Goal: Transaction & Acquisition: Book appointment/travel/reservation

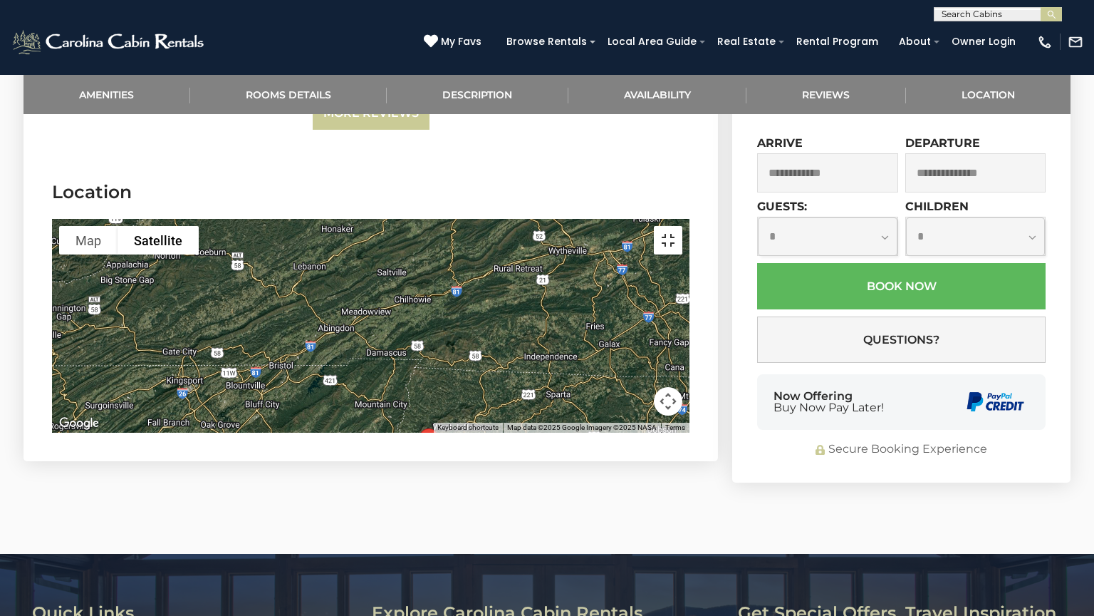
click at [683, 226] on button "Toggle fullscreen view" at bounding box center [668, 240] width 29 height 29
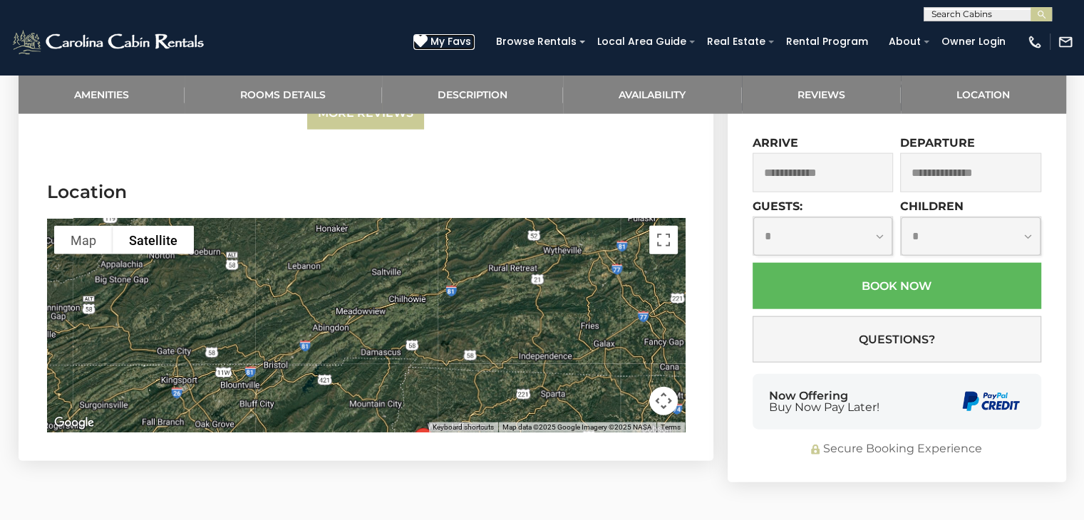
click at [460, 43] on span "My Favs" at bounding box center [450, 41] width 41 height 15
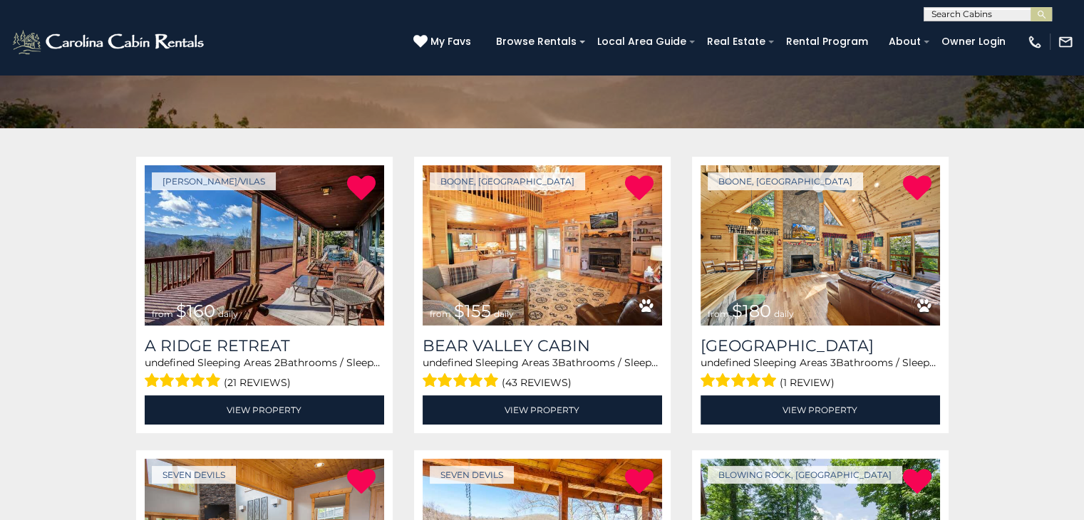
scroll to position [204, 0]
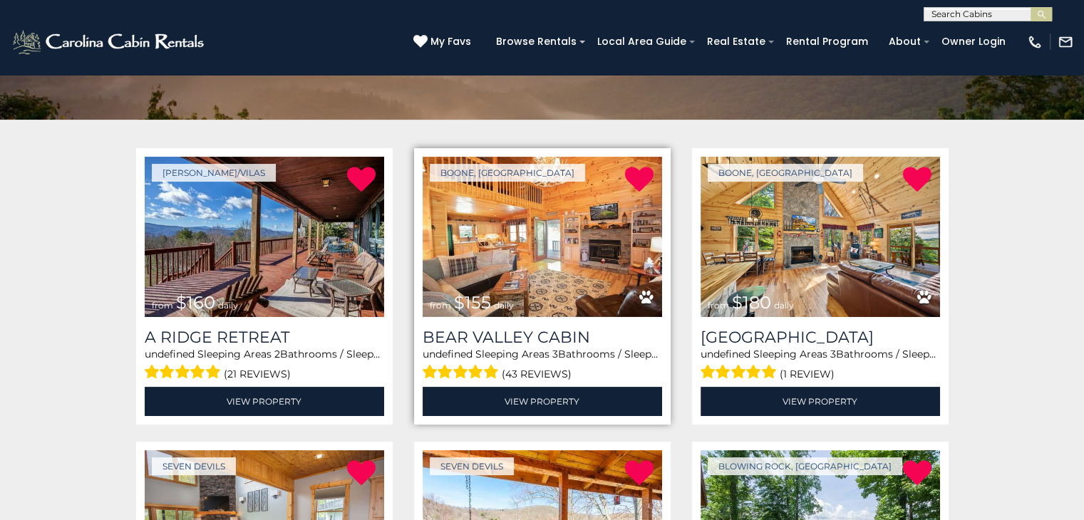
click at [585, 217] on img at bounding box center [542, 237] width 239 height 160
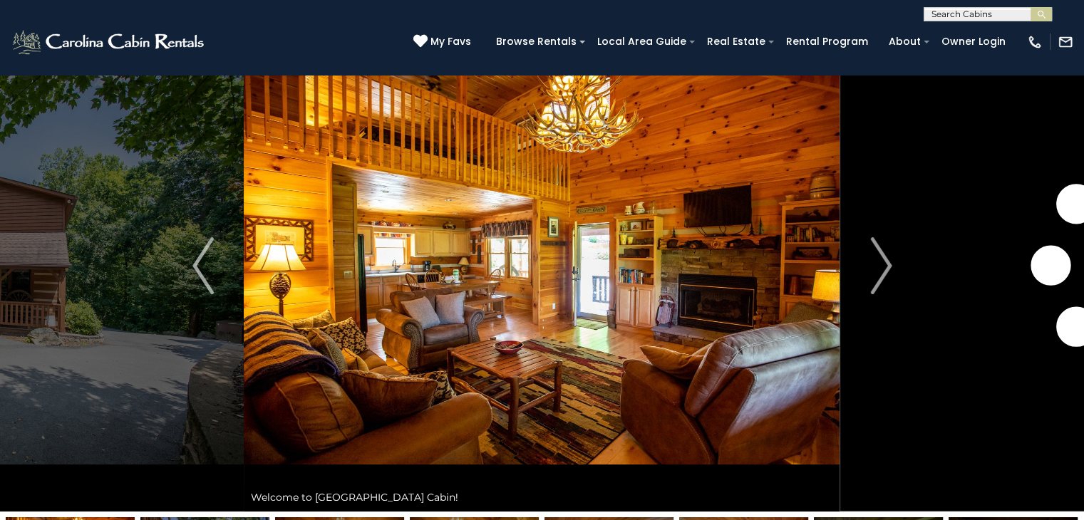
scroll to position [81, 0]
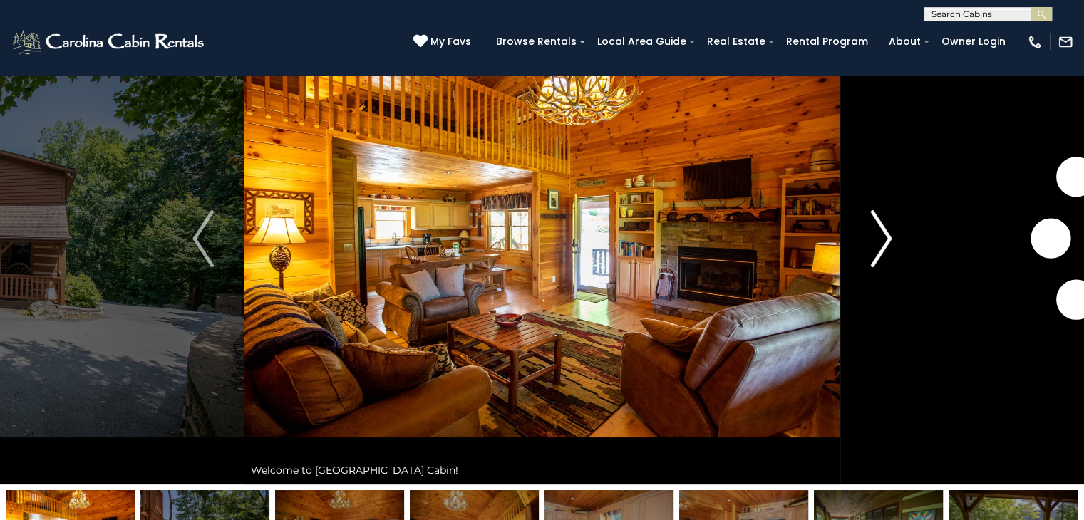
click at [892, 233] on button "Next" at bounding box center [881, 239] width 82 height 492
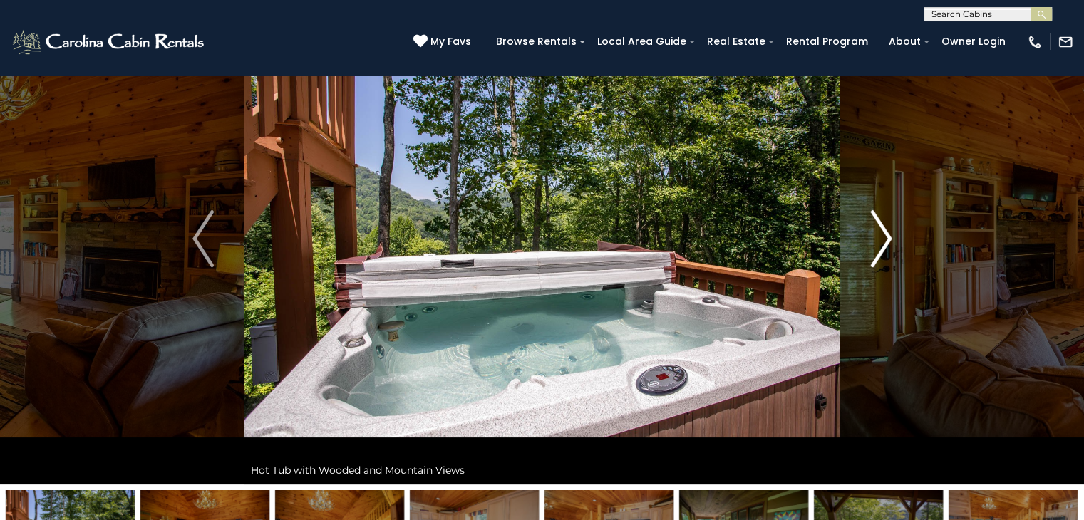
click at [892, 233] on button "Next" at bounding box center [881, 239] width 82 height 492
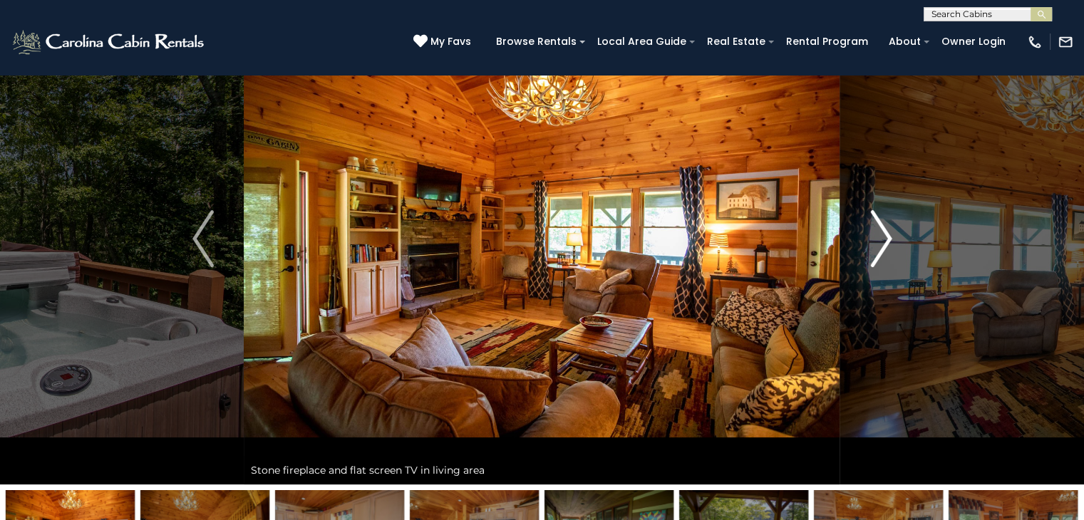
click at [892, 233] on button "Next" at bounding box center [881, 239] width 82 height 492
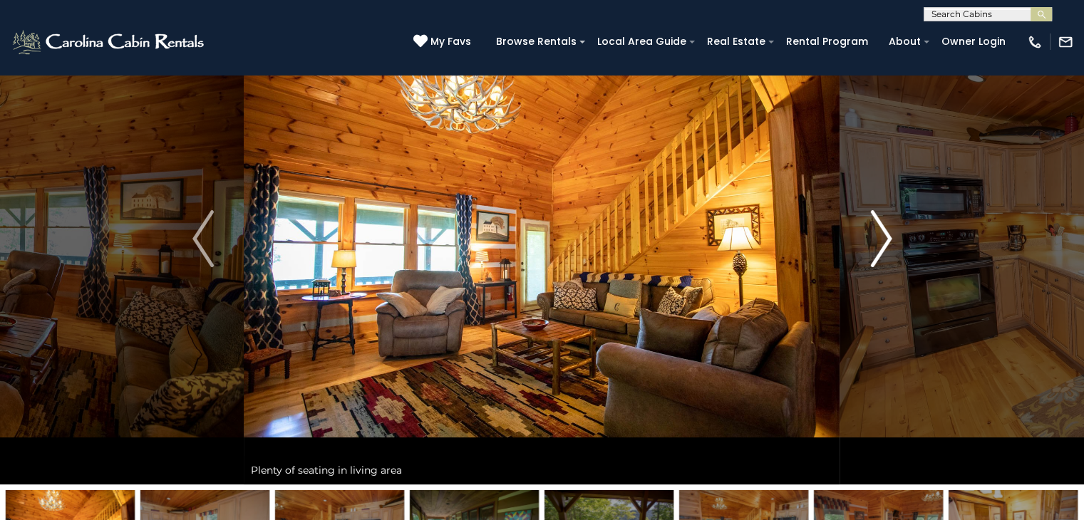
click at [892, 233] on button "Next" at bounding box center [881, 239] width 82 height 492
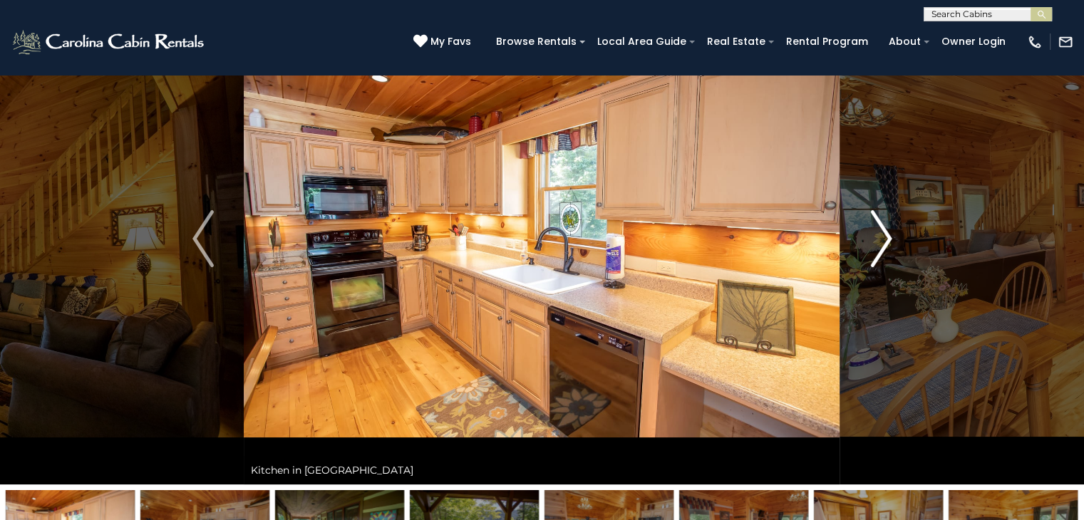
click at [892, 233] on button "Next" at bounding box center [881, 239] width 82 height 492
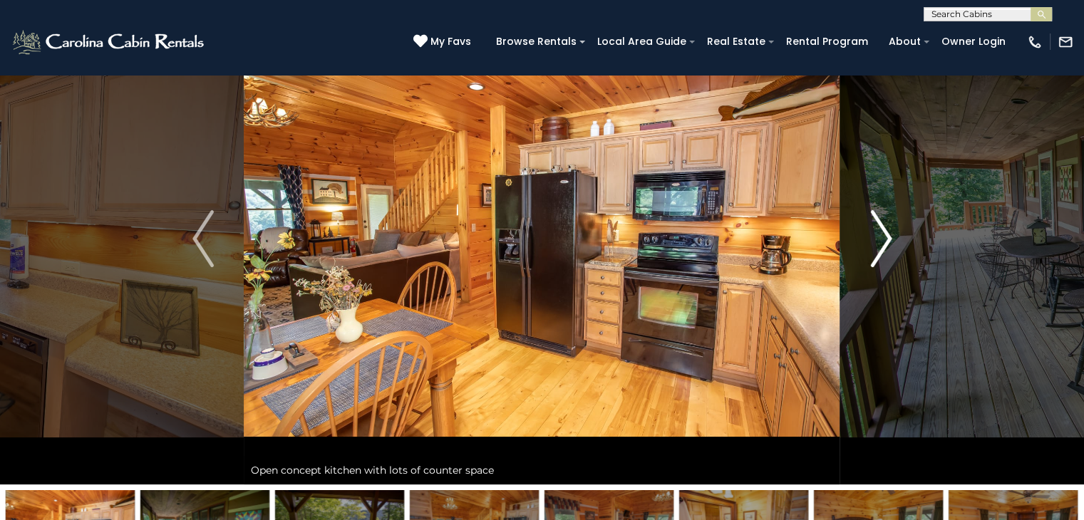
click at [892, 233] on button "Next" at bounding box center [881, 239] width 82 height 492
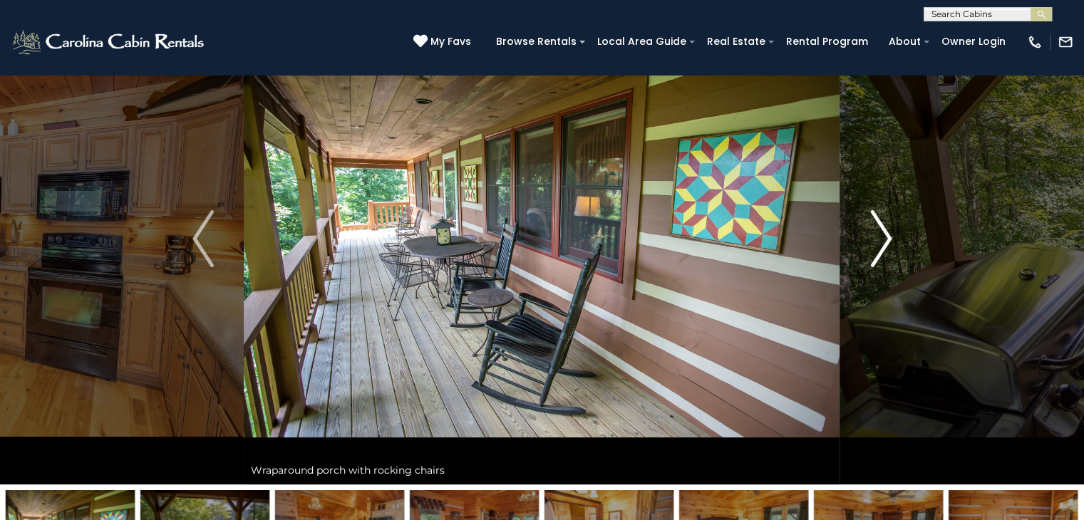
click at [892, 233] on button "Next" at bounding box center [881, 239] width 82 height 492
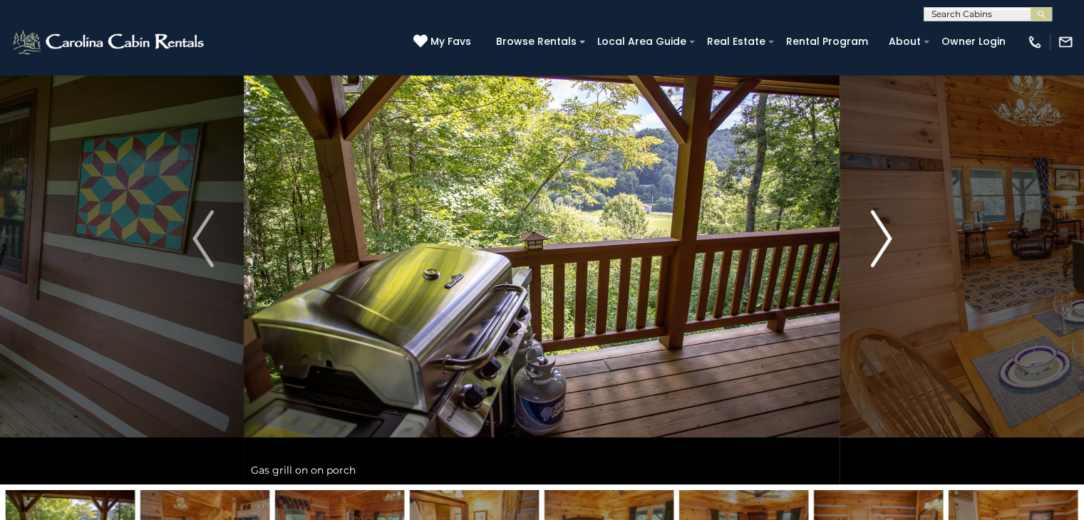
click at [892, 233] on button "Next" at bounding box center [881, 239] width 82 height 492
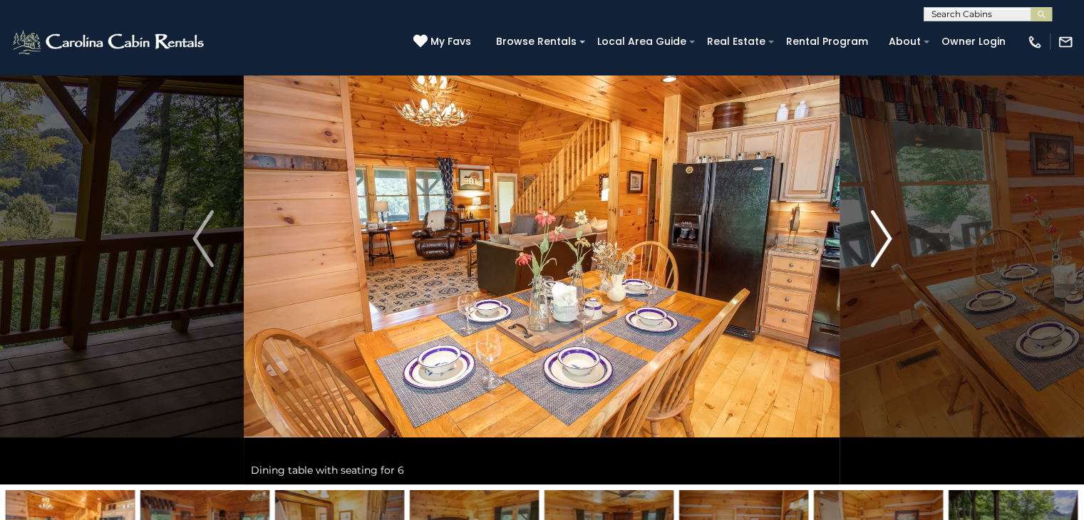
click at [892, 233] on button "Next" at bounding box center [881, 239] width 82 height 492
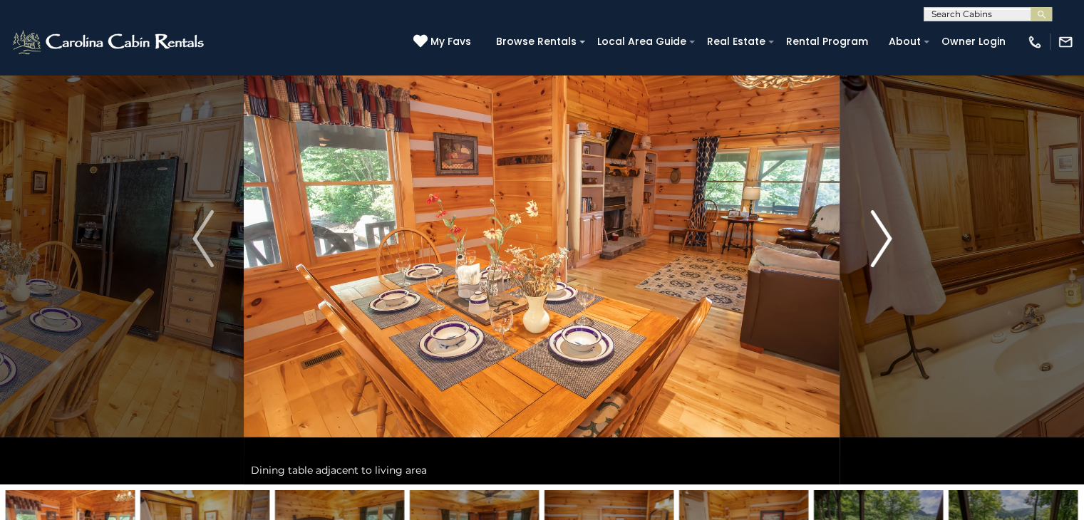
click at [892, 233] on button "Next" at bounding box center [881, 239] width 82 height 492
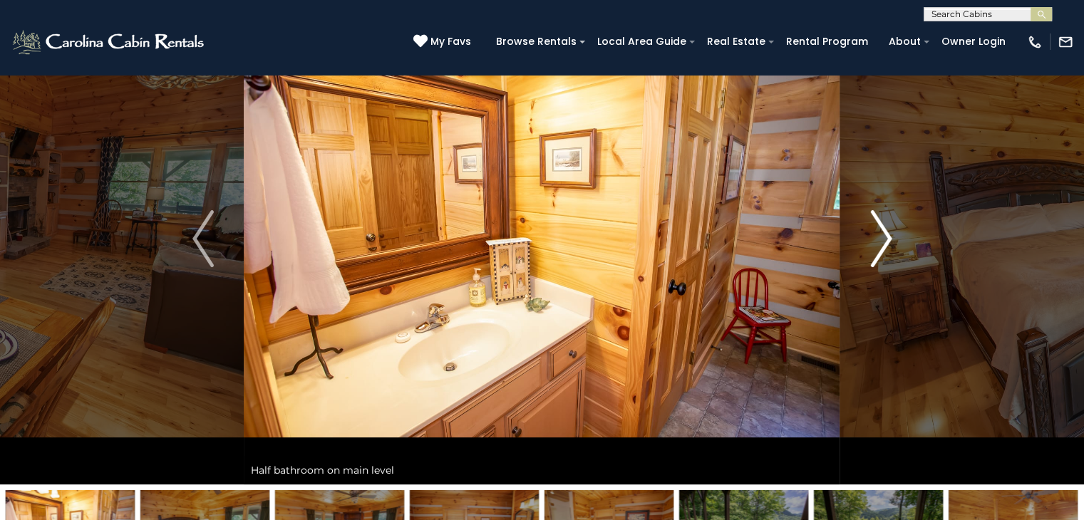
click at [892, 233] on button "Next" at bounding box center [881, 239] width 82 height 492
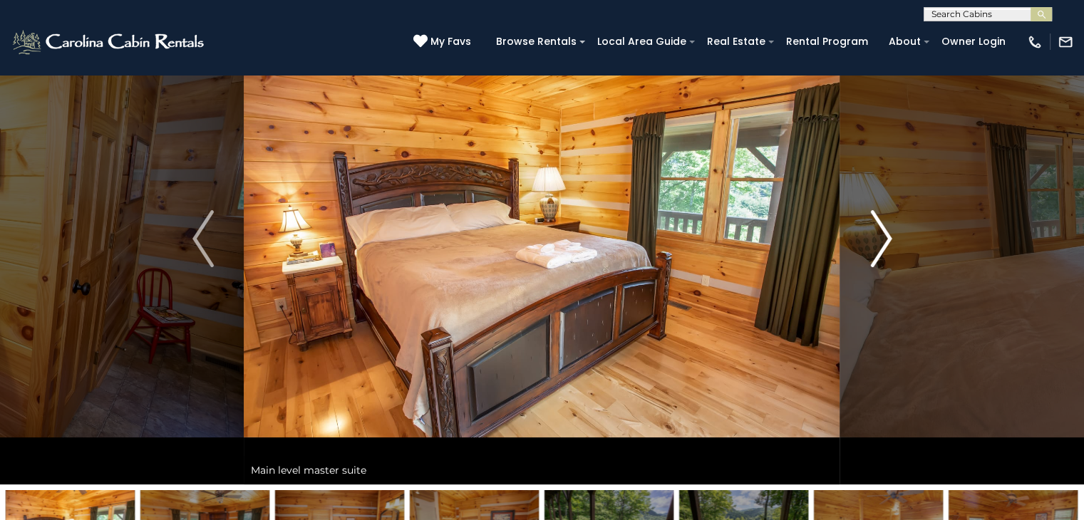
click at [892, 233] on button "Next" at bounding box center [881, 239] width 82 height 492
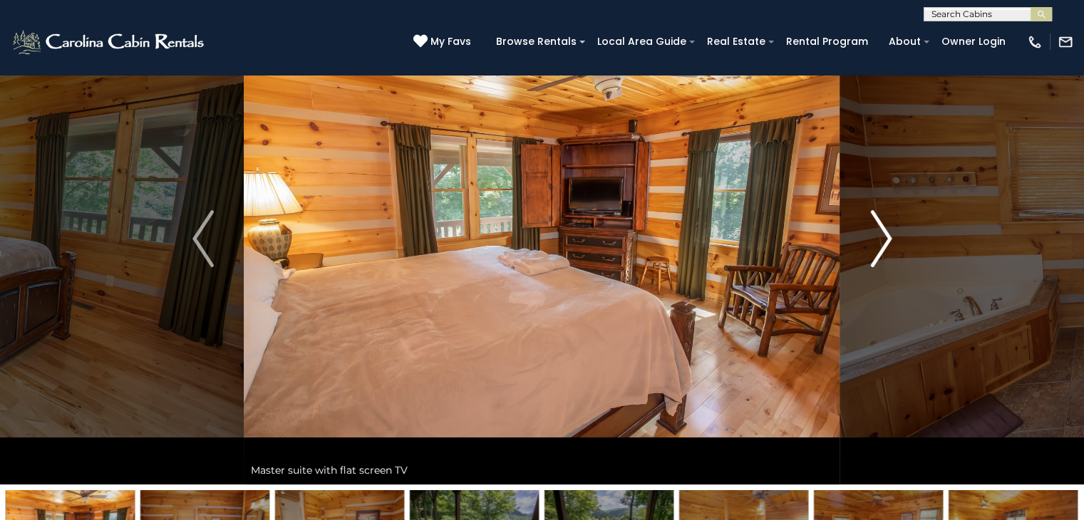
click at [892, 233] on button "Next" at bounding box center [881, 239] width 82 height 492
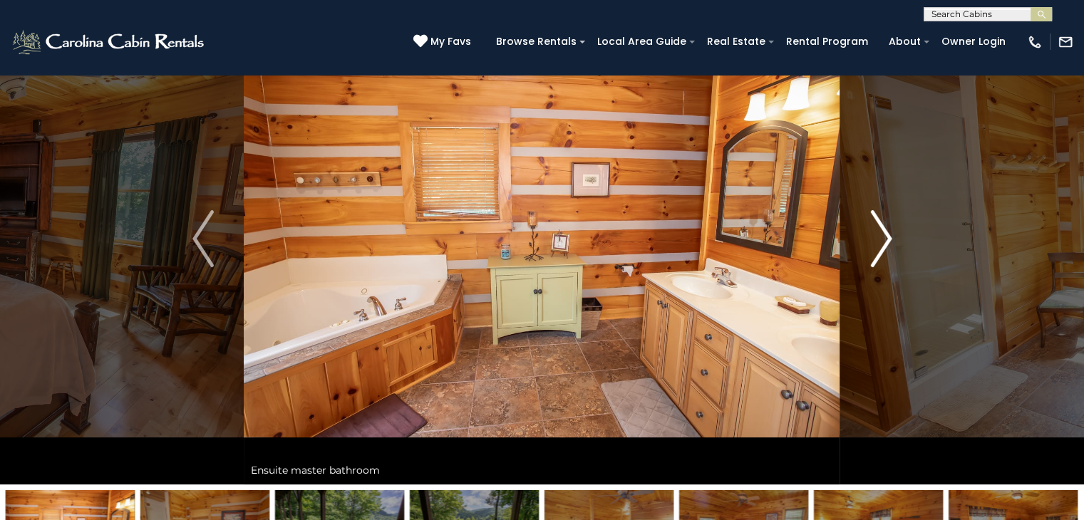
click at [892, 233] on button "Next" at bounding box center [881, 239] width 82 height 492
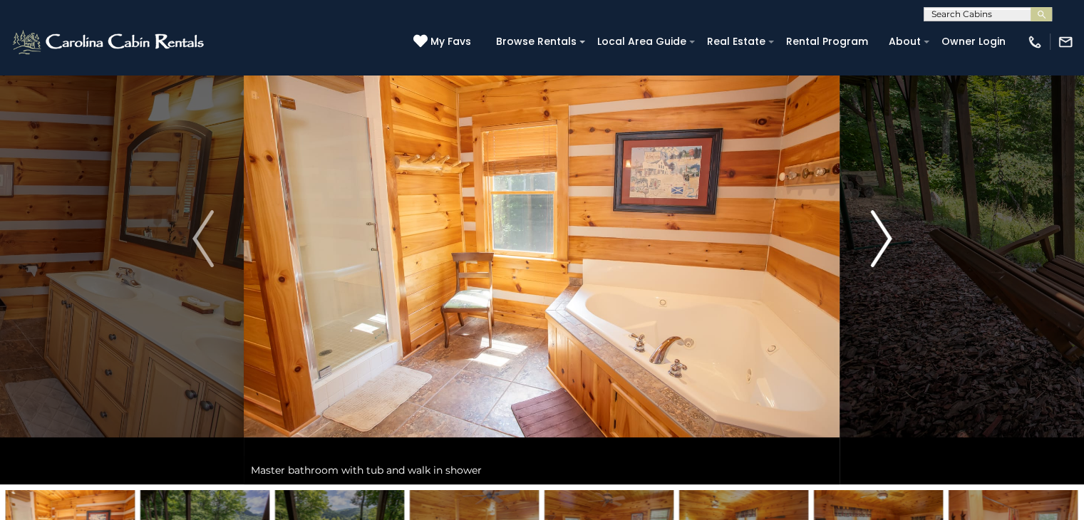
click at [892, 233] on button "Next" at bounding box center [881, 239] width 82 height 492
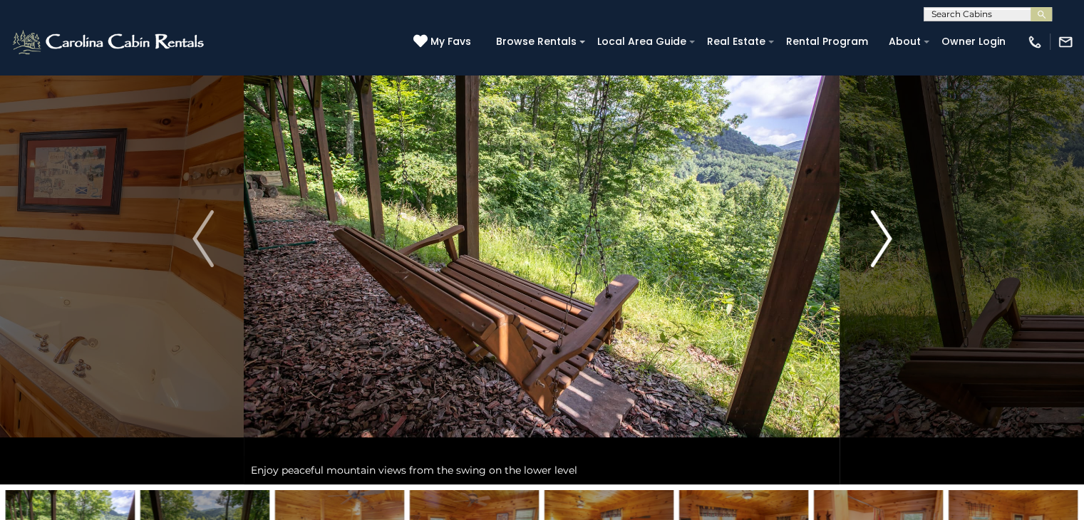
click at [892, 233] on button "Next" at bounding box center [881, 239] width 82 height 492
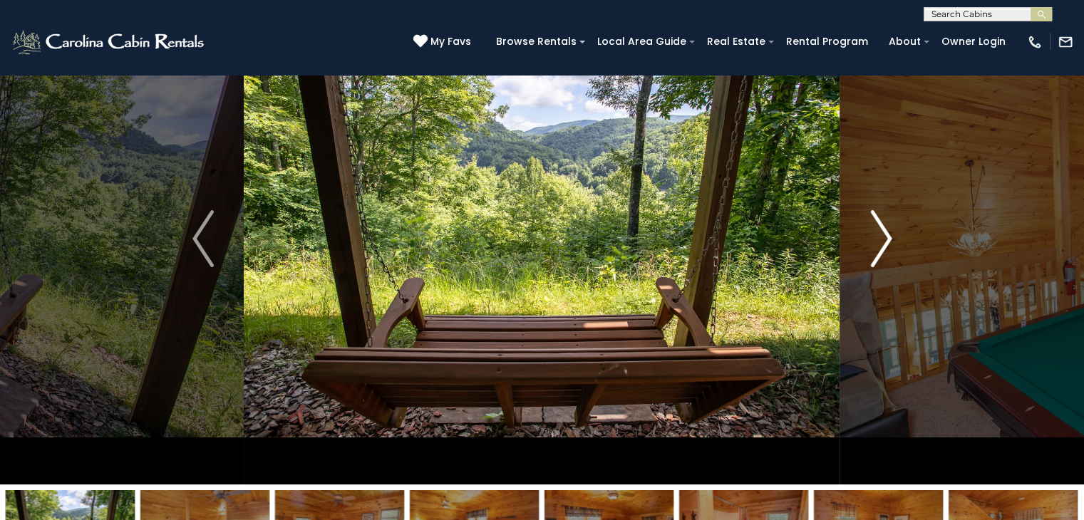
click at [892, 233] on button "Next" at bounding box center [881, 239] width 82 height 492
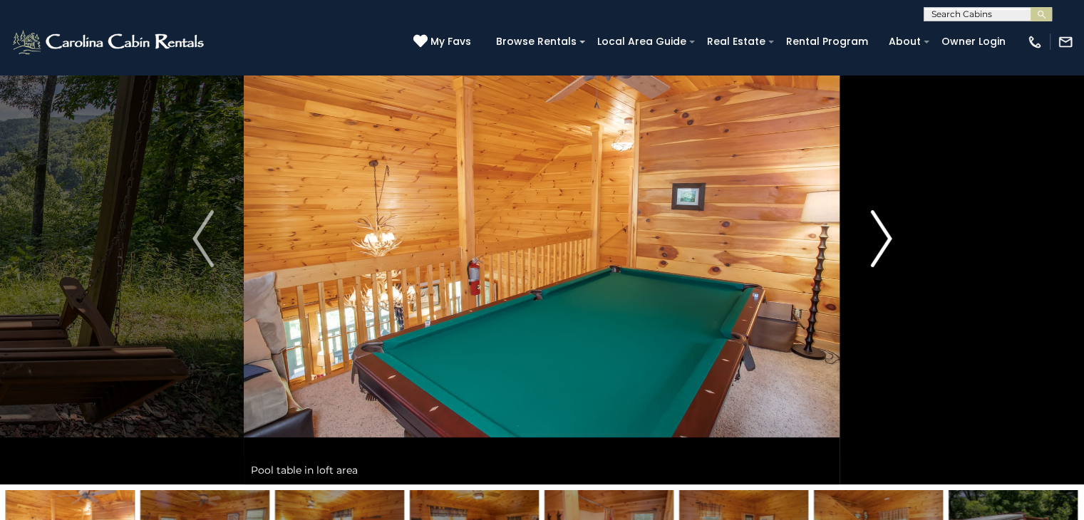
click at [892, 233] on button "Next" at bounding box center [881, 239] width 82 height 492
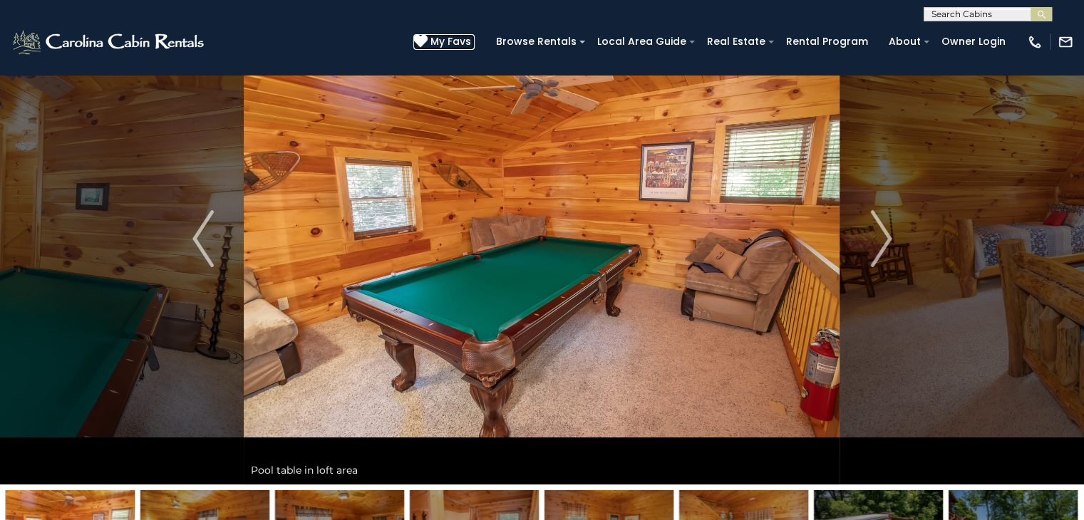
click at [457, 46] on span "My Favs" at bounding box center [450, 41] width 41 height 15
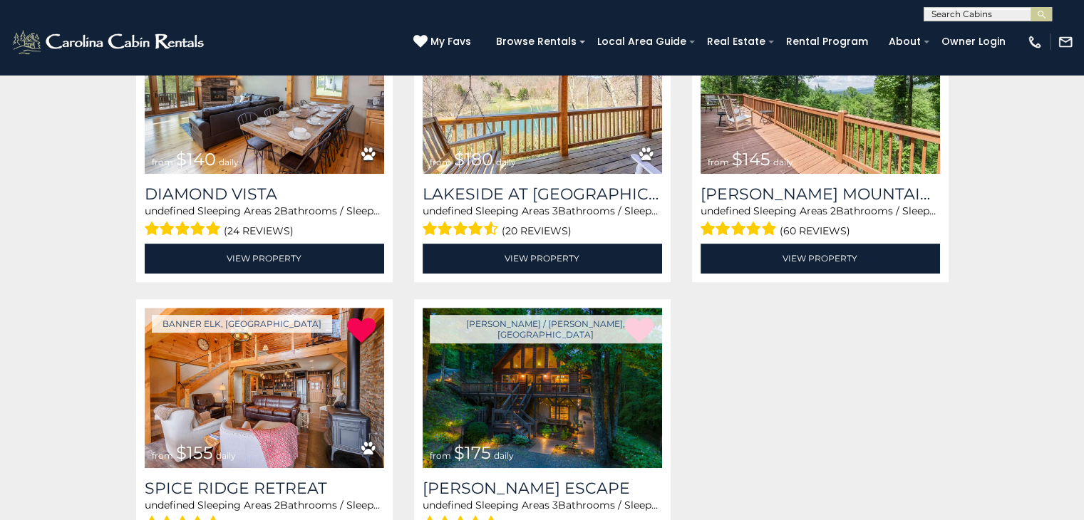
scroll to position [632, 0]
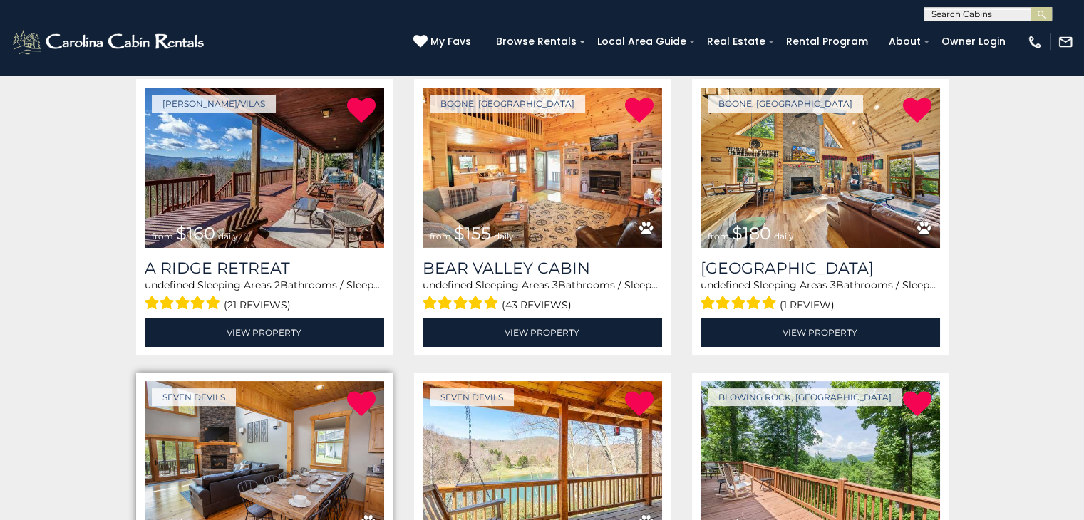
scroll to position [272, 0]
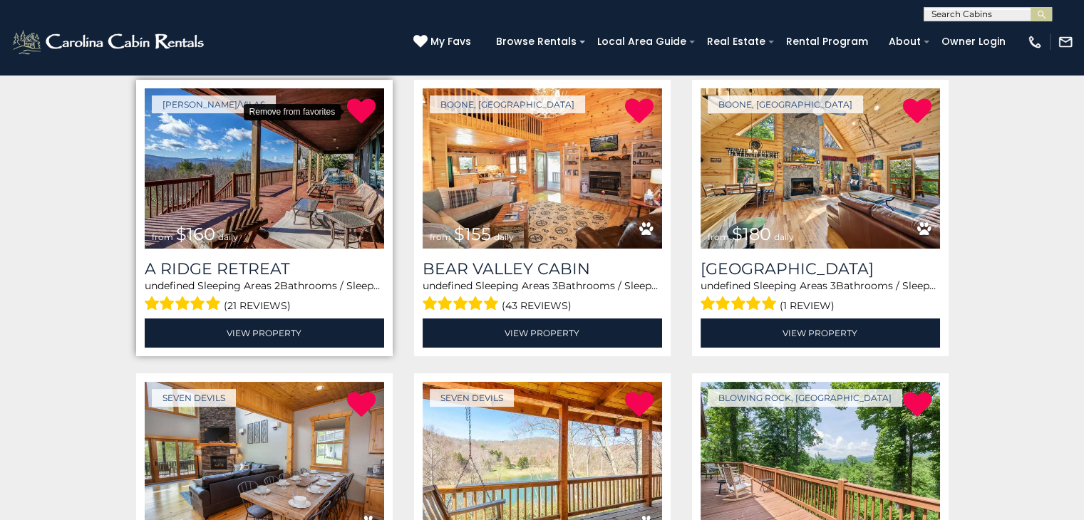
click at [359, 115] on icon at bounding box center [361, 111] width 29 height 29
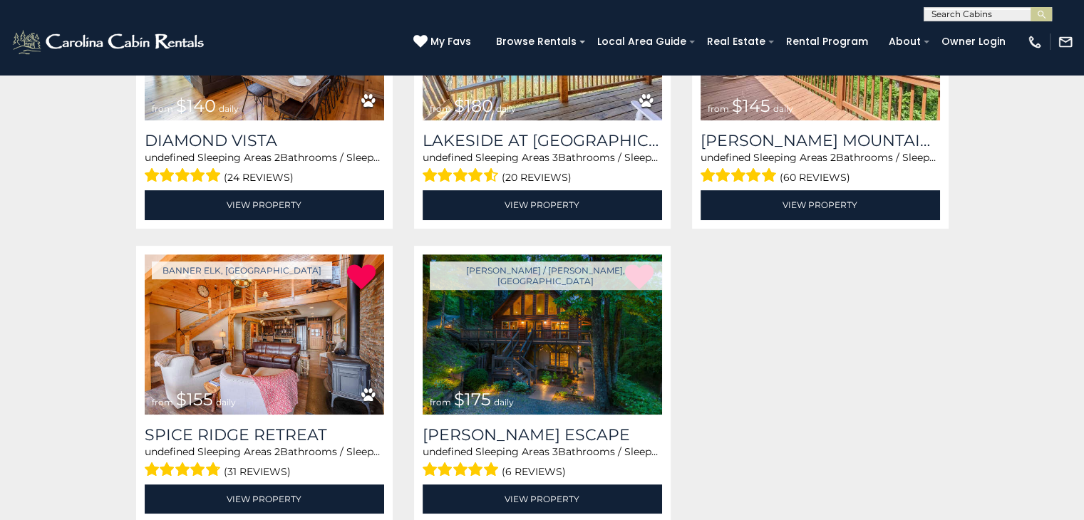
scroll to position [708, 0]
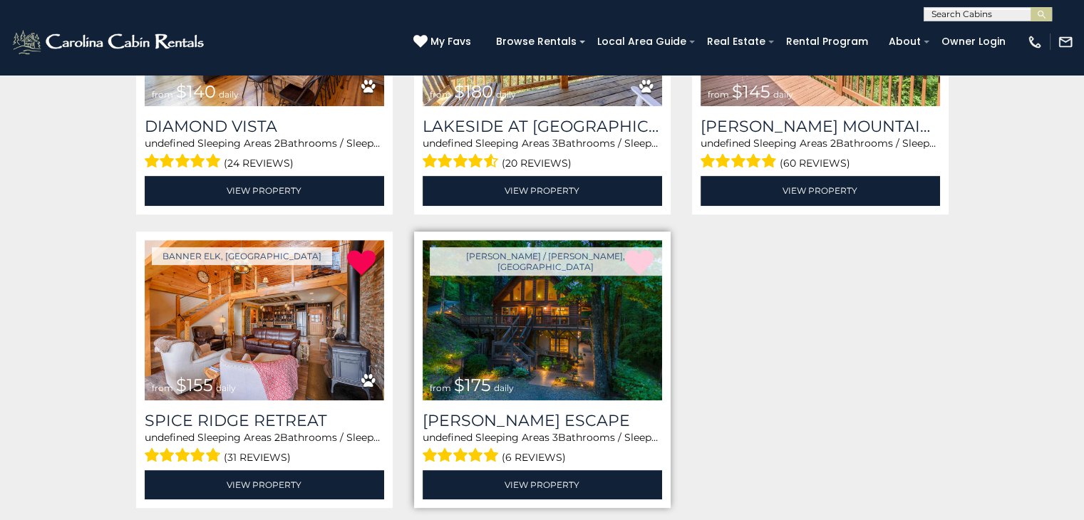
click at [555, 291] on img at bounding box center [542, 320] width 239 height 160
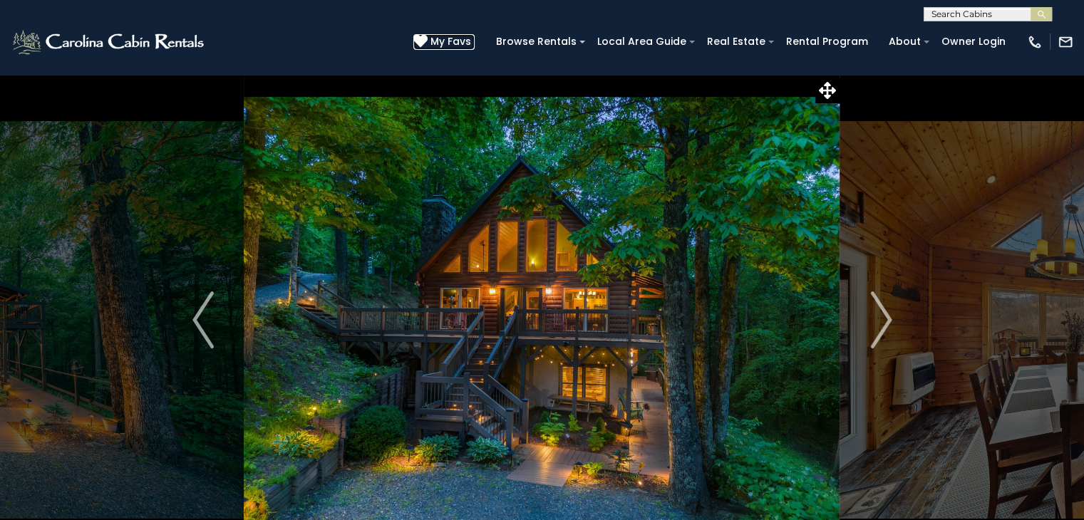
click at [462, 38] on span "My Favs" at bounding box center [450, 41] width 41 height 15
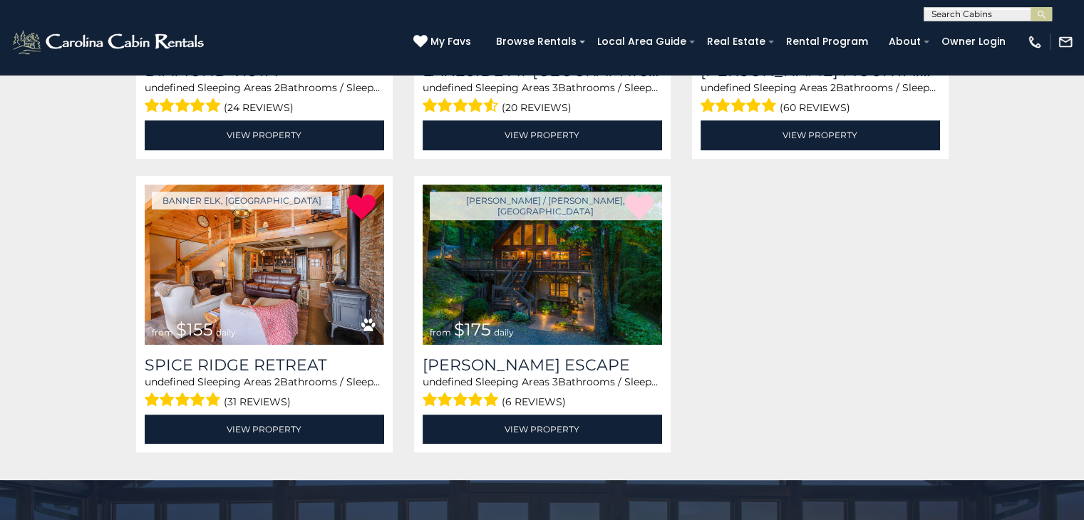
scroll to position [772, 0]
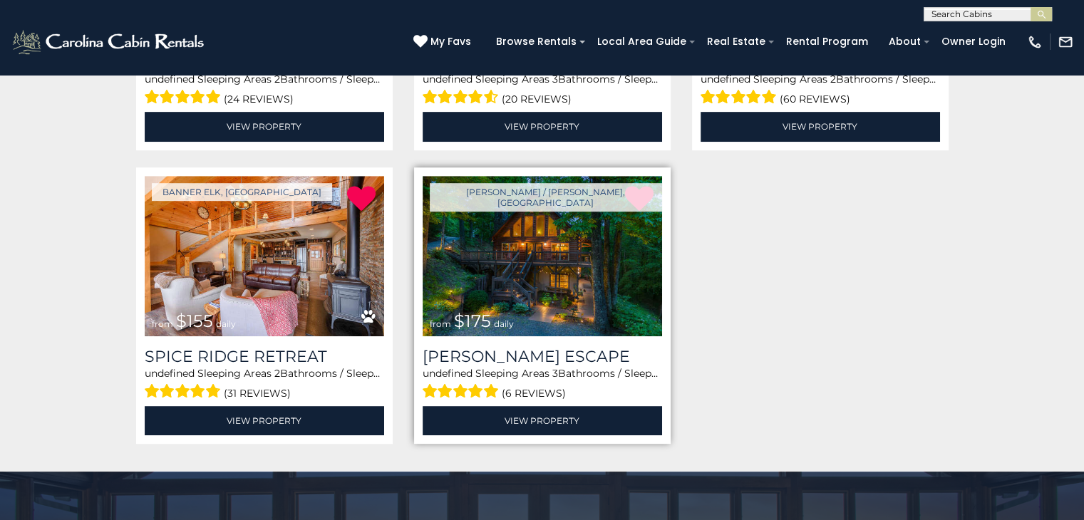
click at [579, 318] on img at bounding box center [542, 256] width 239 height 160
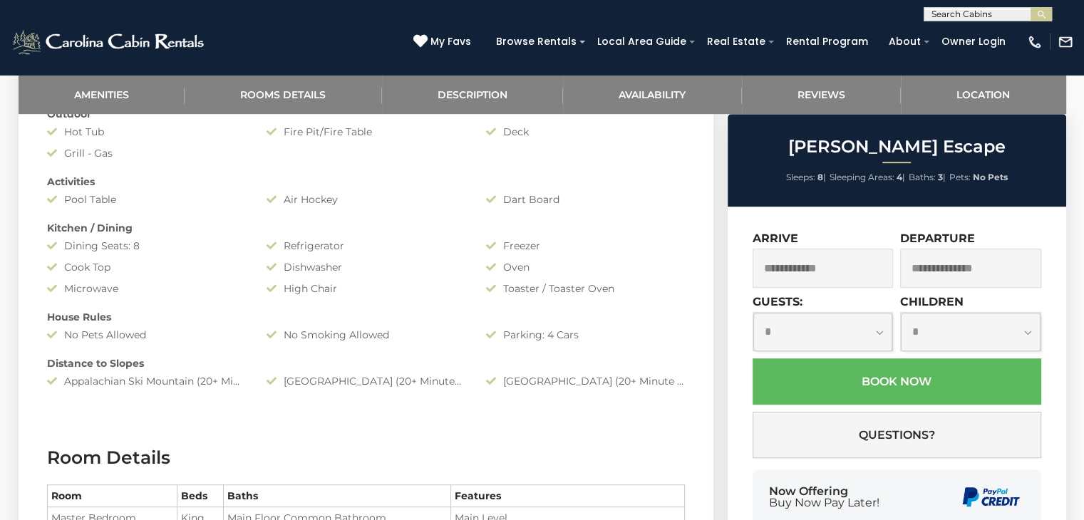
scroll to position [878, 0]
click at [770, 271] on input "text" at bounding box center [822, 268] width 141 height 39
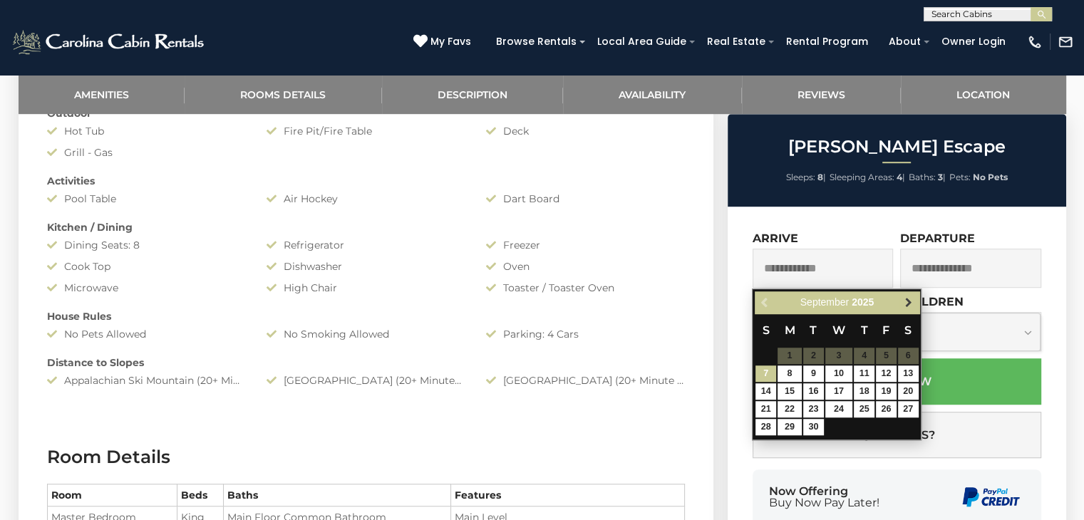
click at [909, 299] on span "Next" at bounding box center [908, 302] width 11 height 11
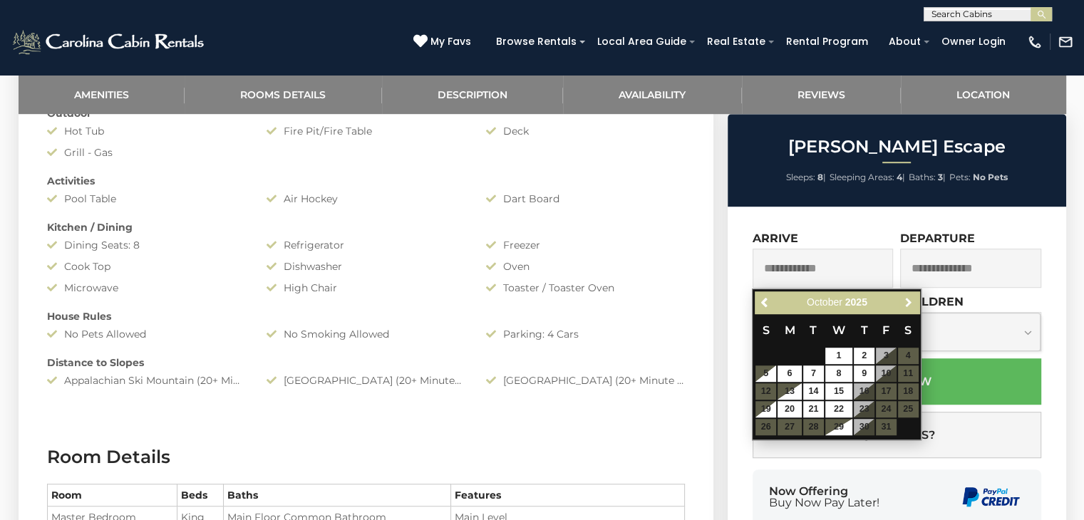
click at [909, 299] on span "Next" at bounding box center [908, 302] width 11 height 11
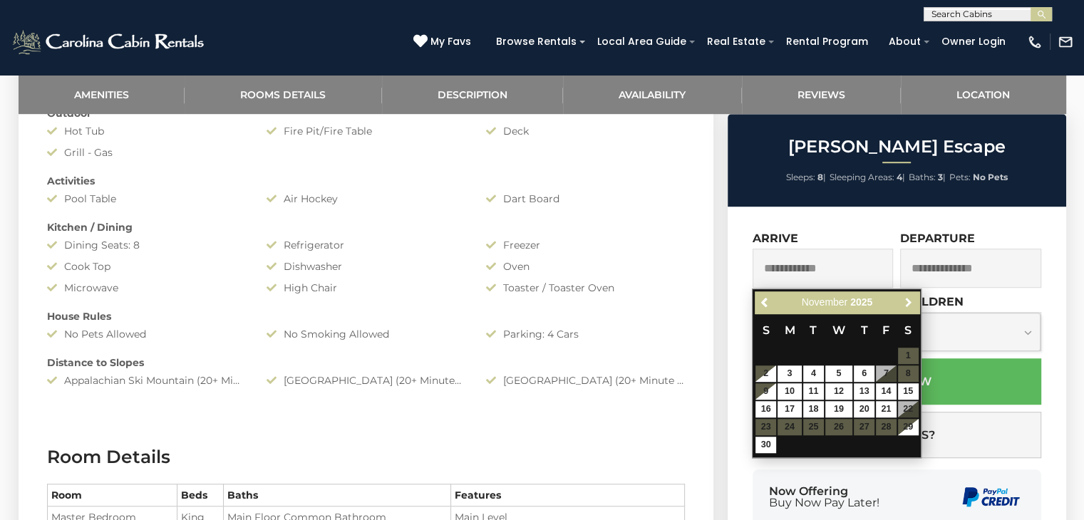
click at [909, 299] on span "Next" at bounding box center [908, 302] width 11 height 11
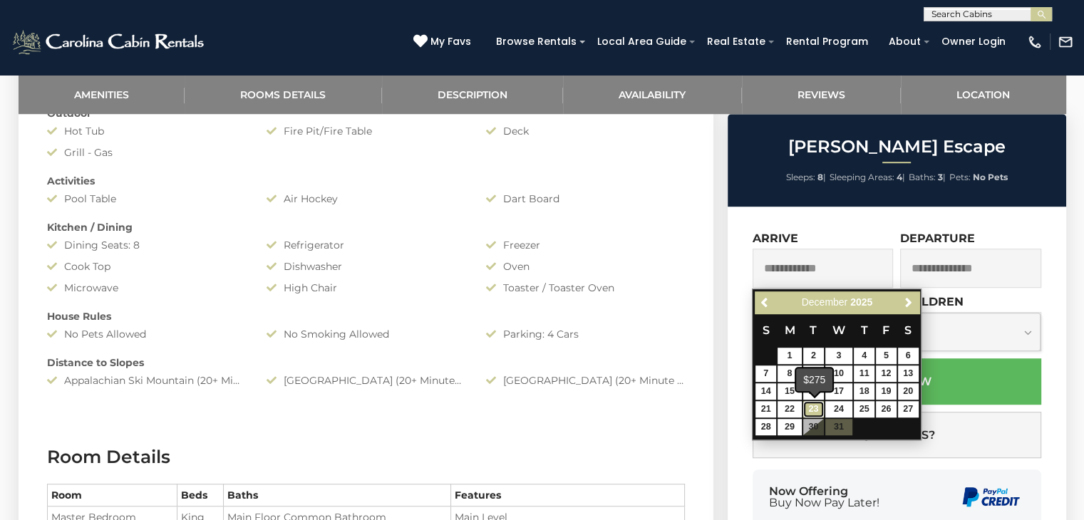
click at [809, 410] on link "23" at bounding box center [813, 409] width 21 height 16
type input "**********"
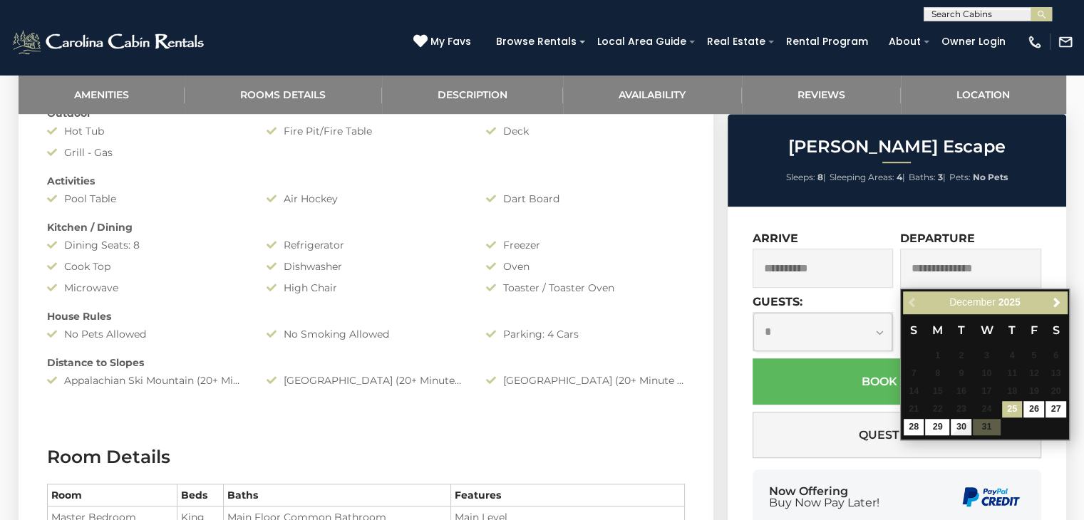
click at [943, 266] on input "text" at bounding box center [970, 268] width 141 height 39
click at [917, 427] on link "28" at bounding box center [913, 427] width 21 height 16
type input "**********"
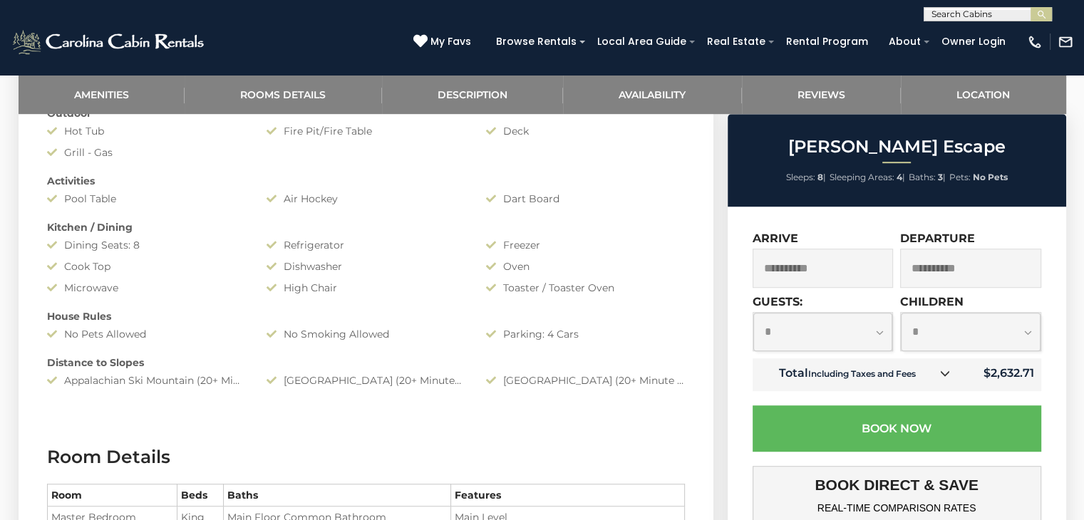
click at [881, 335] on select "**********" at bounding box center [823, 332] width 140 height 38
click at [1072, 361] on div "Todd Escape Sleeps: 8 | Sleeping Areas: 4 | Baths: 3 | Pets: No Pets $2,633 inc…" at bounding box center [898, 475] width 356 height 722
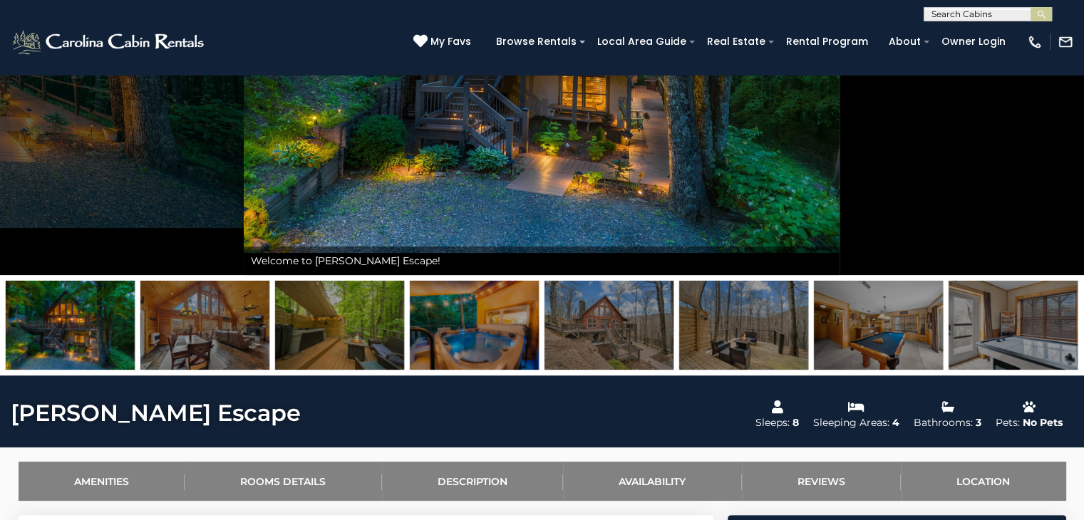
scroll to position [0, 0]
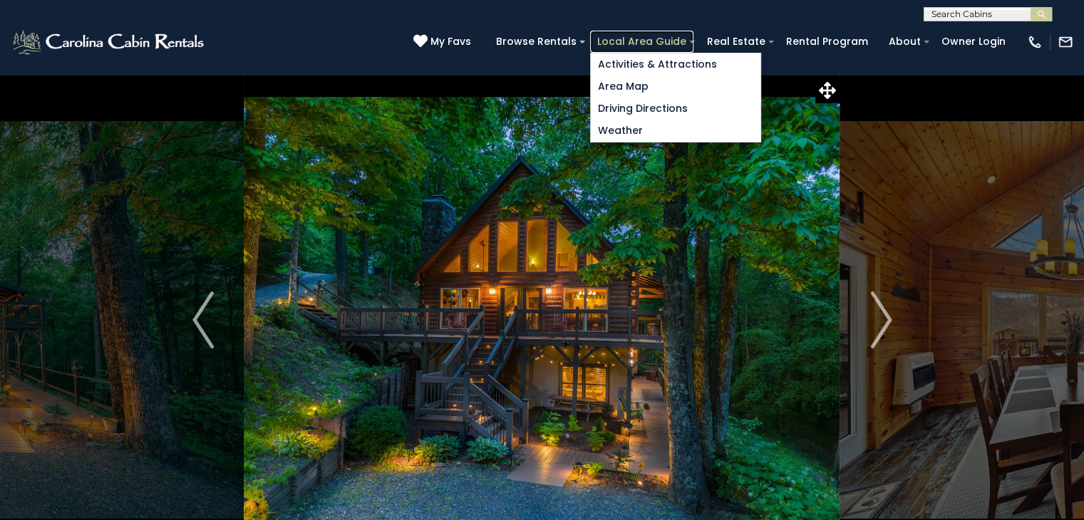
click at [649, 43] on link "Local Area Guide" at bounding box center [641, 42] width 103 height 22
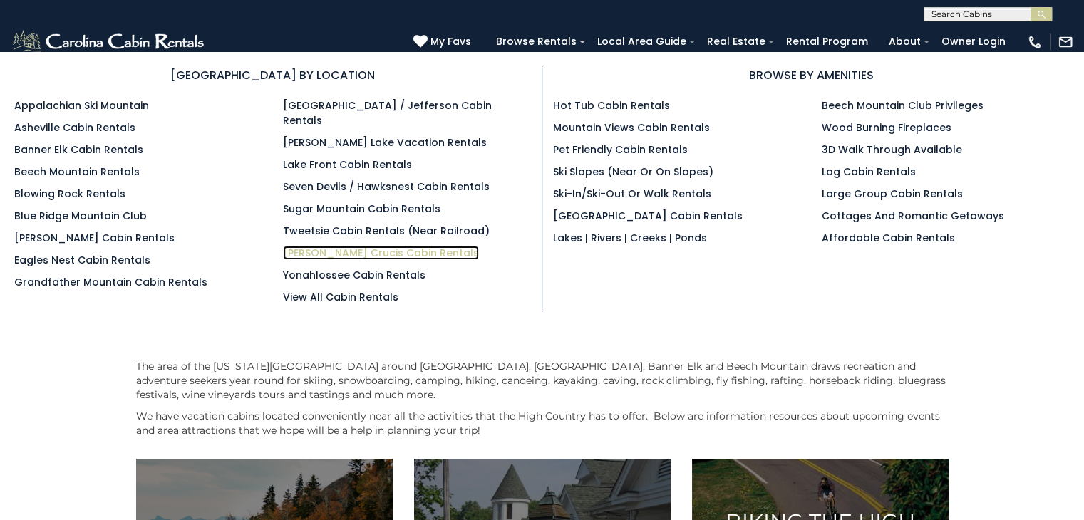
click at [311, 246] on link "[PERSON_NAME] Crucis Cabin Rentals" at bounding box center [381, 253] width 196 height 14
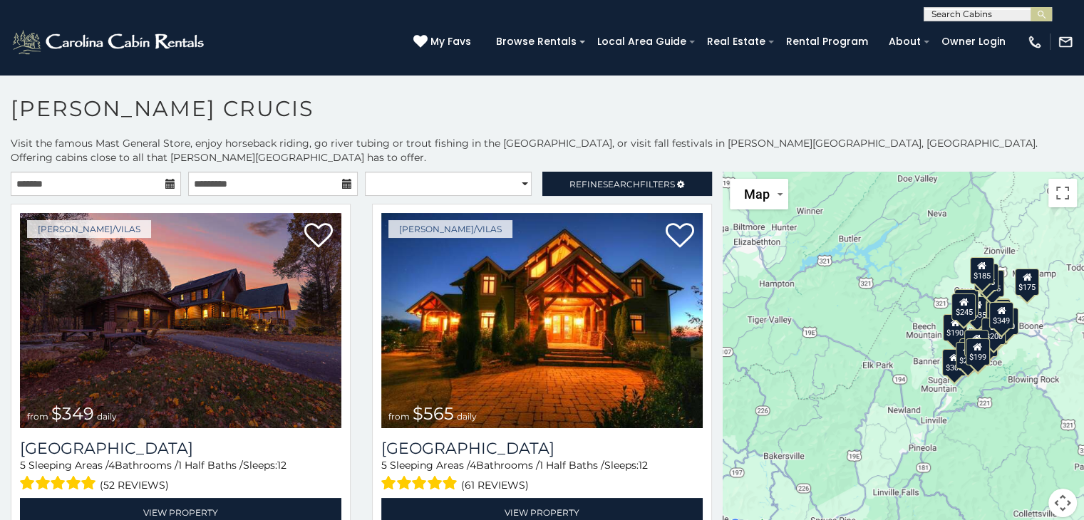
click at [165, 179] on icon at bounding box center [170, 184] width 10 height 10
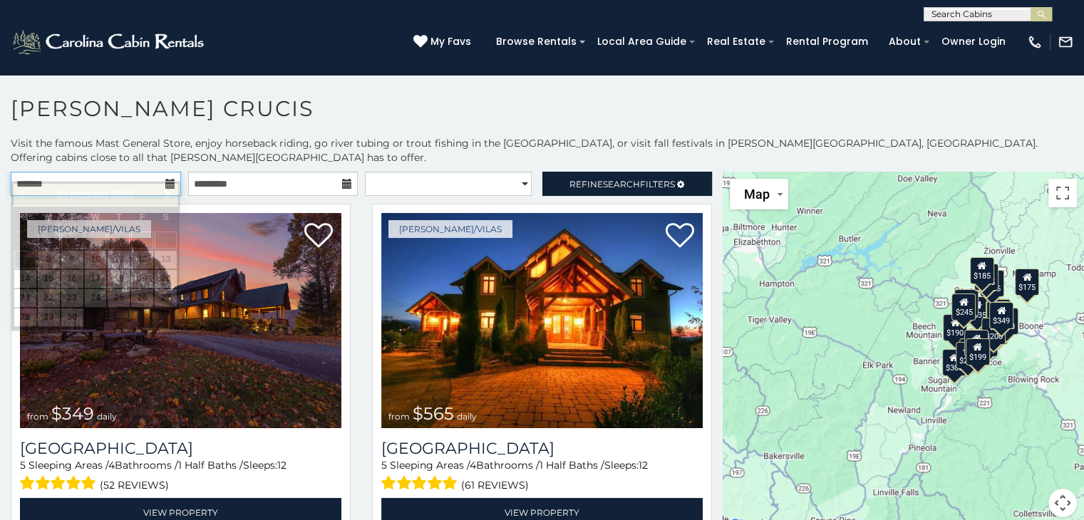
click at [153, 172] on input "text" at bounding box center [96, 184] width 170 height 24
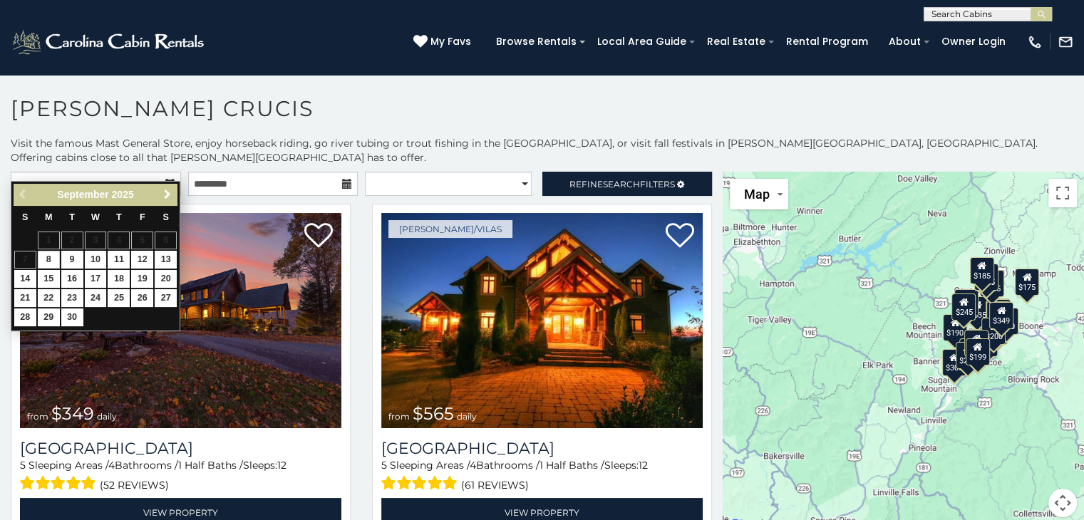
click at [165, 192] on span "Next" at bounding box center [167, 194] width 11 height 11
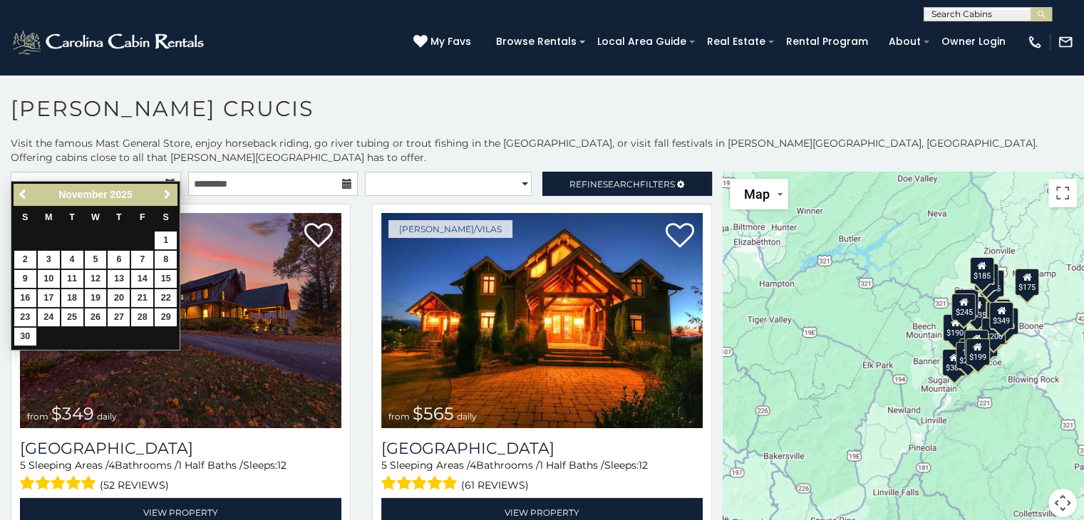
click at [165, 192] on span "Next" at bounding box center [167, 194] width 11 height 11
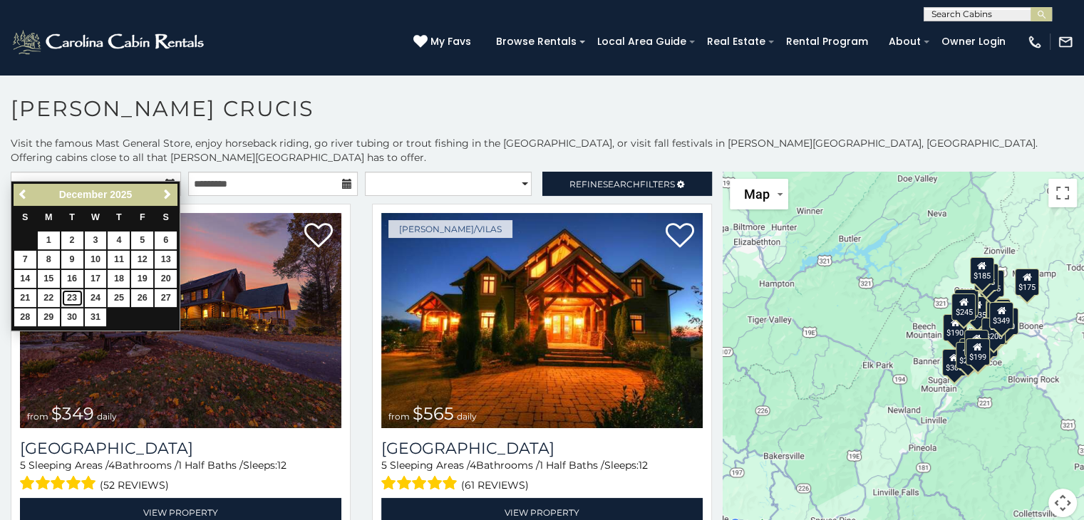
click at [73, 296] on link "23" at bounding box center [72, 298] width 22 height 18
type input "**********"
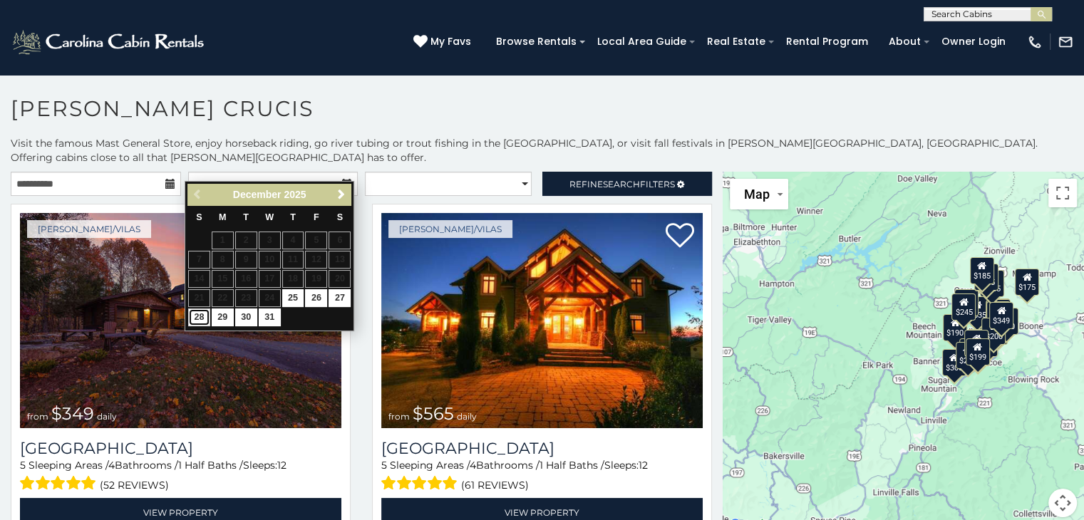
click at [198, 315] on link "28" at bounding box center [199, 318] width 22 height 18
type input "**********"
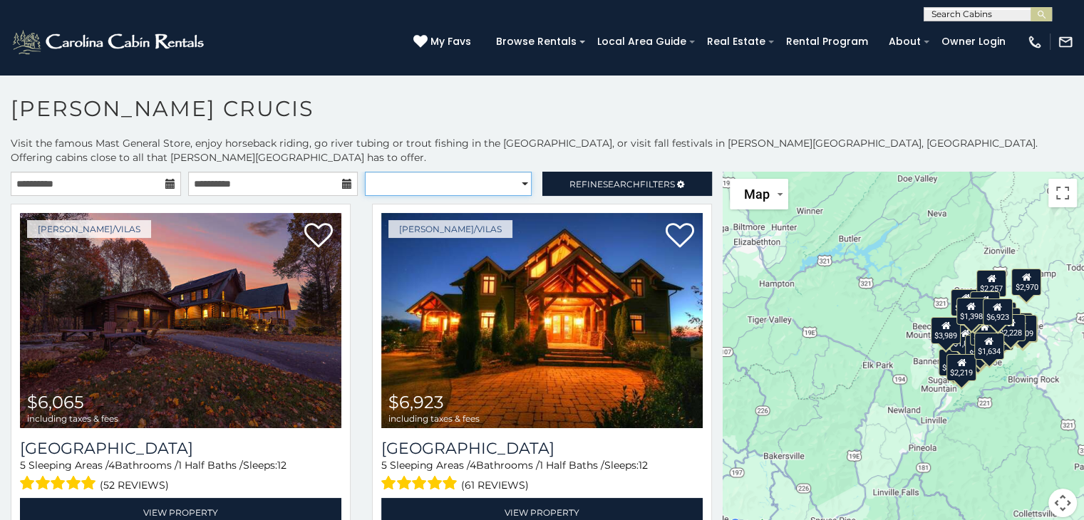
click at [518, 172] on select "**********" at bounding box center [448, 184] width 167 height 24
select select "*********"
click at [365, 172] on select "**********" at bounding box center [448, 184] width 167 height 24
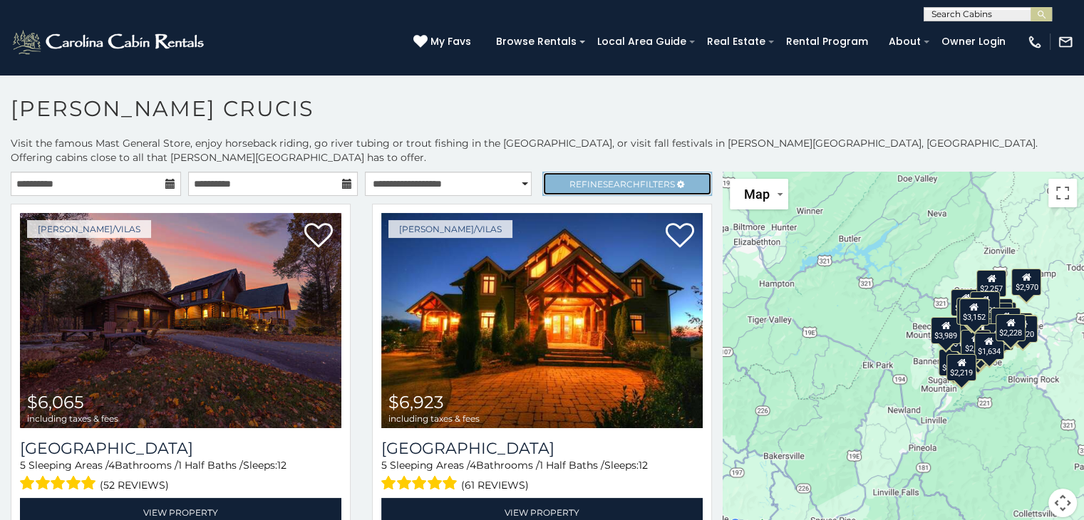
click at [603, 179] on span "Search" at bounding box center [621, 184] width 37 height 11
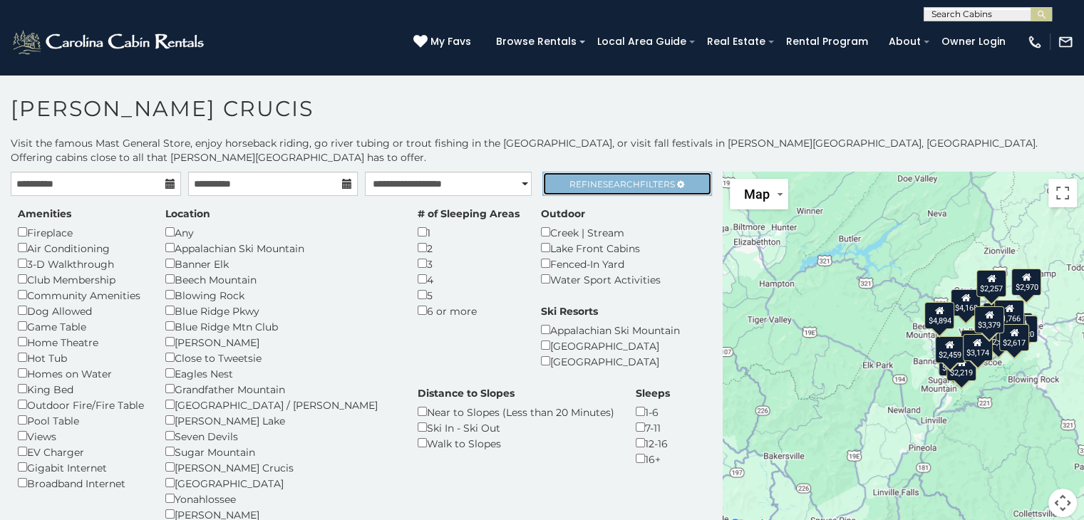
click at [619, 179] on span "Search" at bounding box center [621, 184] width 37 height 11
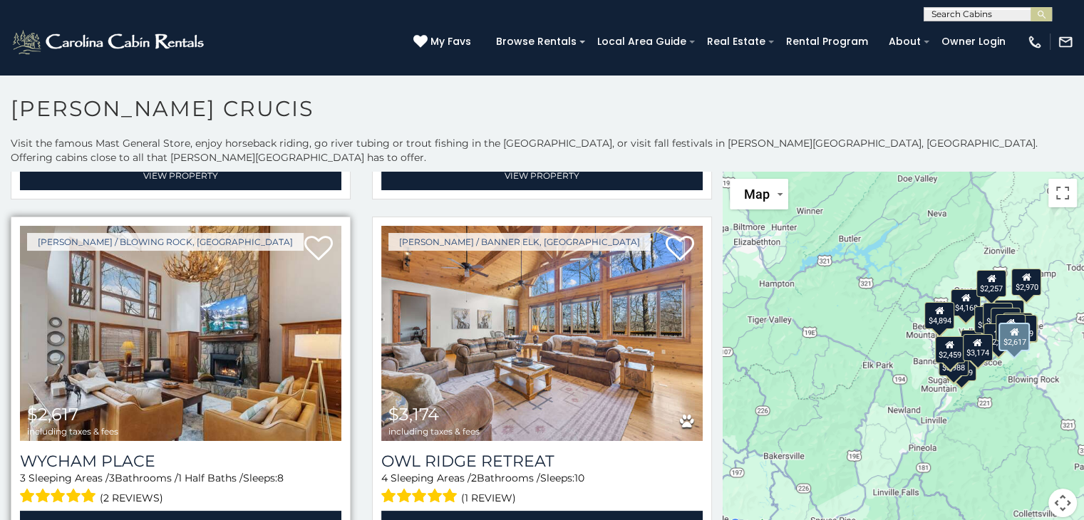
scroll to position [3138, 0]
click at [214, 300] on img at bounding box center [180, 333] width 321 height 215
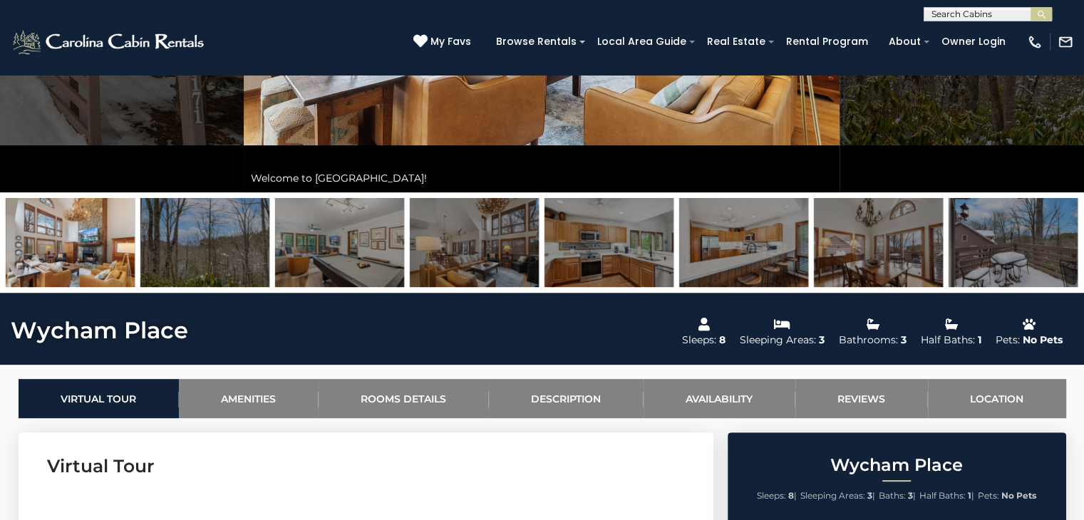
scroll to position [140, 0]
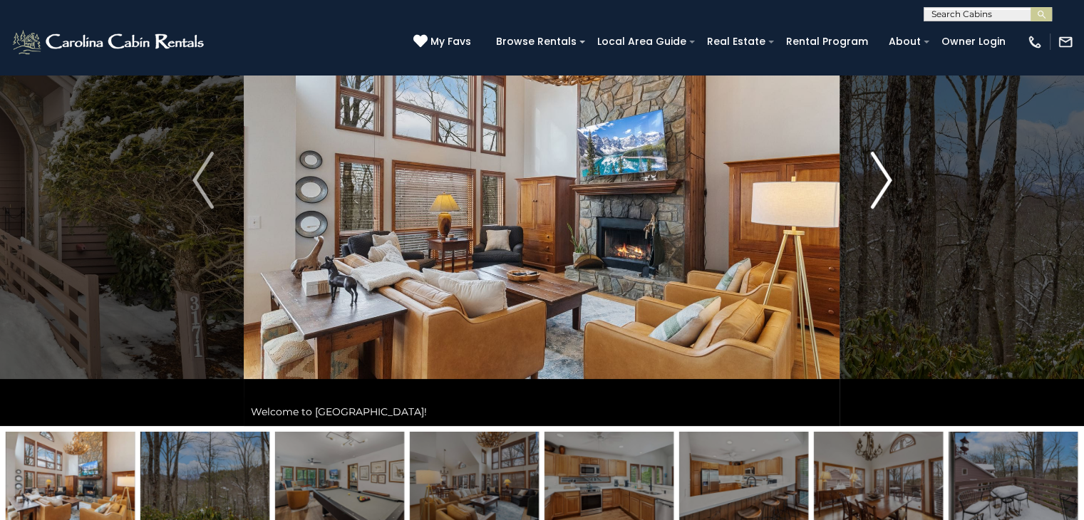
click at [876, 192] on img "Next" at bounding box center [880, 180] width 21 height 57
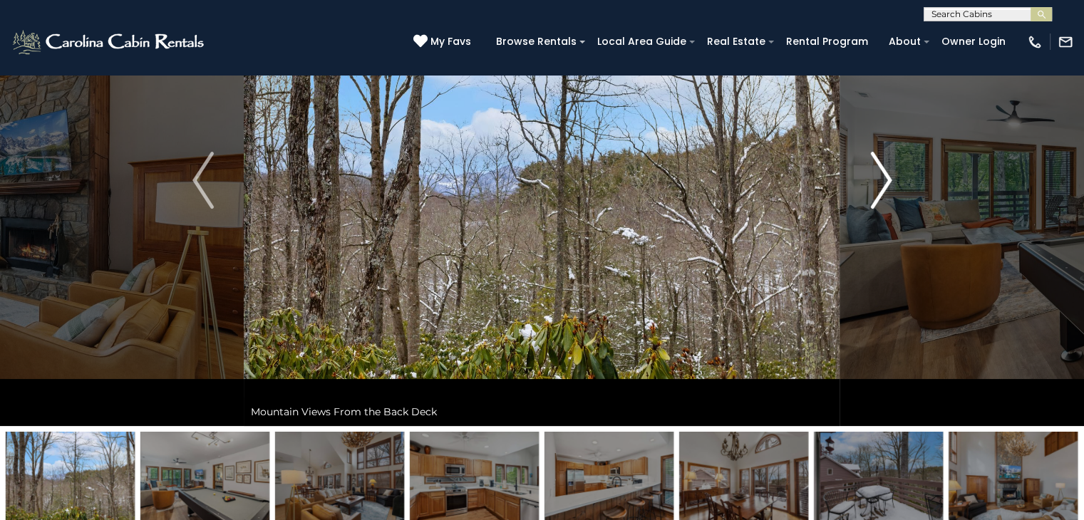
click at [876, 192] on img "Next" at bounding box center [880, 180] width 21 height 57
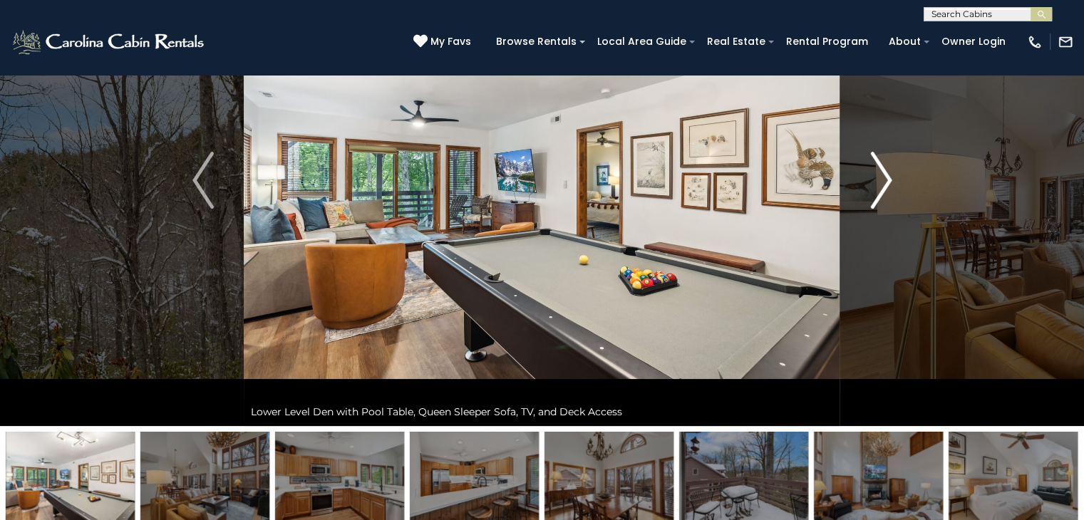
click at [876, 192] on img "Next" at bounding box center [880, 180] width 21 height 57
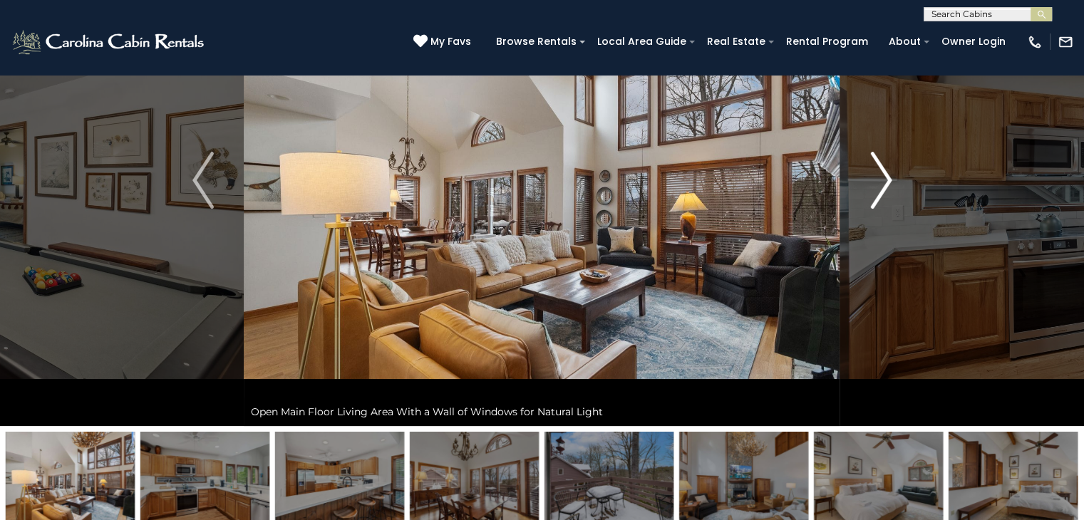
click at [876, 192] on img "Next" at bounding box center [880, 180] width 21 height 57
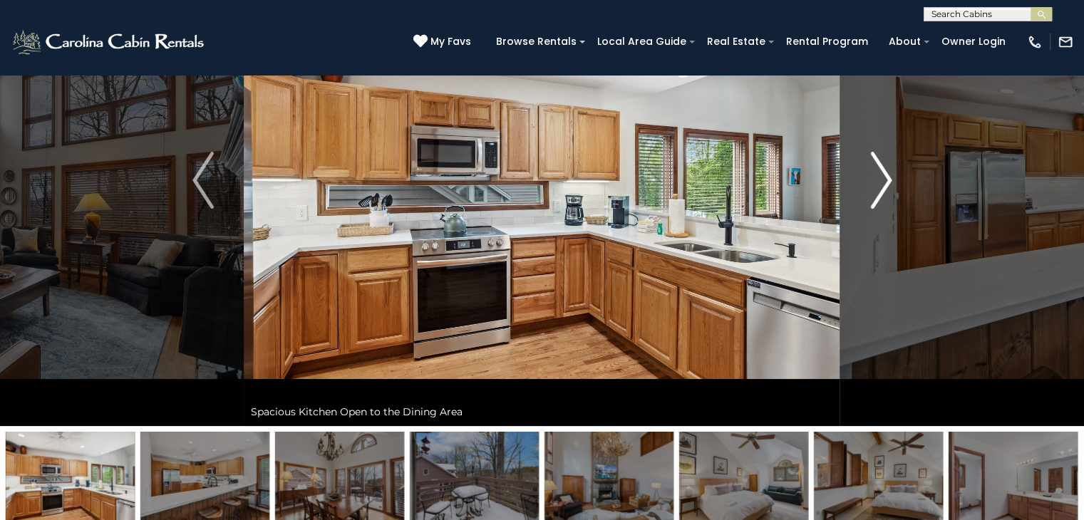
click at [876, 192] on img "Next" at bounding box center [880, 180] width 21 height 57
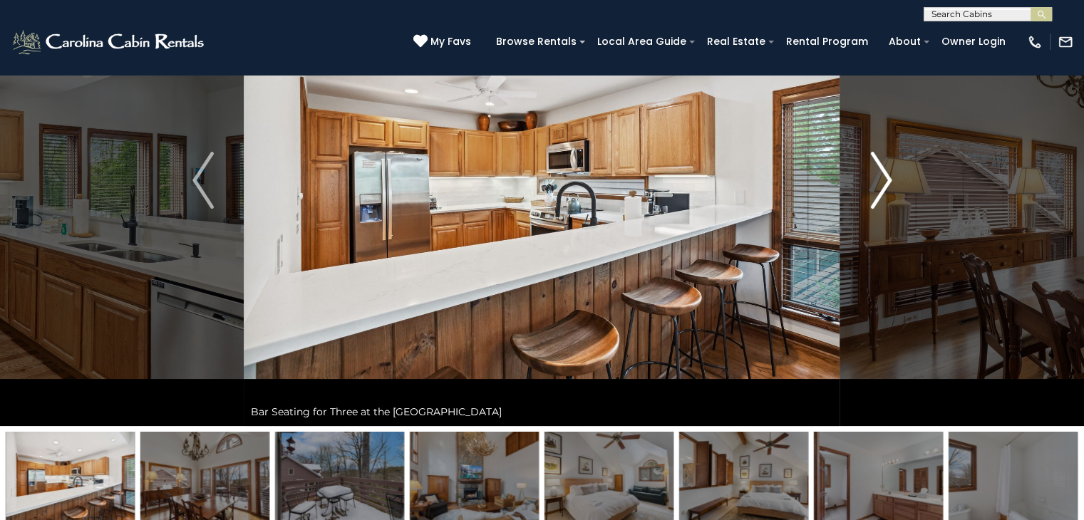
click at [876, 192] on img "Next" at bounding box center [880, 180] width 21 height 57
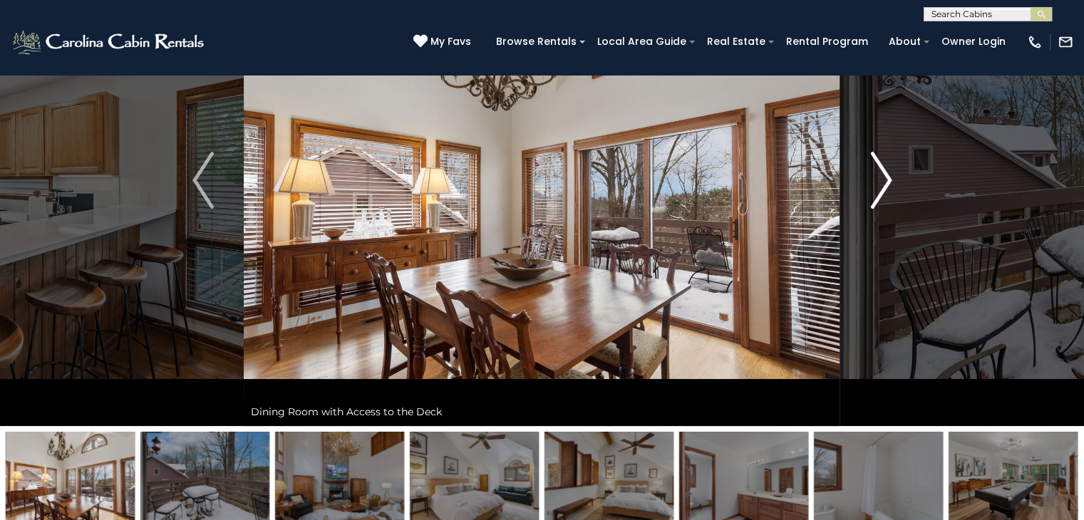
click at [876, 192] on img "Next" at bounding box center [880, 180] width 21 height 57
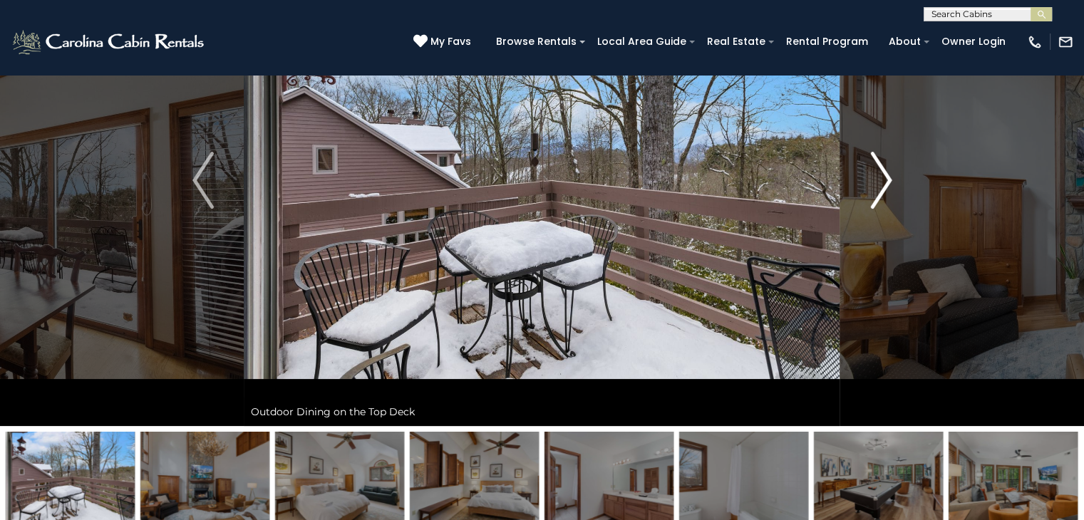
click at [876, 192] on img "Next" at bounding box center [880, 180] width 21 height 57
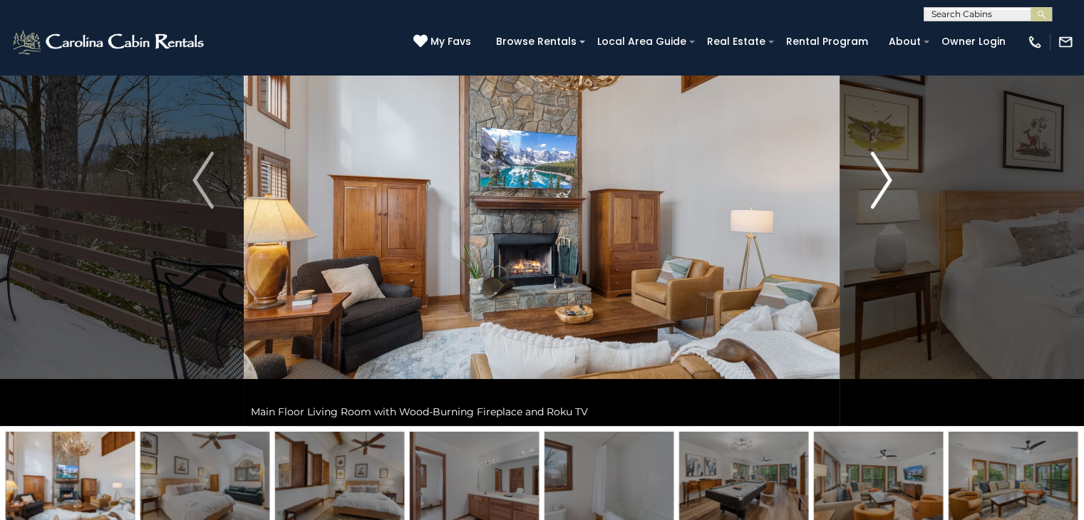
click at [876, 192] on img "Next" at bounding box center [880, 180] width 21 height 57
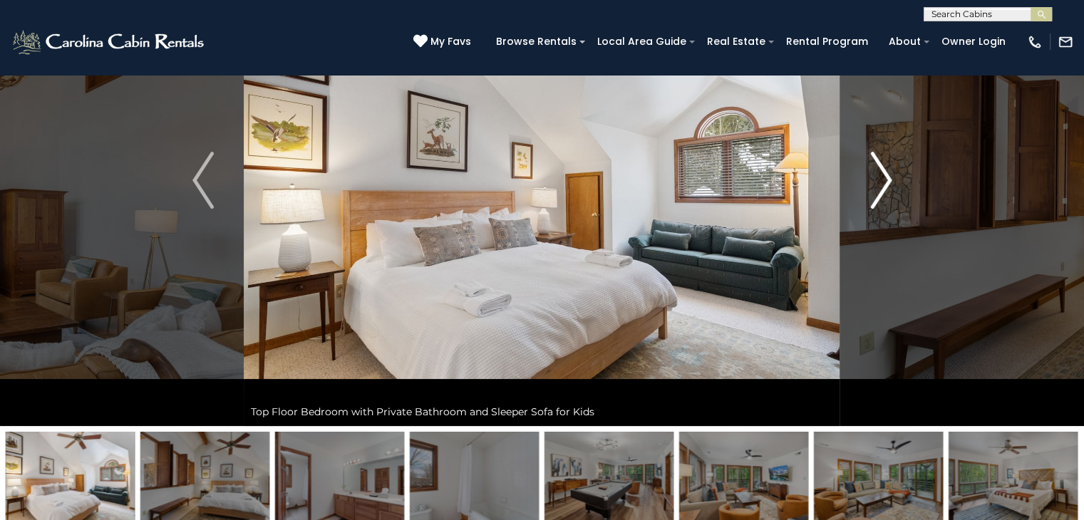
click at [876, 192] on img "Next" at bounding box center [880, 180] width 21 height 57
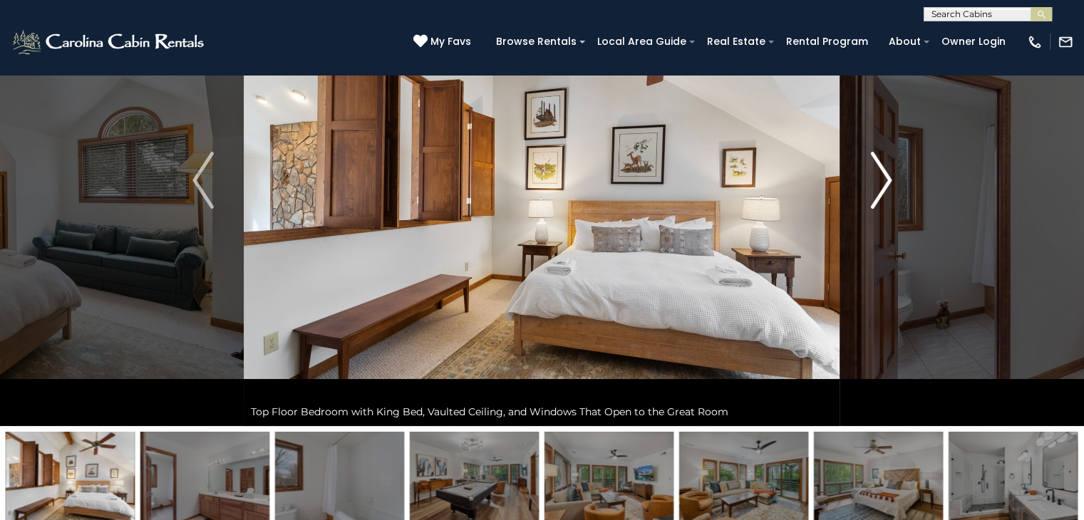
click at [876, 192] on img "Next" at bounding box center [880, 180] width 21 height 57
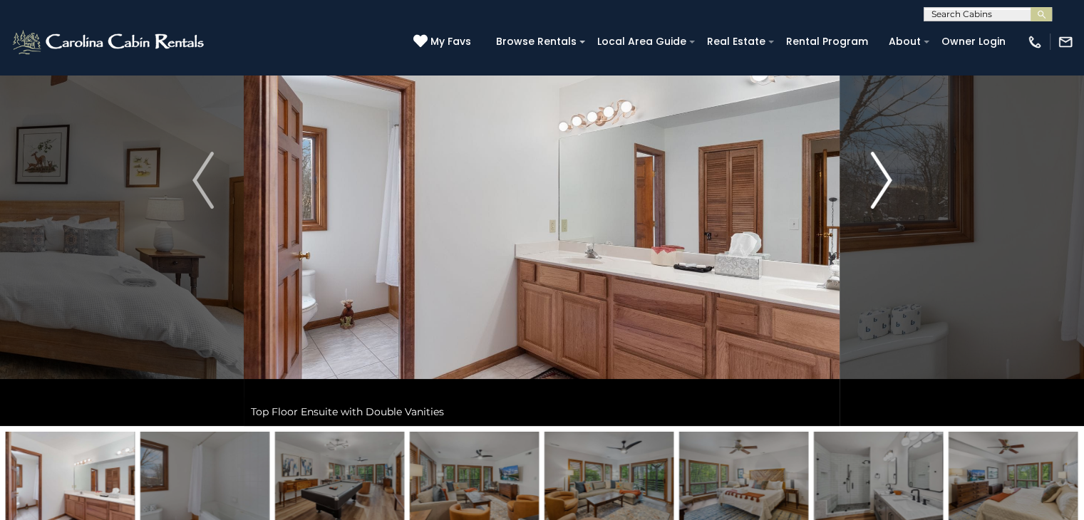
click at [876, 192] on img "Next" at bounding box center [880, 180] width 21 height 57
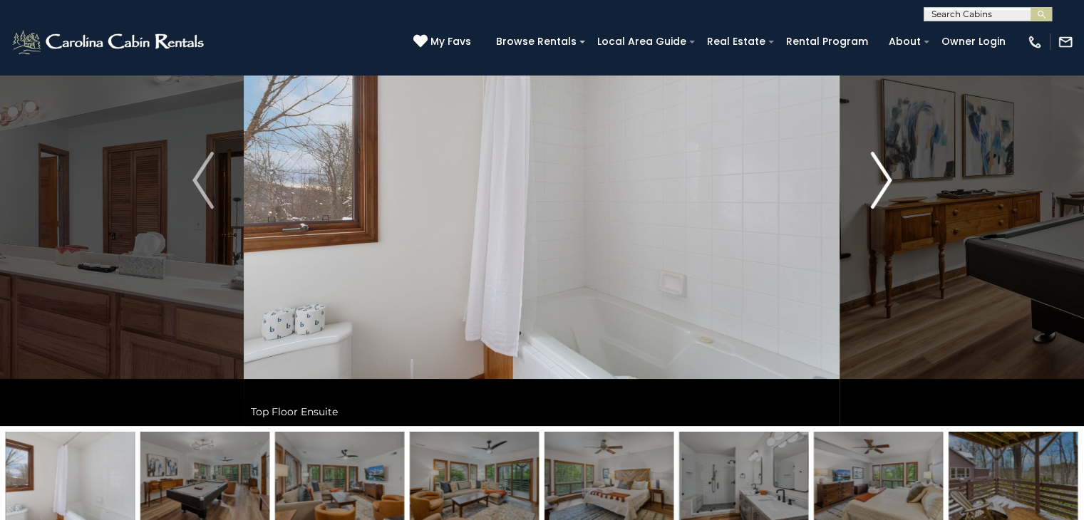
click at [876, 192] on img "Next" at bounding box center [880, 180] width 21 height 57
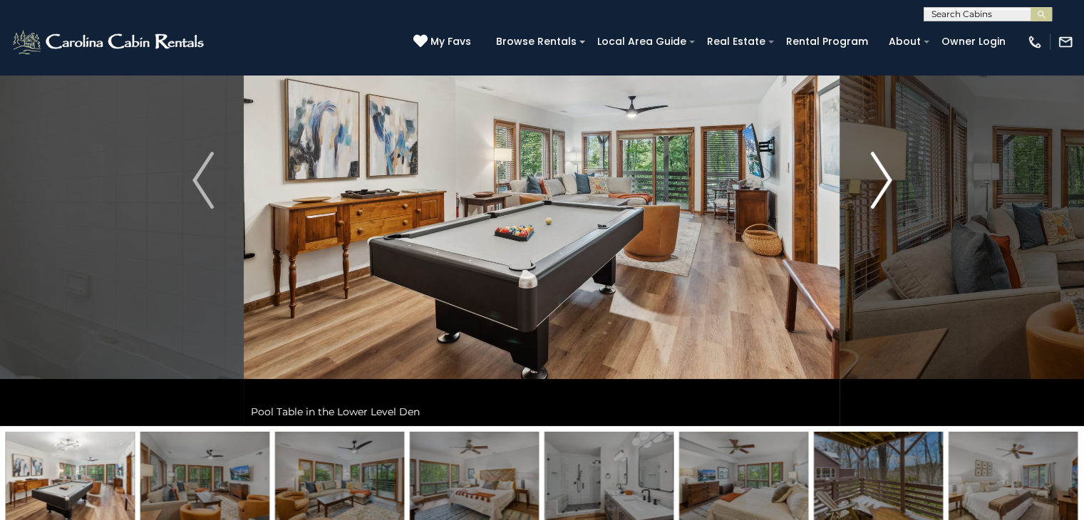
click at [876, 192] on img "Next" at bounding box center [880, 180] width 21 height 57
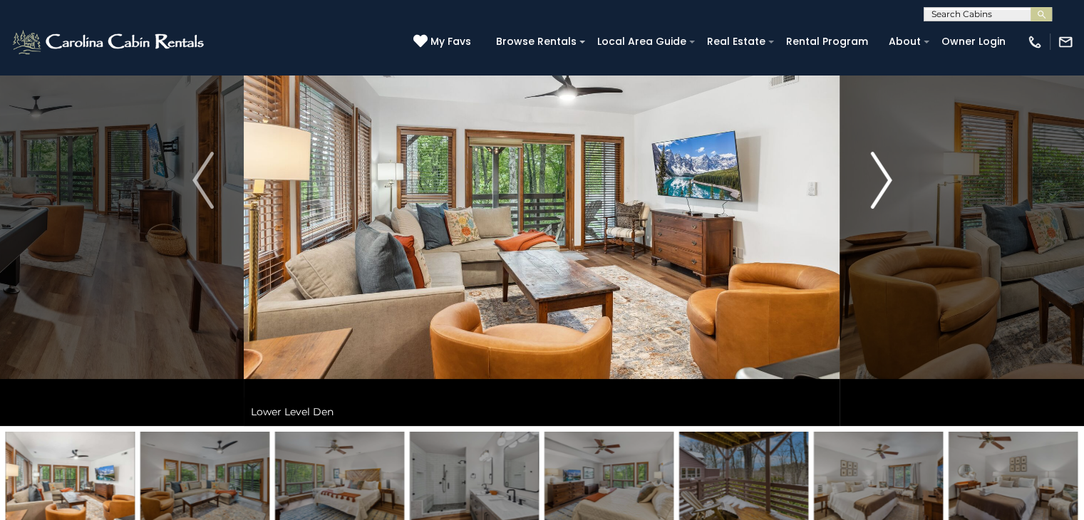
click at [876, 192] on img "Next" at bounding box center [880, 180] width 21 height 57
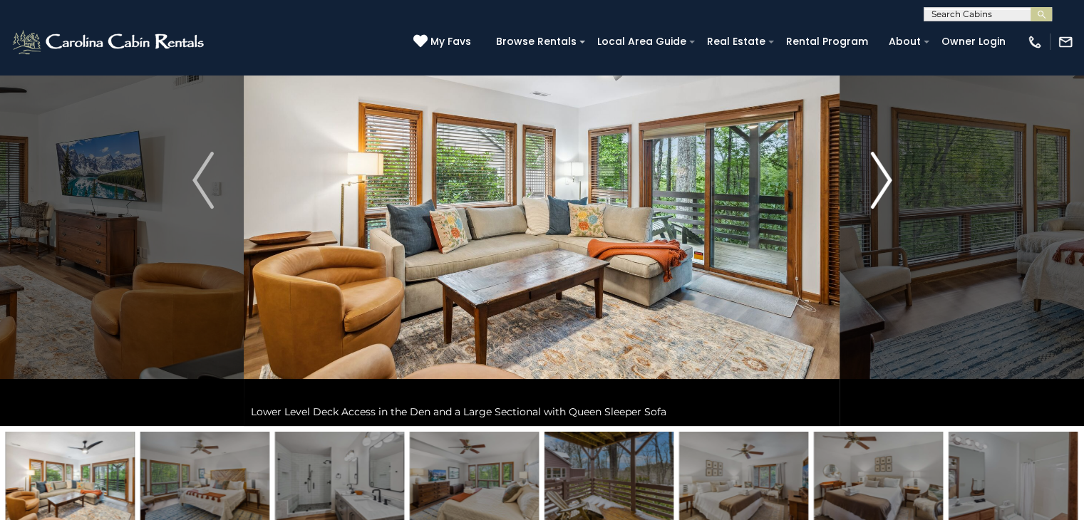
click at [876, 192] on img "Next" at bounding box center [880, 180] width 21 height 57
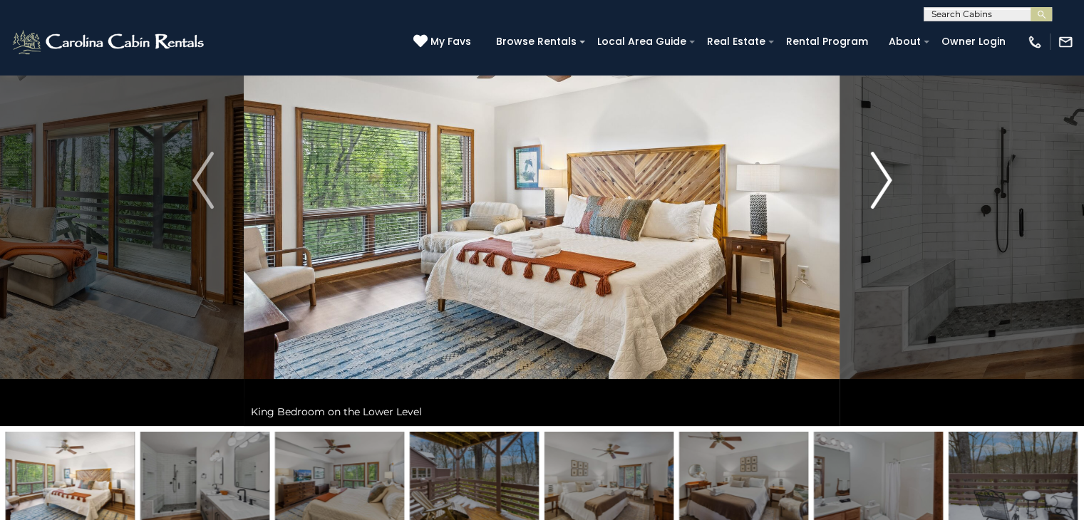
click at [876, 192] on img "Next" at bounding box center [880, 180] width 21 height 57
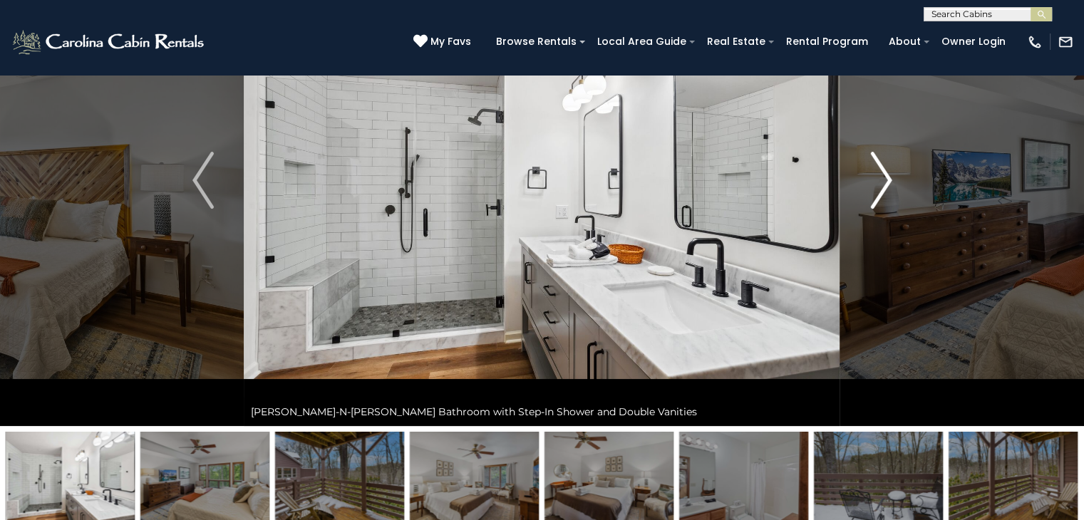
click at [876, 192] on img "Next" at bounding box center [880, 180] width 21 height 57
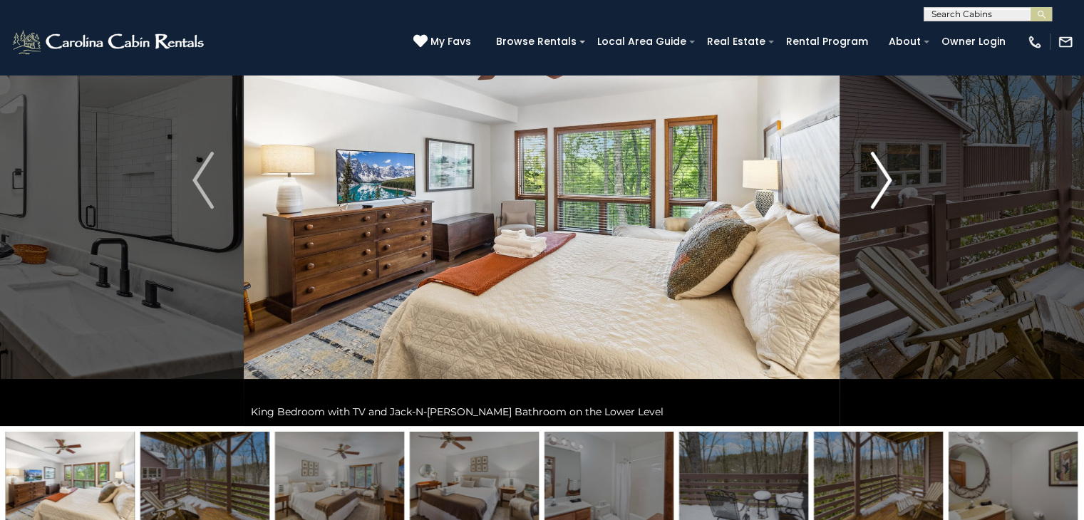
click at [876, 192] on img "Next" at bounding box center [880, 180] width 21 height 57
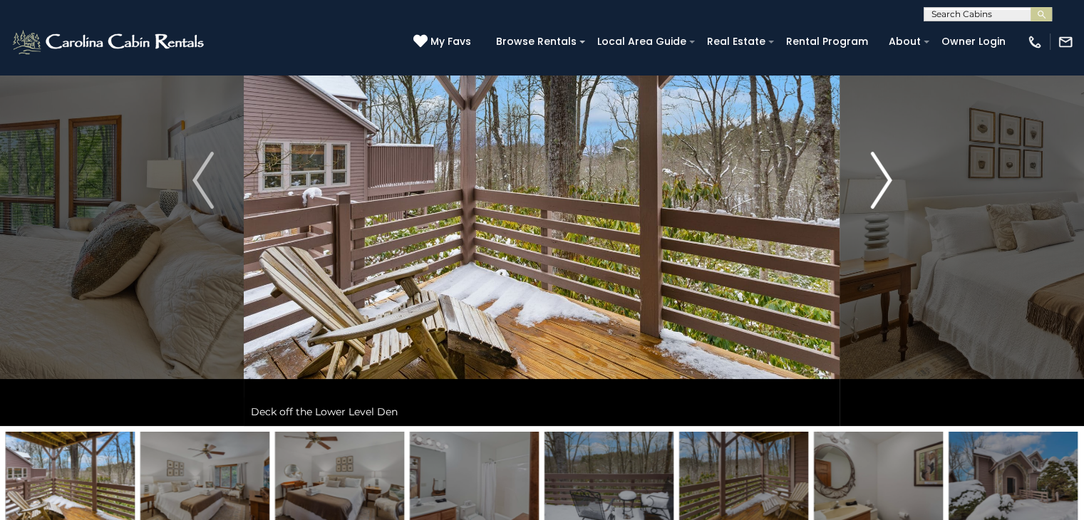
click at [876, 192] on img "Next" at bounding box center [880, 180] width 21 height 57
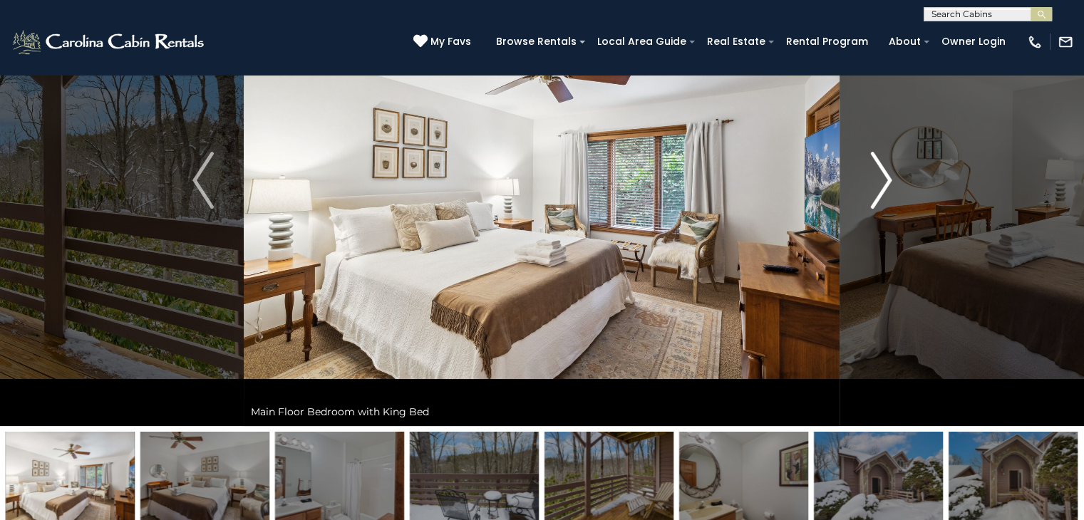
click at [876, 192] on img "Next" at bounding box center [880, 180] width 21 height 57
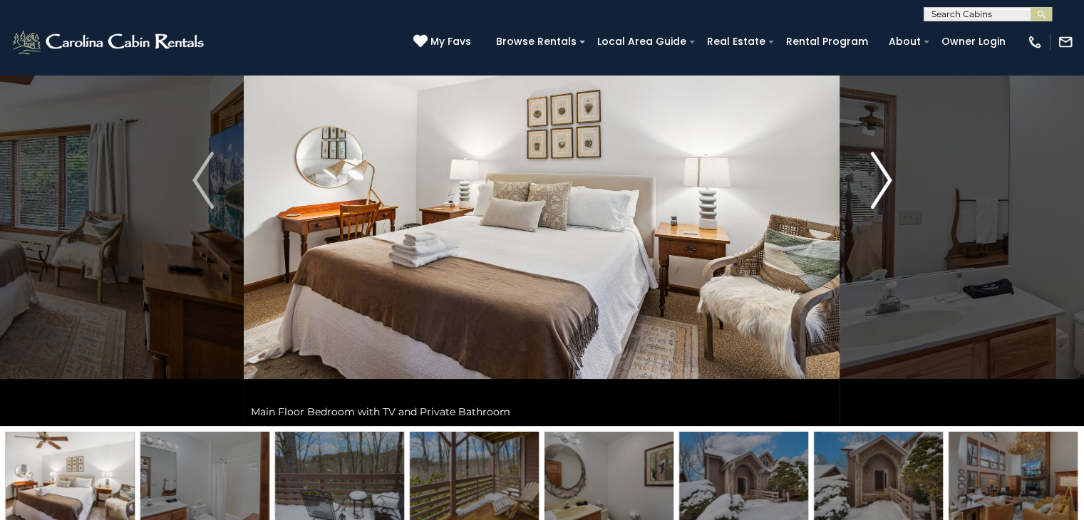
click at [876, 192] on img "Next" at bounding box center [880, 180] width 21 height 57
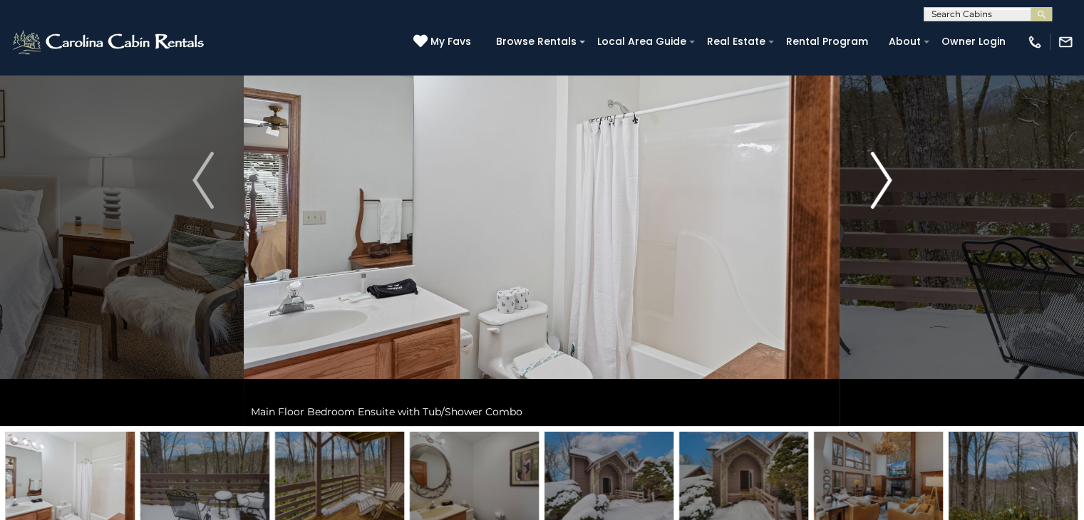
click at [876, 192] on img "Next" at bounding box center [880, 180] width 21 height 57
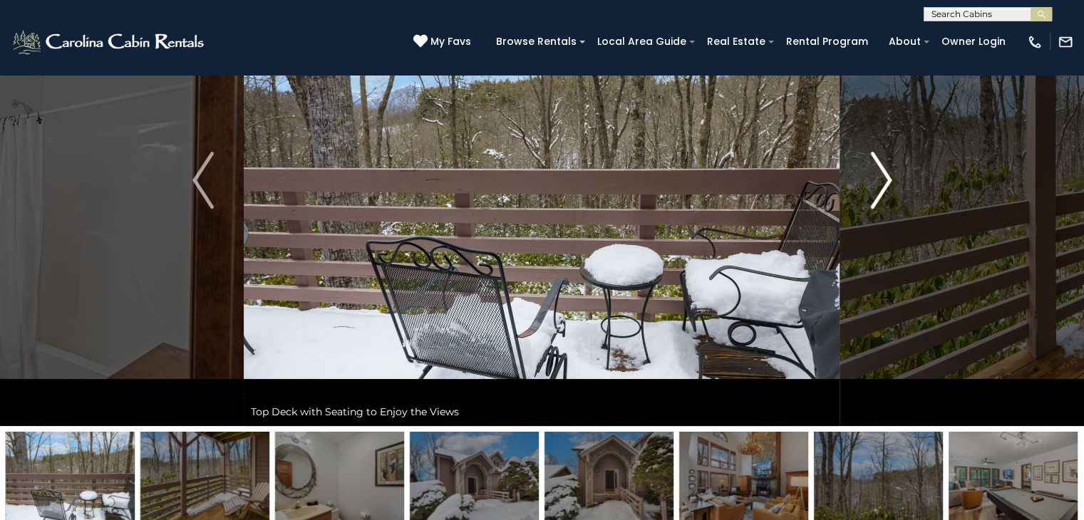
click at [876, 192] on img "Next" at bounding box center [880, 180] width 21 height 57
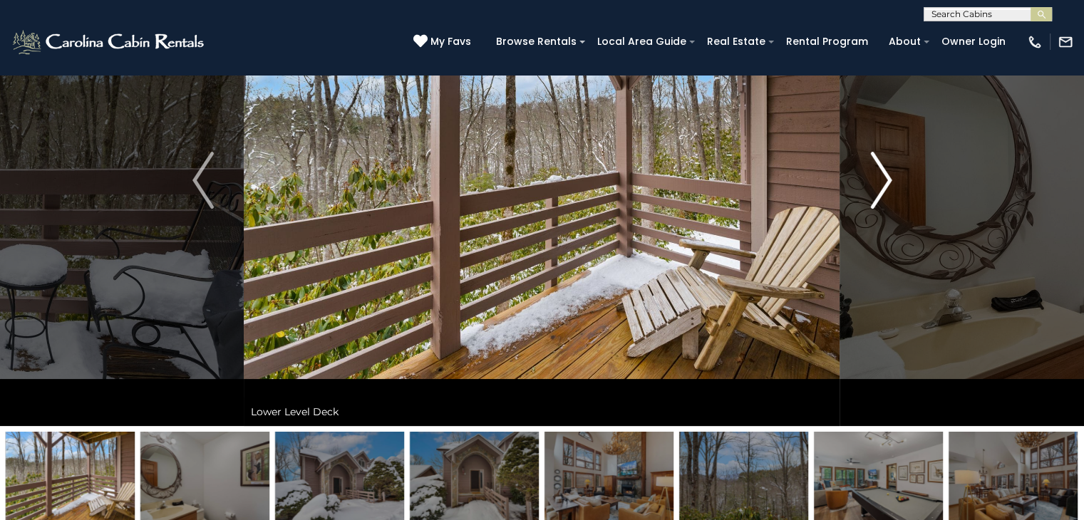
click at [876, 192] on img "Next" at bounding box center [880, 180] width 21 height 57
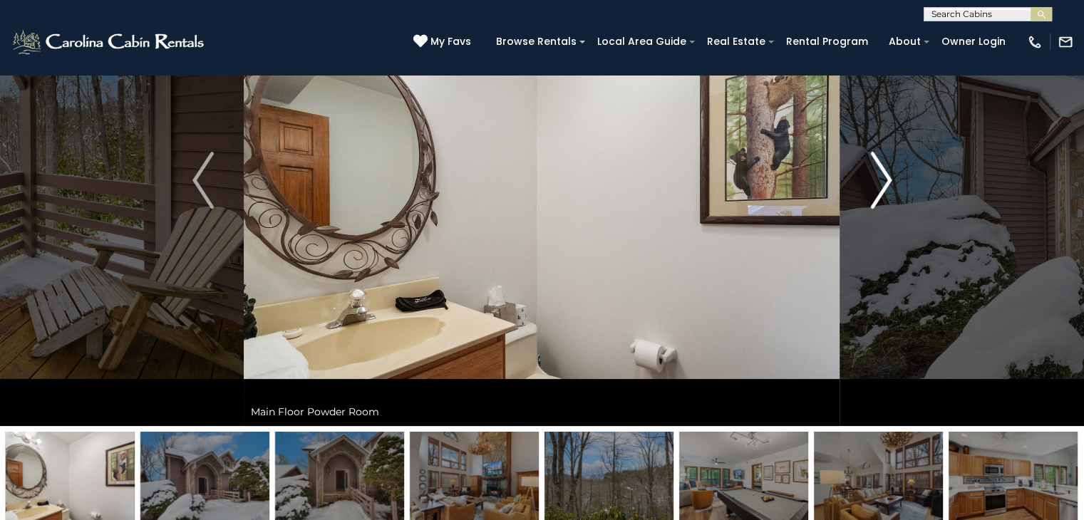
click at [876, 192] on img "Next" at bounding box center [880, 180] width 21 height 57
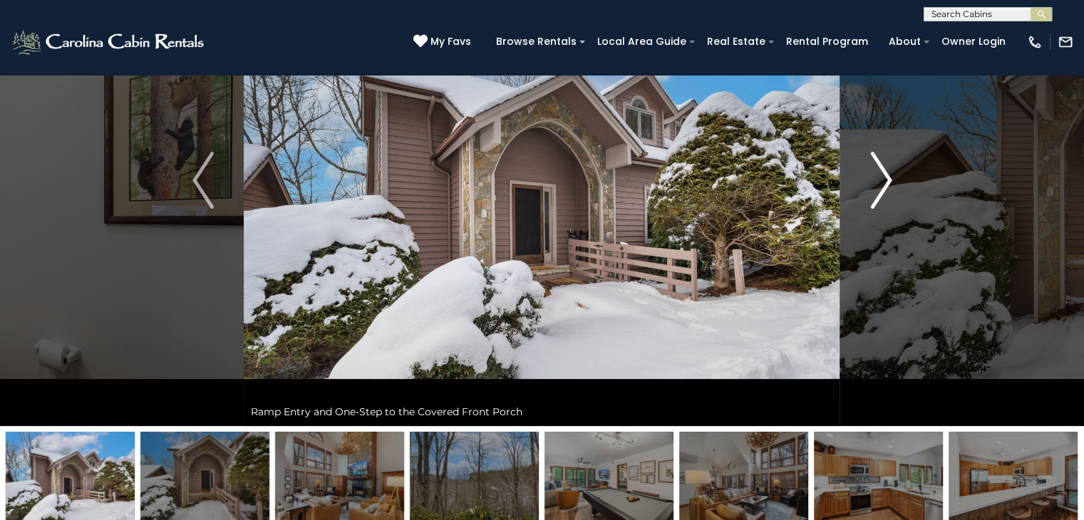
click at [876, 192] on img "Next" at bounding box center [880, 180] width 21 height 57
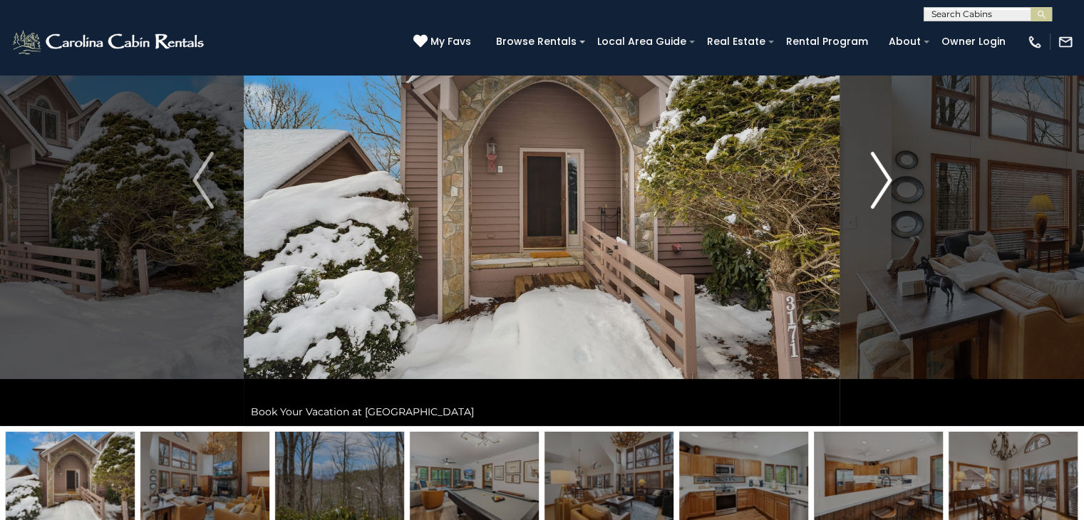
click at [876, 192] on img "Next" at bounding box center [880, 180] width 21 height 57
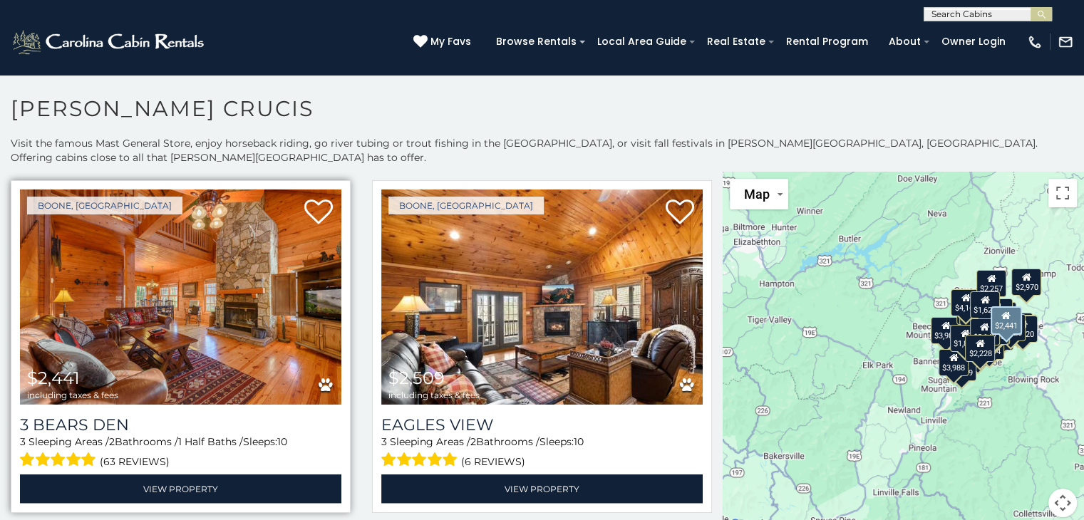
scroll to position [3166, 0]
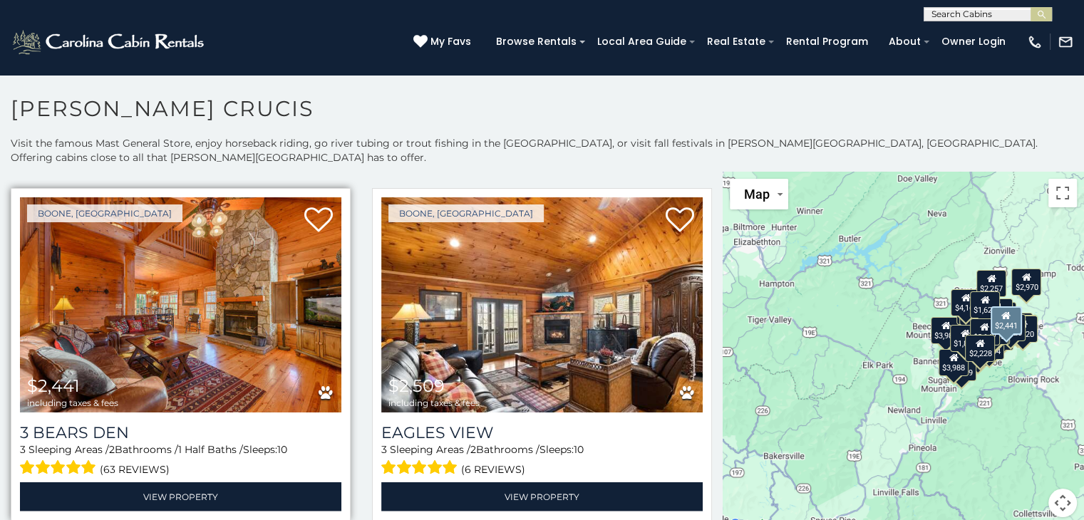
click at [222, 269] on img at bounding box center [180, 304] width 321 height 215
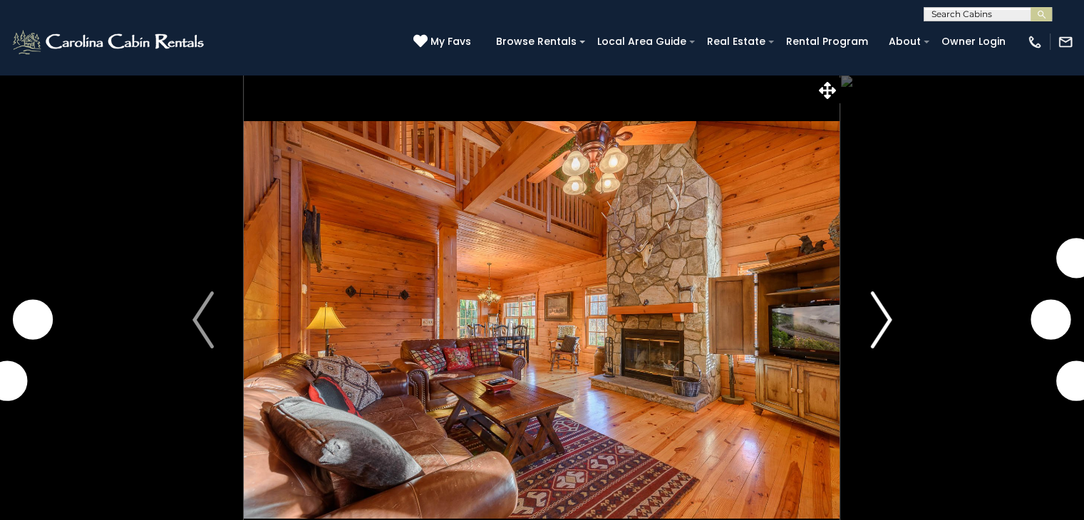
click at [878, 326] on img "Next" at bounding box center [880, 319] width 21 height 57
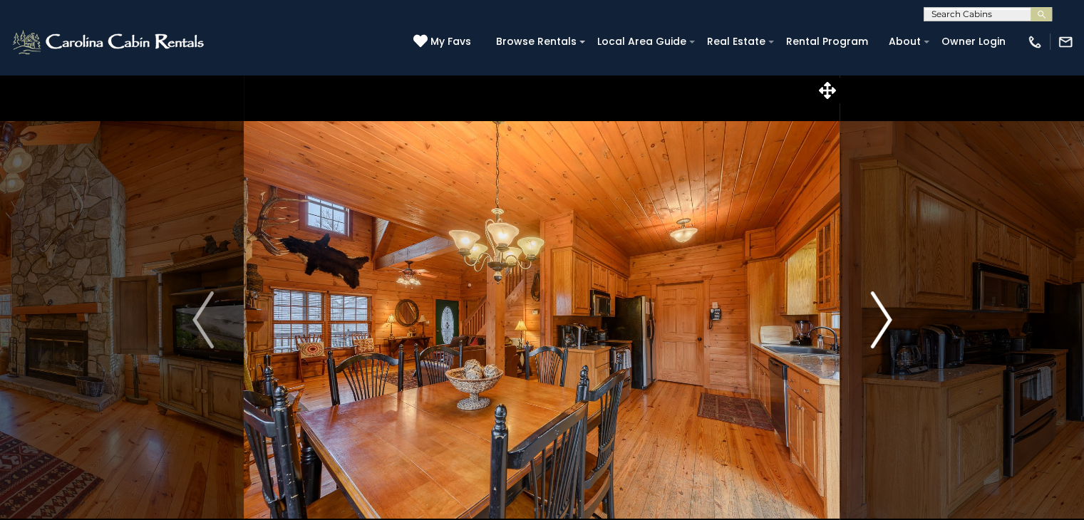
click at [878, 326] on img "Next" at bounding box center [880, 319] width 21 height 57
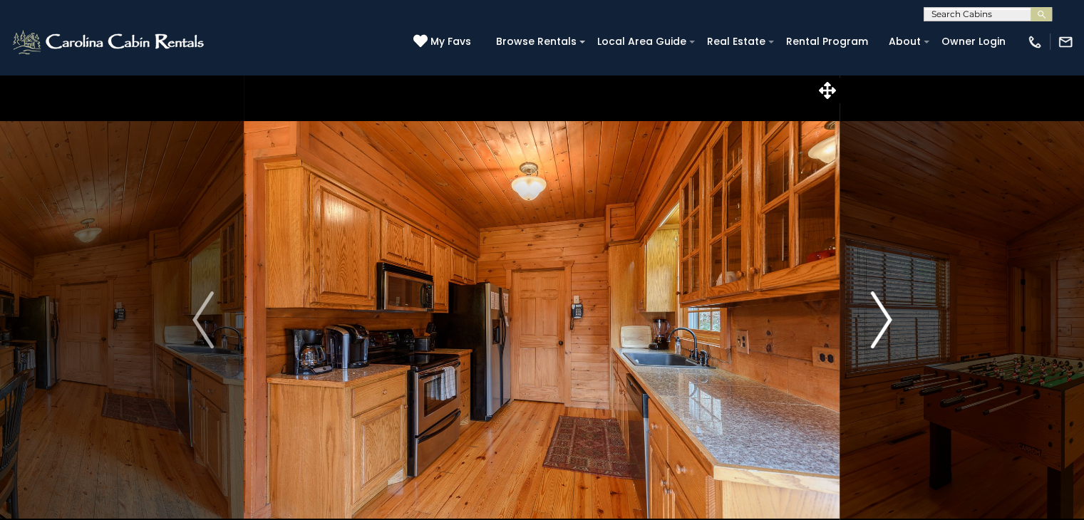
click at [878, 326] on img "Next" at bounding box center [880, 319] width 21 height 57
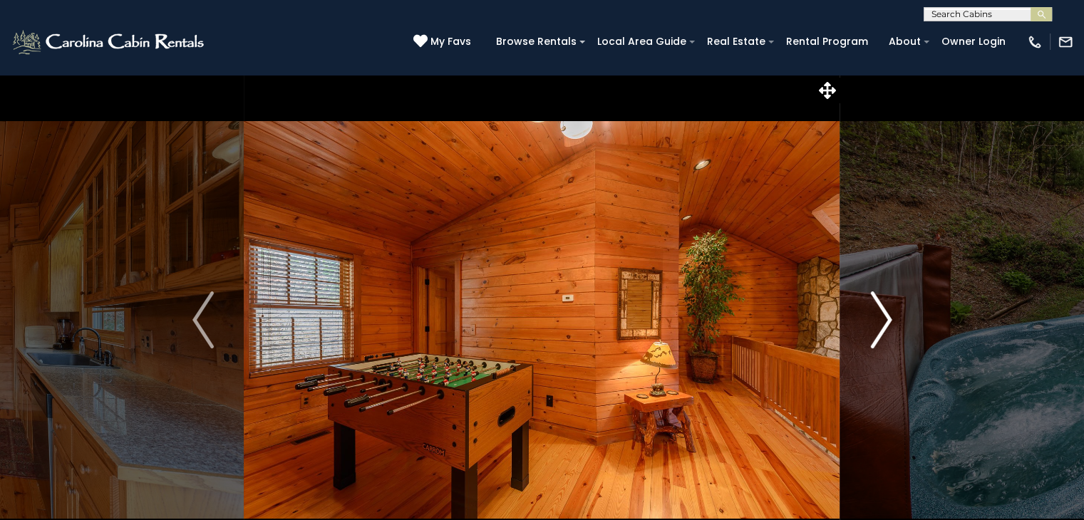
click at [878, 326] on img "Next" at bounding box center [880, 319] width 21 height 57
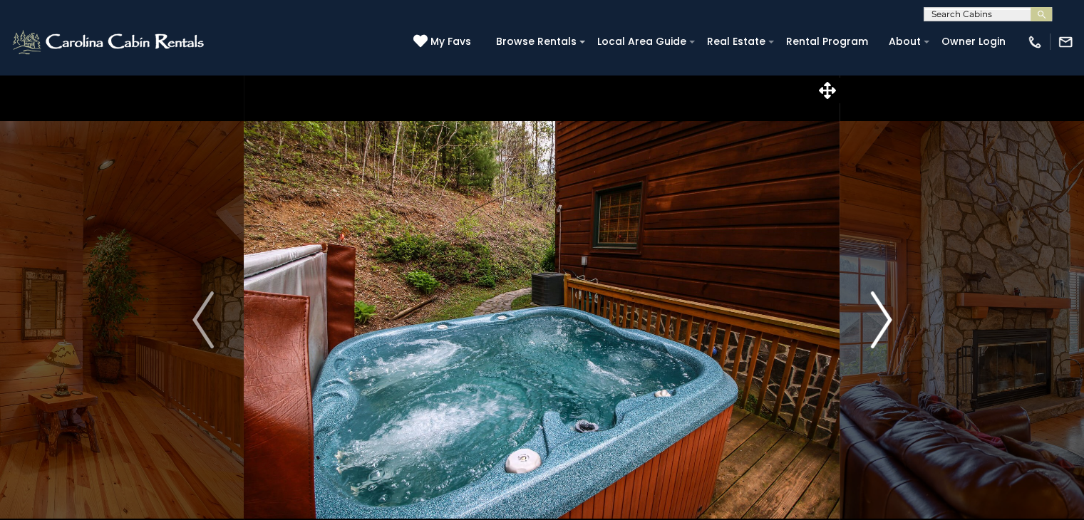
click at [878, 326] on img "Next" at bounding box center [880, 319] width 21 height 57
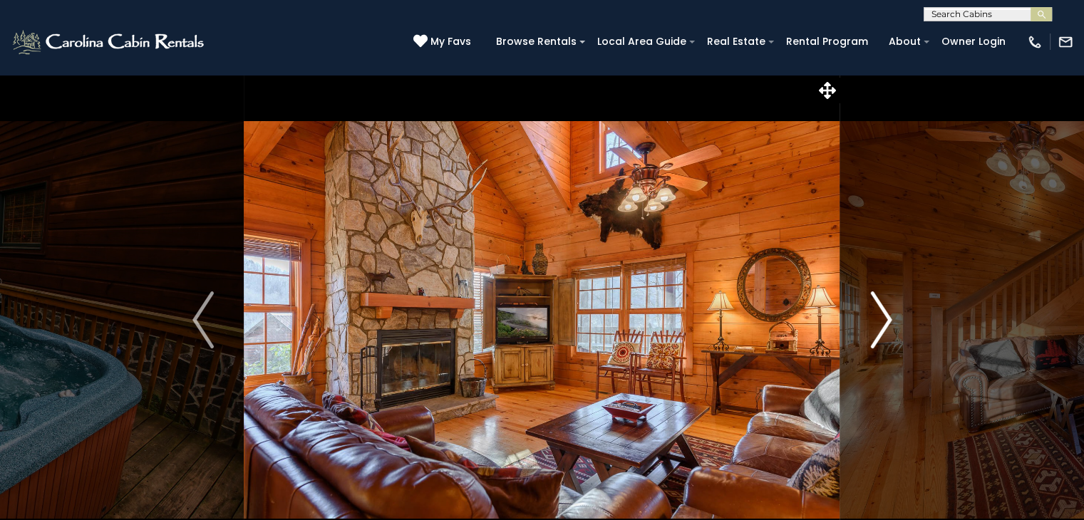
click at [878, 326] on img "Next" at bounding box center [880, 319] width 21 height 57
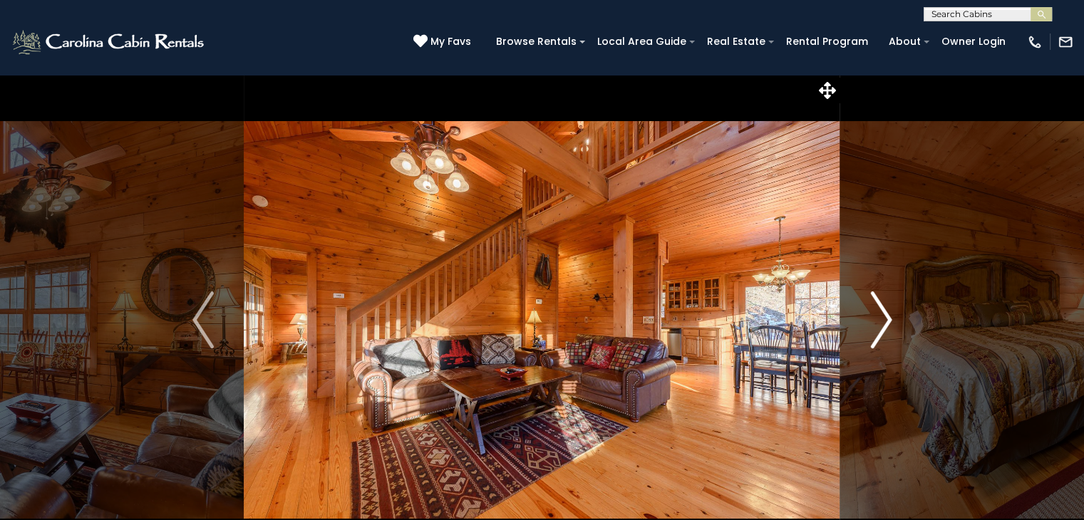
click at [878, 326] on img "Next" at bounding box center [880, 319] width 21 height 57
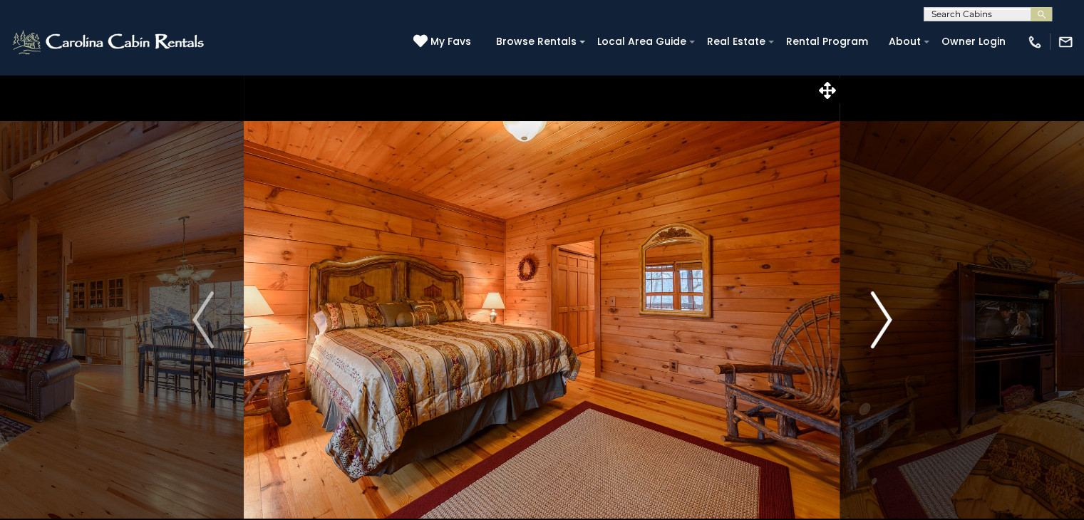
click at [878, 326] on img "Next" at bounding box center [880, 319] width 21 height 57
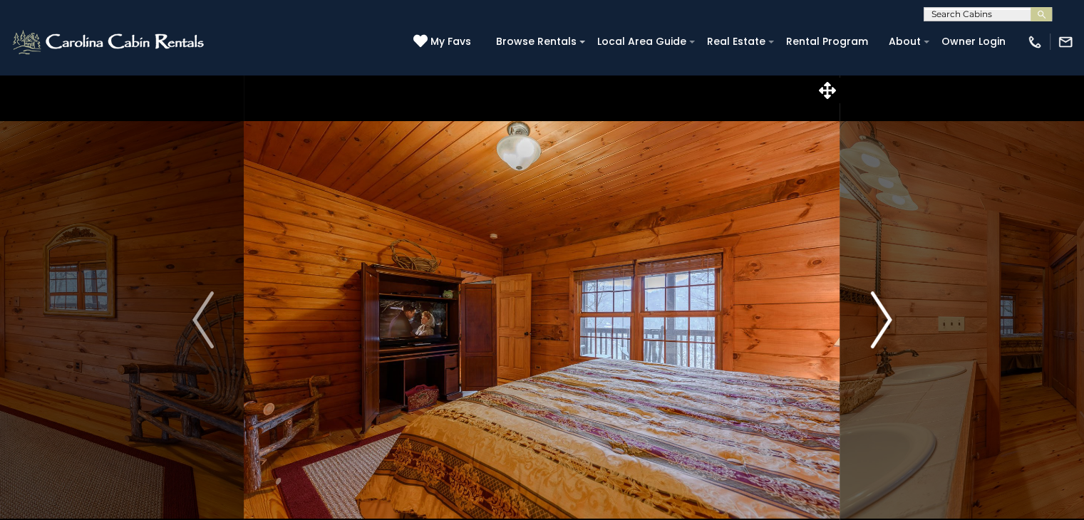
click at [878, 326] on img "Next" at bounding box center [880, 319] width 21 height 57
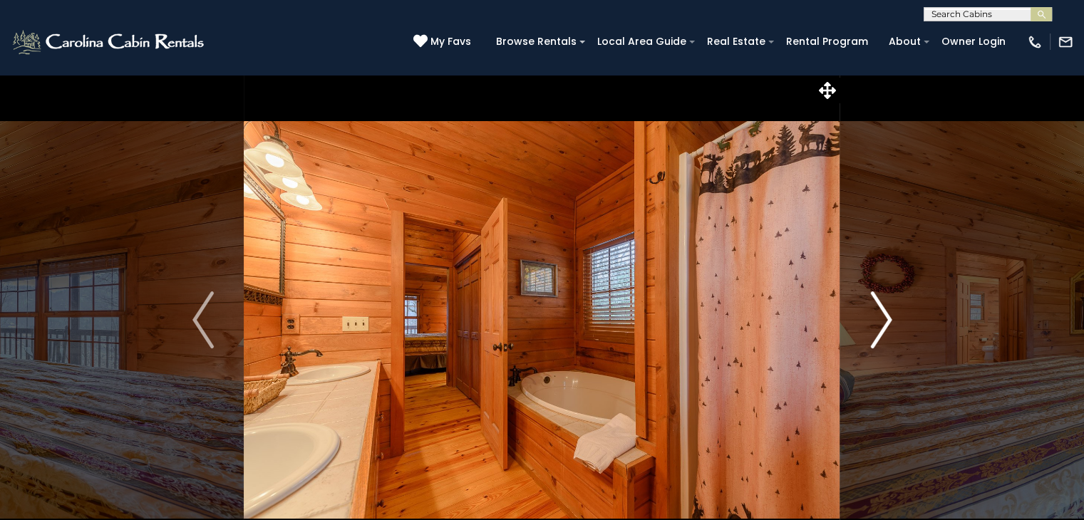
click at [878, 326] on img "Next" at bounding box center [880, 319] width 21 height 57
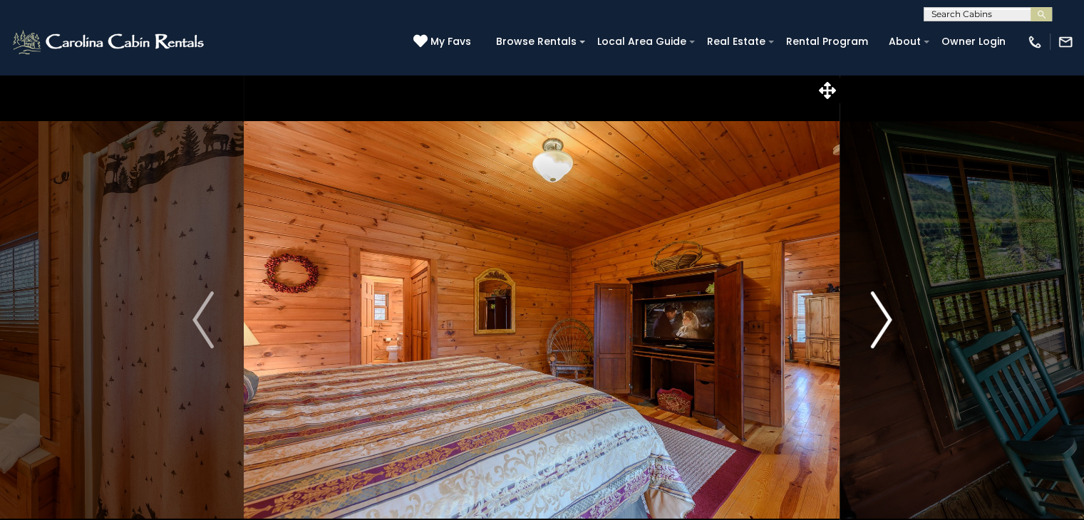
click at [878, 326] on img "Next" at bounding box center [880, 319] width 21 height 57
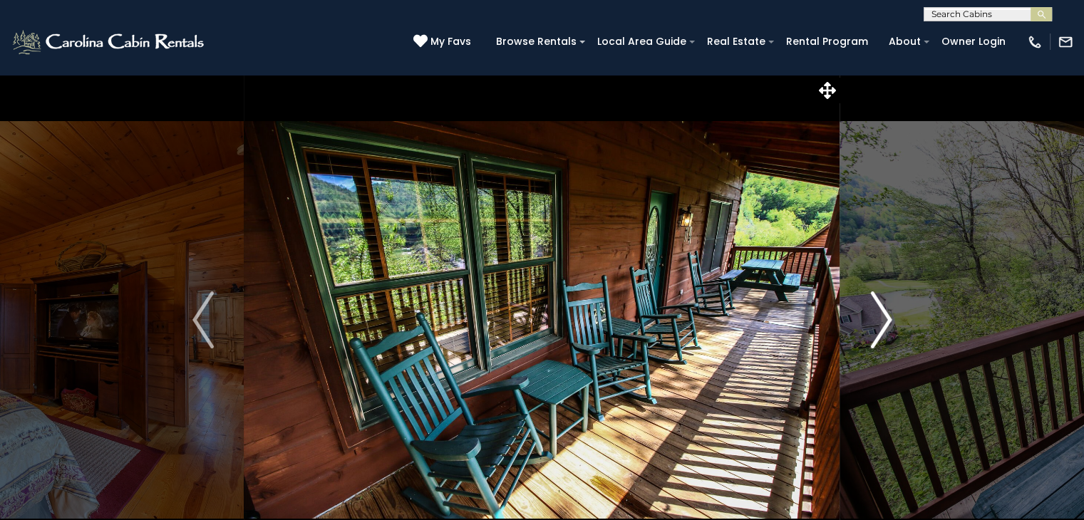
click at [878, 326] on img "Next" at bounding box center [880, 319] width 21 height 57
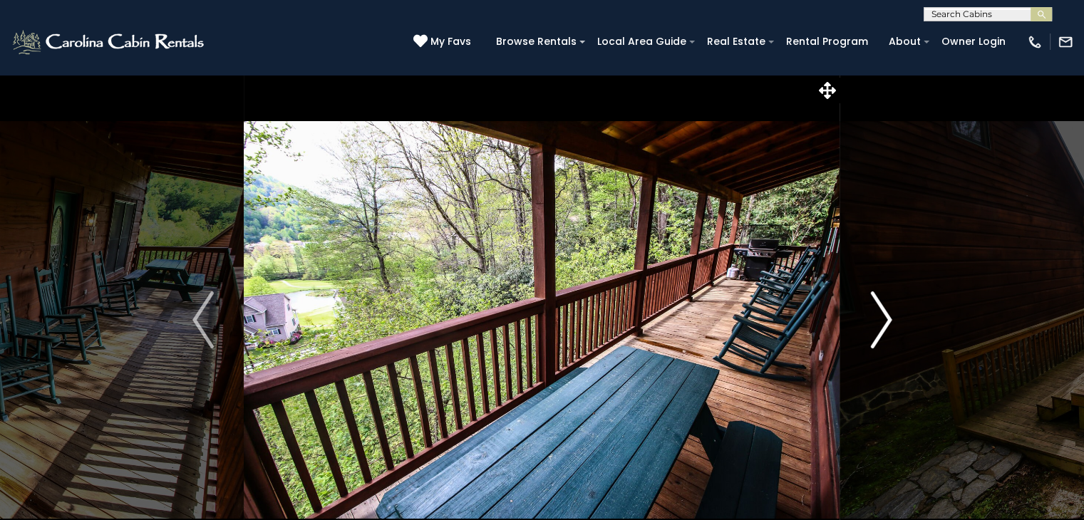
click at [878, 326] on img "Next" at bounding box center [880, 319] width 21 height 57
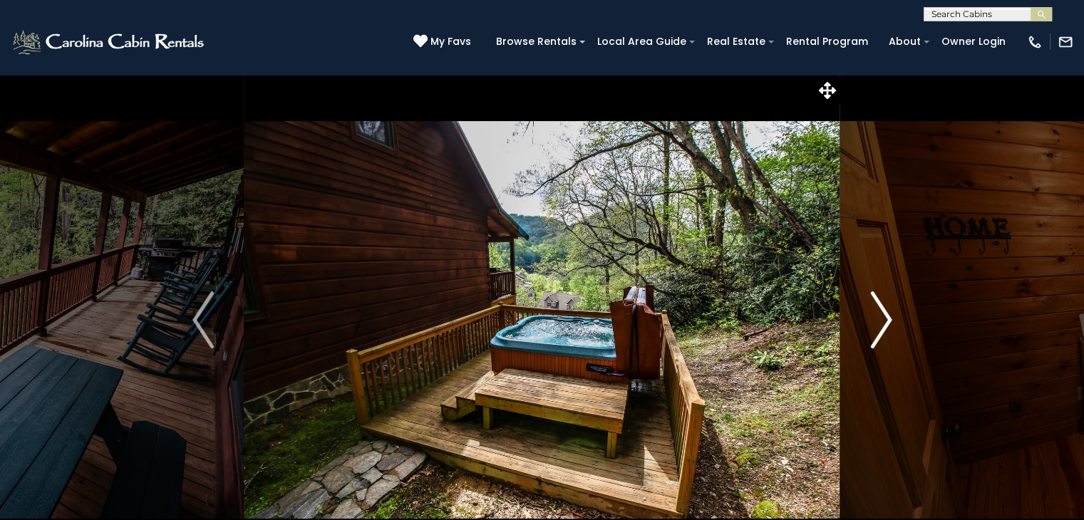
click at [878, 326] on img "Next" at bounding box center [880, 319] width 21 height 57
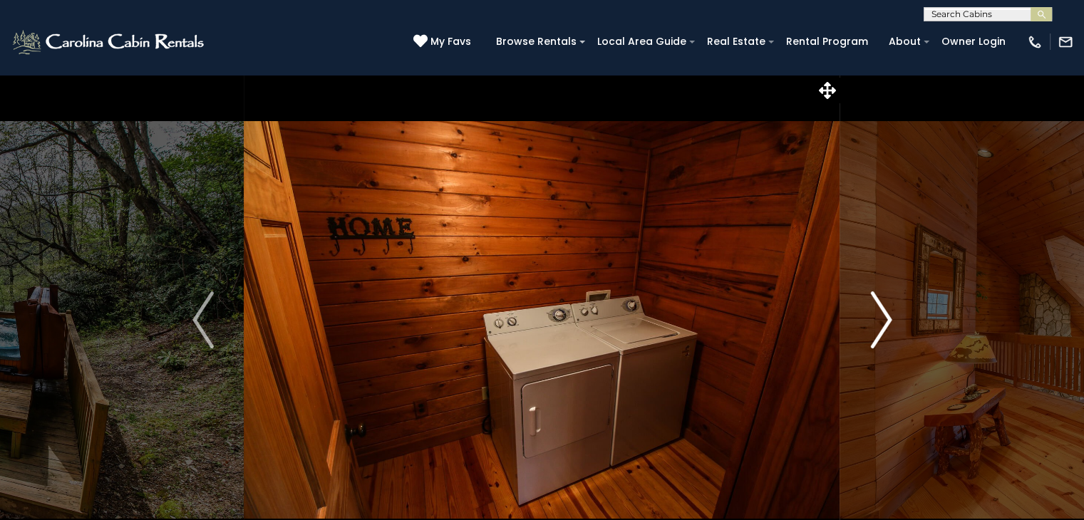
click at [878, 326] on img "Next" at bounding box center [880, 319] width 21 height 57
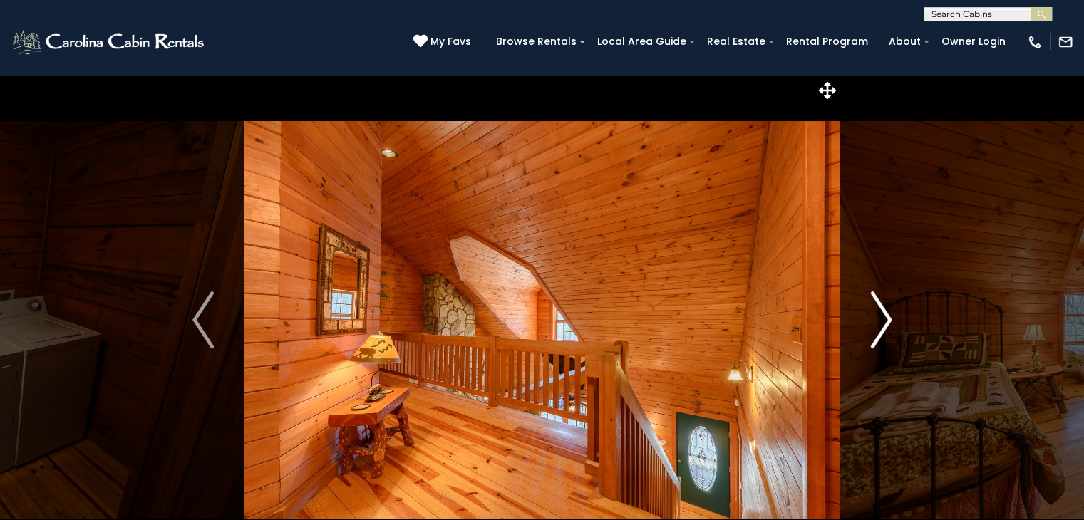
click at [878, 326] on img "Next" at bounding box center [880, 319] width 21 height 57
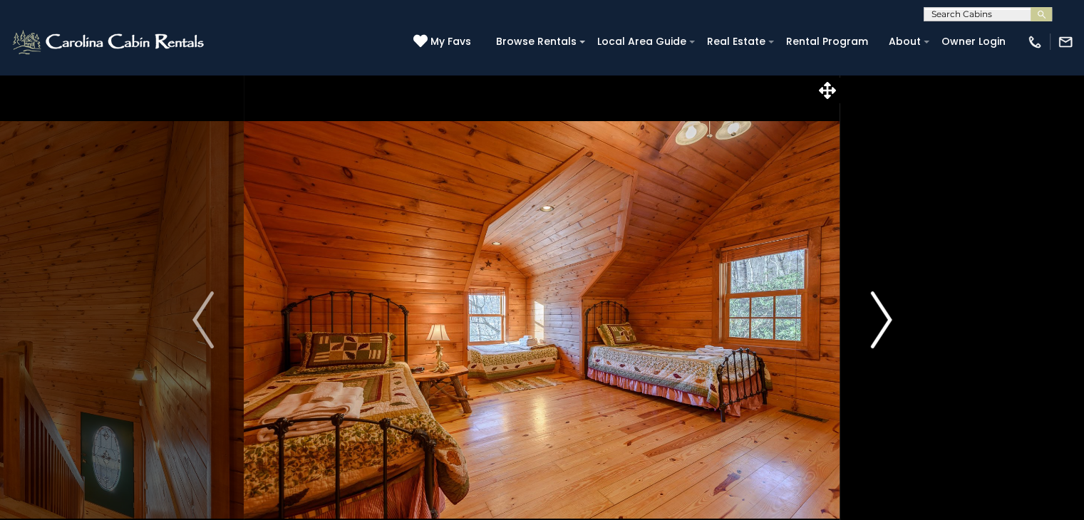
click at [878, 326] on img "Next" at bounding box center [880, 319] width 21 height 57
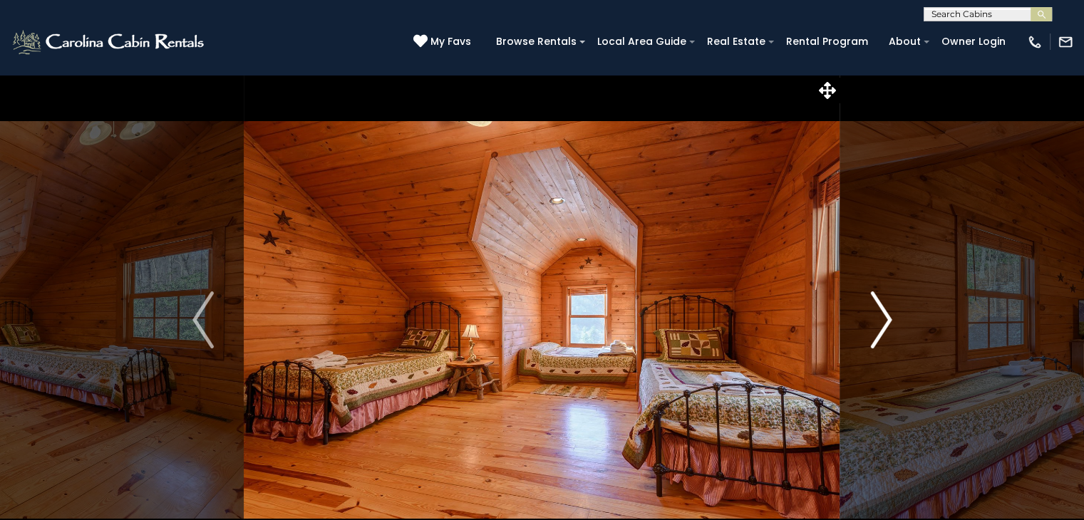
click at [878, 326] on img "Next" at bounding box center [880, 319] width 21 height 57
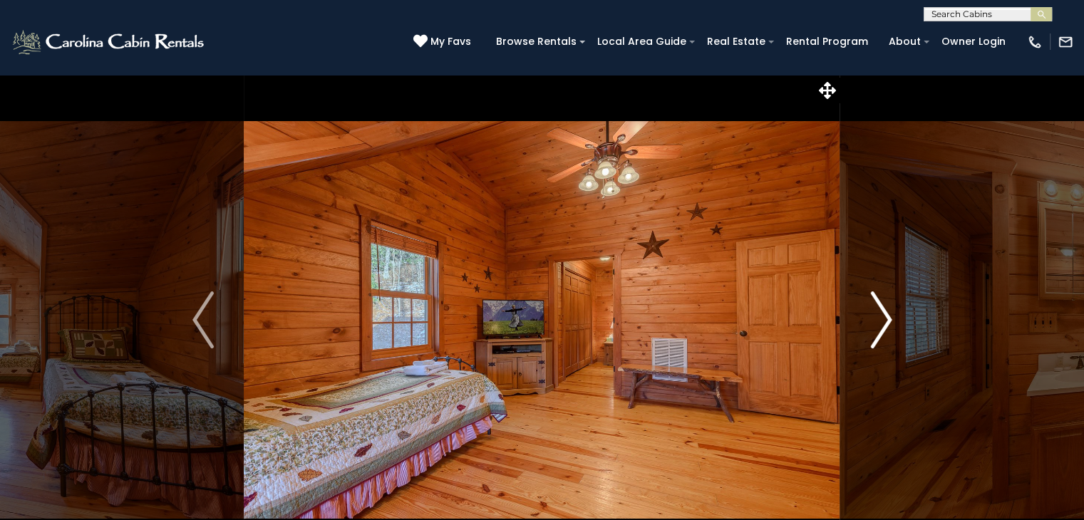
click at [878, 326] on img "Next" at bounding box center [880, 319] width 21 height 57
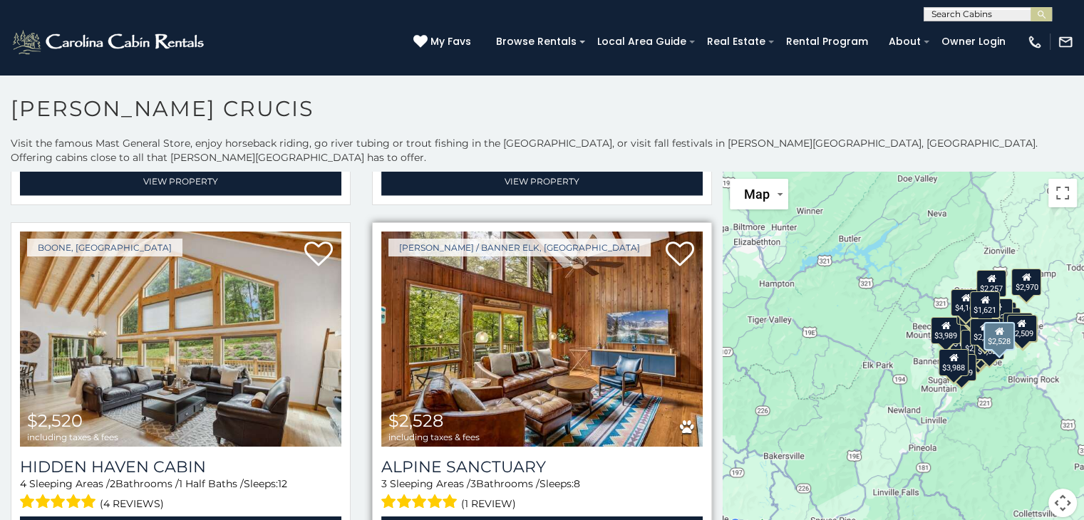
scroll to position [3483, 0]
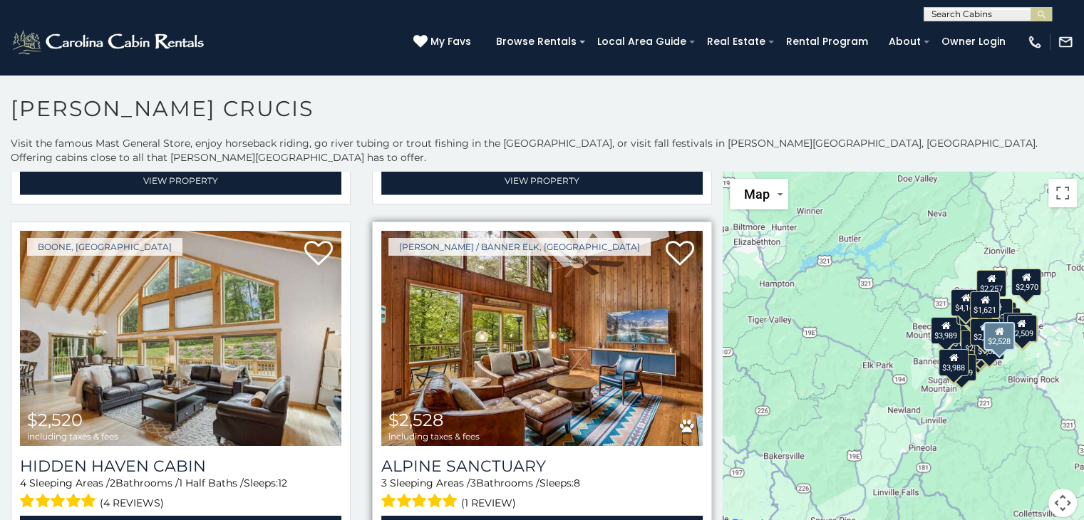
click at [603, 346] on img at bounding box center [541, 338] width 321 height 215
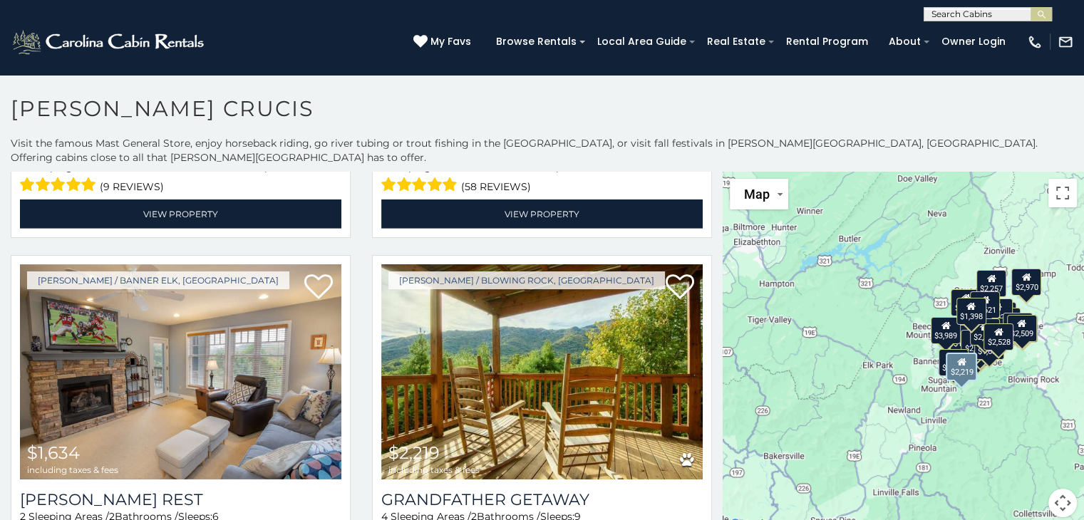
scroll to position [4500, 0]
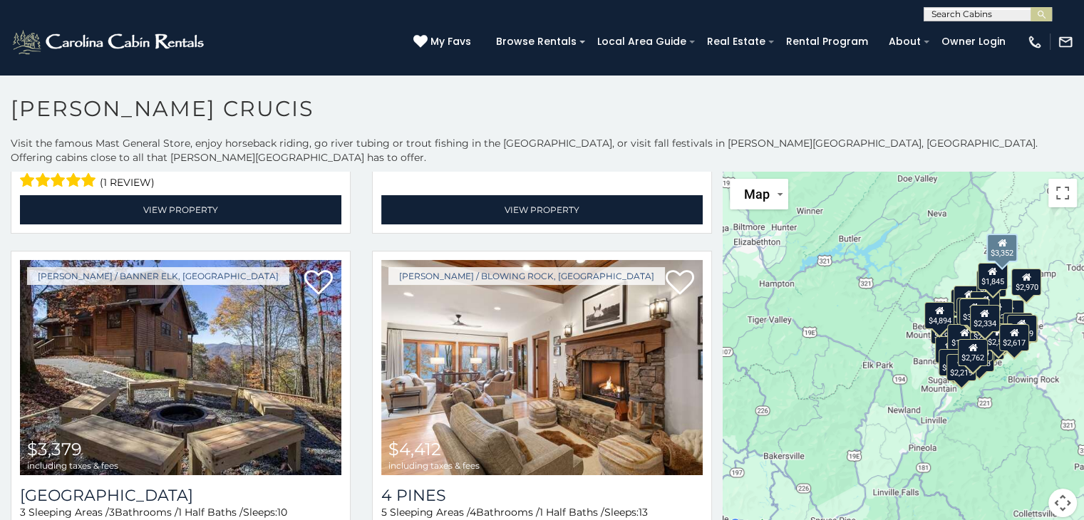
scroll to position [6953, 0]
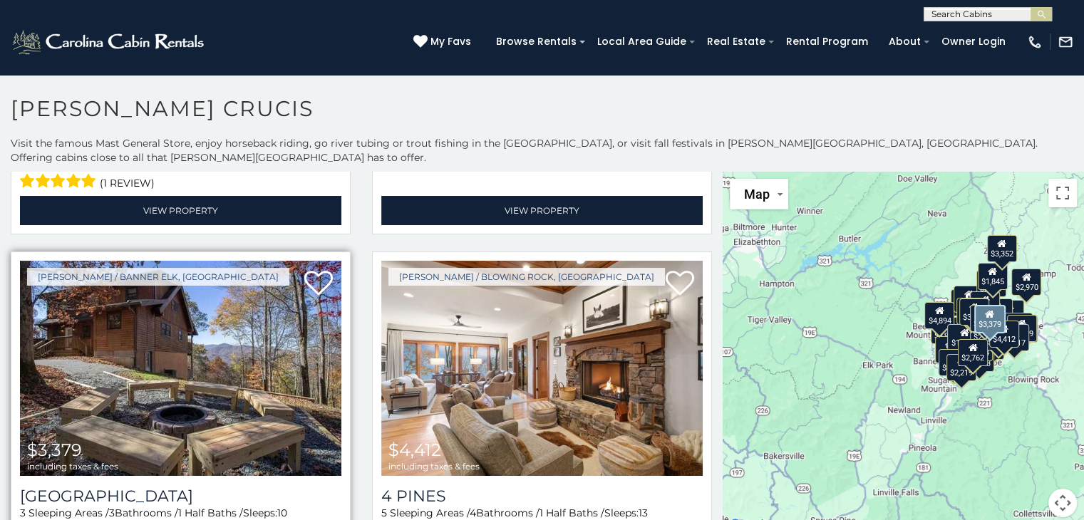
click at [147, 306] on img at bounding box center [180, 368] width 321 height 215
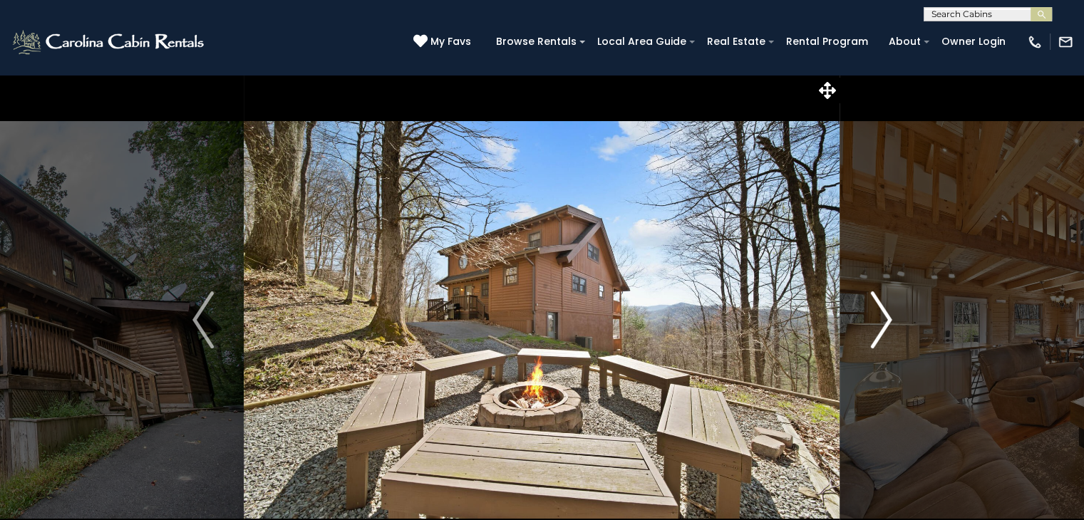
click at [881, 321] on img "Next" at bounding box center [880, 319] width 21 height 57
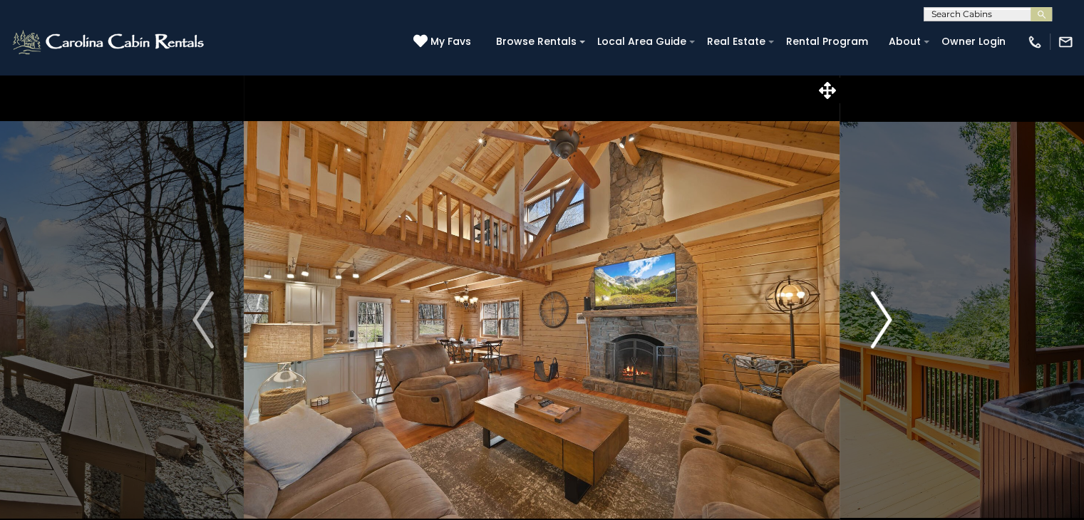
click at [881, 321] on img "Next" at bounding box center [880, 319] width 21 height 57
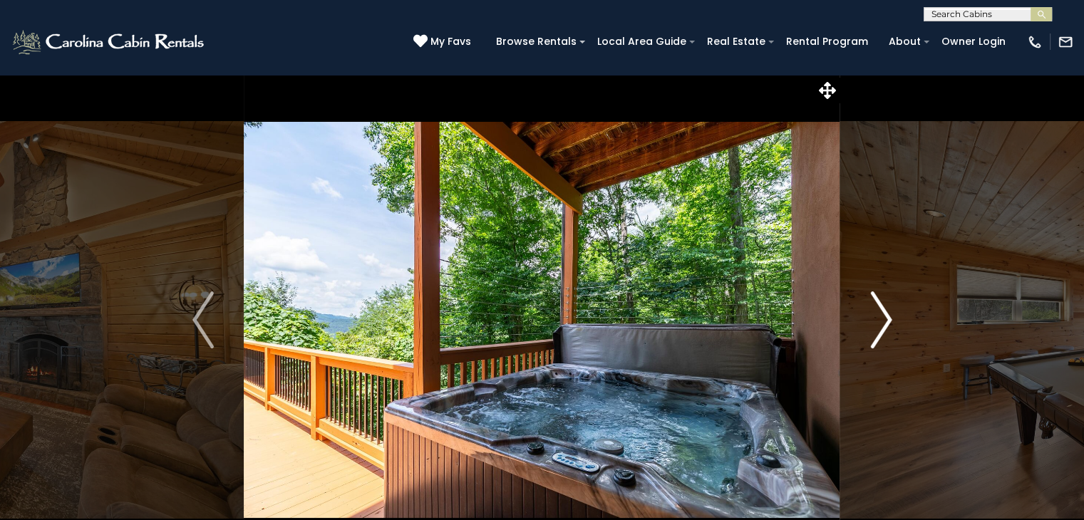
click at [881, 321] on img "Next" at bounding box center [880, 319] width 21 height 57
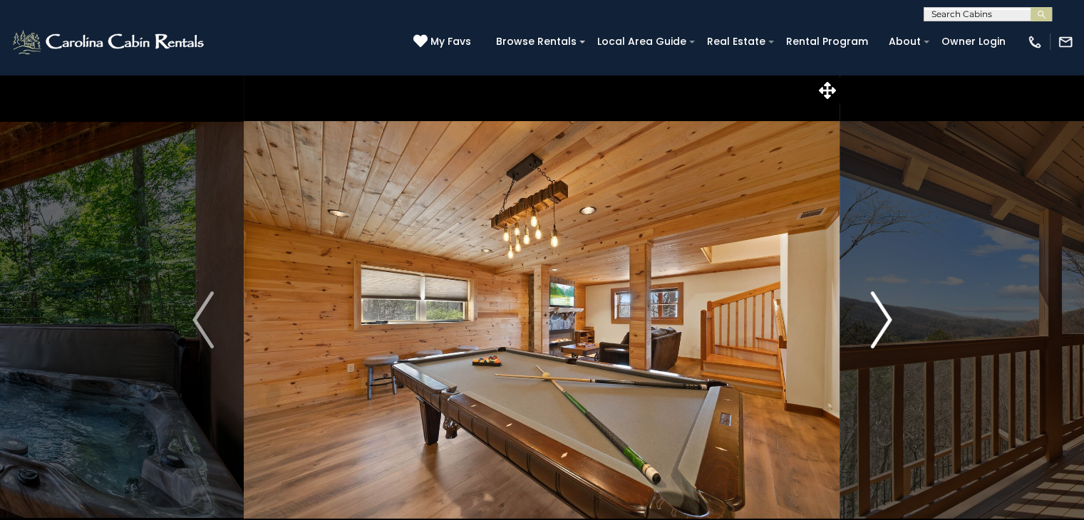
click at [881, 321] on img "Next" at bounding box center [880, 319] width 21 height 57
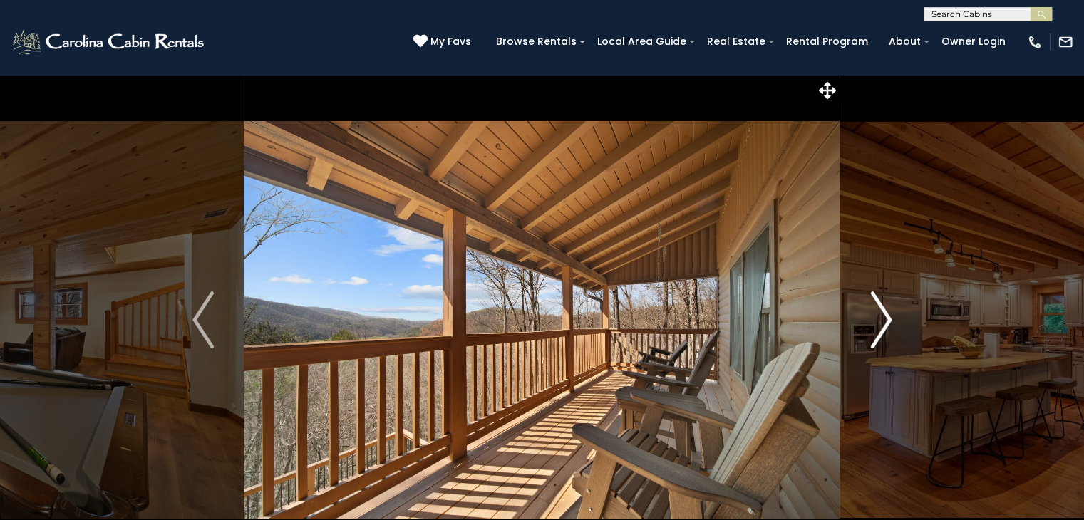
click at [881, 321] on img "Next" at bounding box center [880, 319] width 21 height 57
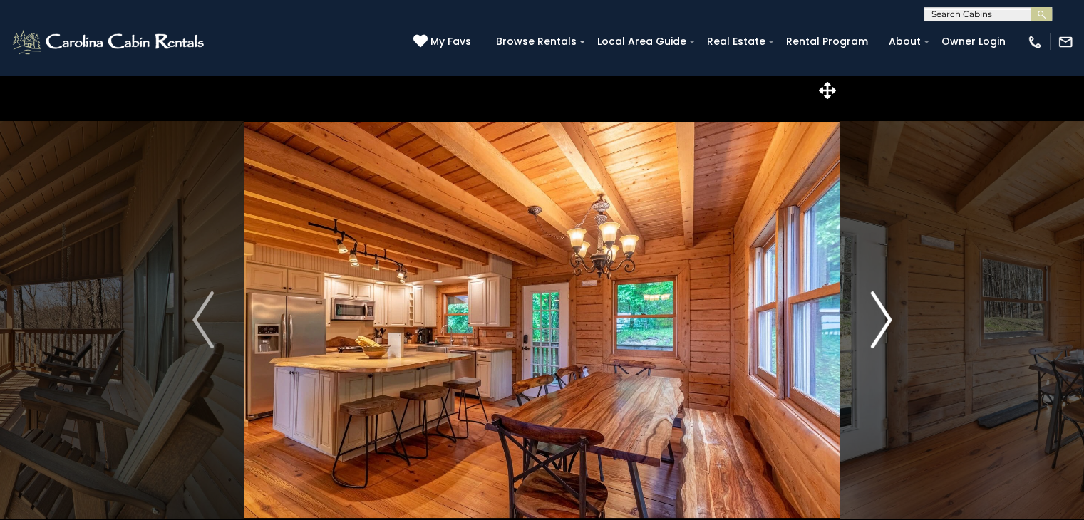
click at [881, 321] on img "Next" at bounding box center [880, 319] width 21 height 57
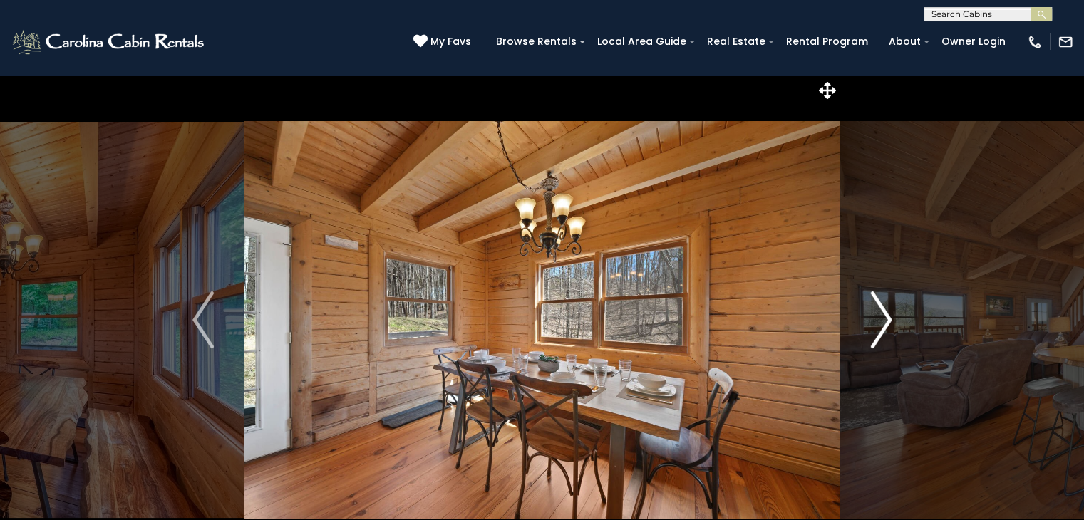
click at [881, 321] on img "Next" at bounding box center [880, 319] width 21 height 57
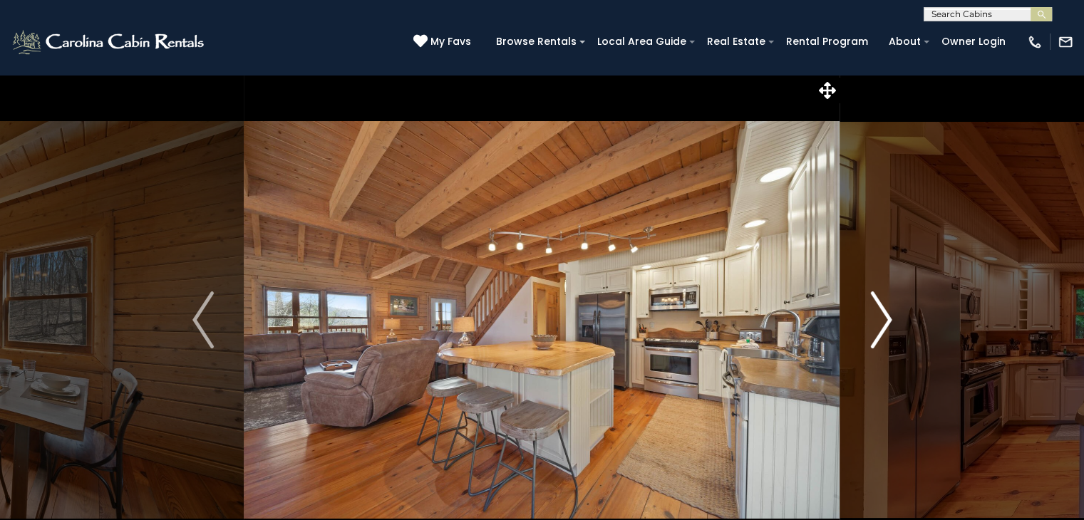
click at [881, 321] on img "Next" at bounding box center [880, 319] width 21 height 57
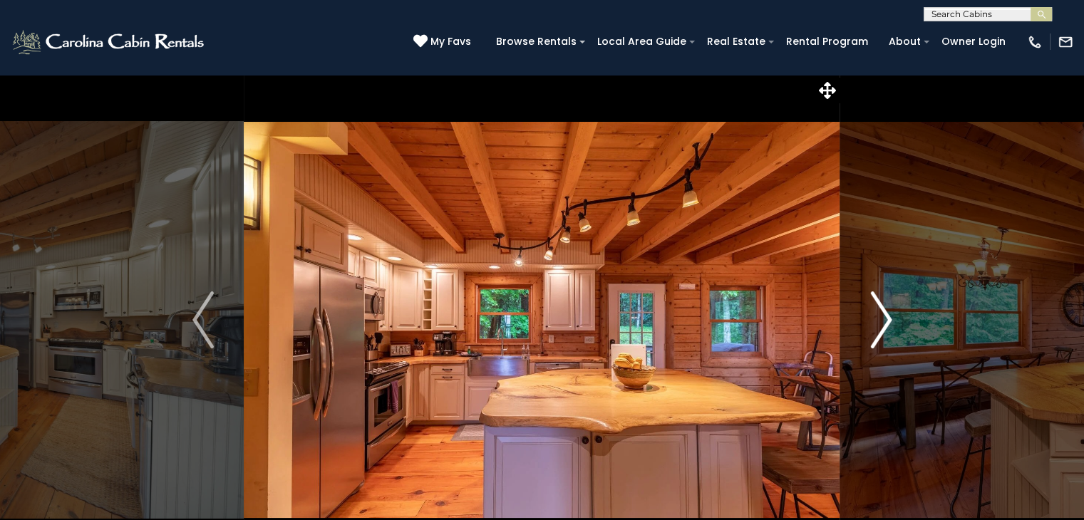
click at [881, 321] on img "Next" at bounding box center [880, 319] width 21 height 57
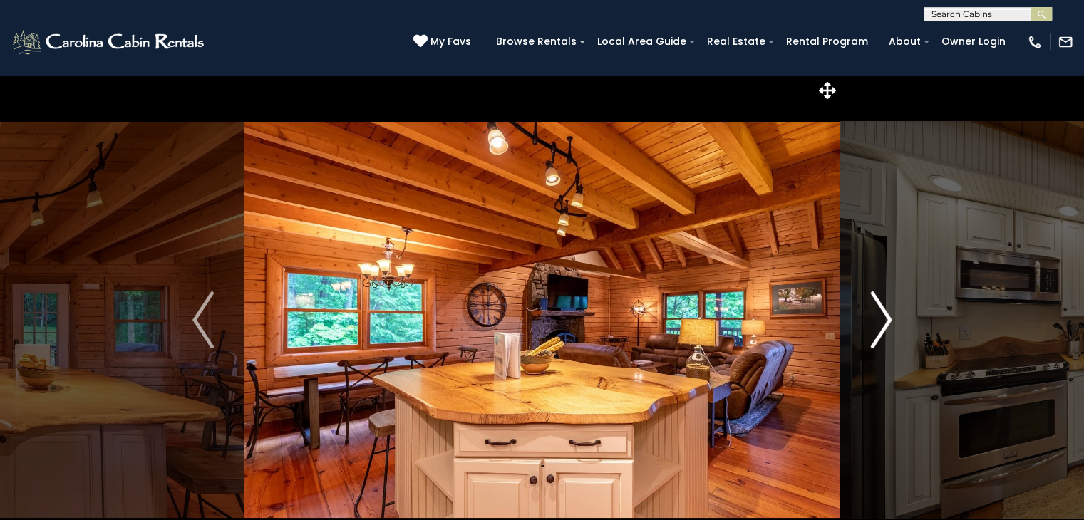
click at [881, 321] on img "Next" at bounding box center [880, 319] width 21 height 57
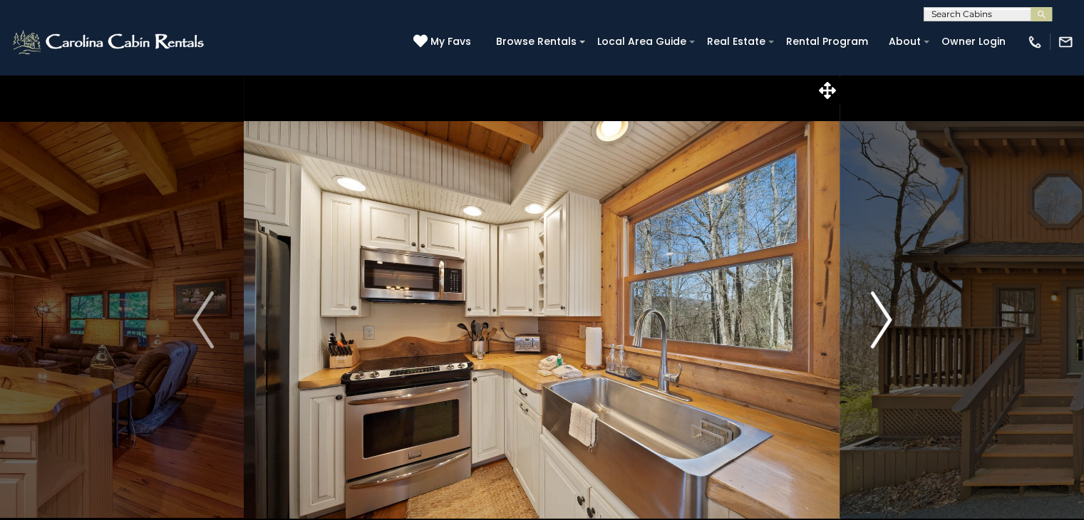
click at [881, 321] on img "Next" at bounding box center [880, 319] width 21 height 57
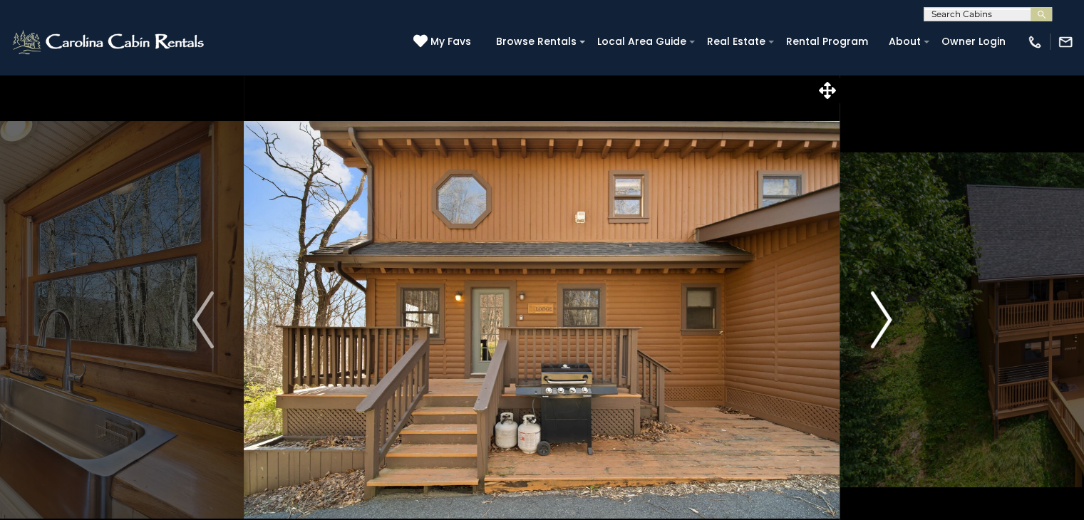
click at [881, 321] on img "Next" at bounding box center [880, 319] width 21 height 57
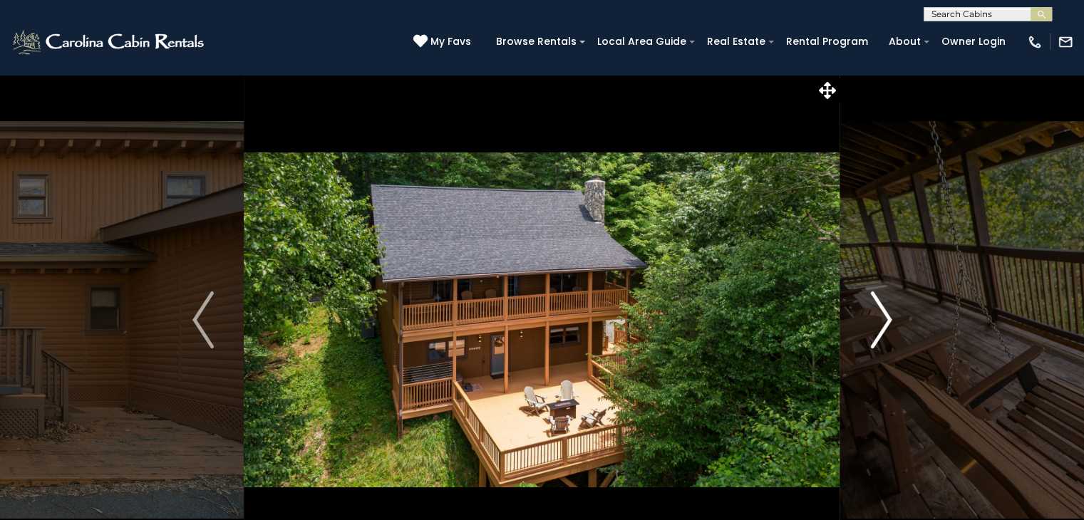
click at [881, 321] on img "Next" at bounding box center [880, 319] width 21 height 57
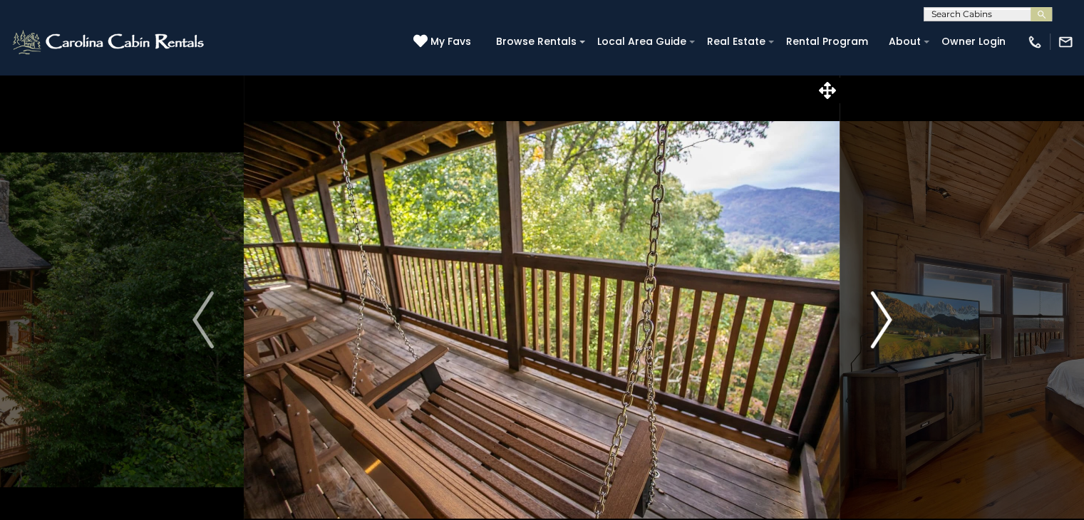
click at [881, 321] on img "Next" at bounding box center [880, 319] width 21 height 57
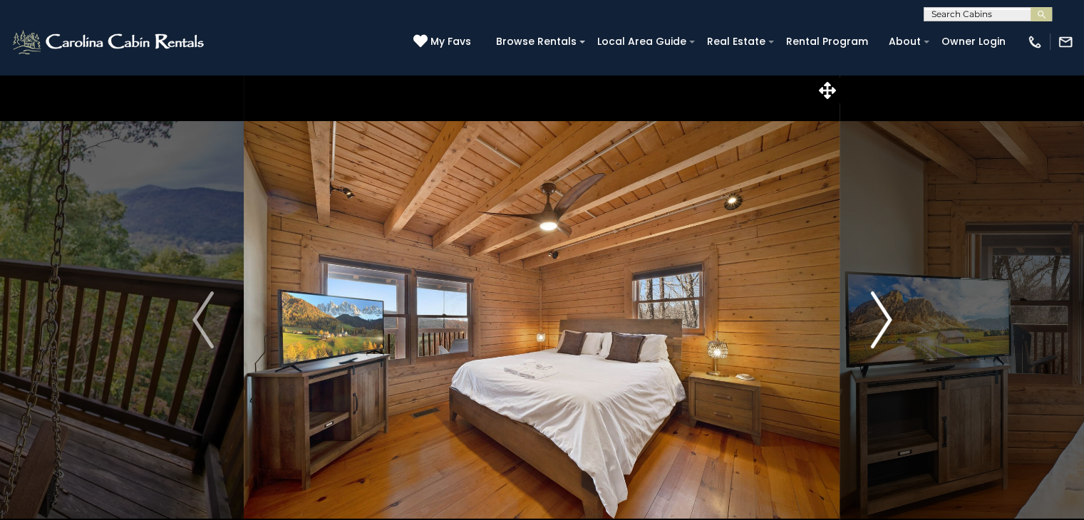
click at [881, 321] on img "Next" at bounding box center [880, 319] width 21 height 57
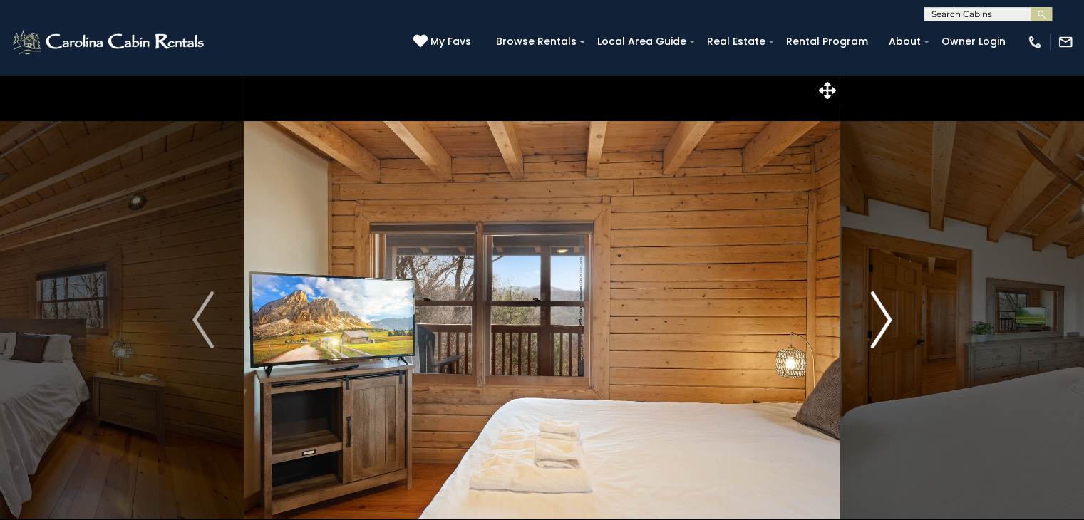
click at [881, 321] on img "Next" at bounding box center [880, 319] width 21 height 57
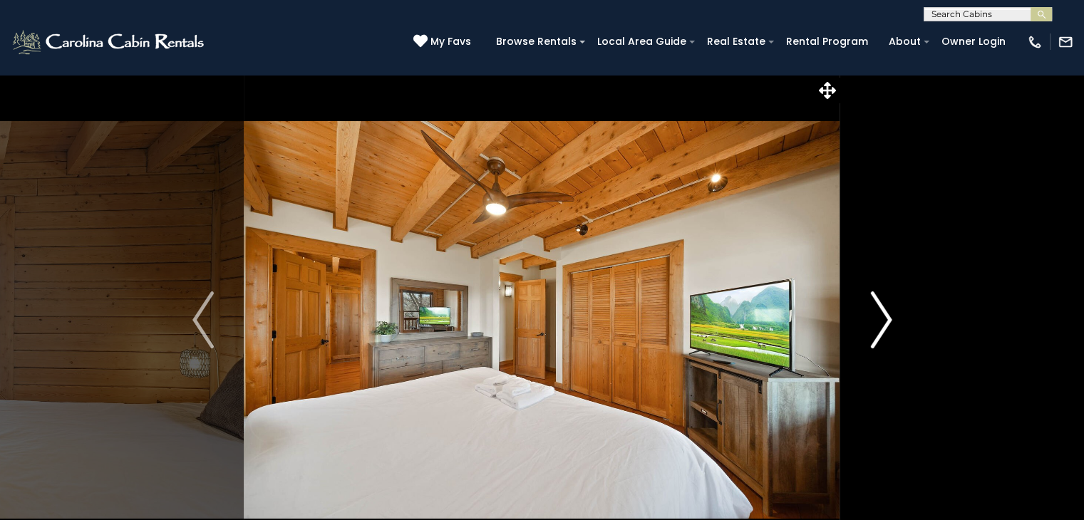
click at [881, 321] on img "Next" at bounding box center [880, 319] width 21 height 57
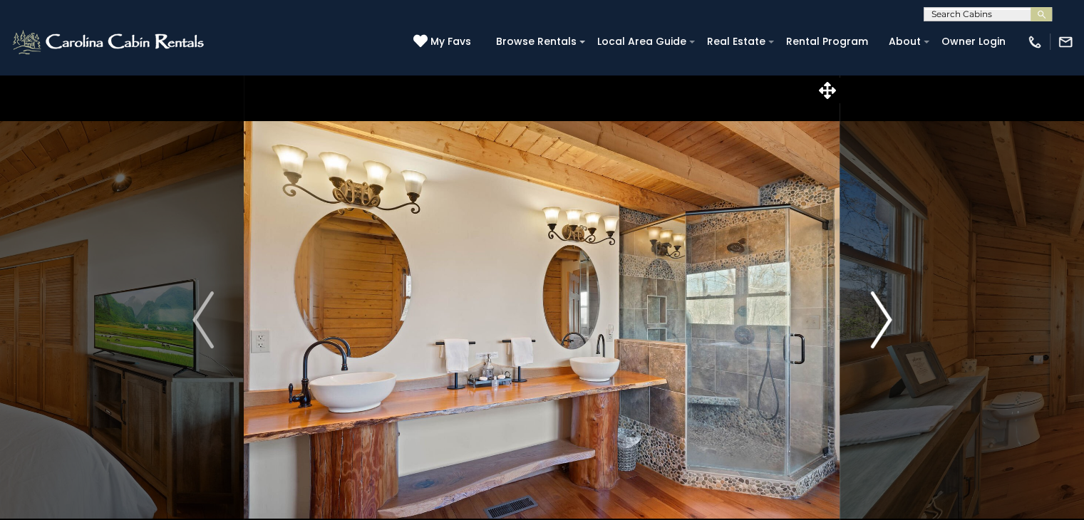
click at [881, 321] on img "Next" at bounding box center [880, 319] width 21 height 57
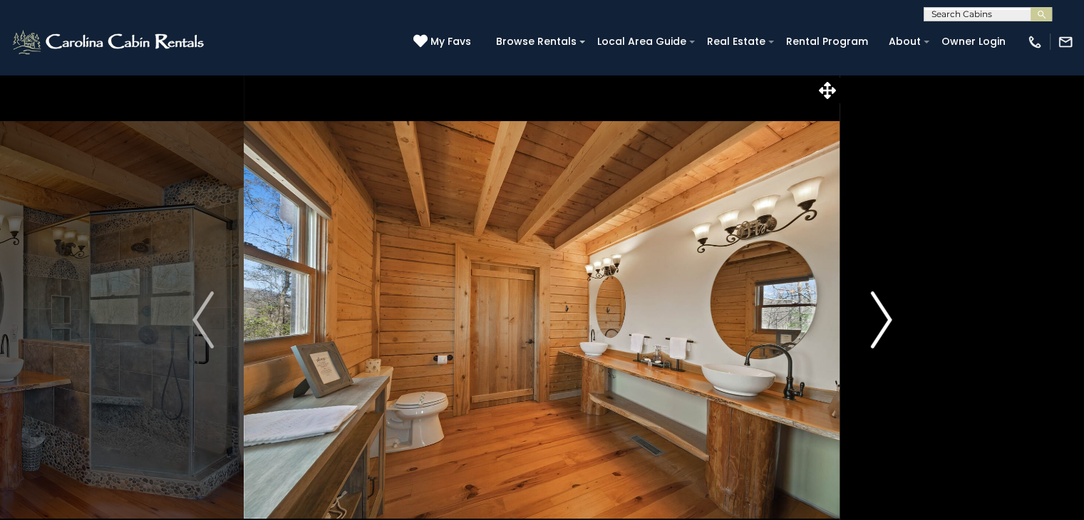
click at [881, 321] on img "Next" at bounding box center [880, 319] width 21 height 57
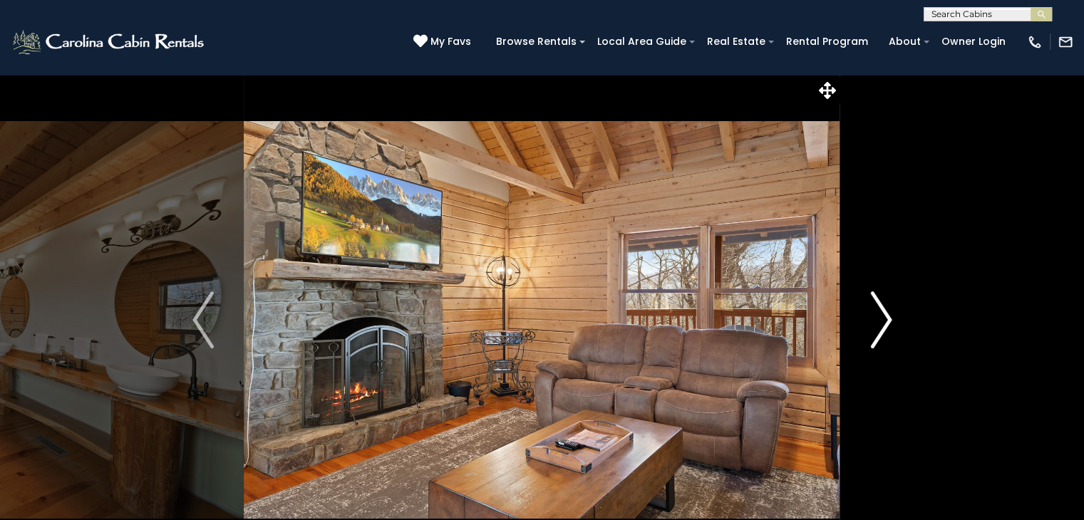
click at [881, 321] on img "Next" at bounding box center [880, 319] width 21 height 57
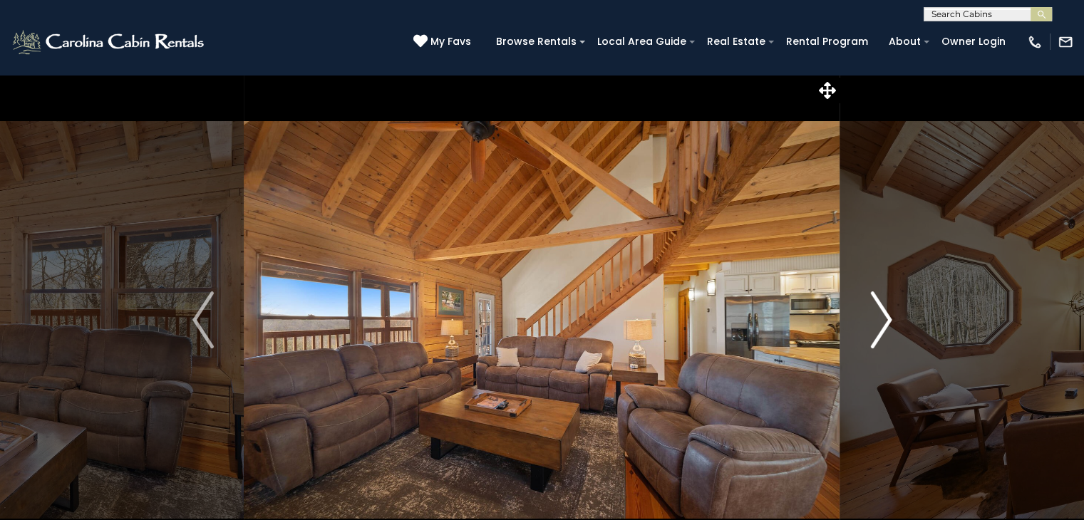
click at [881, 321] on img "Next" at bounding box center [880, 319] width 21 height 57
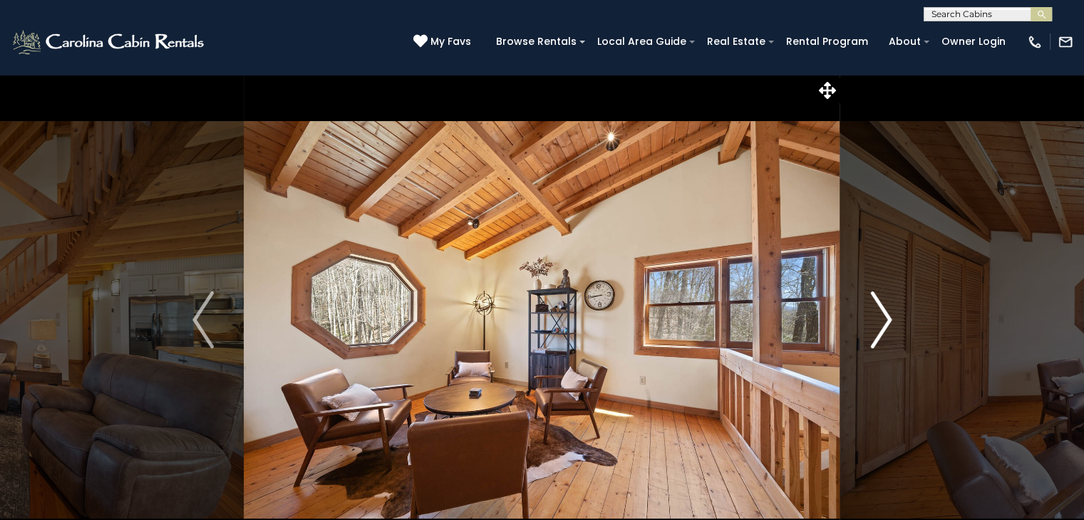
click at [881, 321] on img "Next" at bounding box center [880, 319] width 21 height 57
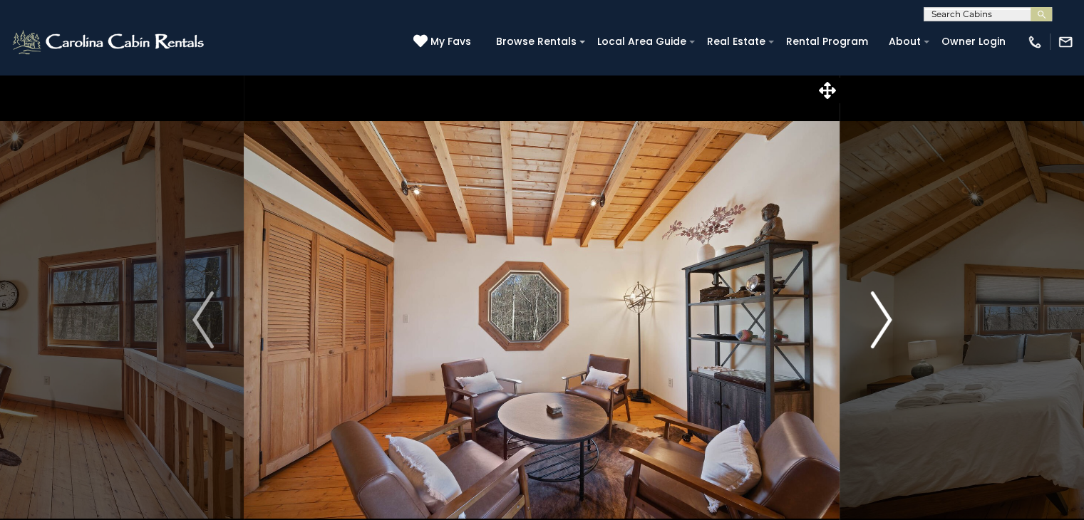
click at [881, 321] on img "Next" at bounding box center [880, 319] width 21 height 57
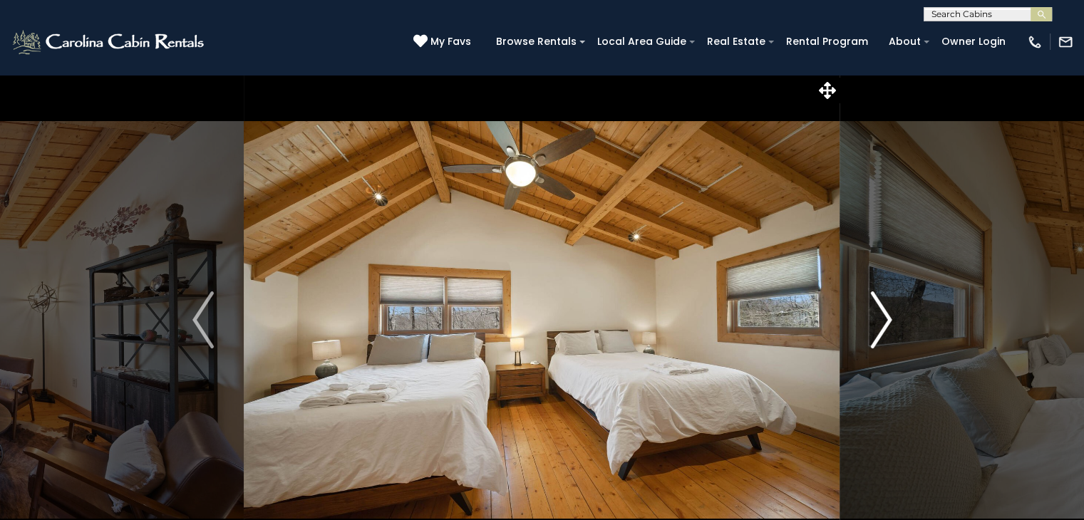
click at [881, 321] on img "Next" at bounding box center [880, 319] width 21 height 57
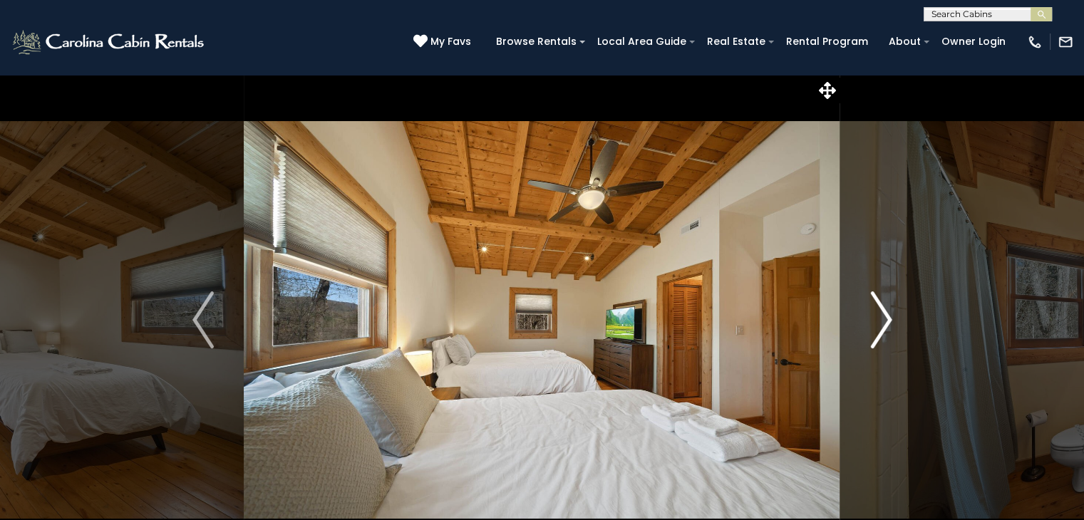
click at [881, 321] on img "Next" at bounding box center [880, 319] width 21 height 57
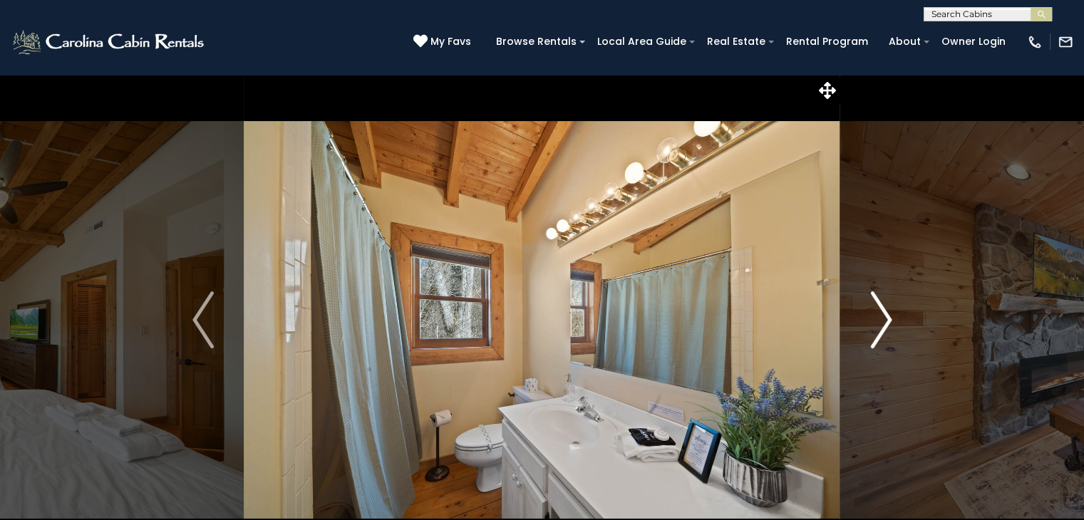
click at [881, 321] on img "Next" at bounding box center [880, 319] width 21 height 57
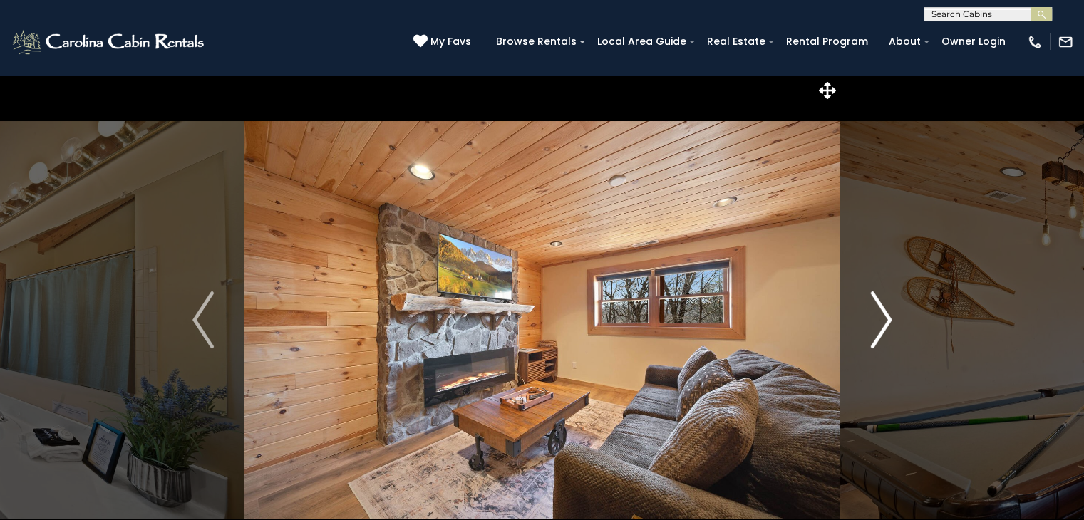
click at [881, 321] on img "Next" at bounding box center [880, 319] width 21 height 57
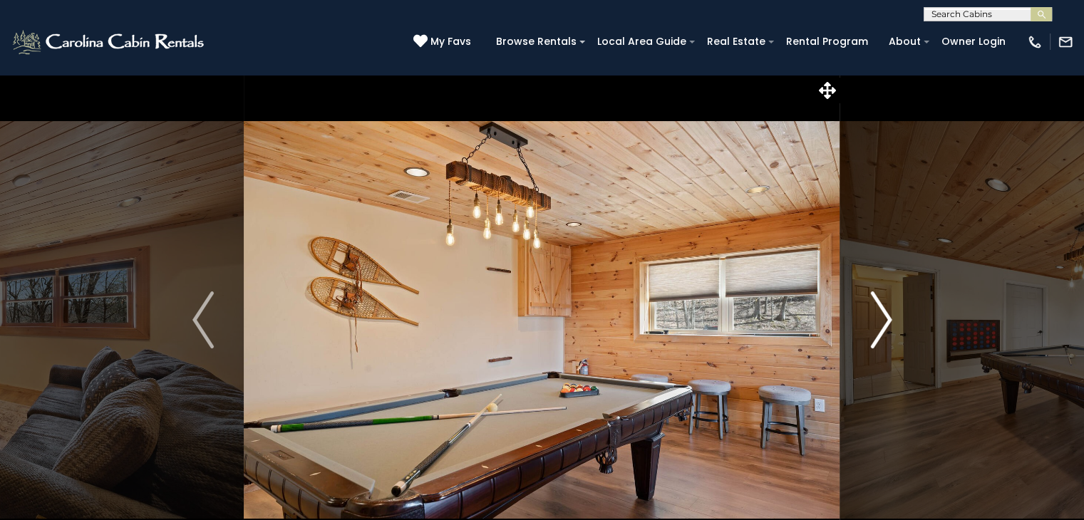
click at [881, 321] on img "Next" at bounding box center [880, 319] width 21 height 57
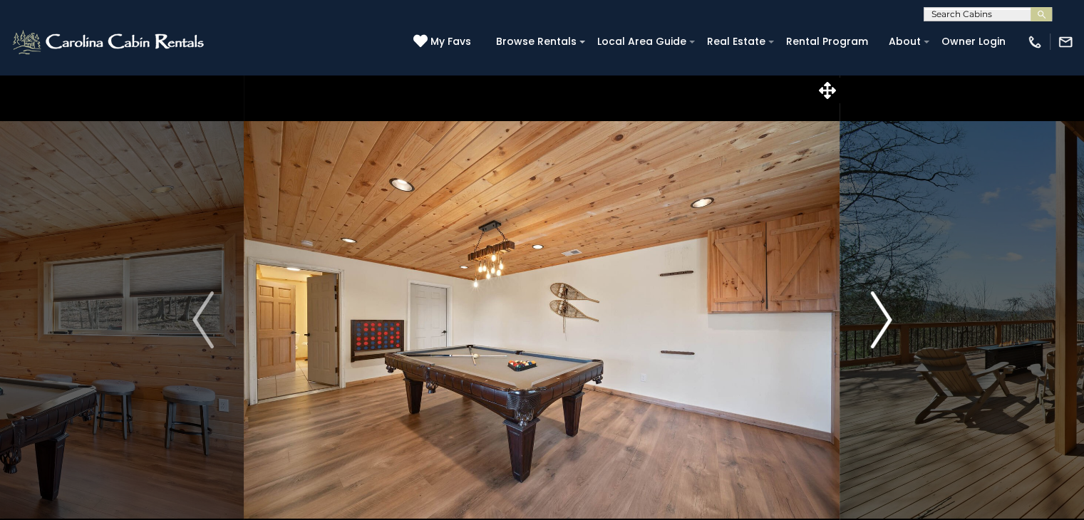
click at [881, 321] on img "Next" at bounding box center [880, 319] width 21 height 57
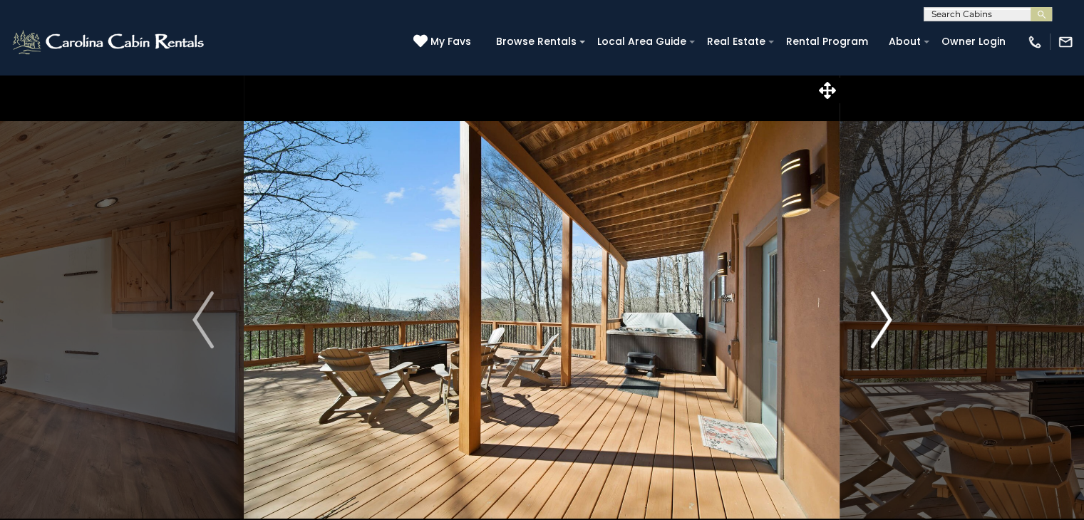
click at [881, 321] on img "Next" at bounding box center [880, 319] width 21 height 57
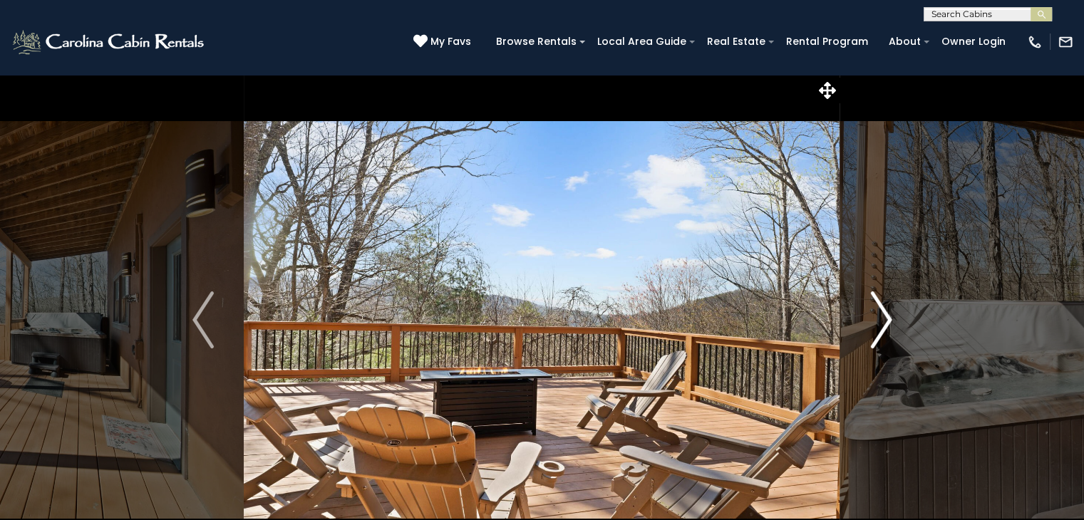
click at [881, 321] on img "Next" at bounding box center [880, 319] width 21 height 57
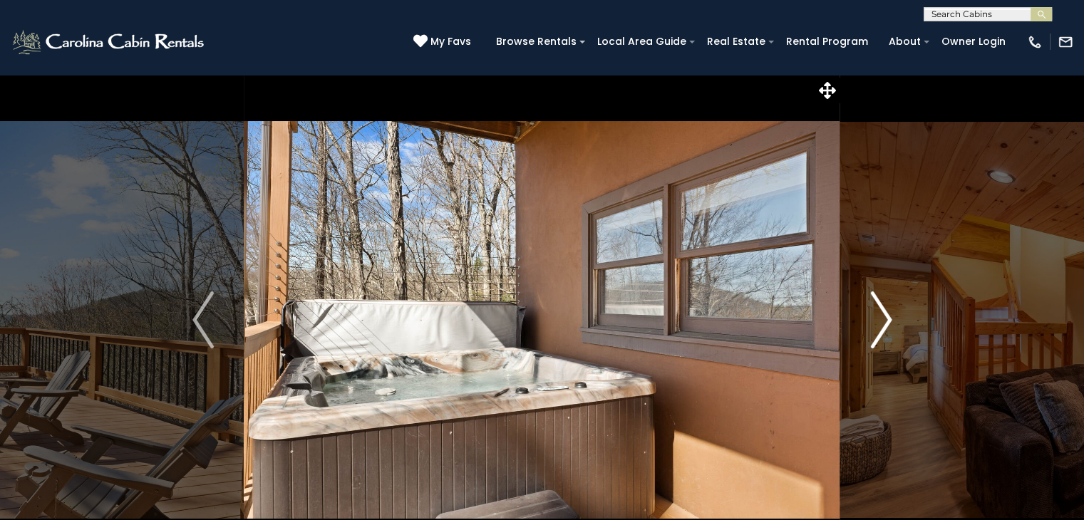
click at [881, 321] on img "Next" at bounding box center [880, 319] width 21 height 57
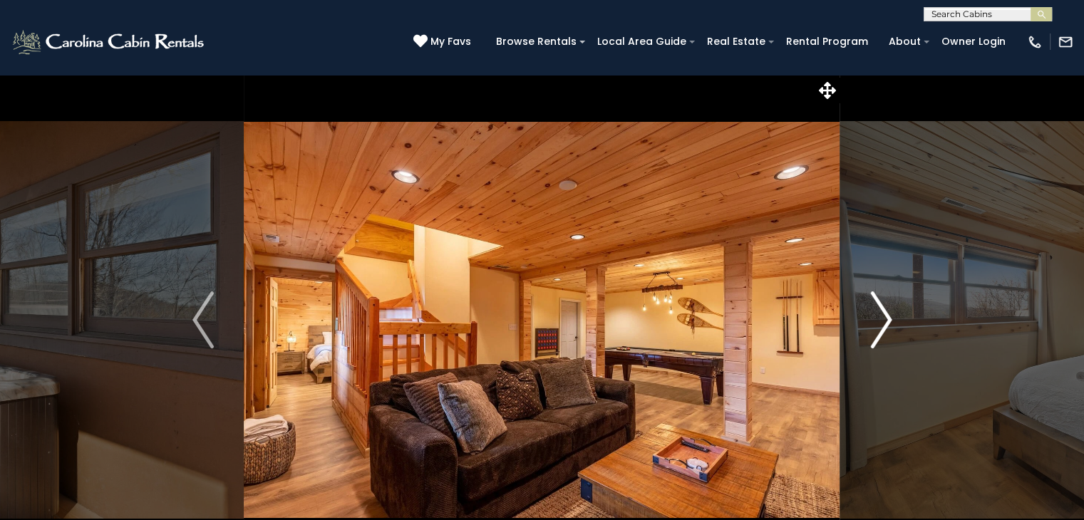
click at [881, 321] on img "Next" at bounding box center [880, 319] width 21 height 57
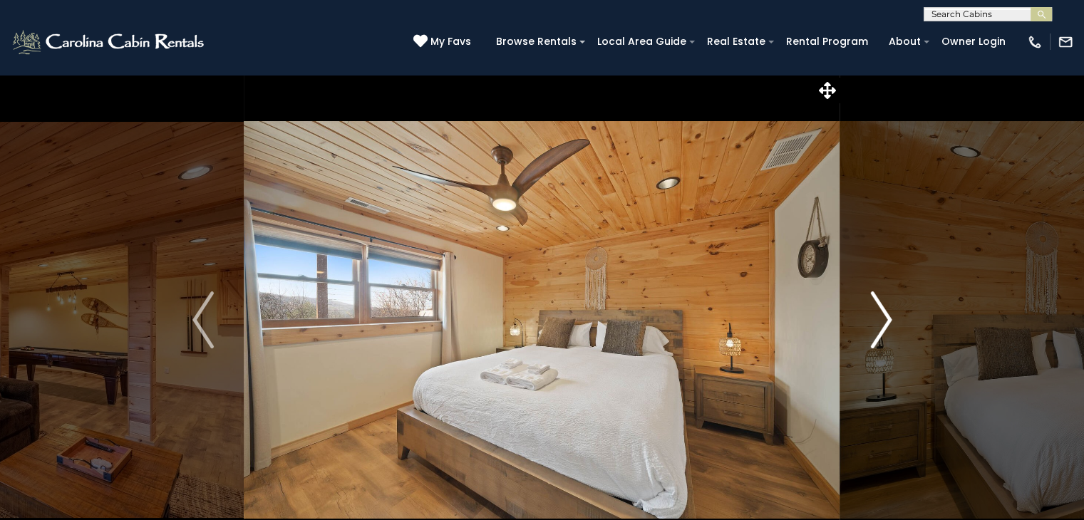
click at [881, 321] on img "Next" at bounding box center [880, 319] width 21 height 57
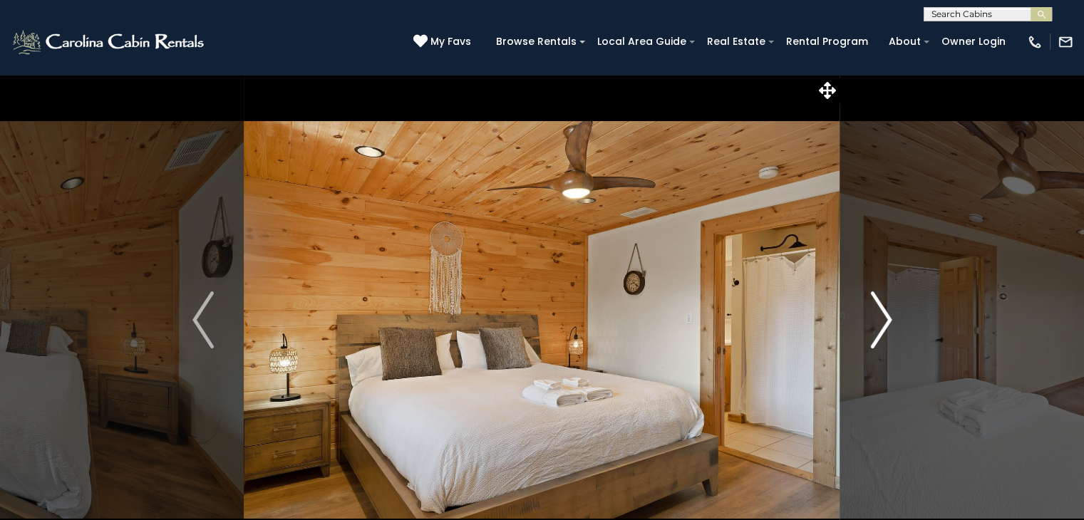
click at [881, 321] on img "Next" at bounding box center [880, 319] width 21 height 57
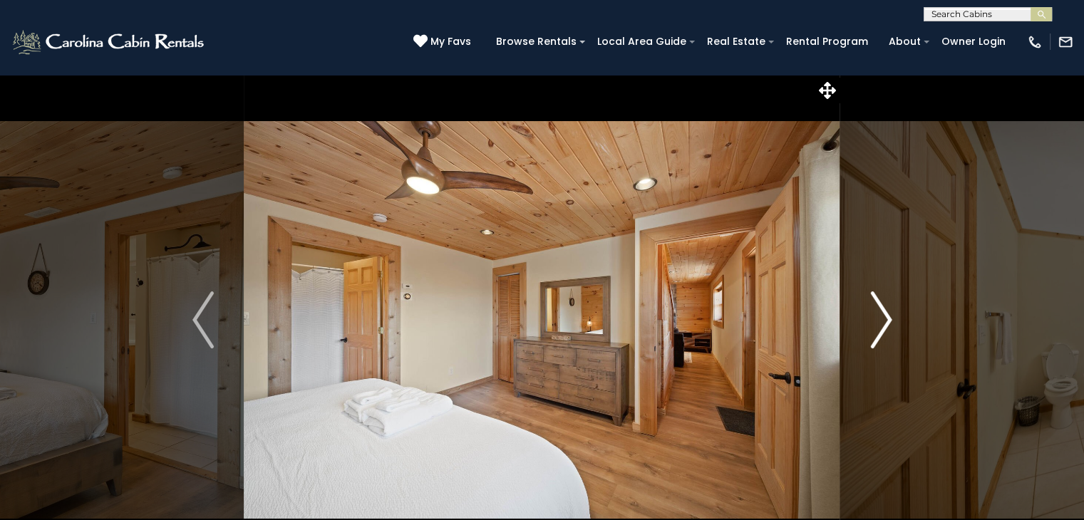
click at [881, 321] on img "Next" at bounding box center [880, 319] width 21 height 57
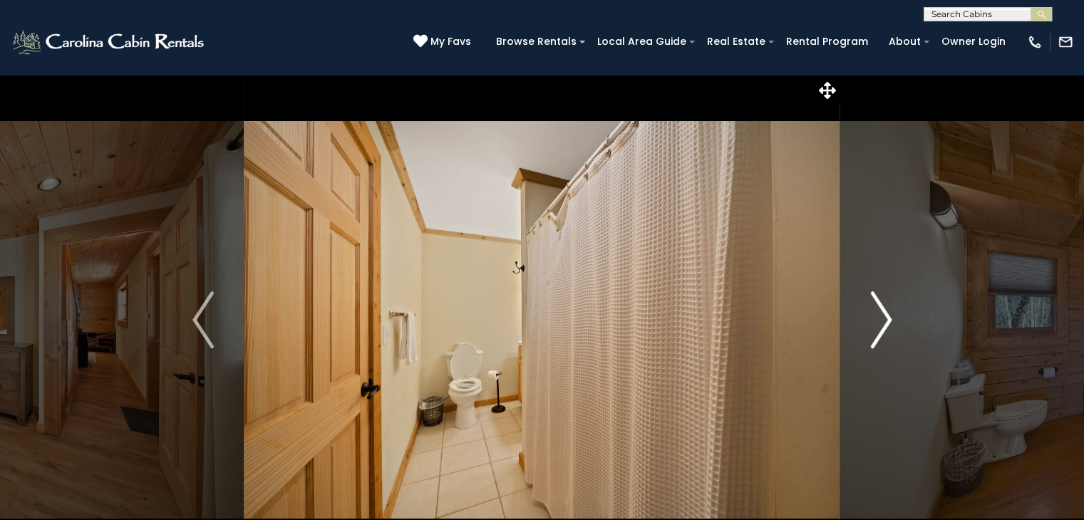
click at [881, 321] on img "Next" at bounding box center [880, 319] width 21 height 57
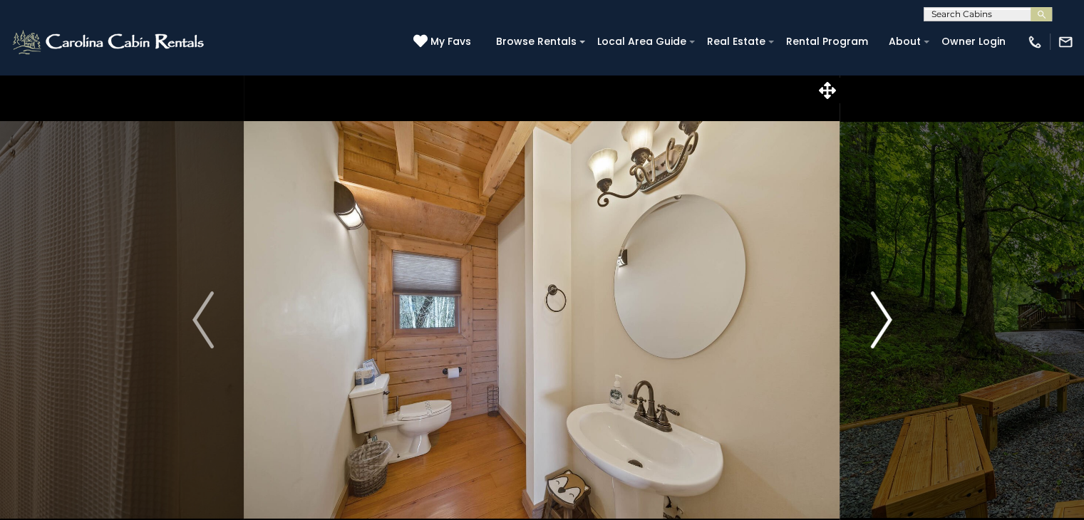
click at [881, 321] on img "Next" at bounding box center [880, 319] width 21 height 57
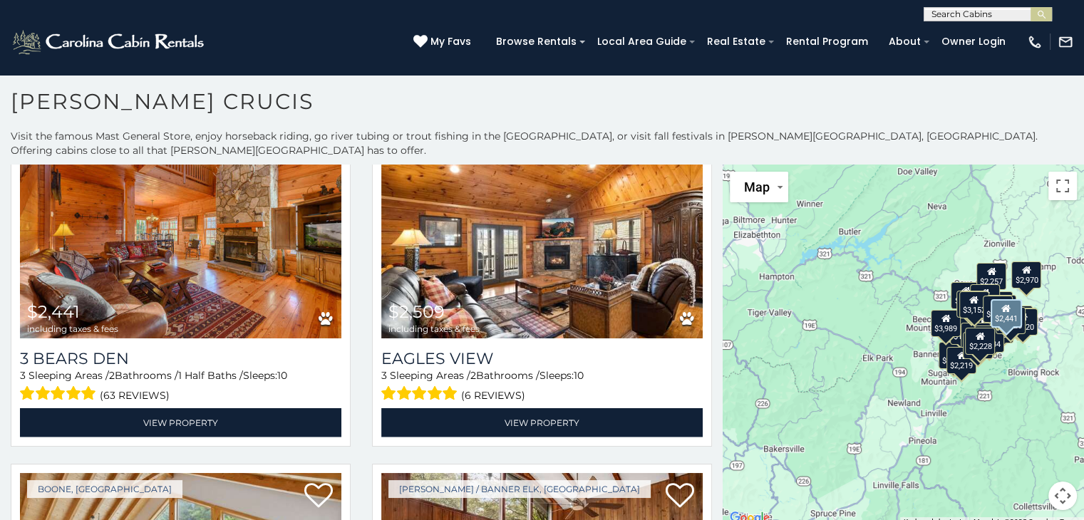
scroll to position [3201, 0]
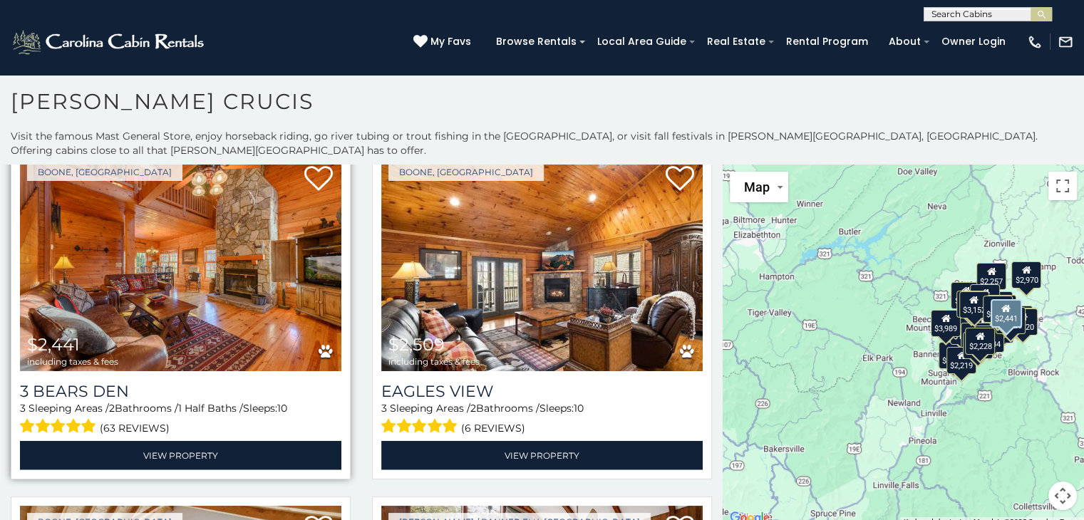
click at [238, 256] on img at bounding box center [180, 263] width 321 height 215
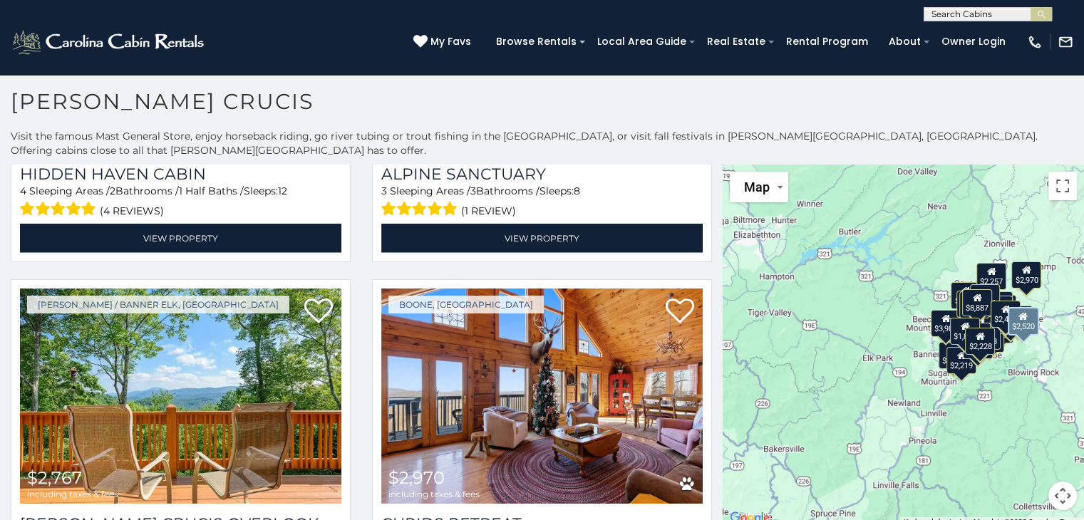
scroll to position [3779, 0]
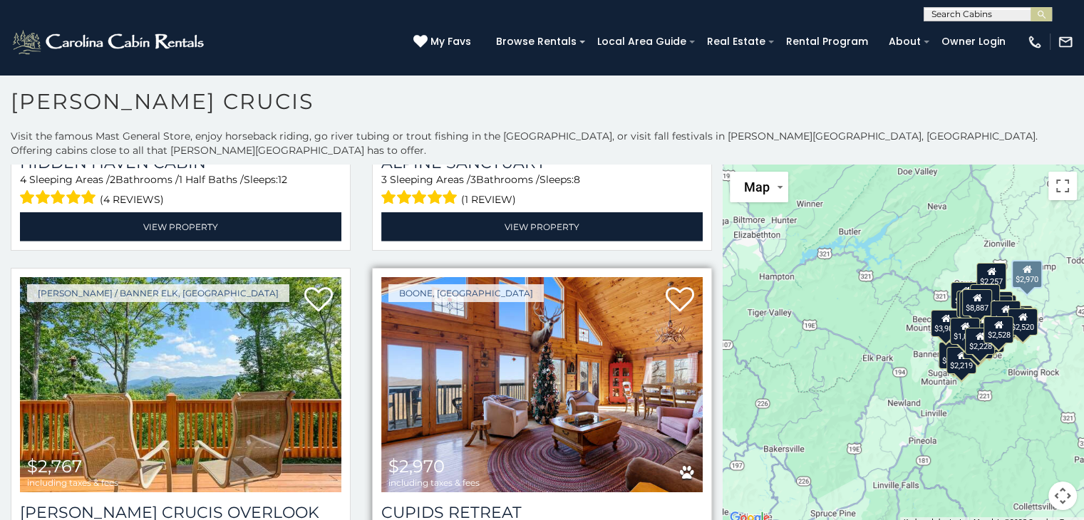
click at [502, 309] on img at bounding box center [541, 384] width 321 height 215
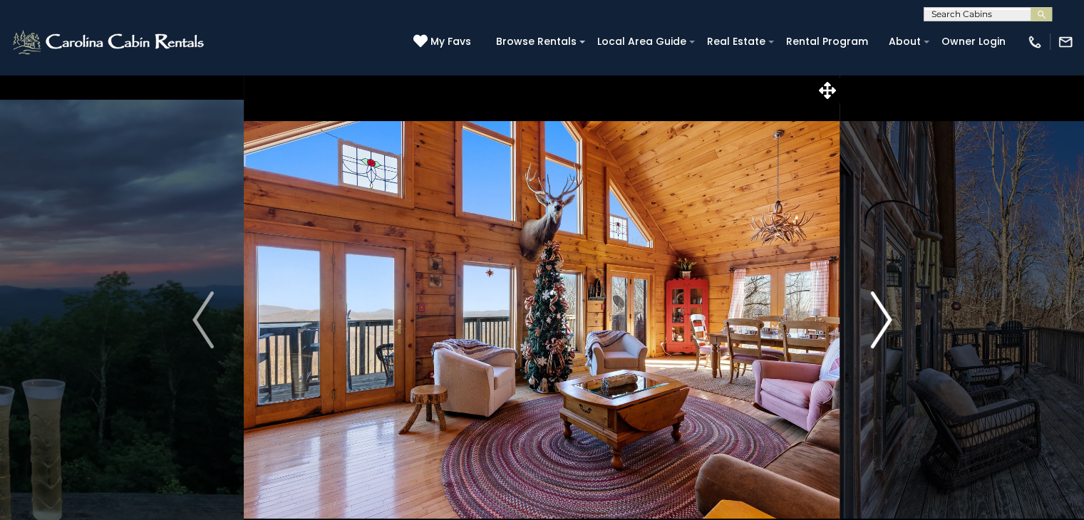
click at [870, 328] on img "Next" at bounding box center [880, 319] width 21 height 57
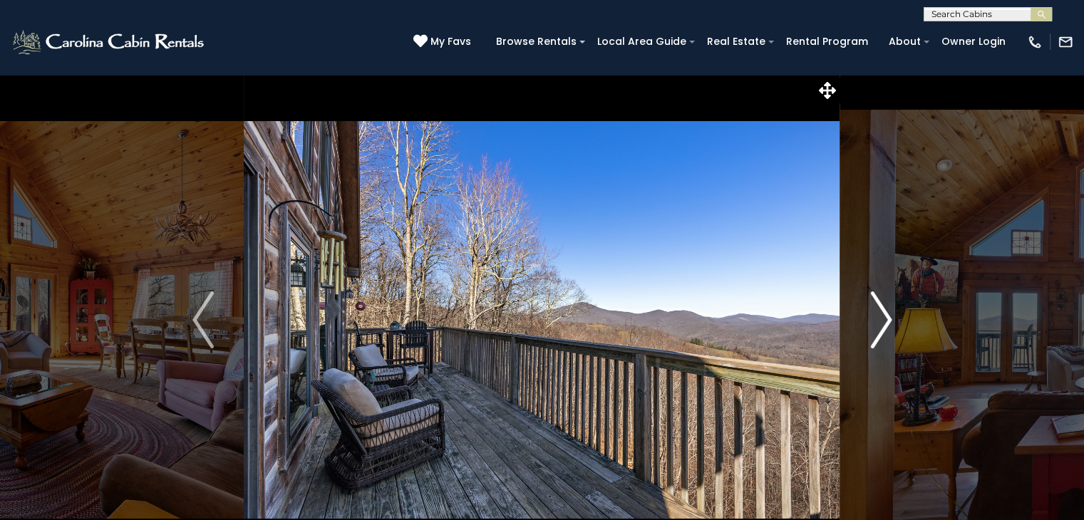
click at [870, 328] on img "Next" at bounding box center [880, 319] width 21 height 57
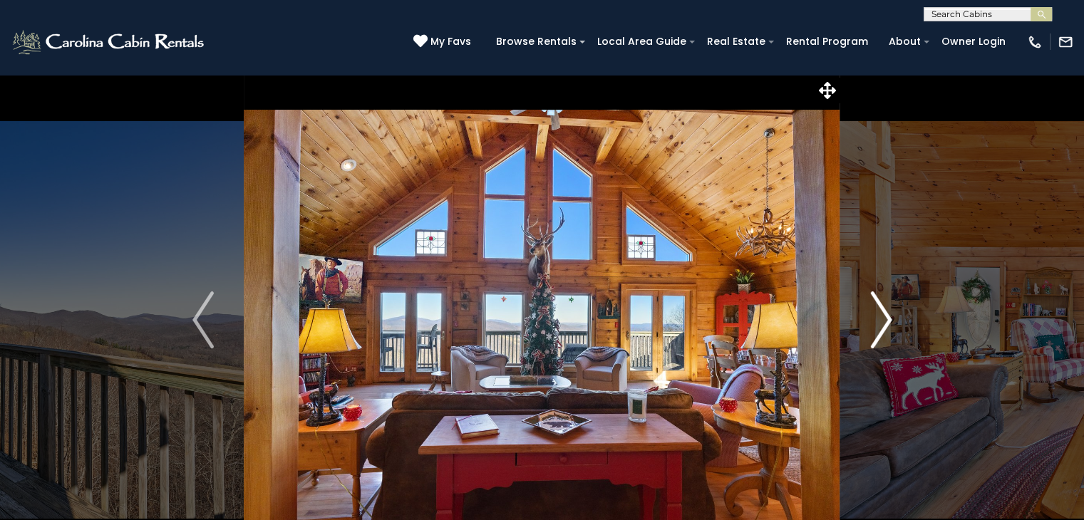
click at [870, 328] on img "Next" at bounding box center [880, 319] width 21 height 57
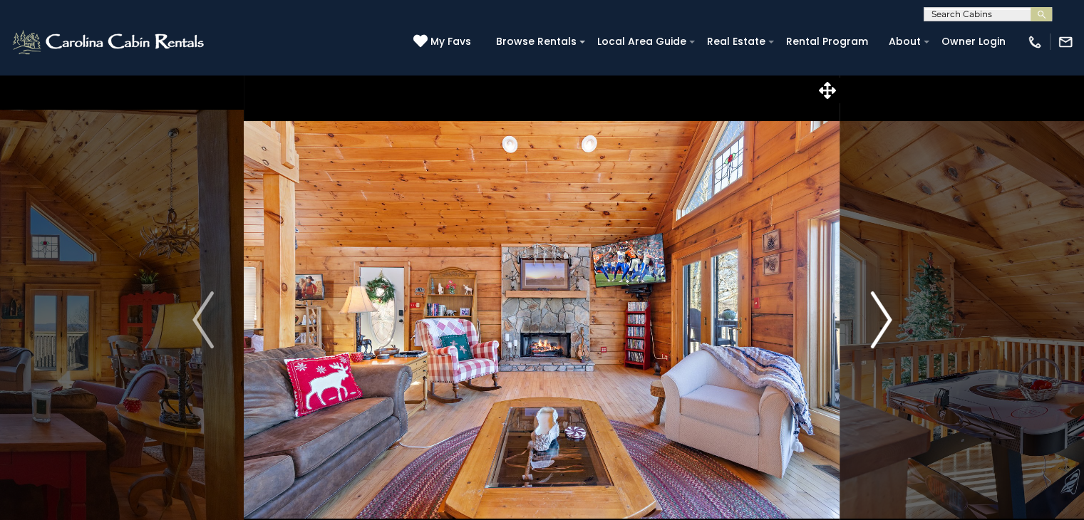
click at [870, 328] on img "Next" at bounding box center [880, 319] width 21 height 57
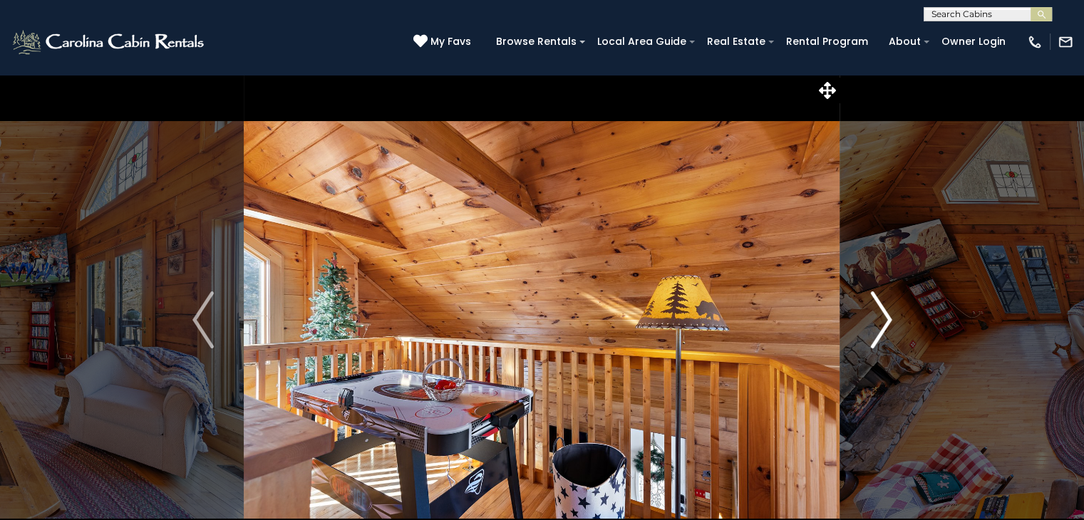
click at [870, 328] on img "Next" at bounding box center [880, 319] width 21 height 57
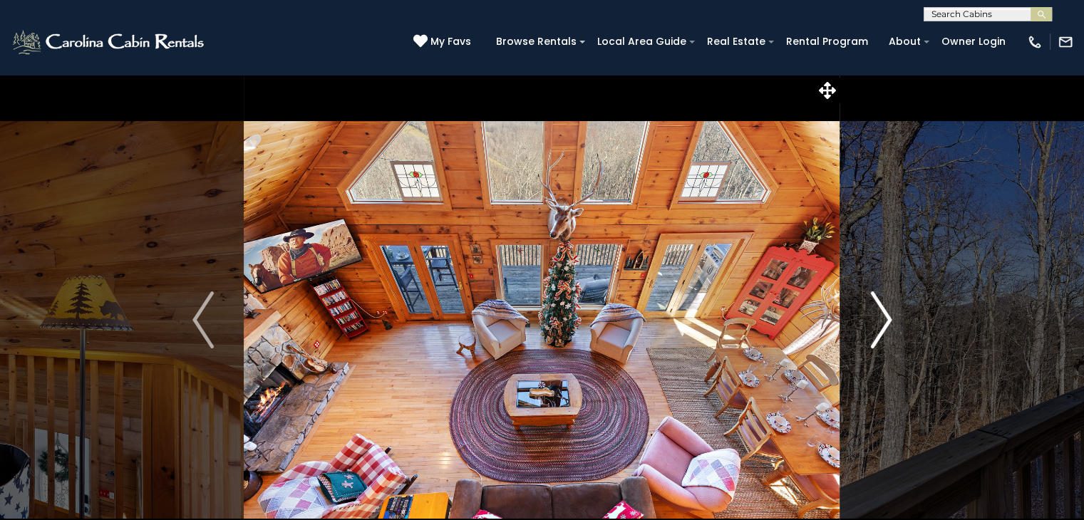
click at [870, 328] on img "Next" at bounding box center [880, 319] width 21 height 57
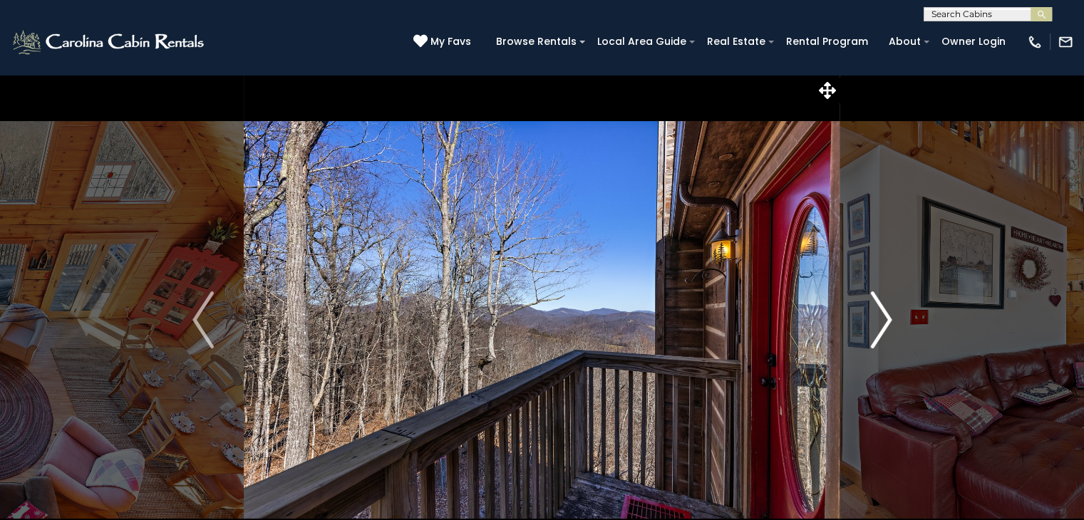
click at [870, 328] on img "Next" at bounding box center [880, 319] width 21 height 57
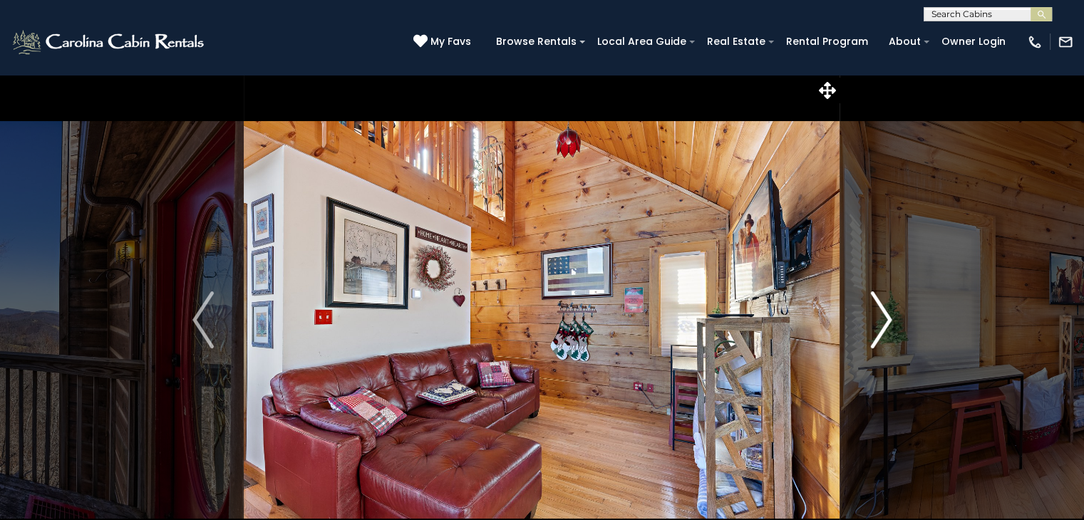
click at [870, 328] on img "Next" at bounding box center [880, 319] width 21 height 57
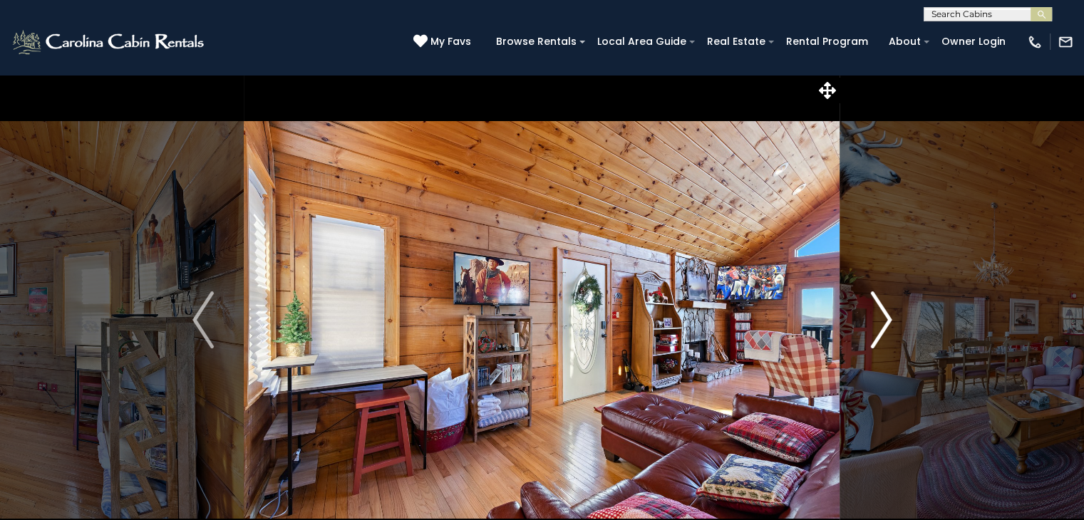
click at [870, 328] on img "Next" at bounding box center [880, 319] width 21 height 57
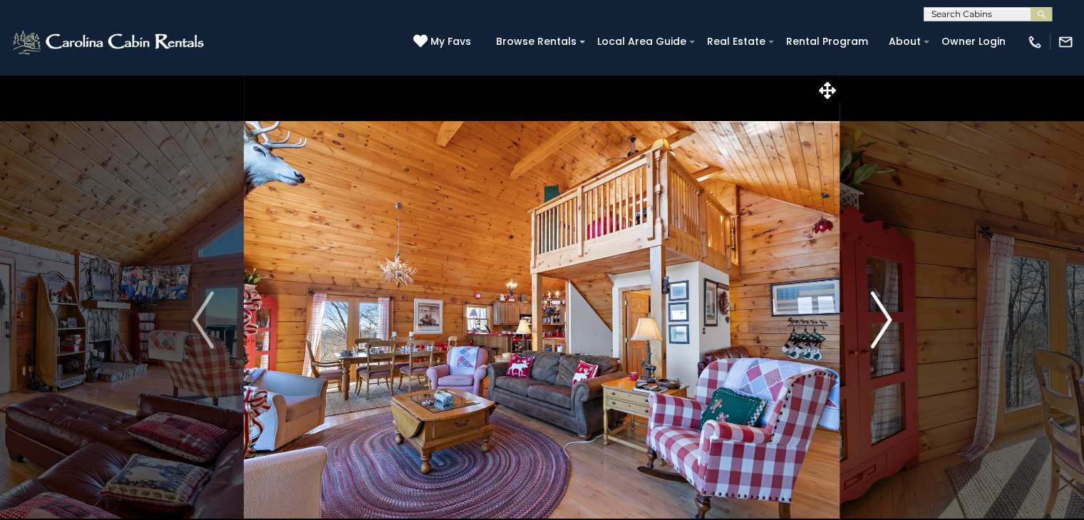
click at [870, 328] on img "Next" at bounding box center [880, 319] width 21 height 57
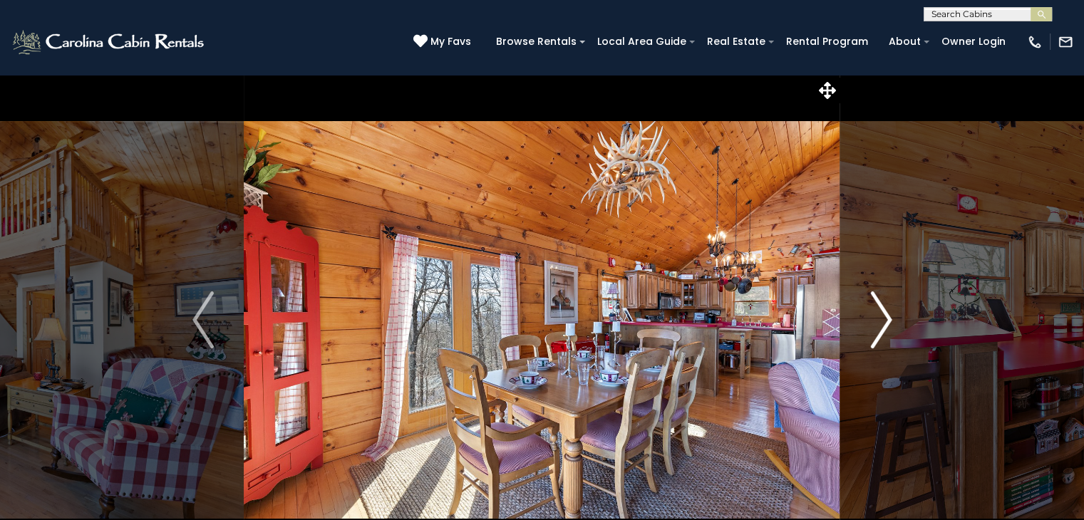
click at [870, 328] on img "Next" at bounding box center [880, 319] width 21 height 57
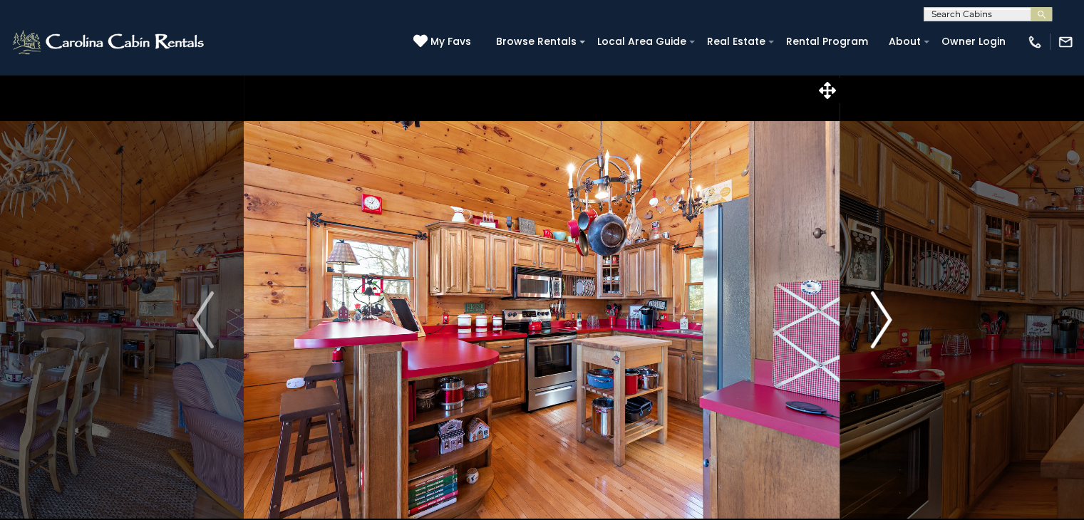
click at [870, 328] on img "Next" at bounding box center [880, 319] width 21 height 57
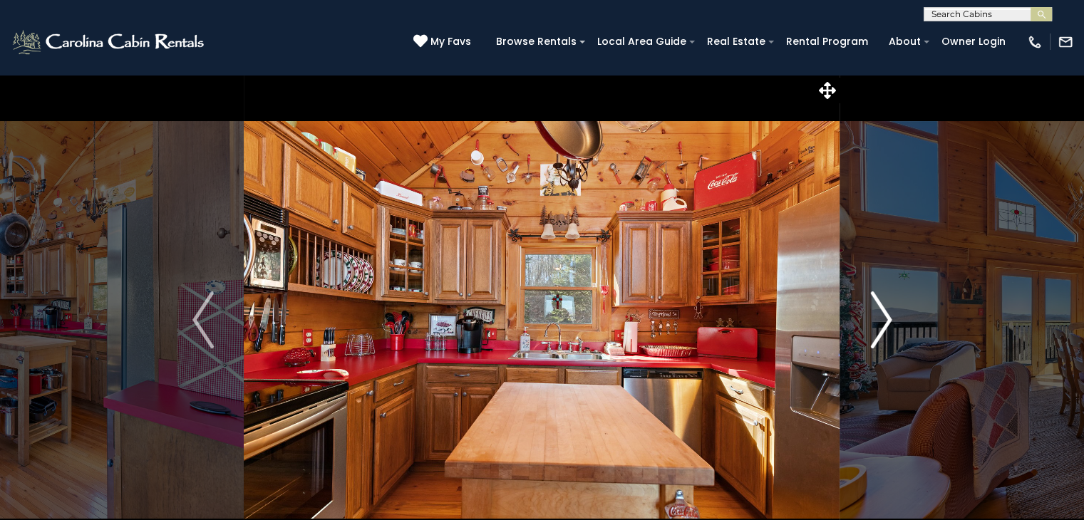
click at [870, 328] on img "Next" at bounding box center [880, 319] width 21 height 57
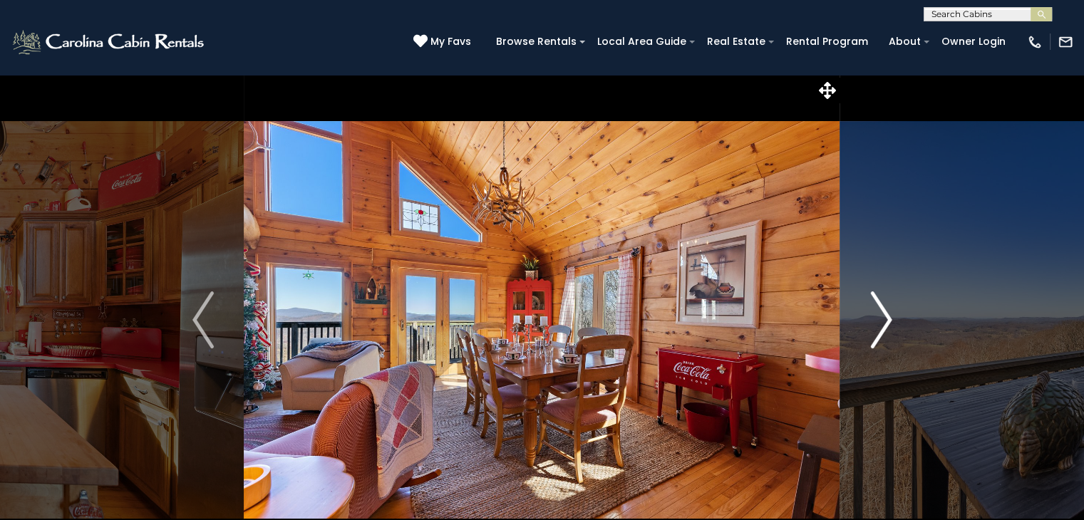
click at [870, 328] on img "Next" at bounding box center [880, 319] width 21 height 57
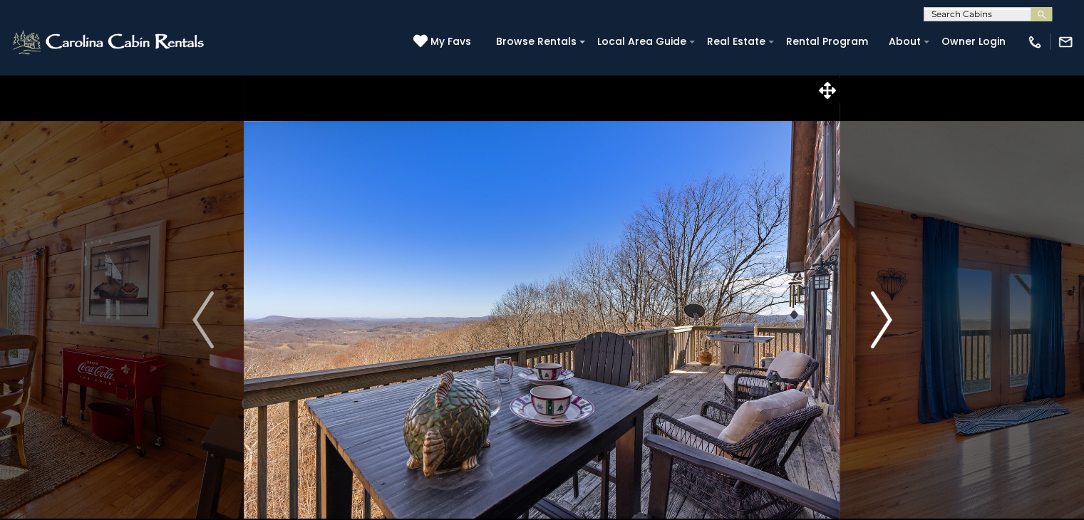
click at [870, 328] on img "Next" at bounding box center [880, 319] width 21 height 57
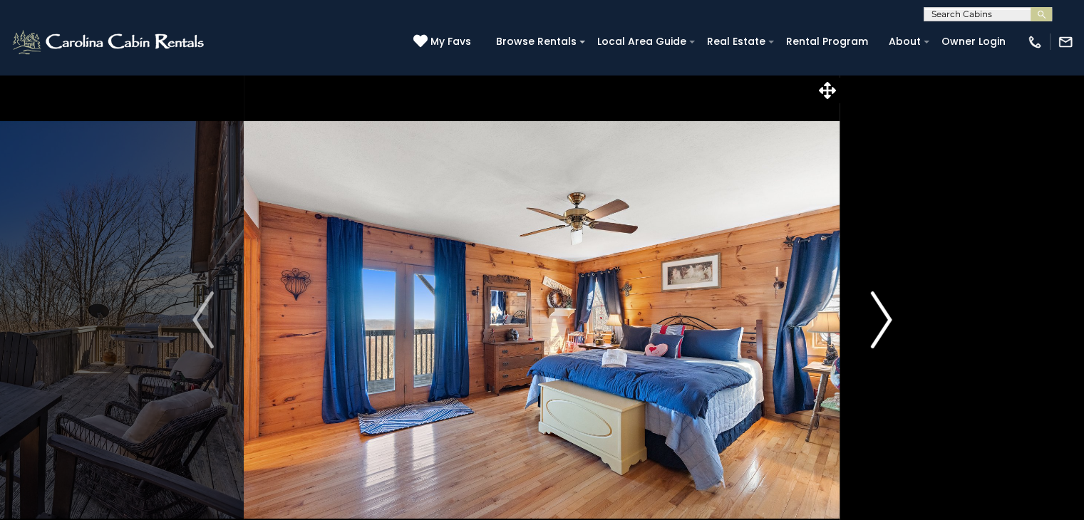
click at [870, 328] on img "Next" at bounding box center [880, 319] width 21 height 57
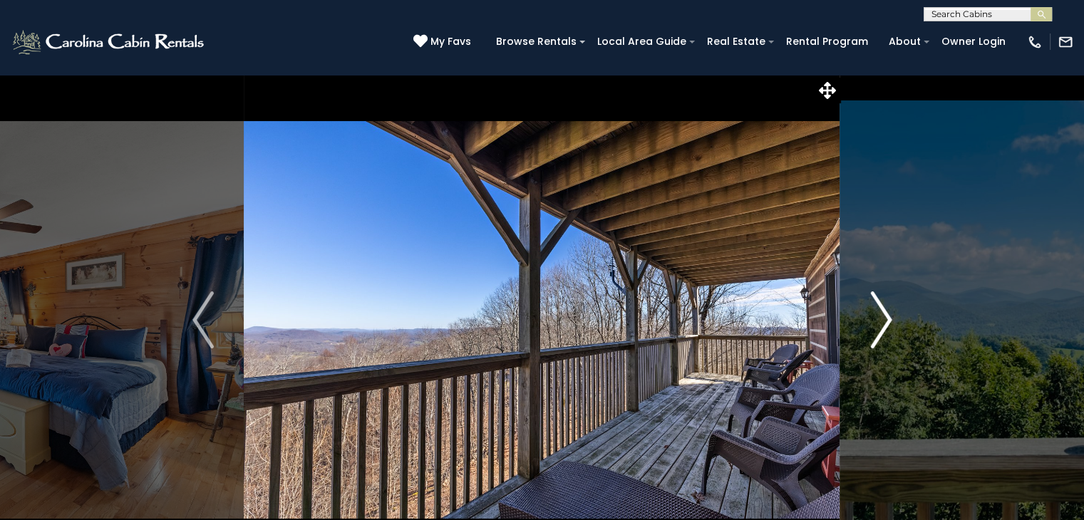
click at [870, 328] on img "Next" at bounding box center [880, 319] width 21 height 57
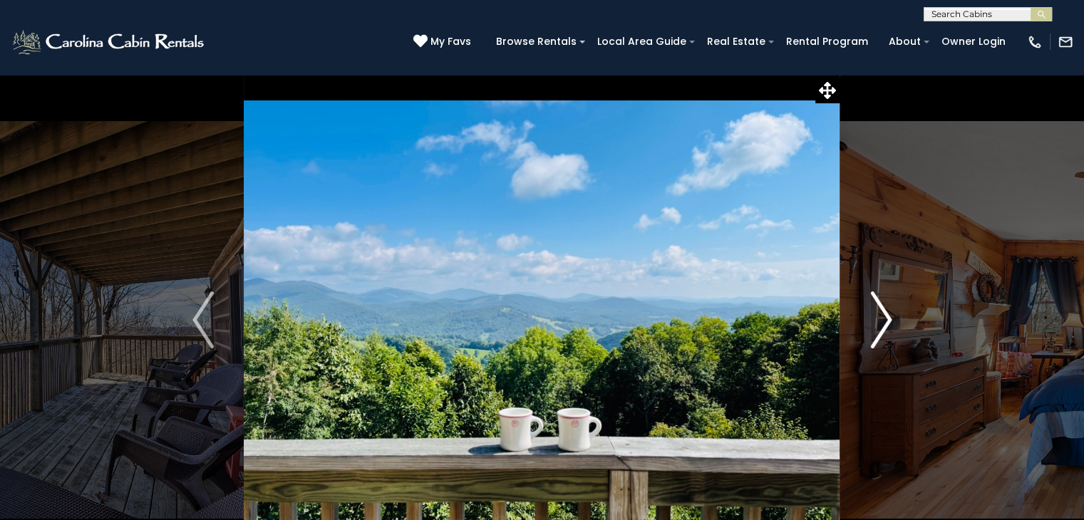
click at [870, 328] on img "Next" at bounding box center [880, 319] width 21 height 57
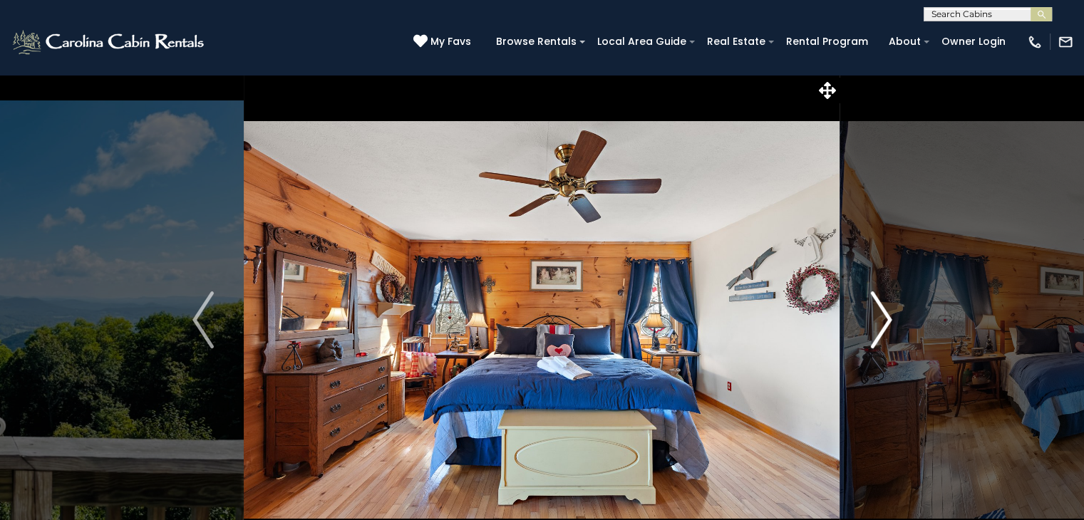
click at [870, 328] on img "Next" at bounding box center [880, 319] width 21 height 57
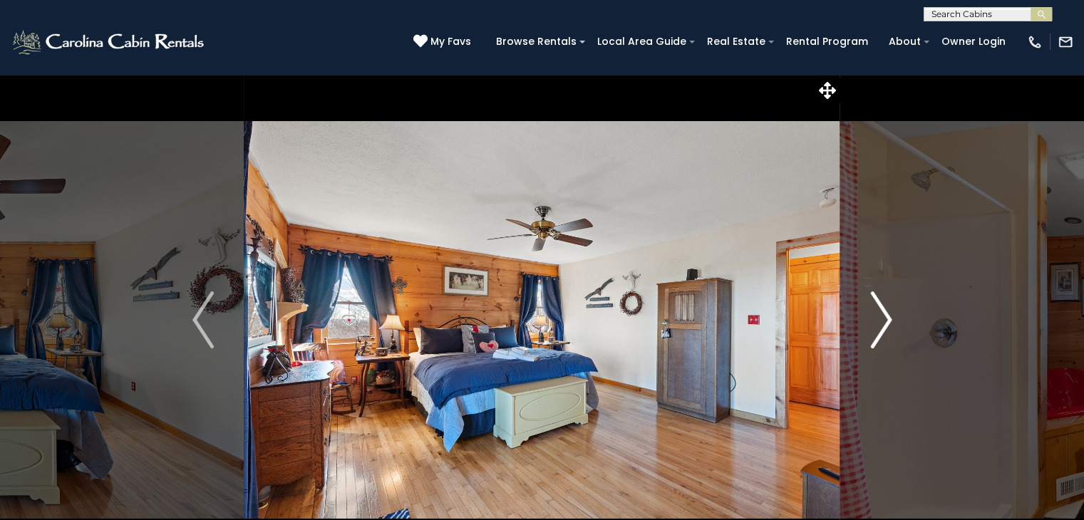
click at [870, 328] on img "Next" at bounding box center [880, 319] width 21 height 57
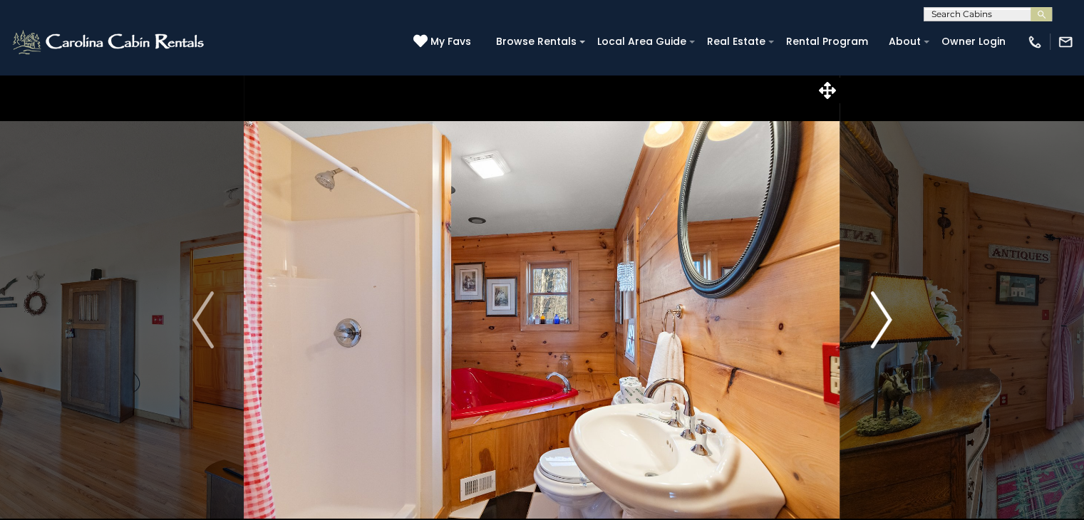
click at [870, 328] on img "Next" at bounding box center [880, 319] width 21 height 57
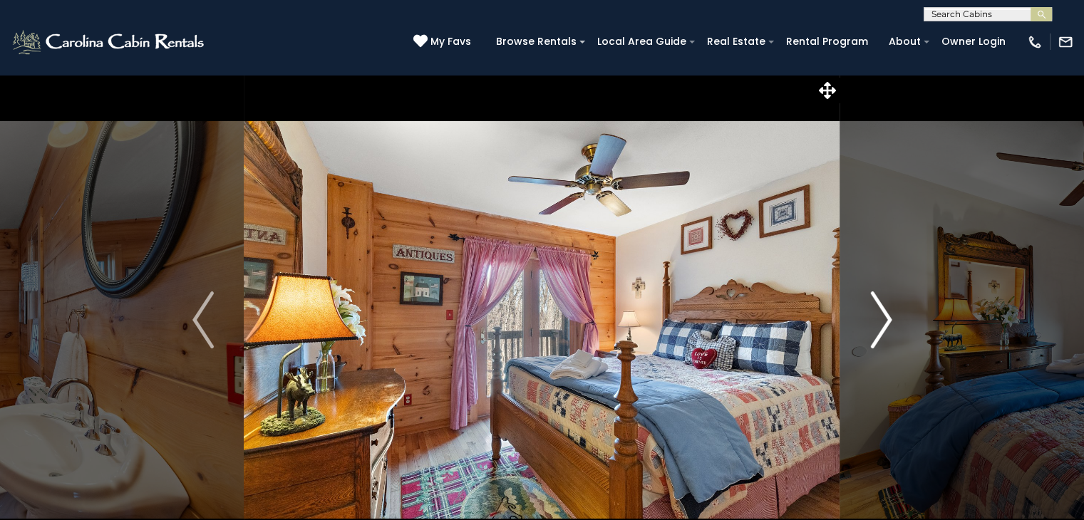
click at [870, 328] on img "Next" at bounding box center [880, 319] width 21 height 57
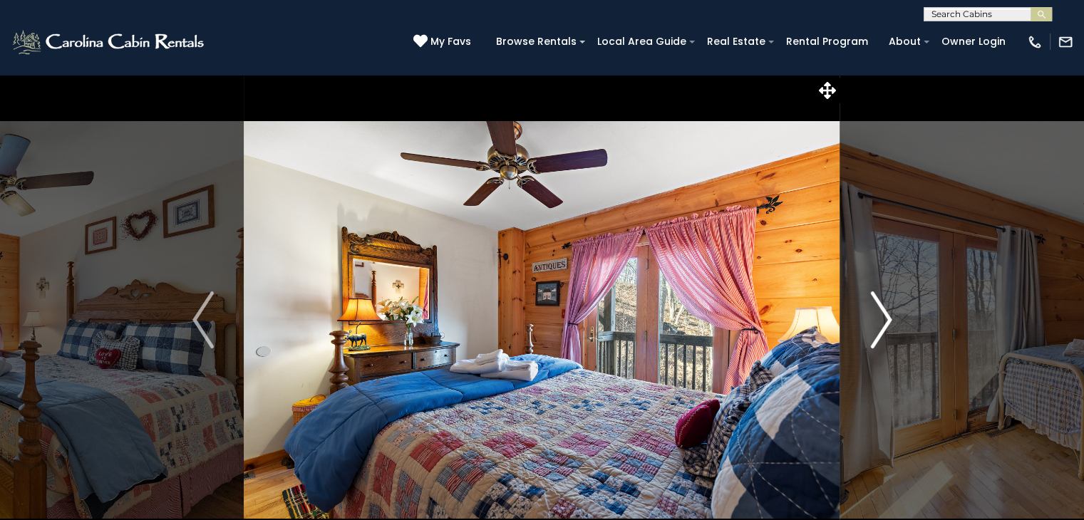
click at [870, 328] on img "Next" at bounding box center [880, 319] width 21 height 57
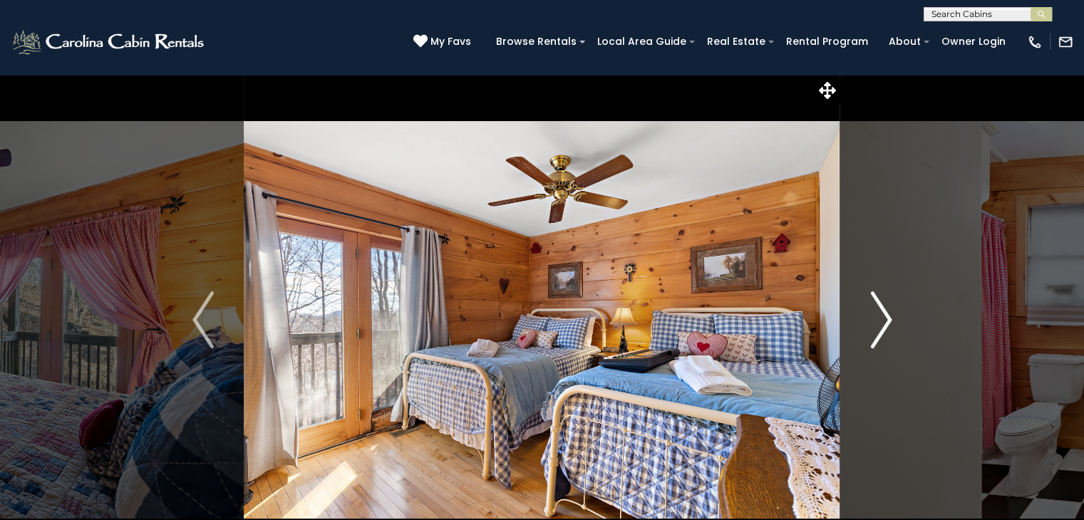
click at [870, 328] on img "Next" at bounding box center [880, 319] width 21 height 57
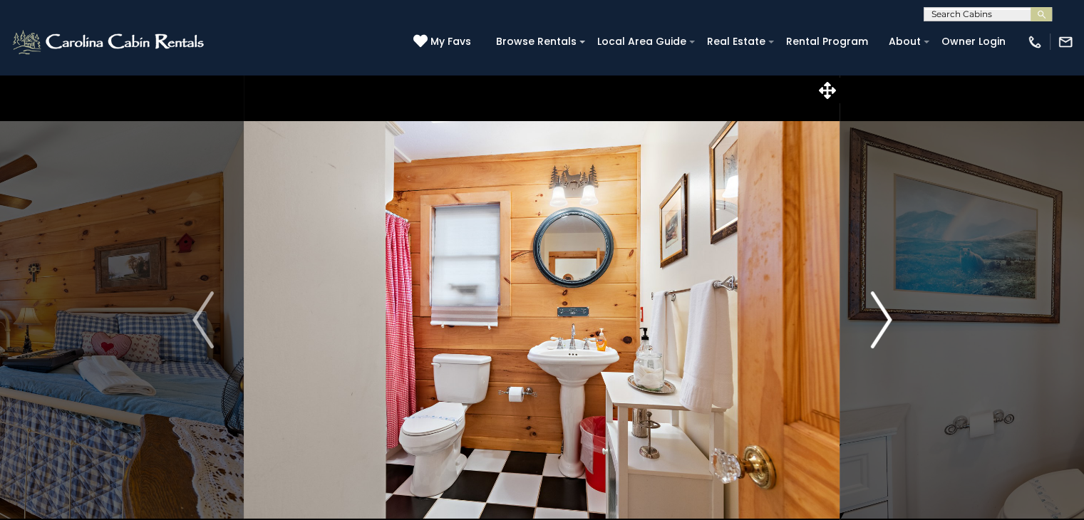
click at [870, 328] on img "Next" at bounding box center [880, 319] width 21 height 57
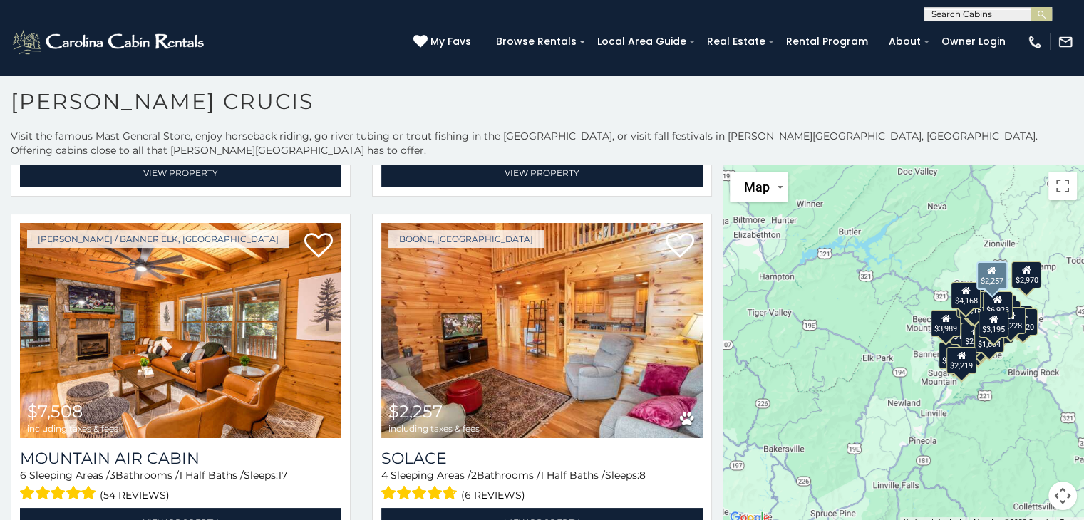
scroll to position [1029, 0]
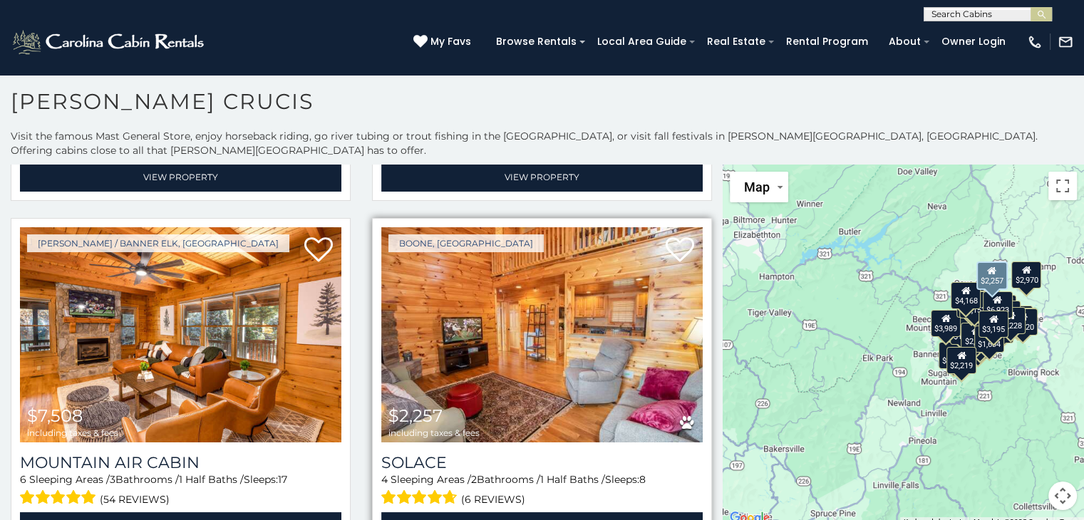
click at [547, 366] on img at bounding box center [541, 334] width 321 height 215
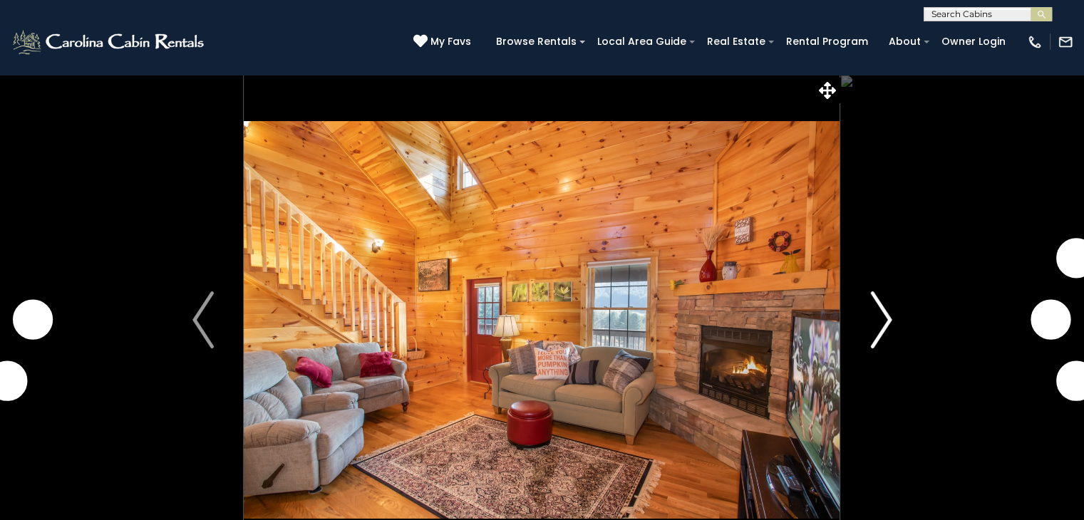
click at [888, 319] on img "Next" at bounding box center [880, 319] width 21 height 57
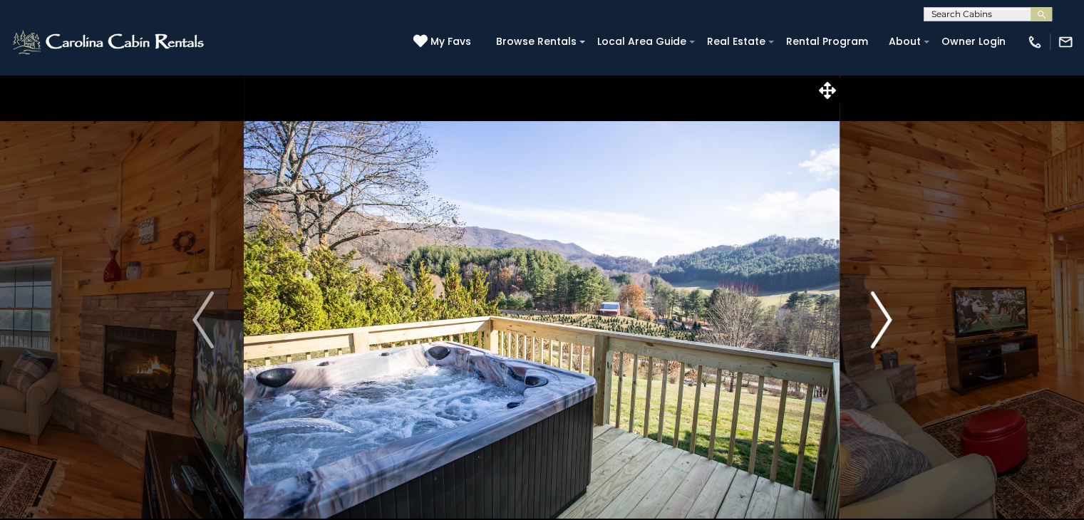
click at [886, 326] on img "Next" at bounding box center [880, 319] width 21 height 57
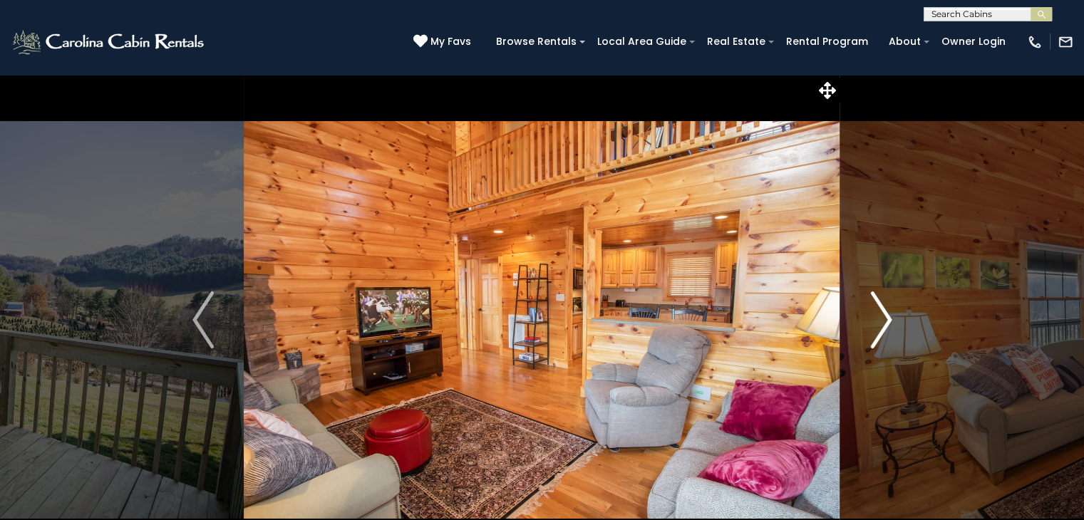
click at [886, 326] on img "Next" at bounding box center [880, 319] width 21 height 57
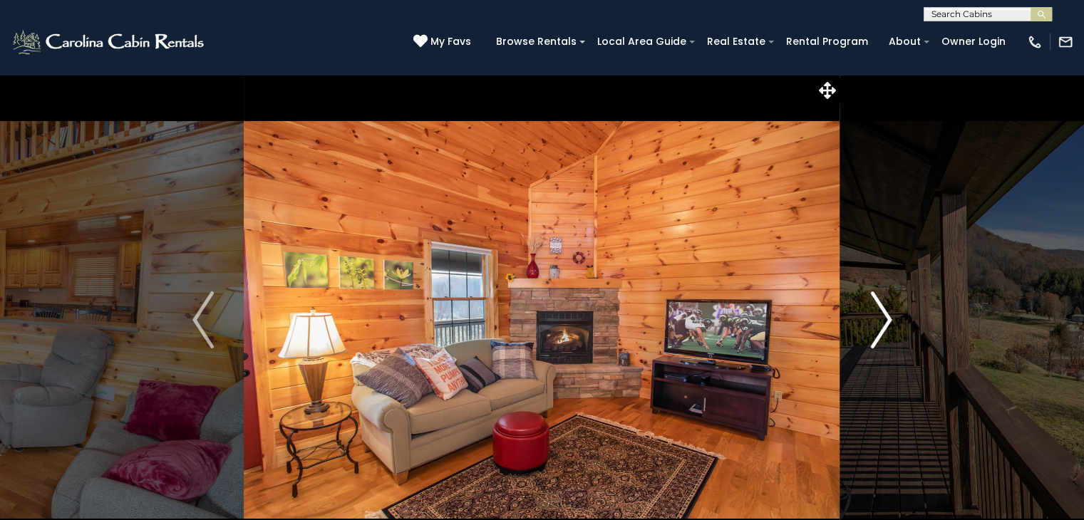
click at [886, 326] on img "Next" at bounding box center [880, 319] width 21 height 57
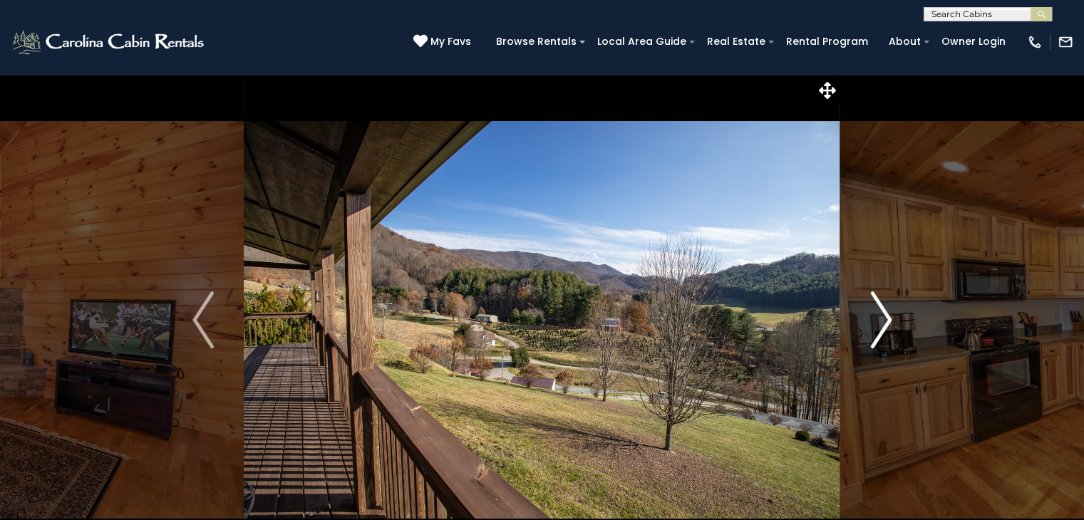
click at [886, 326] on img "Next" at bounding box center [880, 319] width 21 height 57
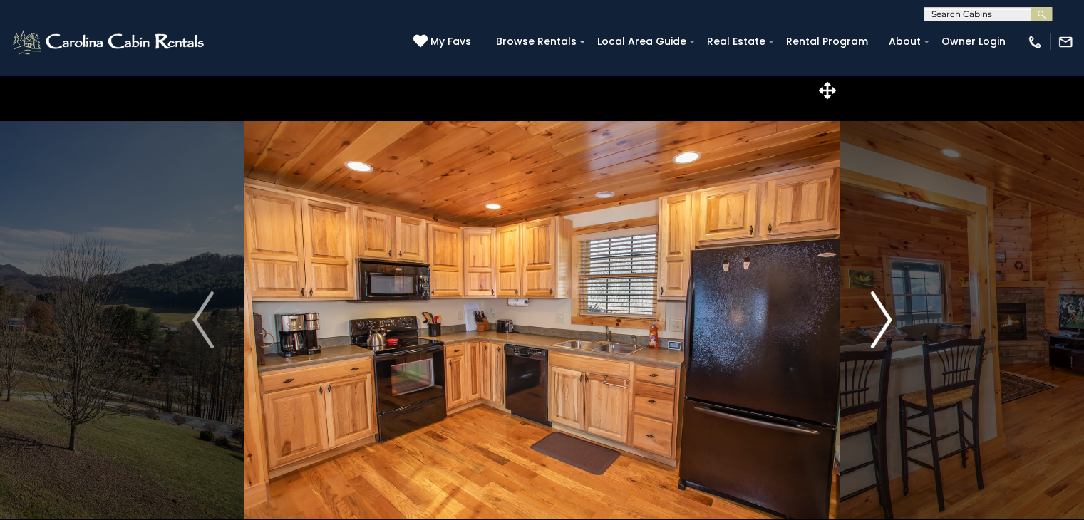
click at [886, 326] on img "Next" at bounding box center [880, 319] width 21 height 57
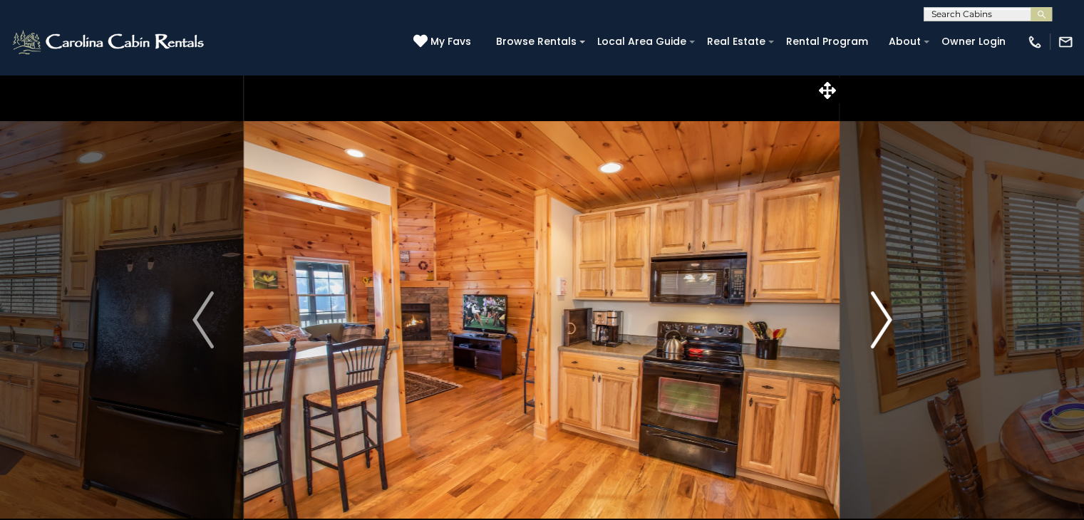
click at [886, 326] on img "Next" at bounding box center [880, 319] width 21 height 57
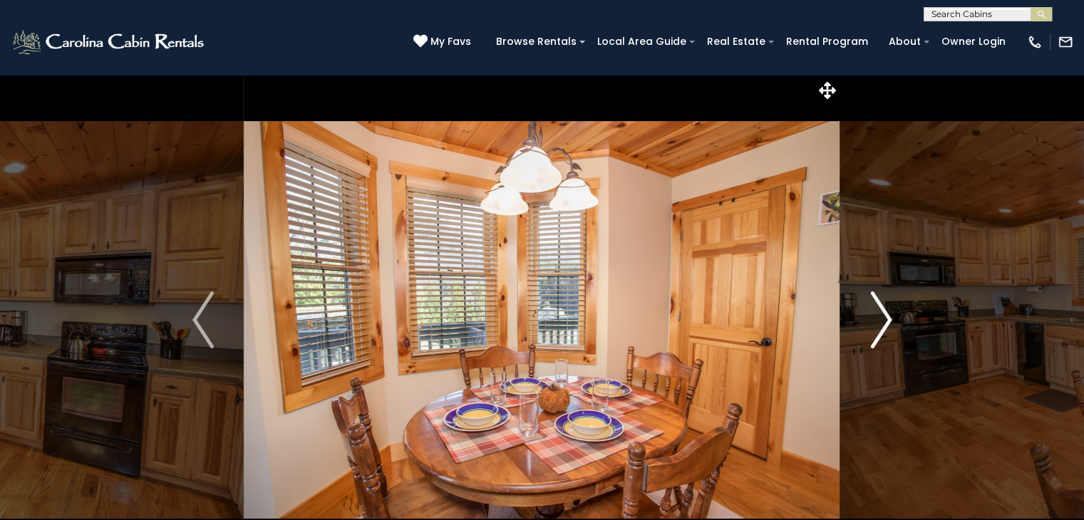
click at [886, 326] on img "Next" at bounding box center [880, 319] width 21 height 57
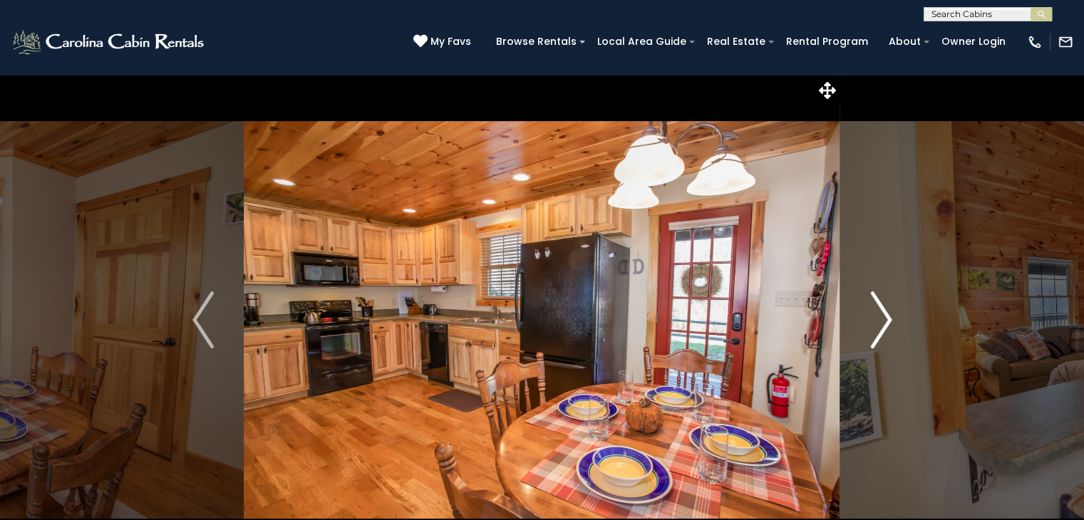
click at [886, 326] on img "Next" at bounding box center [880, 319] width 21 height 57
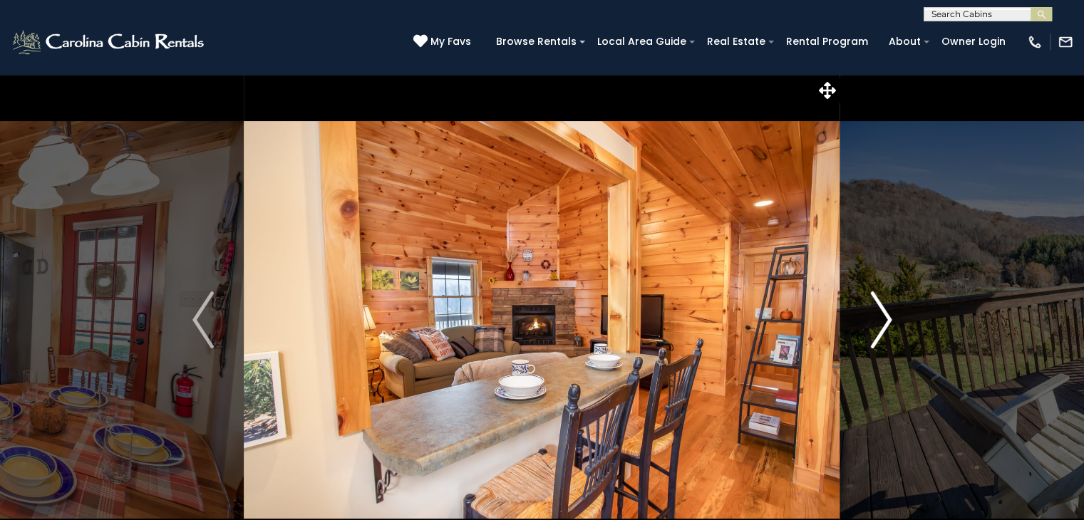
click at [886, 326] on img "Next" at bounding box center [880, 319] width 21 height 57
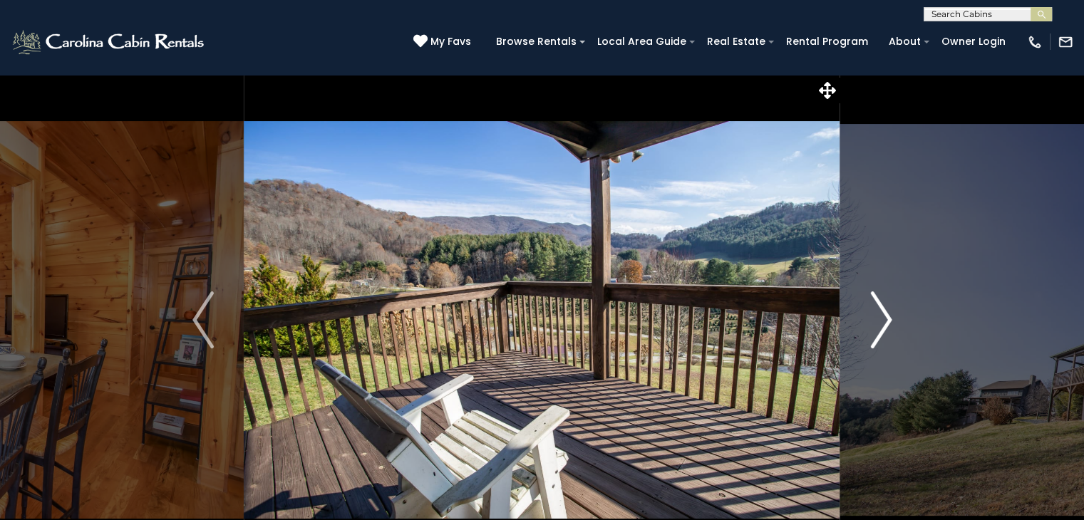
click at [886, 326] on img "Next" at bounding box center [880, 319] width 21 height 57
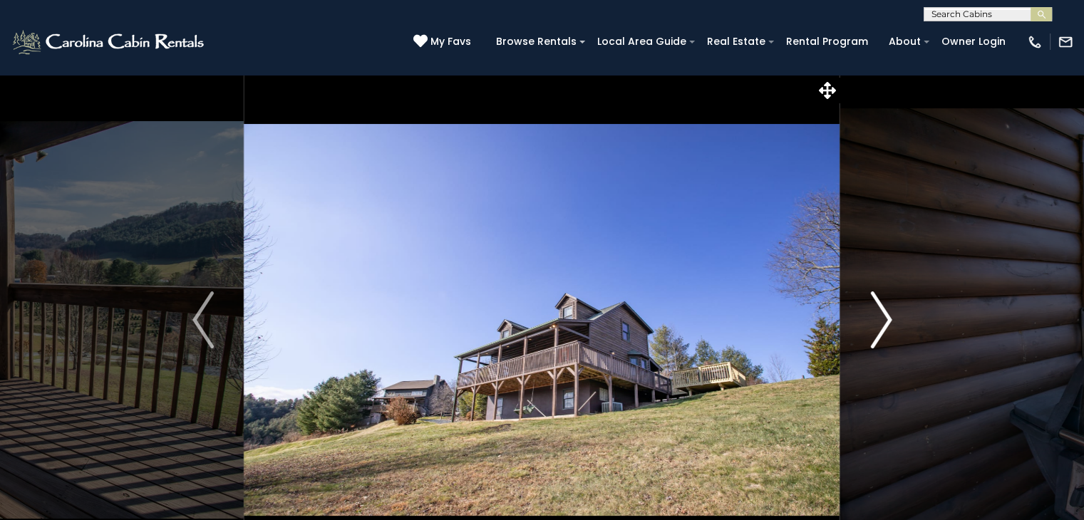
click at [886, 326] on img "Next" at bounding box center [880, 319] width 21 height 57
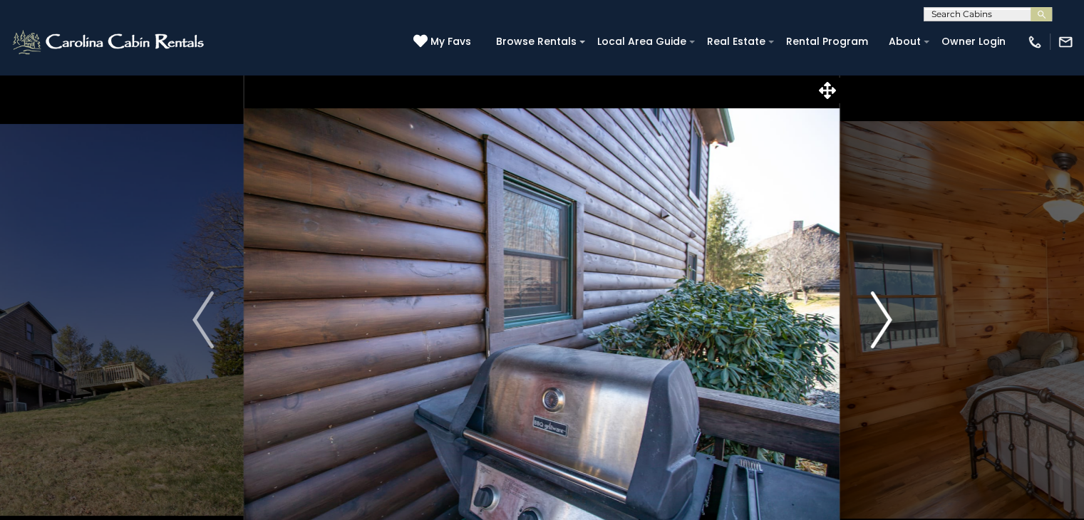
click at [886, 326] on img "Next" at bounding box center [880, 319] width 21 height 57
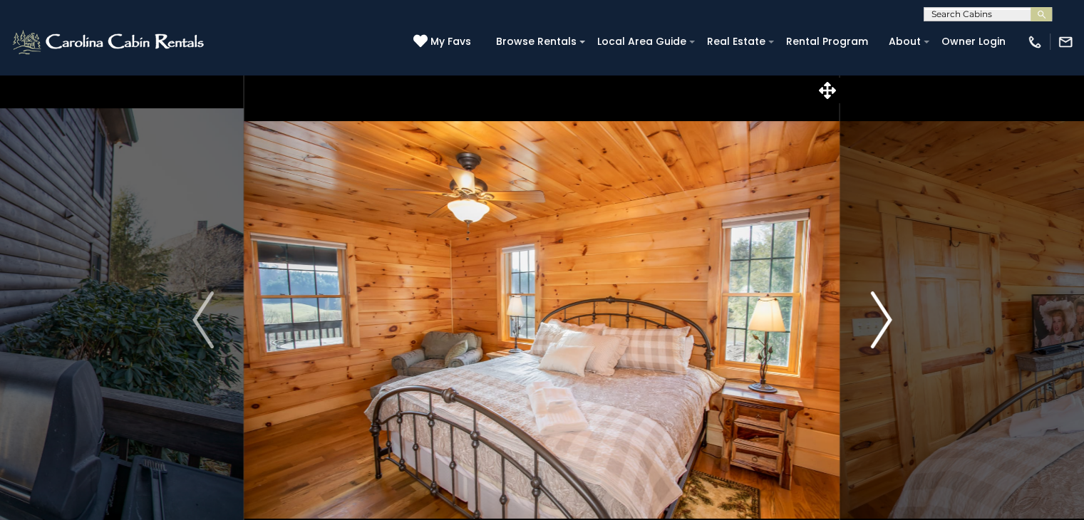
click at [886, 326] on img "Next" at bounding box center [880, 319] width 21 height 57
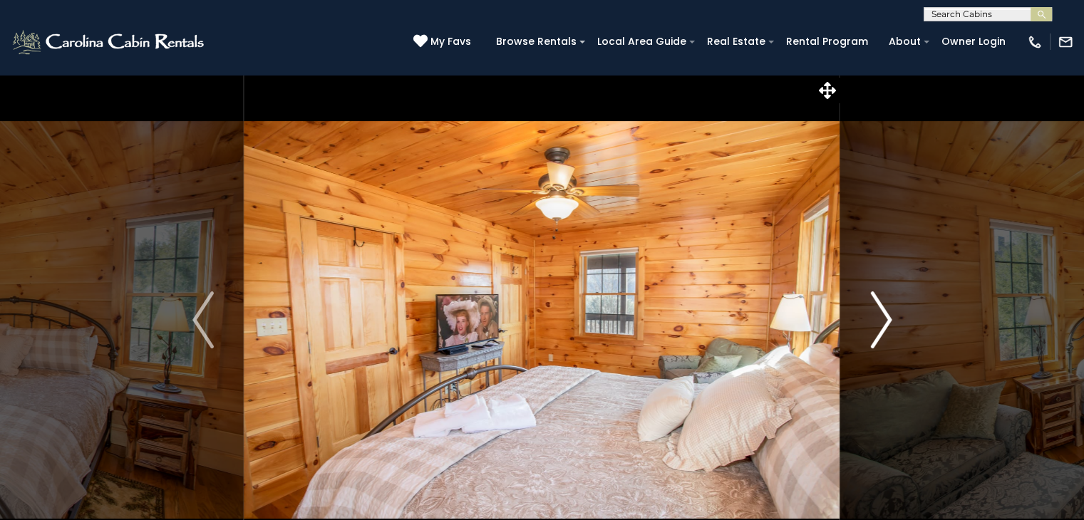
click at [886, 326] on img "Next" at bounding box center [880, 319] width 21 height 57
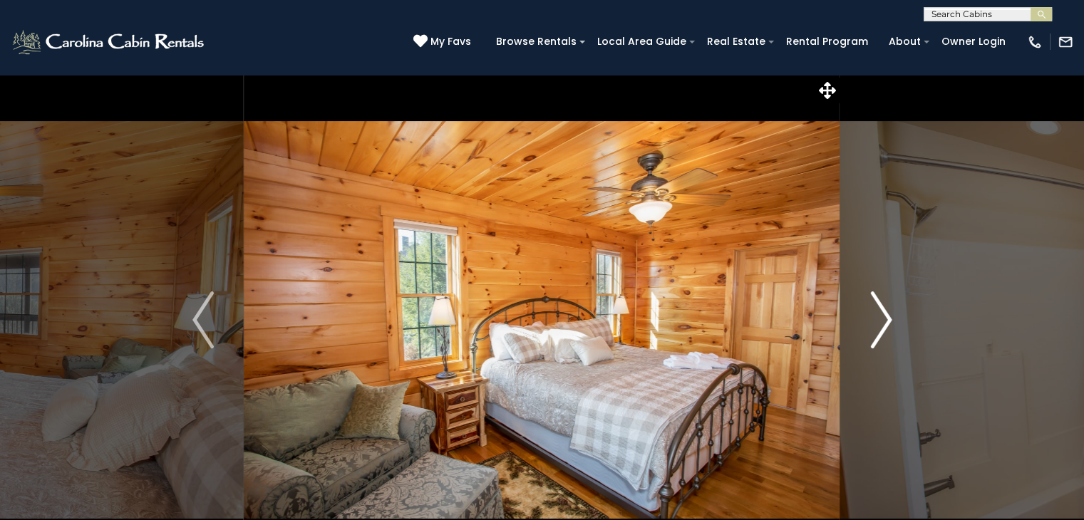
click at [886, 326] on img "Next" at bounding box center [880, 319] width 21 height 57
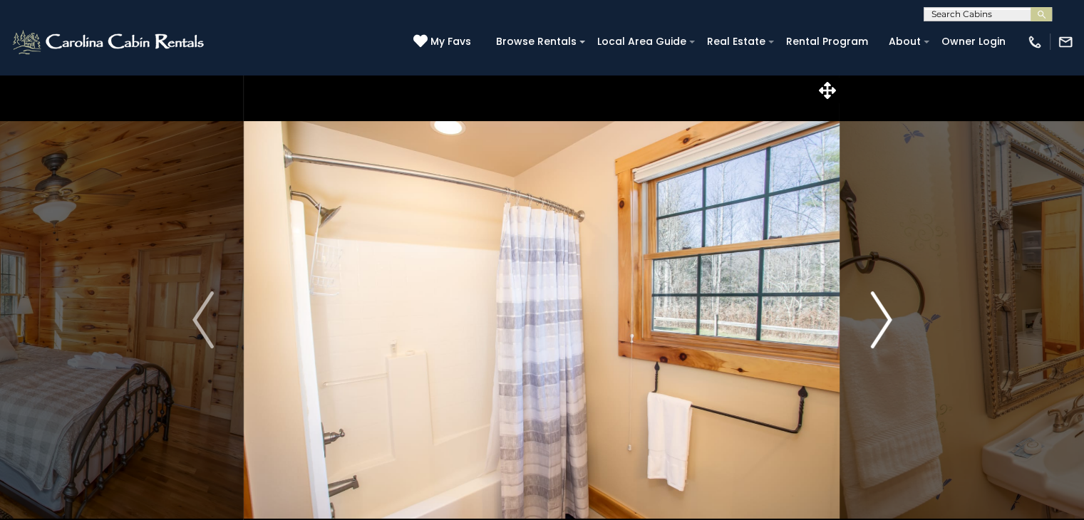
click at [886, 326] on img "Next" at bounding box center [880, 319] width 21 height 57
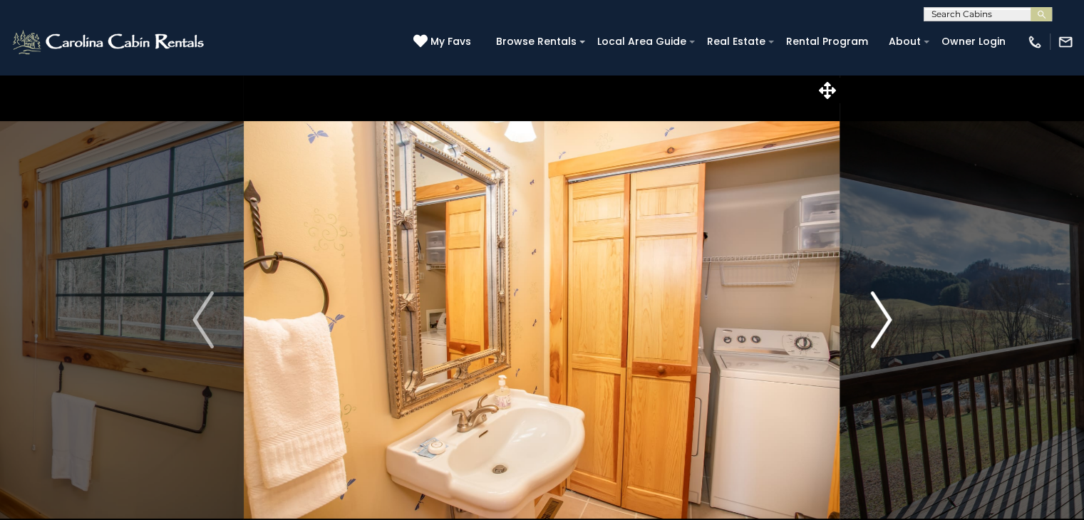
click at [886, 326] on img "Next" at bounding box center [880, 319] width 21 height 57
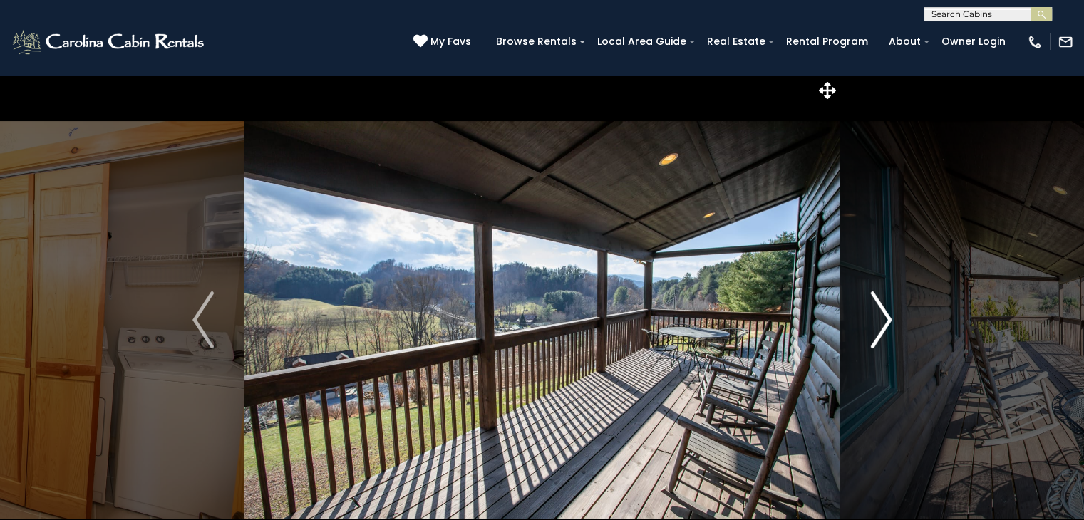
click at [886, 326] on img "Next" at bounding box center [880, 319] width 21 height 57
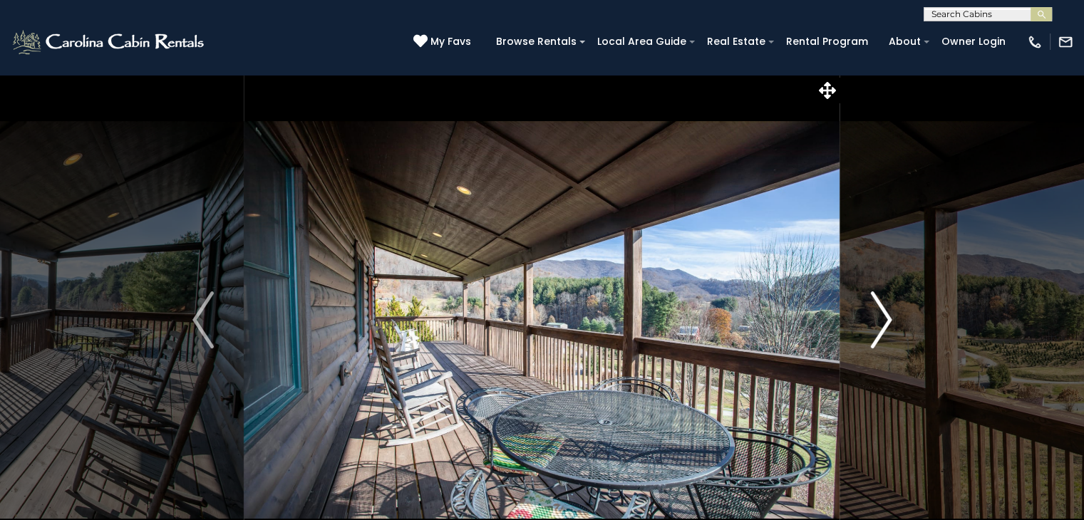
click at [886, 326] on img "Next" at bounding box center [880, 319] width 21 height 57
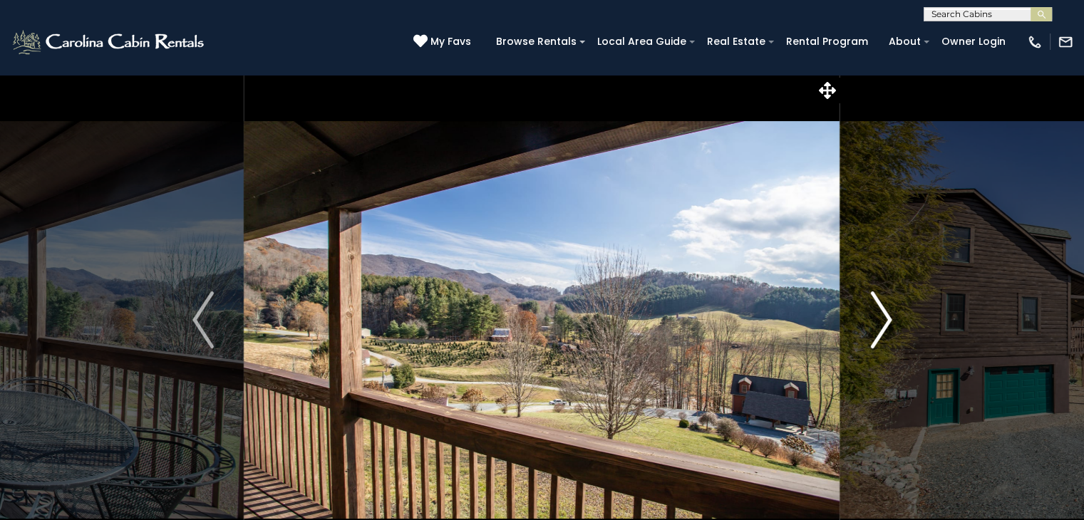
click at [886, 326] on img "Next" at bounding box center [880, 319] width 21 height 57
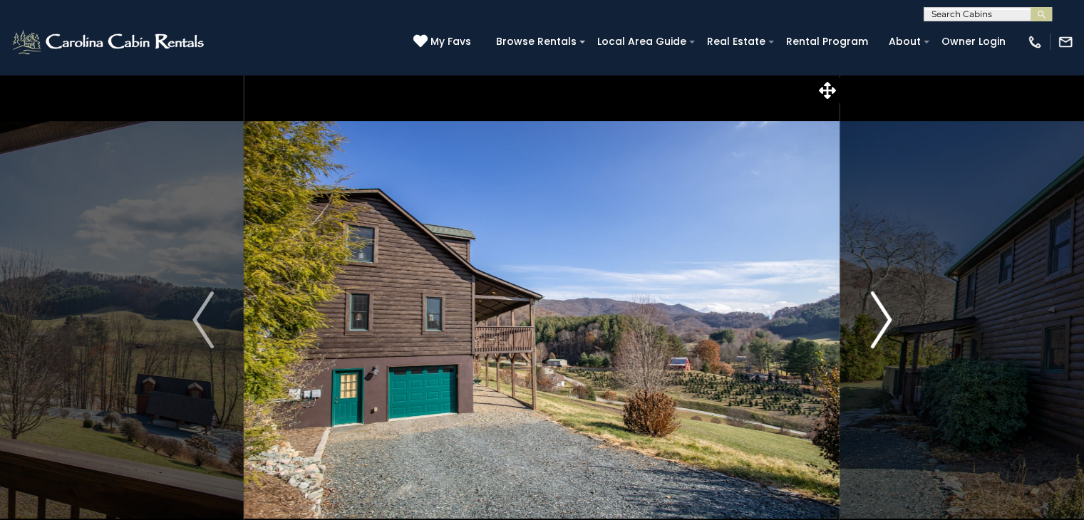
click at [886, 326] on img "Next" at bounding box center [880, 319] width 21 height 57
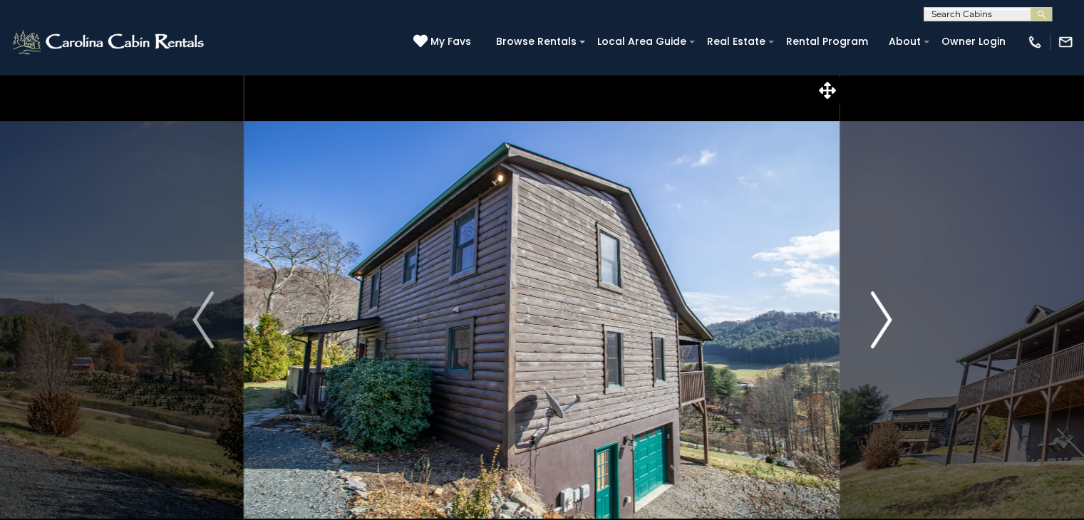
click at [886, 326] on img "Next" at bounding box center [880, 319] width 21 height 57
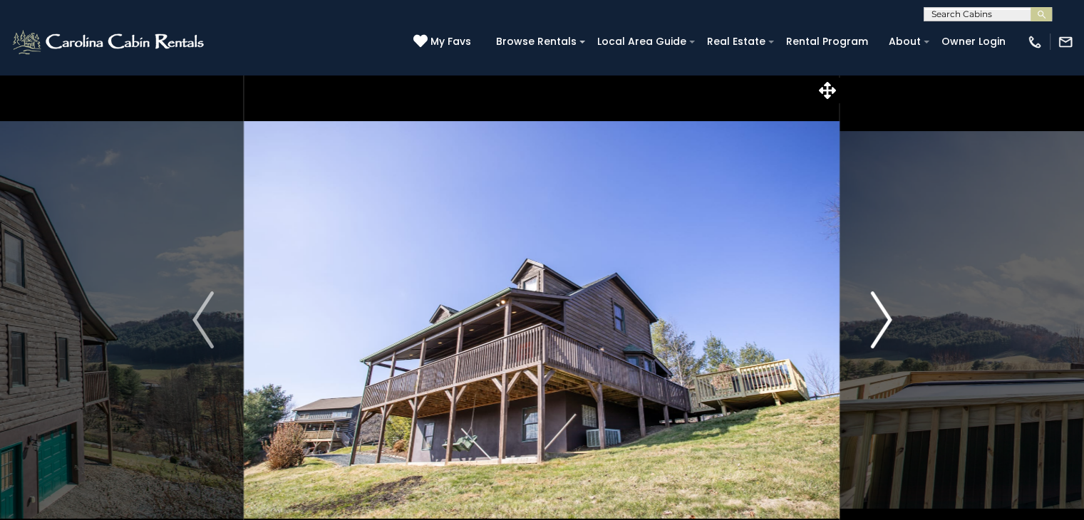
click at [886, 326] on img "Next" at bounding box center [880, 319] width 21 height 57
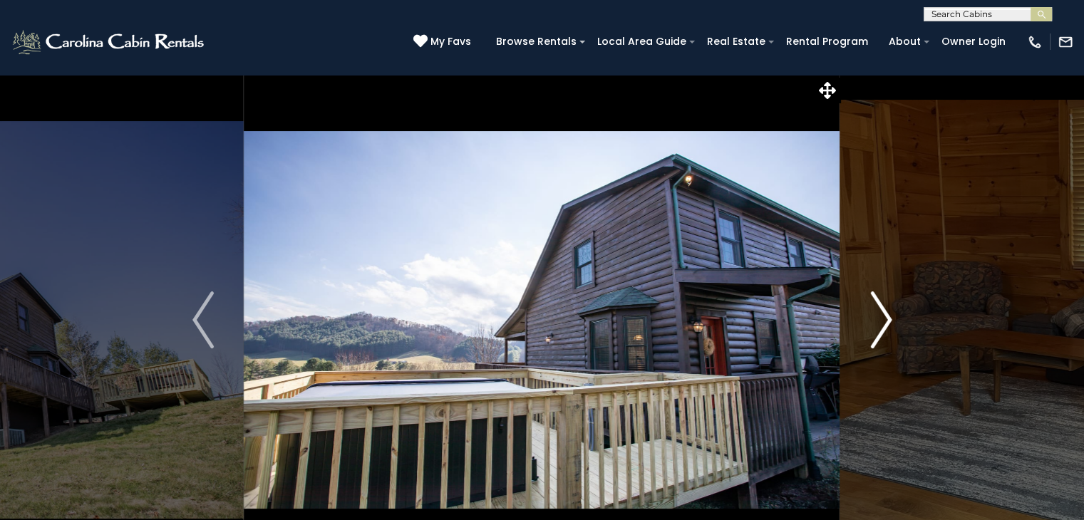
click at [886, 326] on img "Next" at bounding box center [880, 319] width 21 height 57
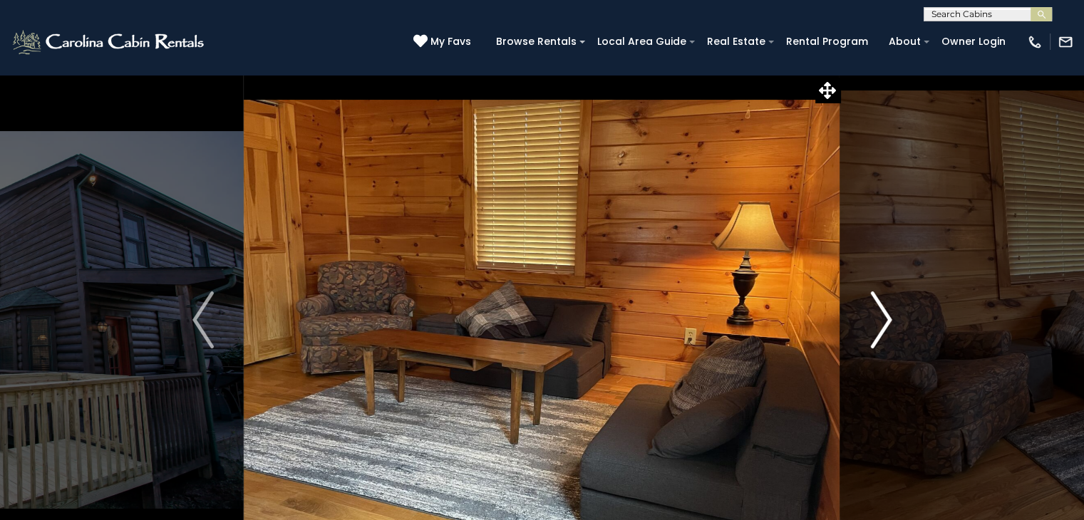
click at [886, 326] on img "Next" at bounding box center [880, 319] width 21 height 57
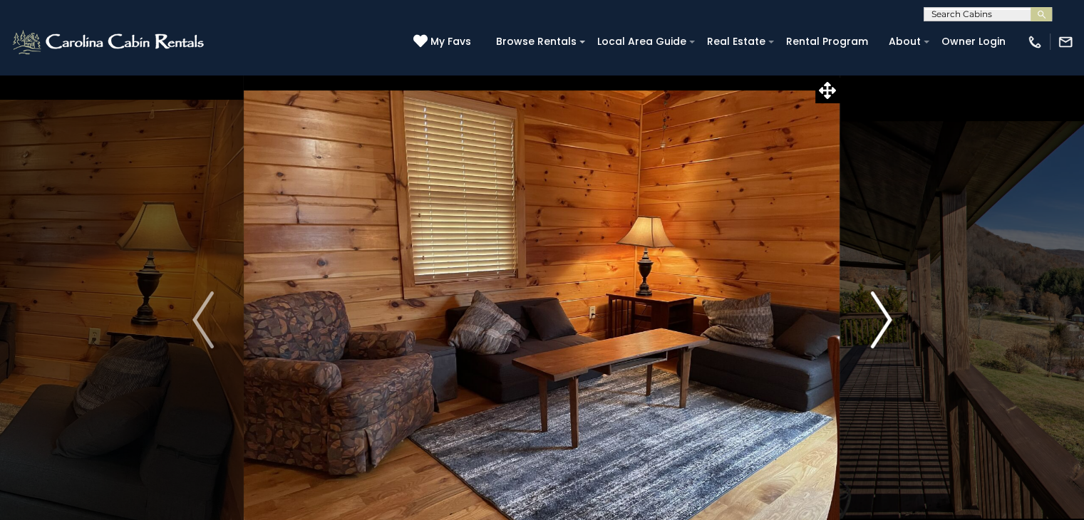
click at [886, 326] on img "Next" at bounding box center [880, 319] width 21 height 57
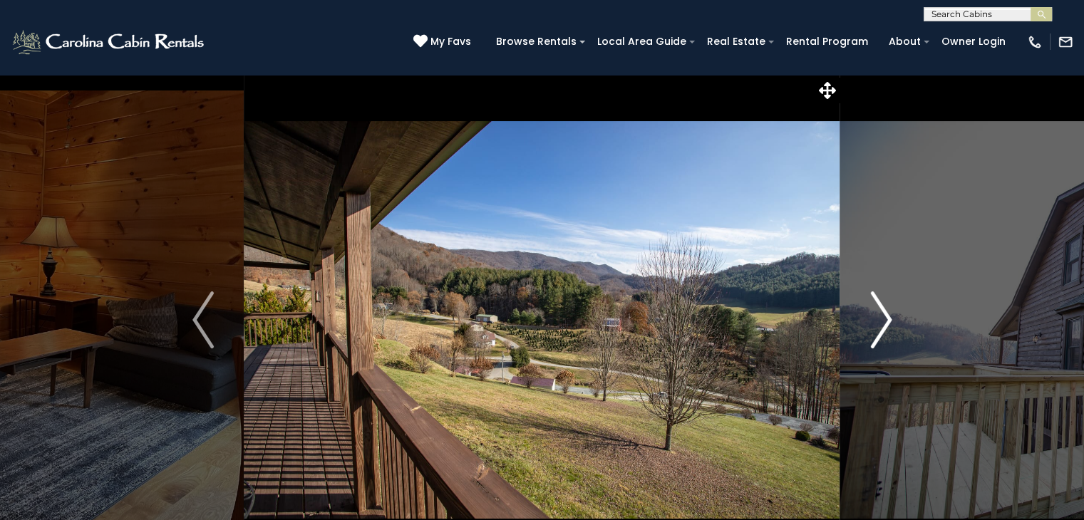
click at [886, 326] on img "Next" at bounding box center [880, 319] width 21 height 57
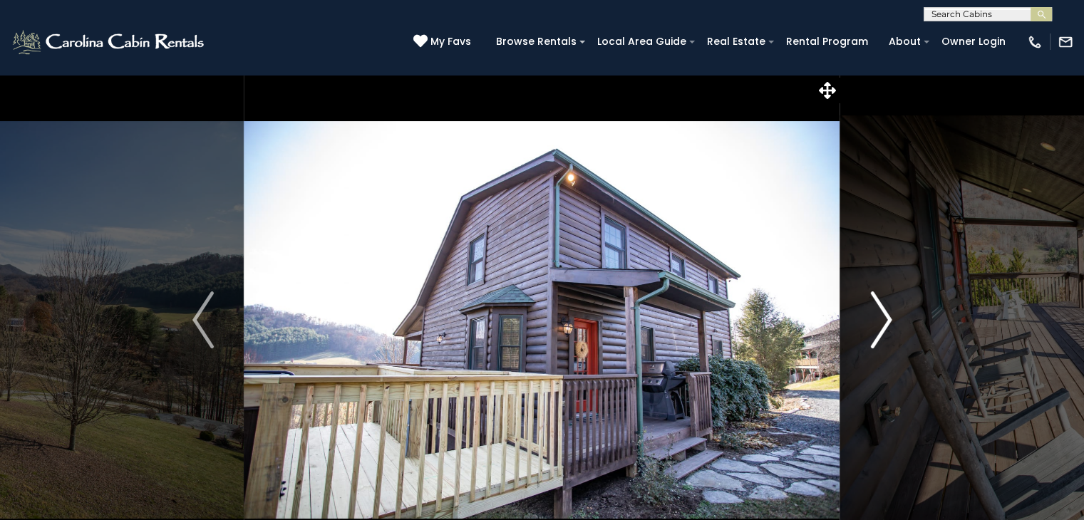
click at [886, 326] on img "Next" at bounding box center [880, 319] width 21 height 57
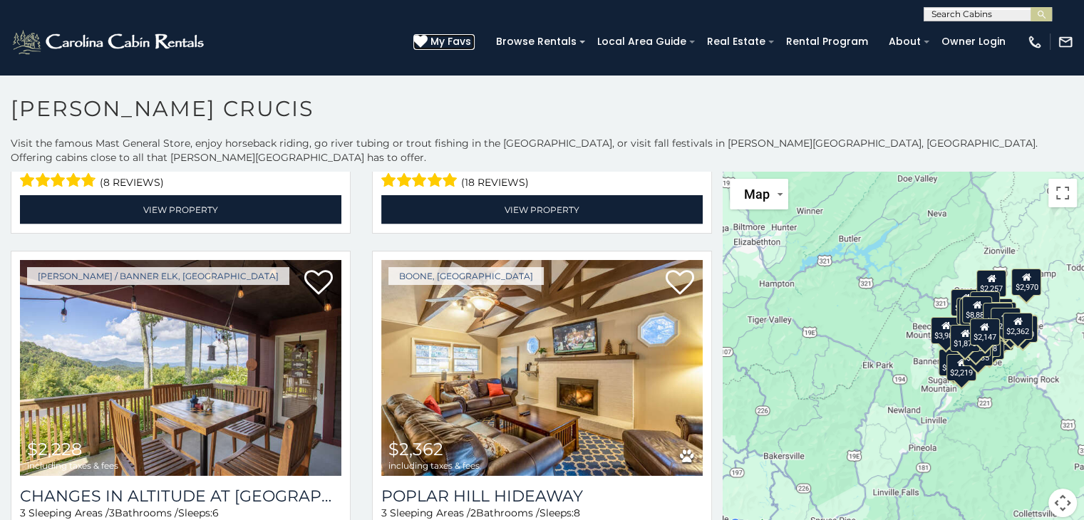
click at [462, 41] on span "My Favs" at bounding box center [450, 41] width 41 height 15
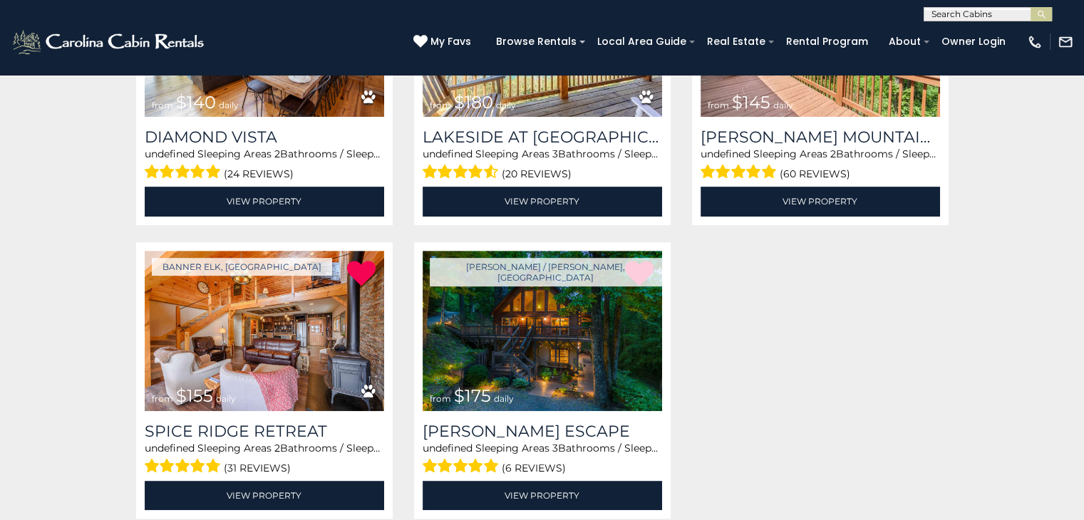
scroll to position [741, 0]
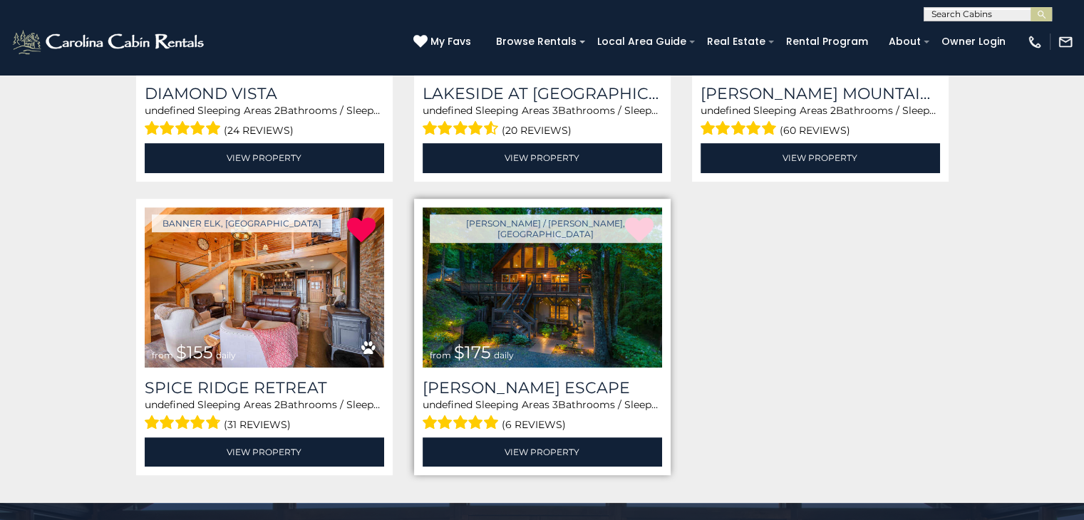
click at [561, 323] on img at bounding box center [542, 287] width 239 height 160
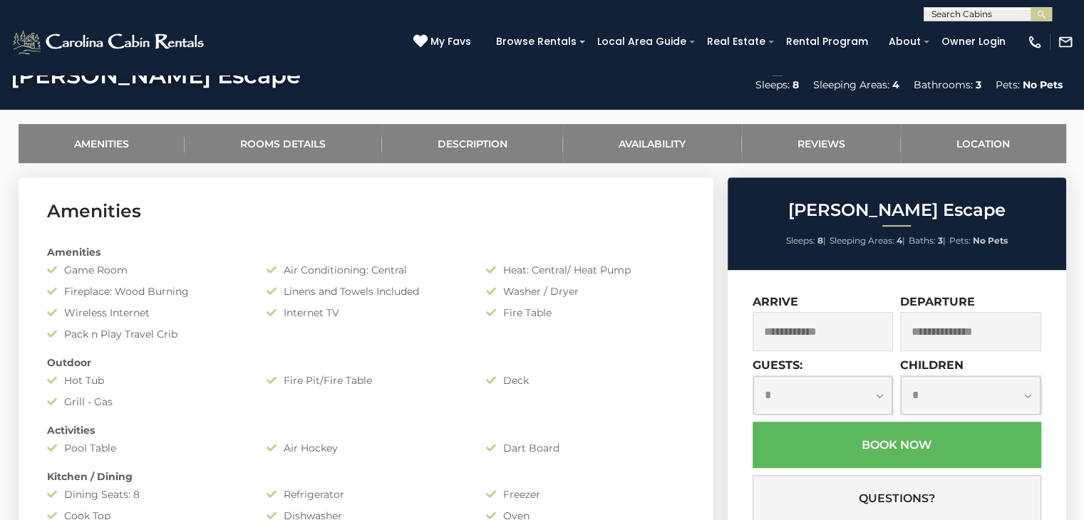
scroll to position [627, 0]
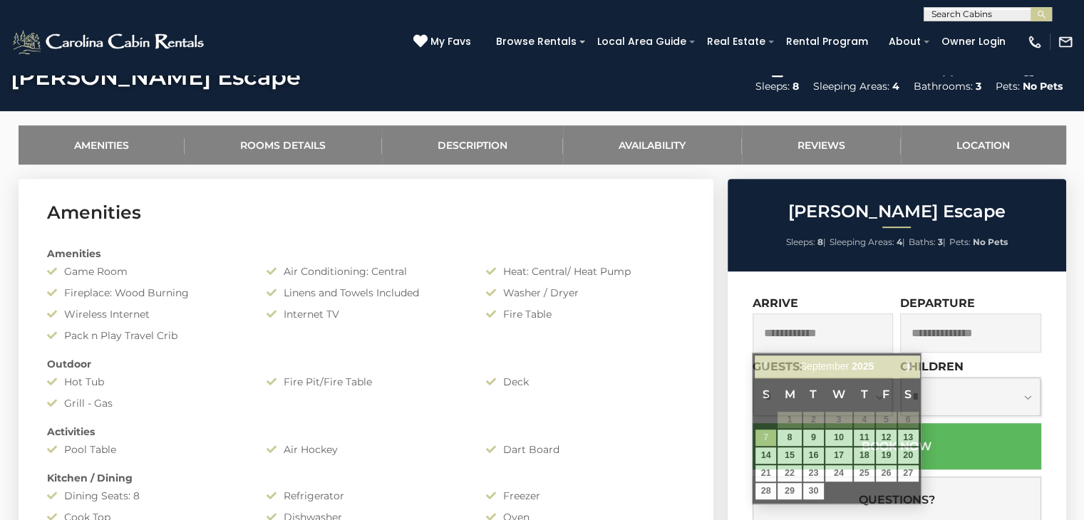
click at [809, 331] on input "text" at bounding box center [822, 333] width 141 height 39
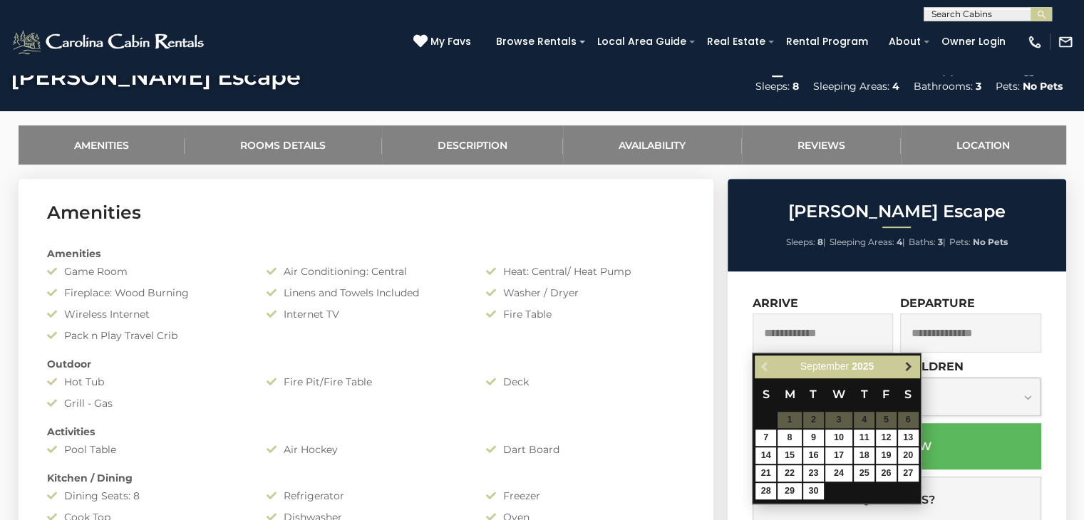
click at [903, 361] on span "Next" at bounding box center [908, 366] width 11 height 11
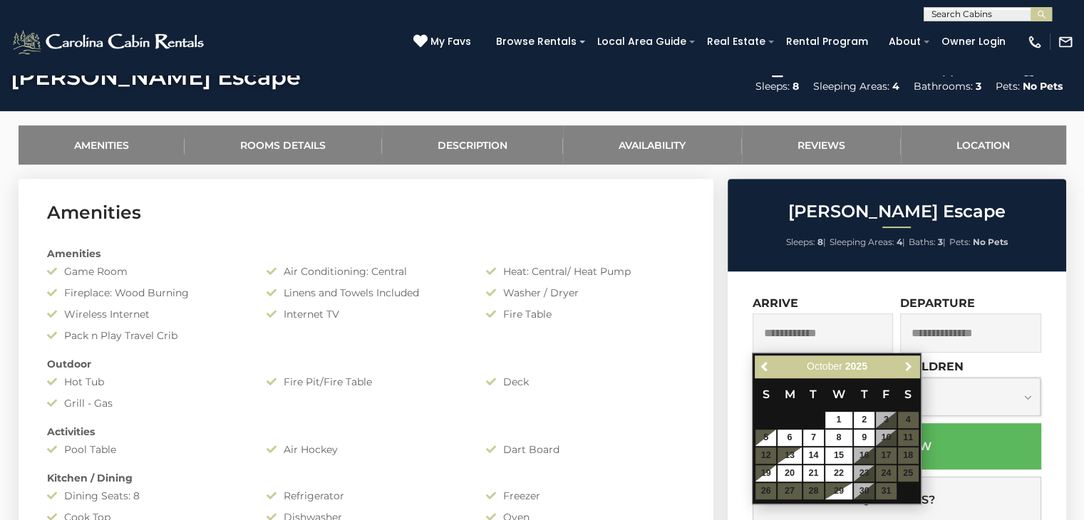
click at [903, 361] on span "Next" at bounding box center [908, 366] width 11 height 11
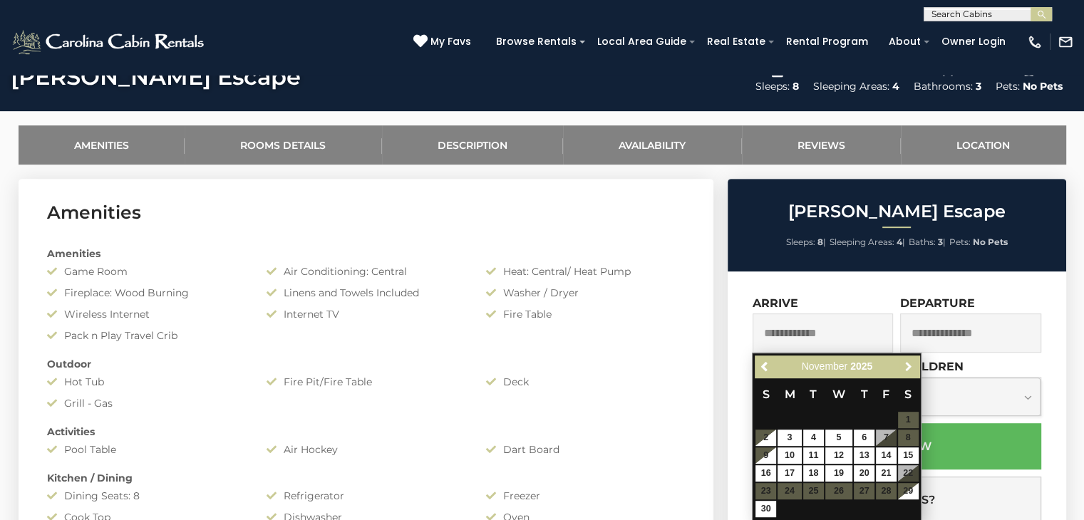
click at [903, 361] on span "Next" at bounding box center [908, 366] width 11 height 11
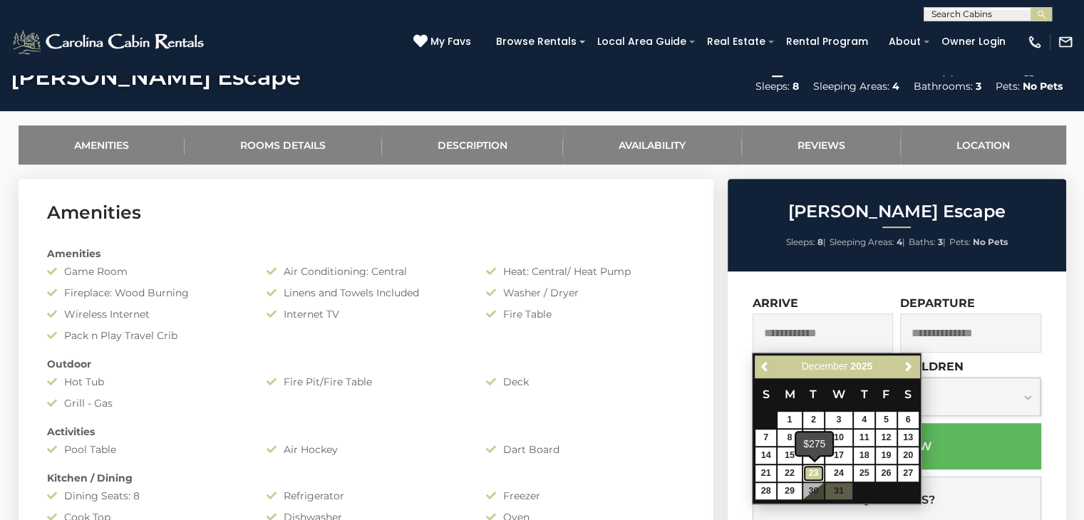
click at [810, 468] on link "23" at bounding box center [813, 473] width 21 height 16
type input "**********"
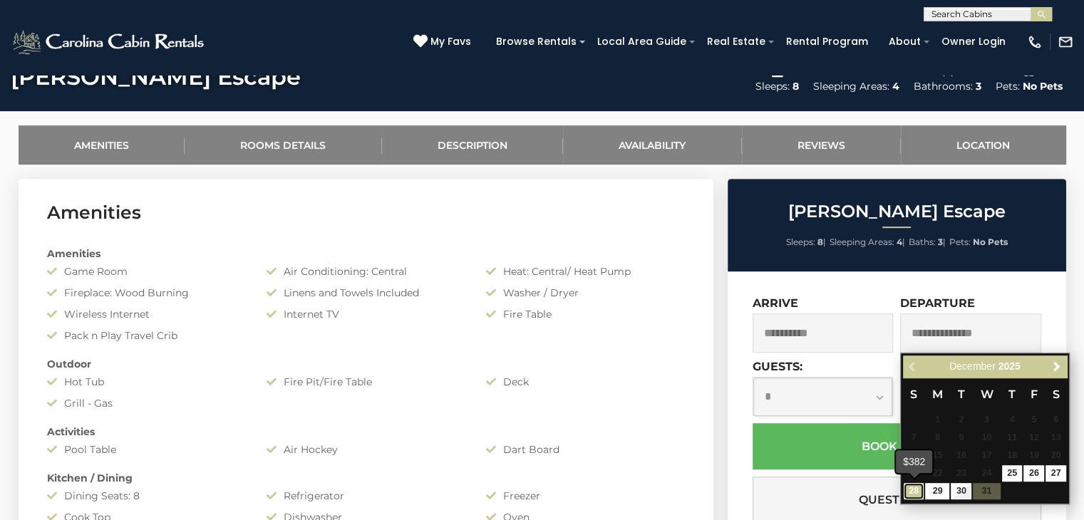
click at [915, 489] on link "28" at bounding box center [913, 491] width 21 height 16
type input "**********"
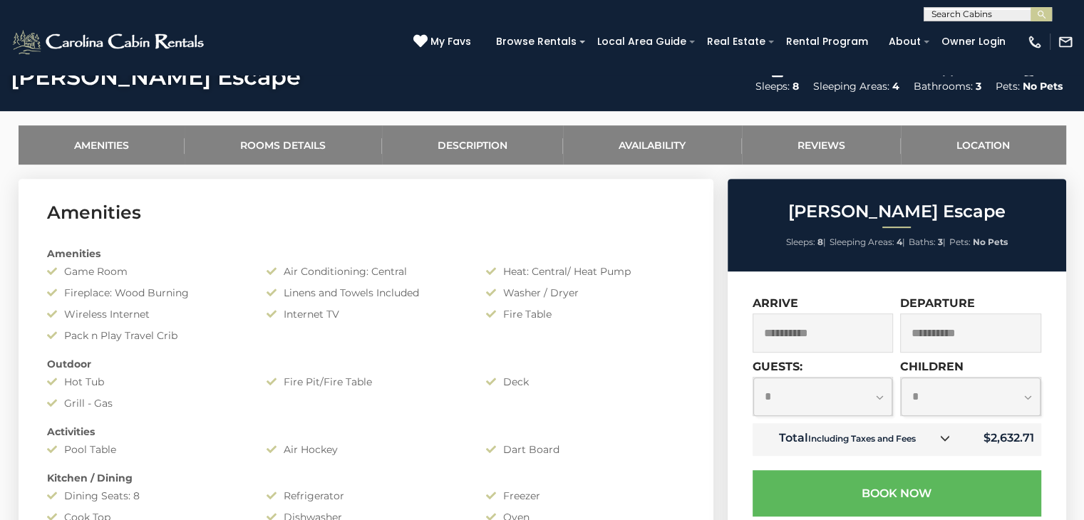
click at [879, 398] on select "**********" at bounding box center [823, 397] width 140 height 38
select select "*"
click at [753, 378] on select "**********" at bounding box center [823, 397] width 140 height 38
click at [1029, 400] on select "**********" at bounding box center [971, 397] width 140 height 38
select select "*"
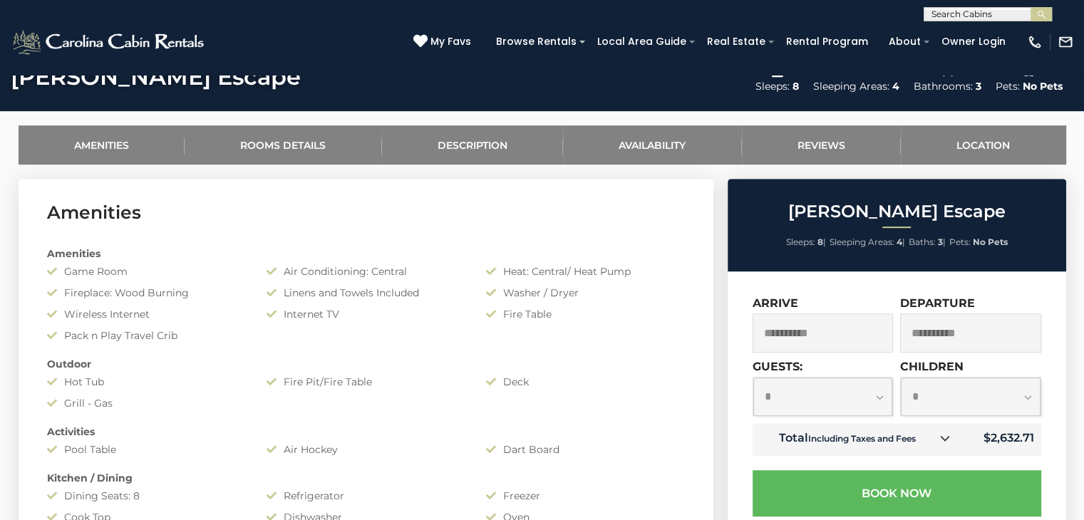
click at [901, 378] on select "**********" at bounding box center [971, 397] width 140 height 38
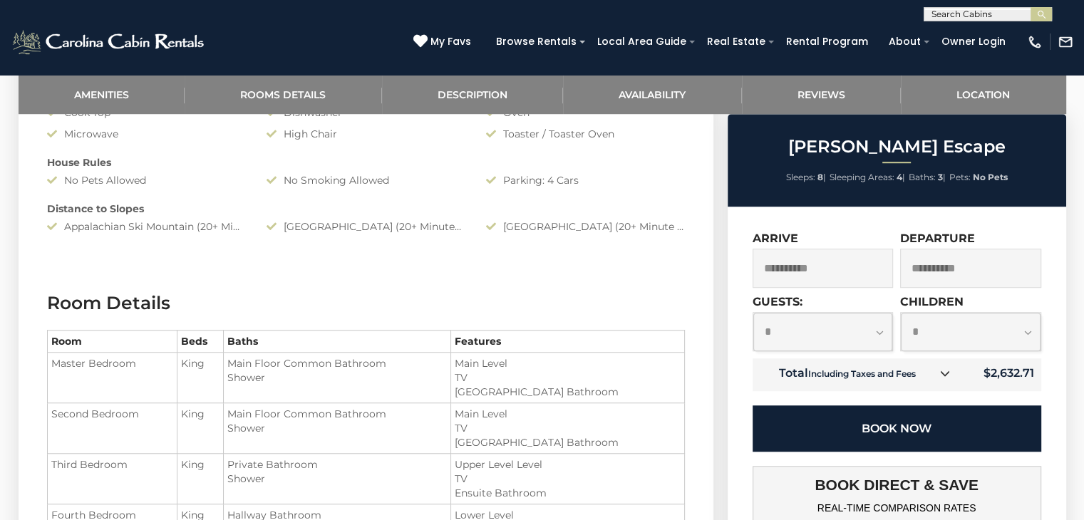
scroll to position [1032, 0]
click at [905, 430] on button "Book Now" at bounding box center [896, 428] width 289 height 46
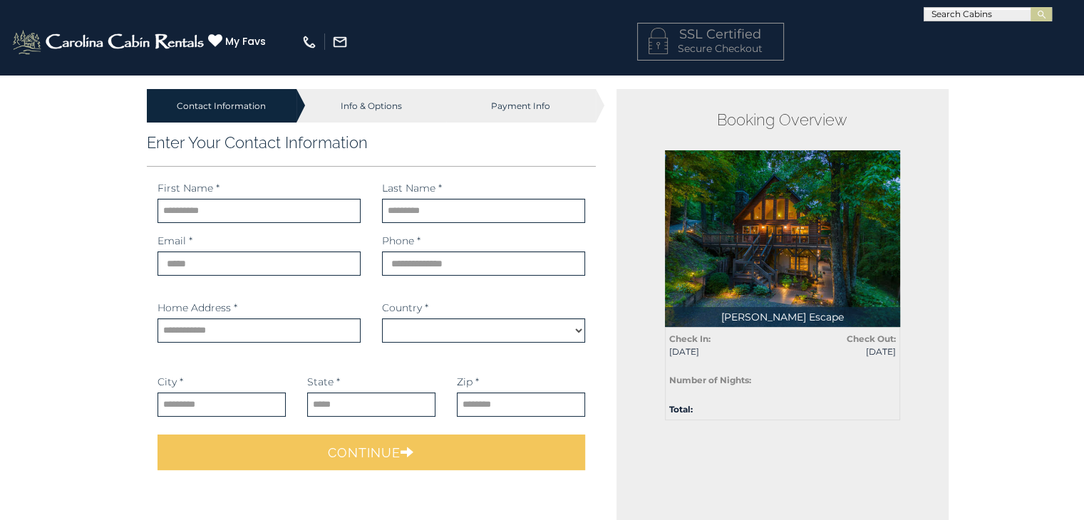
select select "*********"
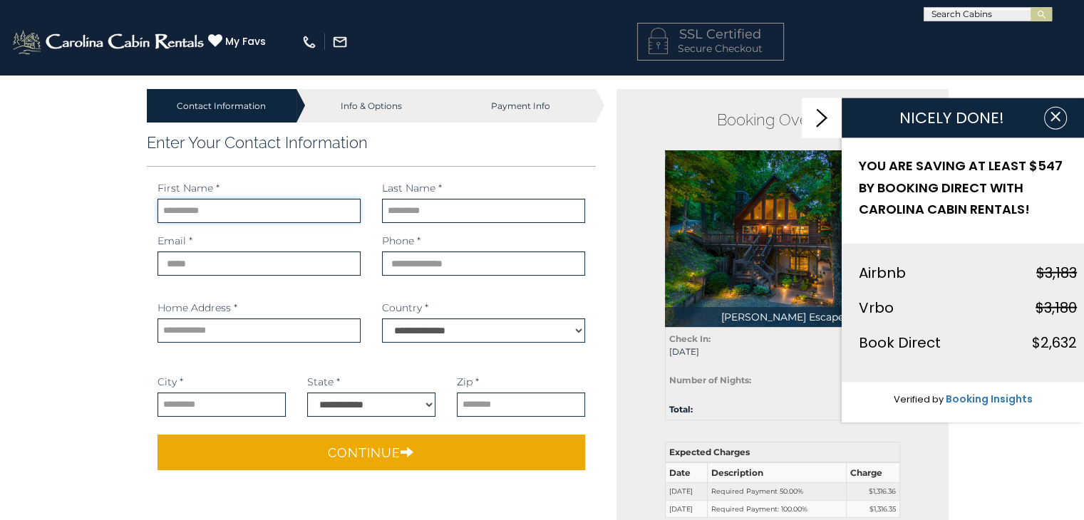
click at [242, 217] on input "text" at bounding box center [258, 211] width 203 height 24
type input "*****"
click at [396, 211] on input "text" at bounding box center [483, 211] width 203 height 24
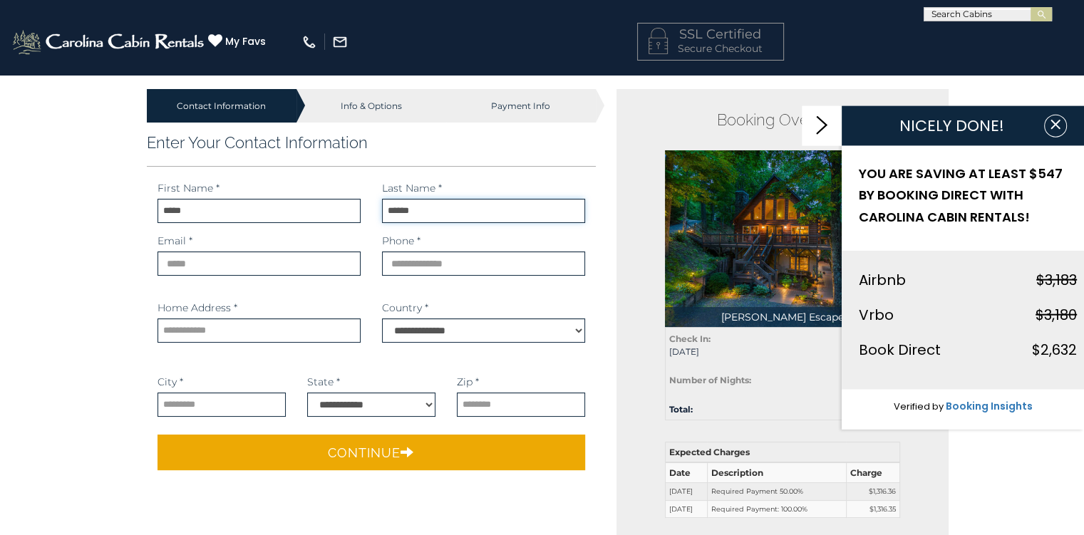
click at [443, 214] on input "******" at bounding box center [483, 211] width 203 height 24
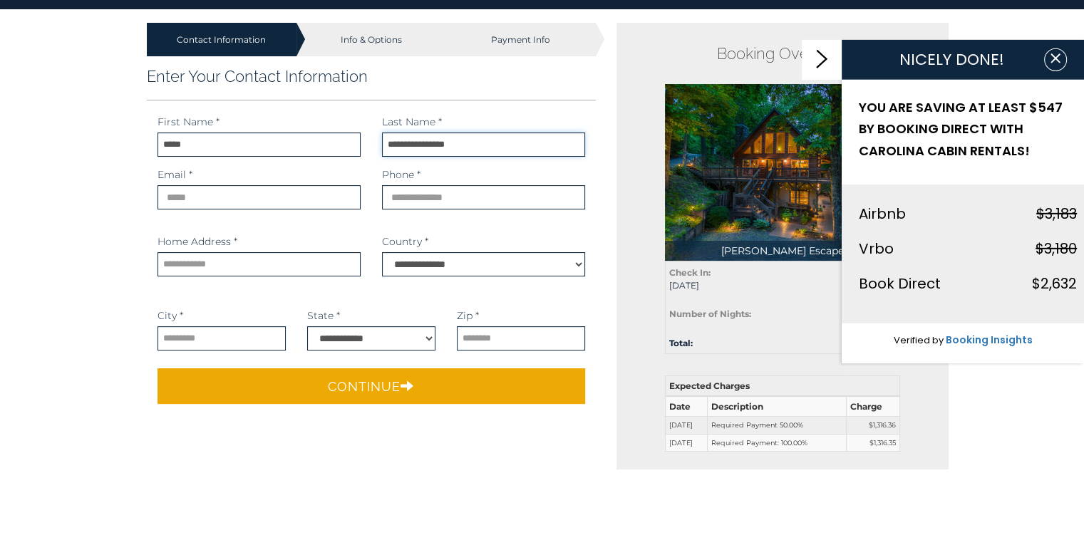
type input "**********"
click at [200, 266] on input "email" at bounding box center [258, 264] width 203 height 24
type input "**********"
click at [431, 266] on input "phone" at bounding box center [483, 264] width 203 height 24
type input "**********"
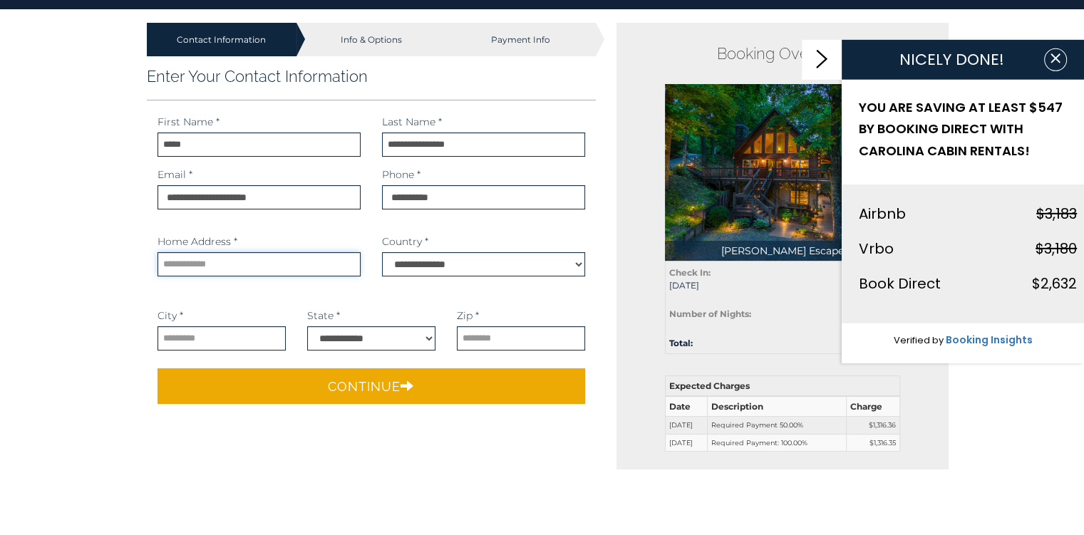
click at [294, 331] on input "text" at bounding box center [258, 330] width 203 height 24
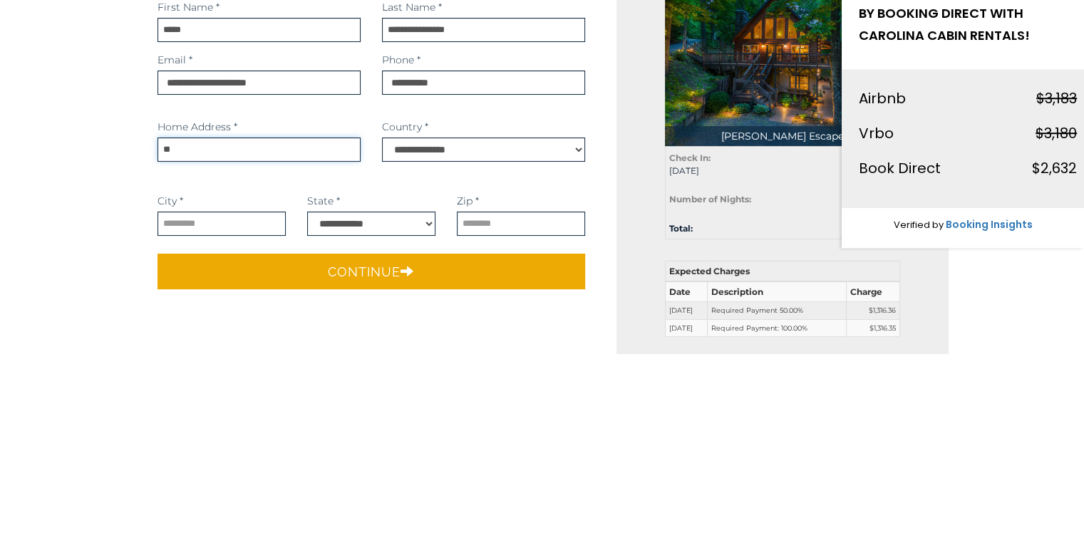
type input "**********"
select select "**"
type input "*****"
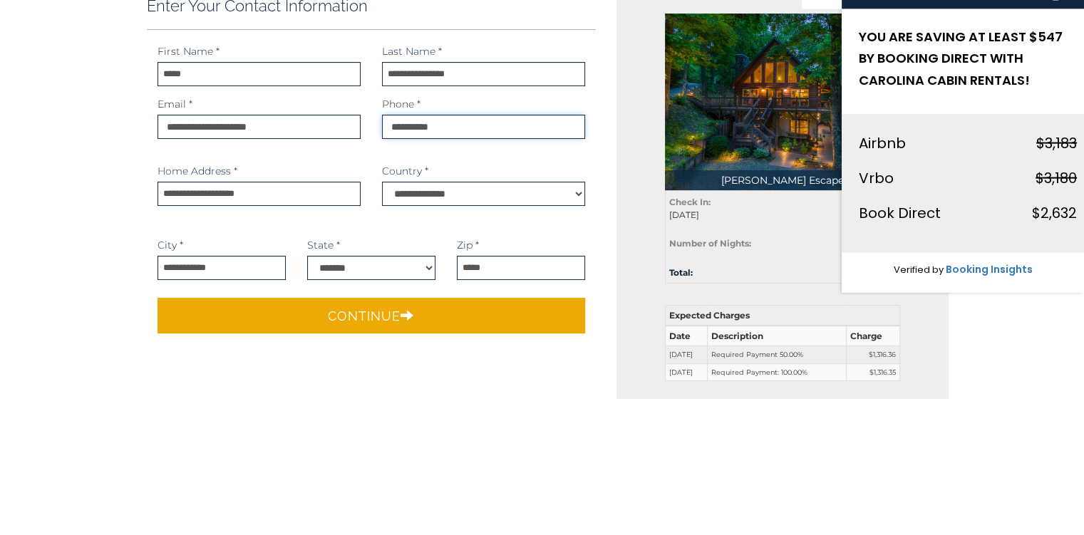
click at [483, 266] on input "phone" at bounding box center [483, 264] width 203 height 24
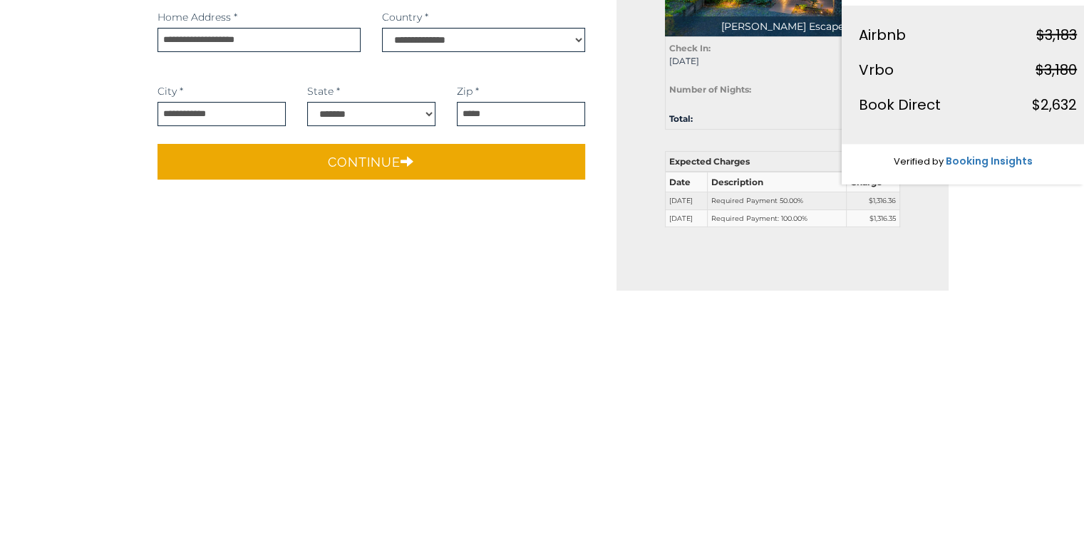
scroll to position [54, 0]
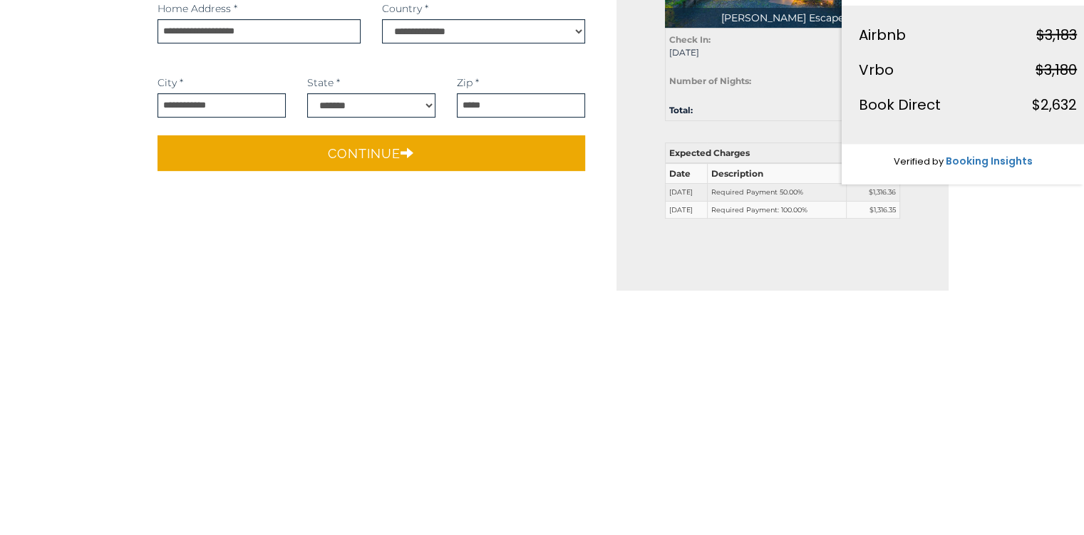
type input "**********"
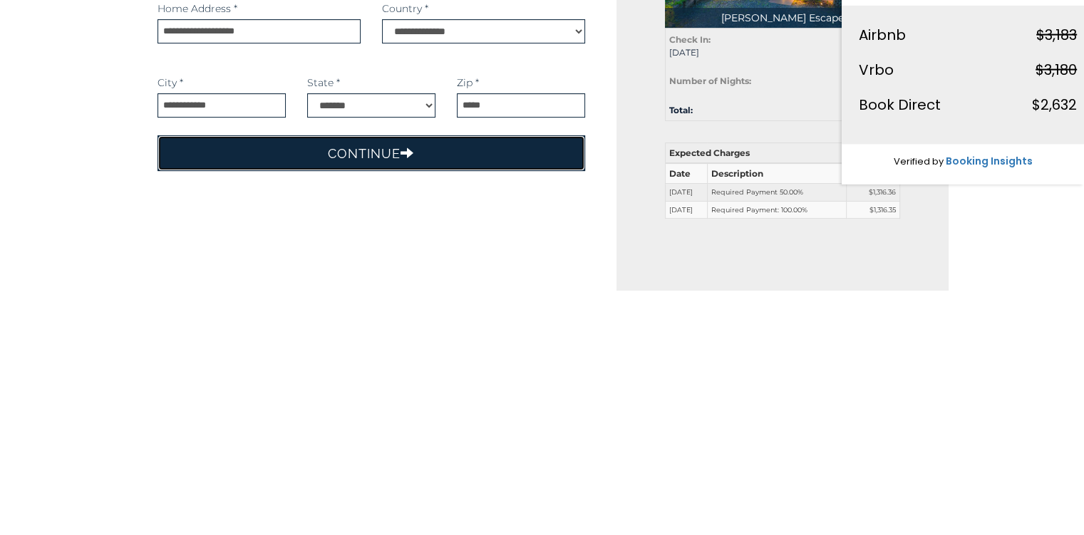
click at [414, 399] on button "Continue" at bounding box center [371, 398] width 428 height 36
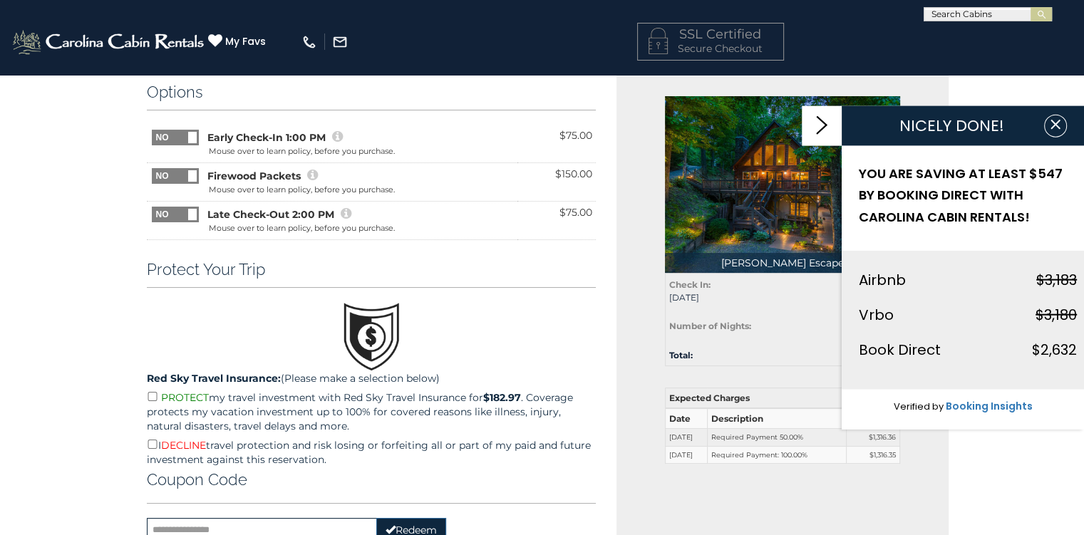
click at [166, 130] on span at bounding box center [199, 130] width 94 height 0
click at [157, 138] on span at bounding box center [158, 137] width 9 height 11
click at [315, 170] on icon at bounding box center [312, 175] width 11 height 13
click at [288, 177] on span "Firewood Packets" at bounding box center [253, 176] width 93 height 14
click at [316, 176] on icon at bounding box center [312, 175] width 11 height 13
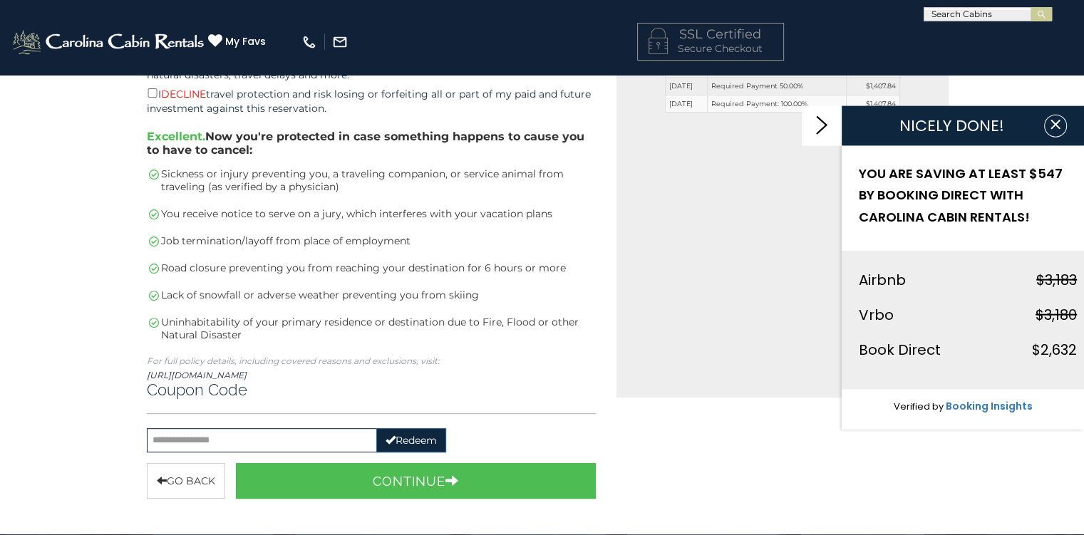
scroll to position [407, 0]
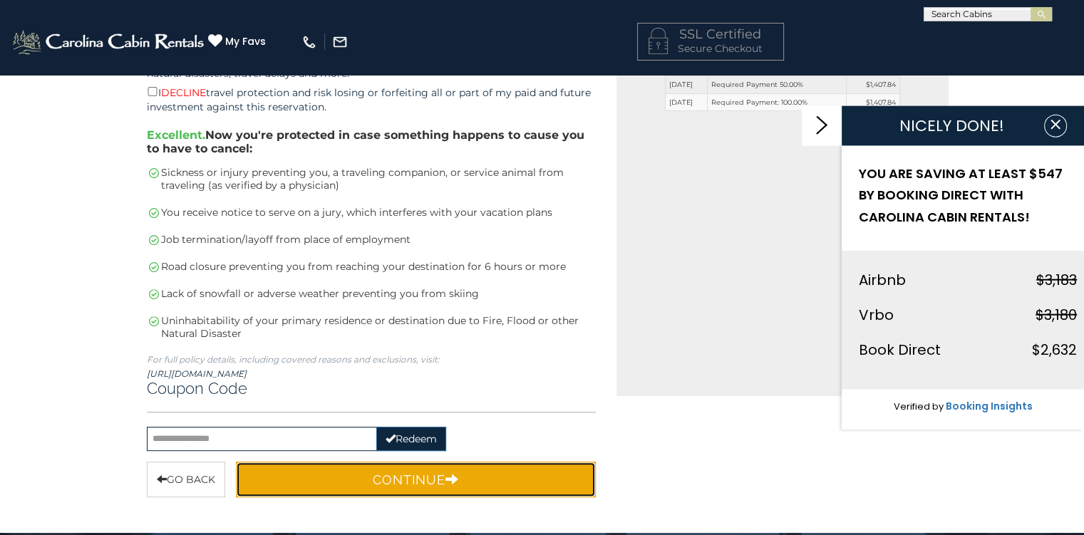
click at [474, 473] on button "Continue" at bounding box center [416, 480] width 361 height 36
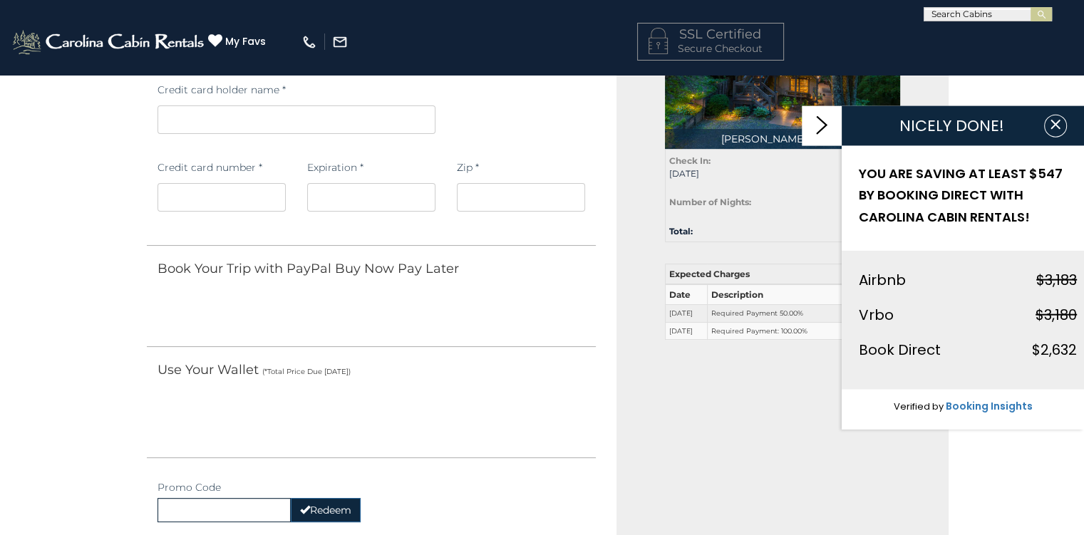
scroll to position [182, 0]
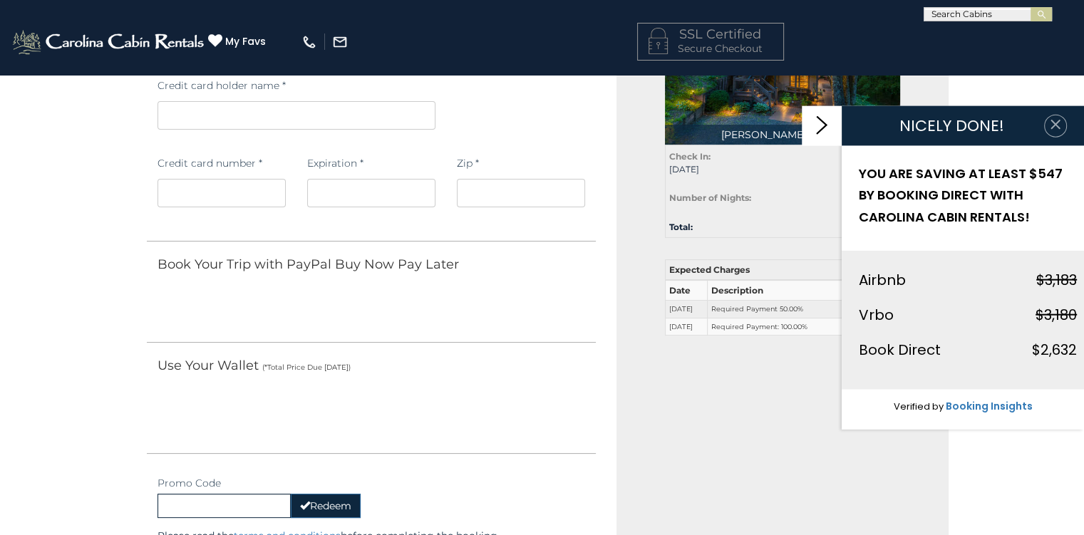
click at [1057, 128] on icon "button" at bounding box center [1055, 124] width 14 height 14
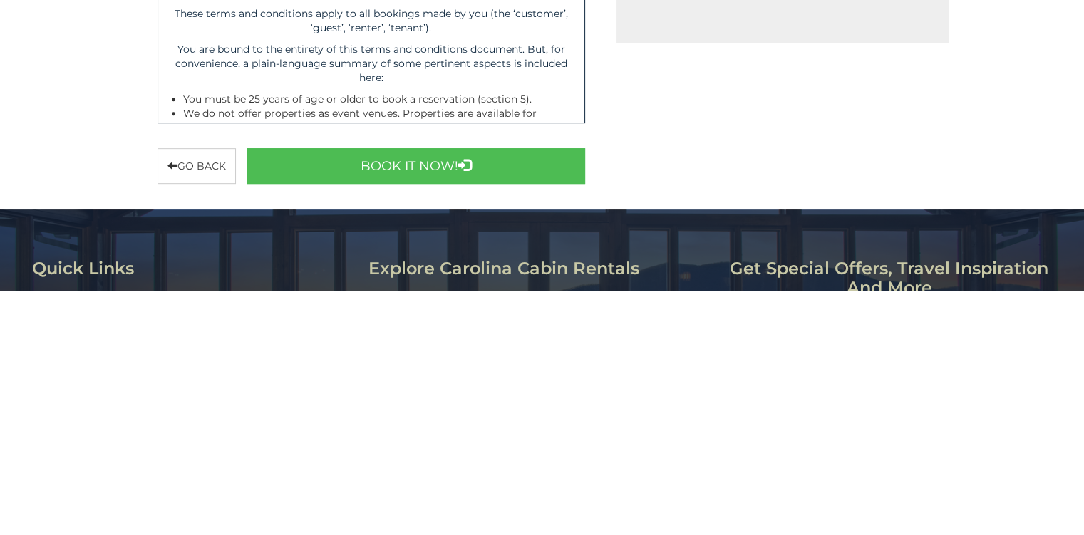
scroll to position [533, 0]
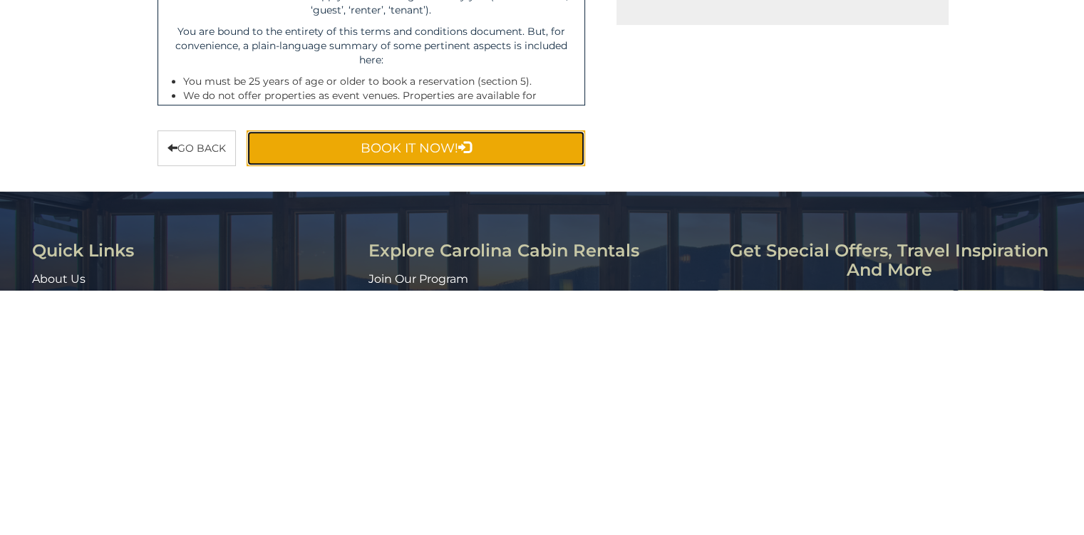
click at [479, 399] on button "Book It Now!" at bounding box center [416, 393] width 339 height 36
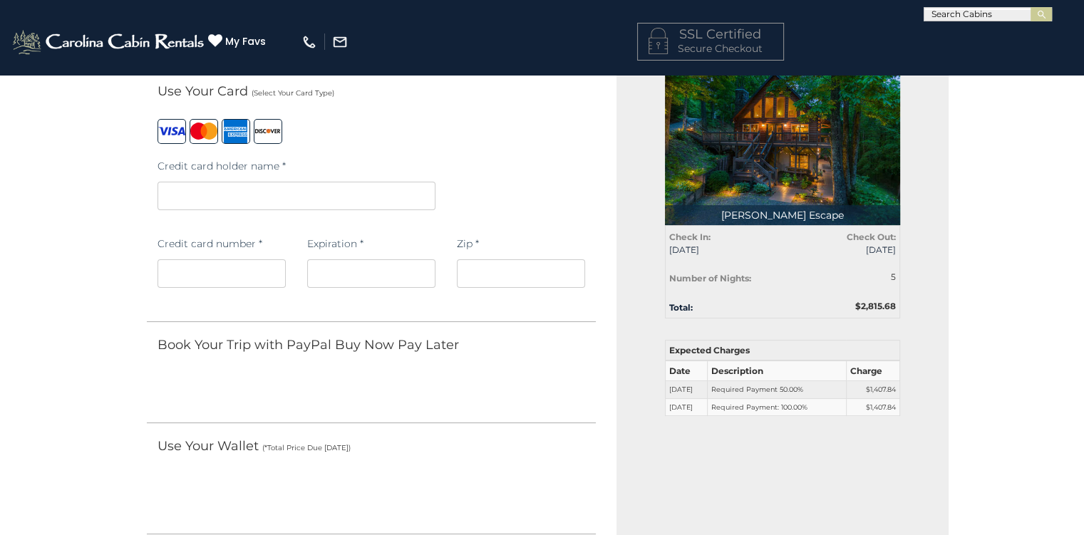
scroll to position [104, 0]
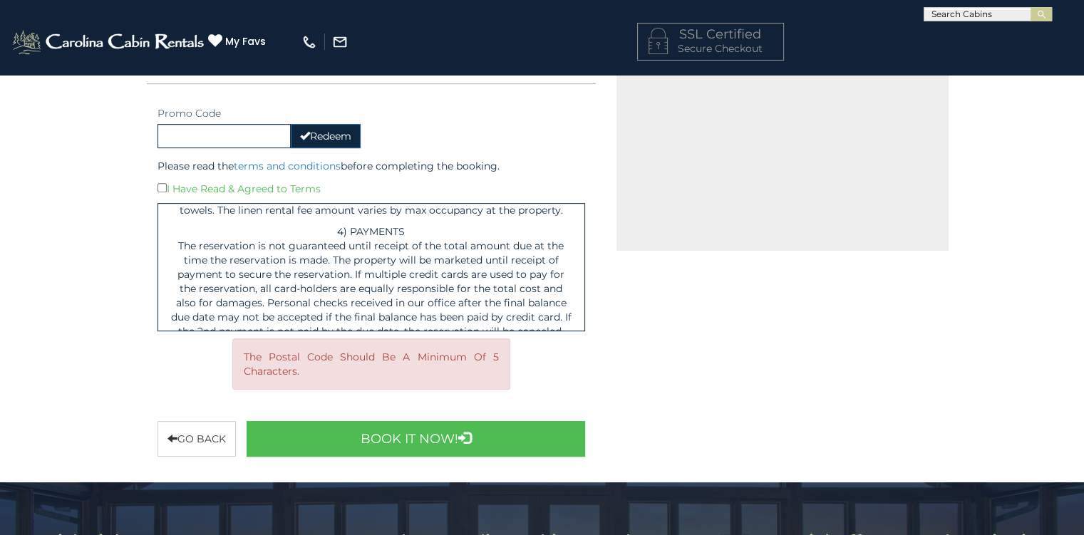
scroll to position [1109, 0]
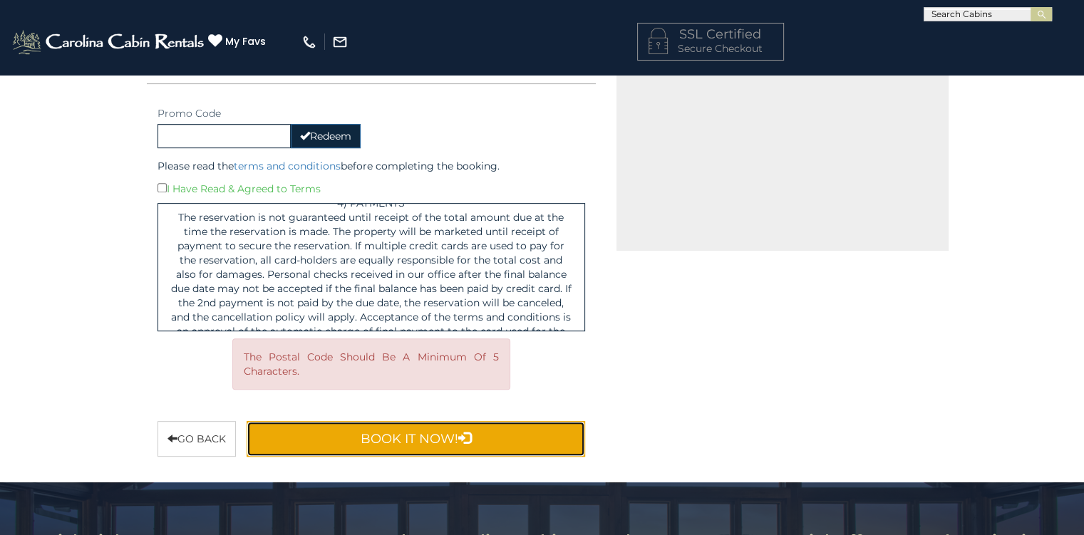
click at [420, 434] on button "Book It Now!" at bounding box center [416, 439] width 339 height 36
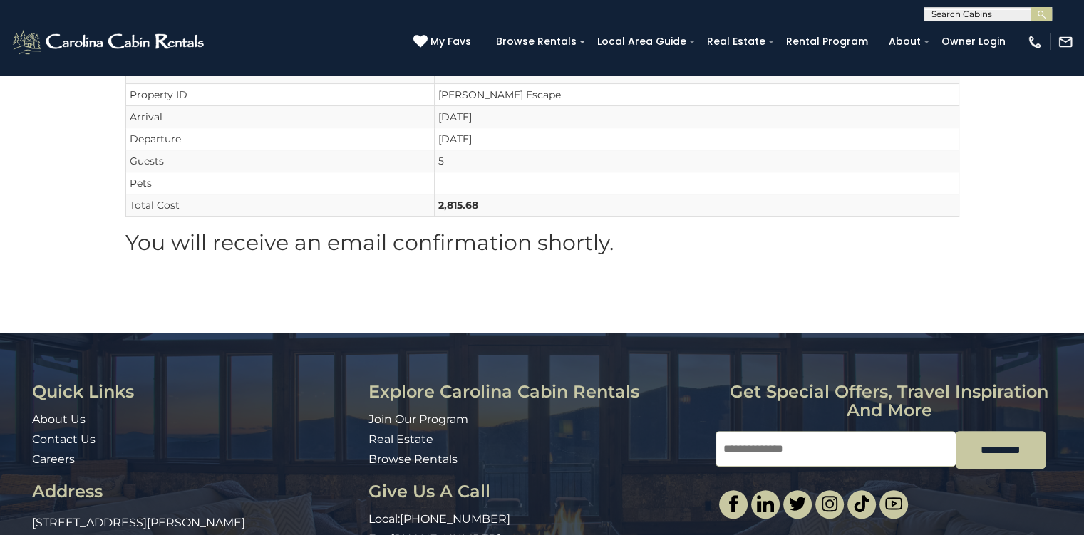
scroll to position [302, 0]
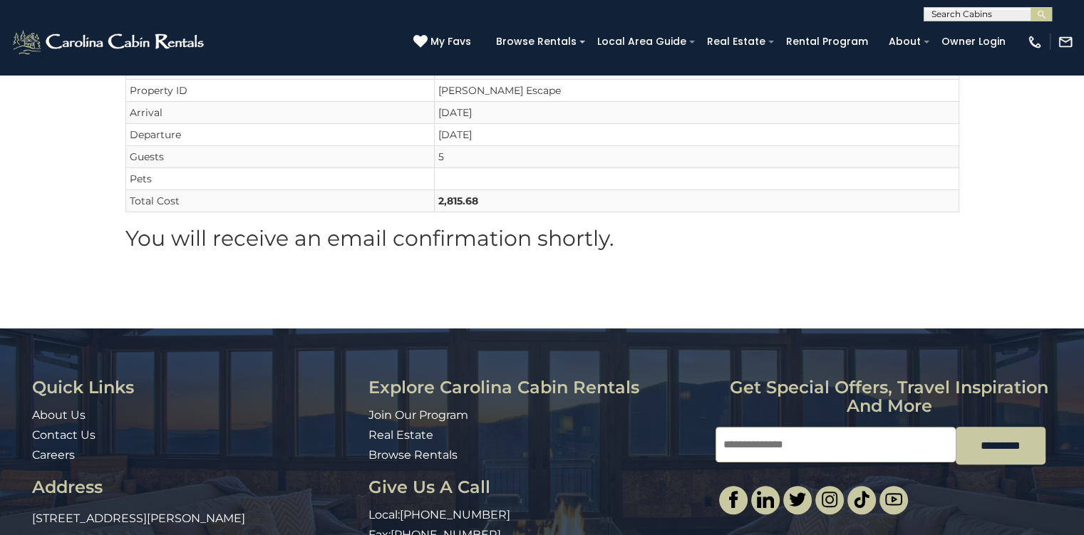
click at [752, 447] on input "Email" at bounding box center [835, 445] width 240 height 36
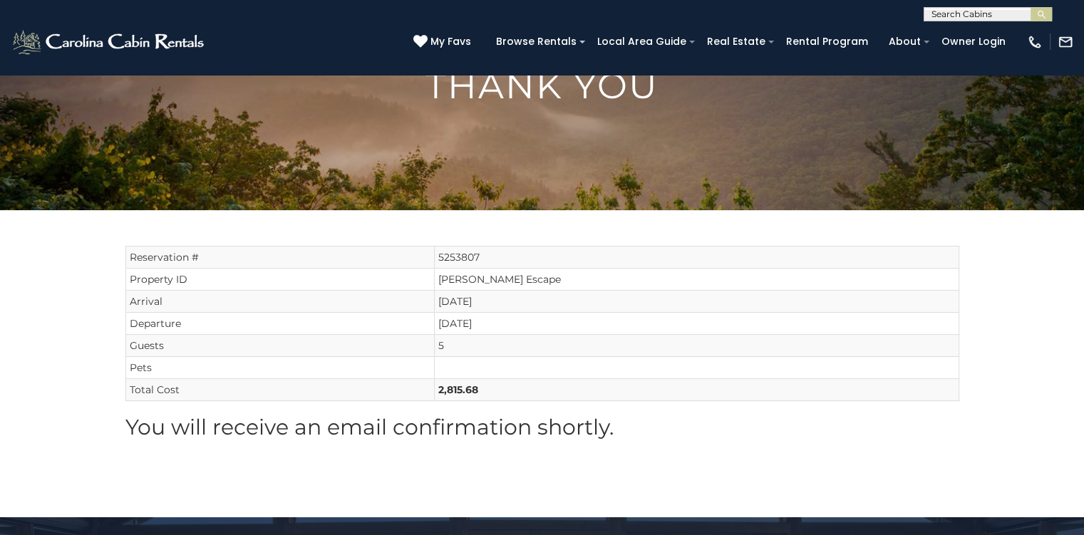
scroll to position [0, 0]
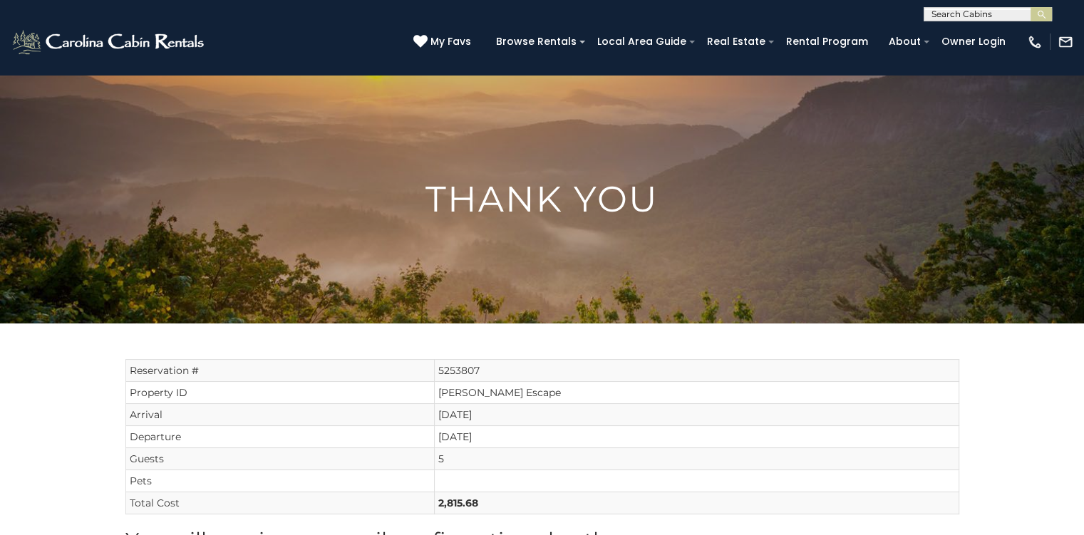
click at [822, 175] on img at bounding box center [542, 198] width 1084 height 425
click at [1040, 243] on img at bounding box center [542, 198] width 1084 height 425
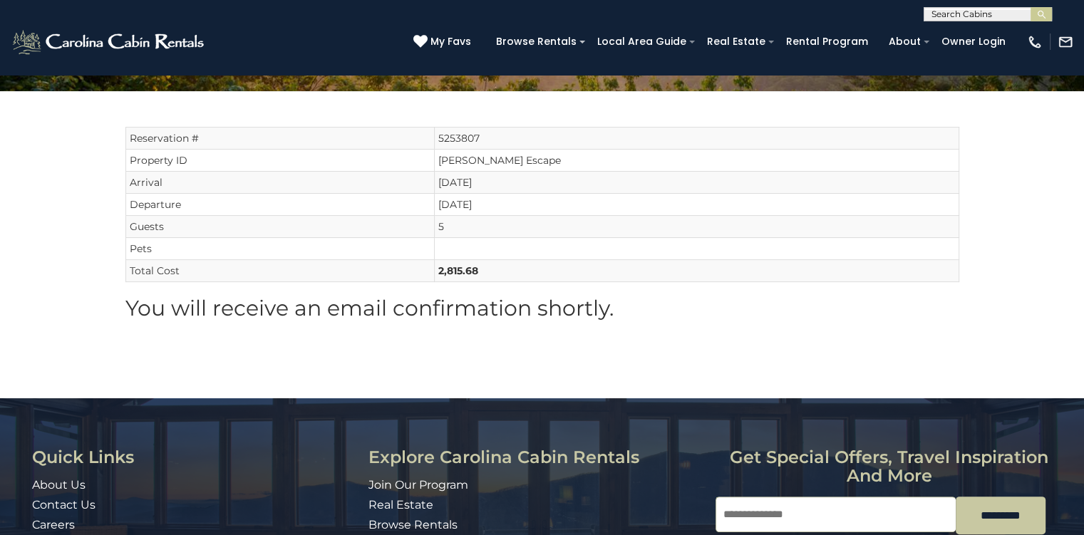
scroll to position [224, 0]
